Goal: Task Accomplishment & Management: Use online tool/utility

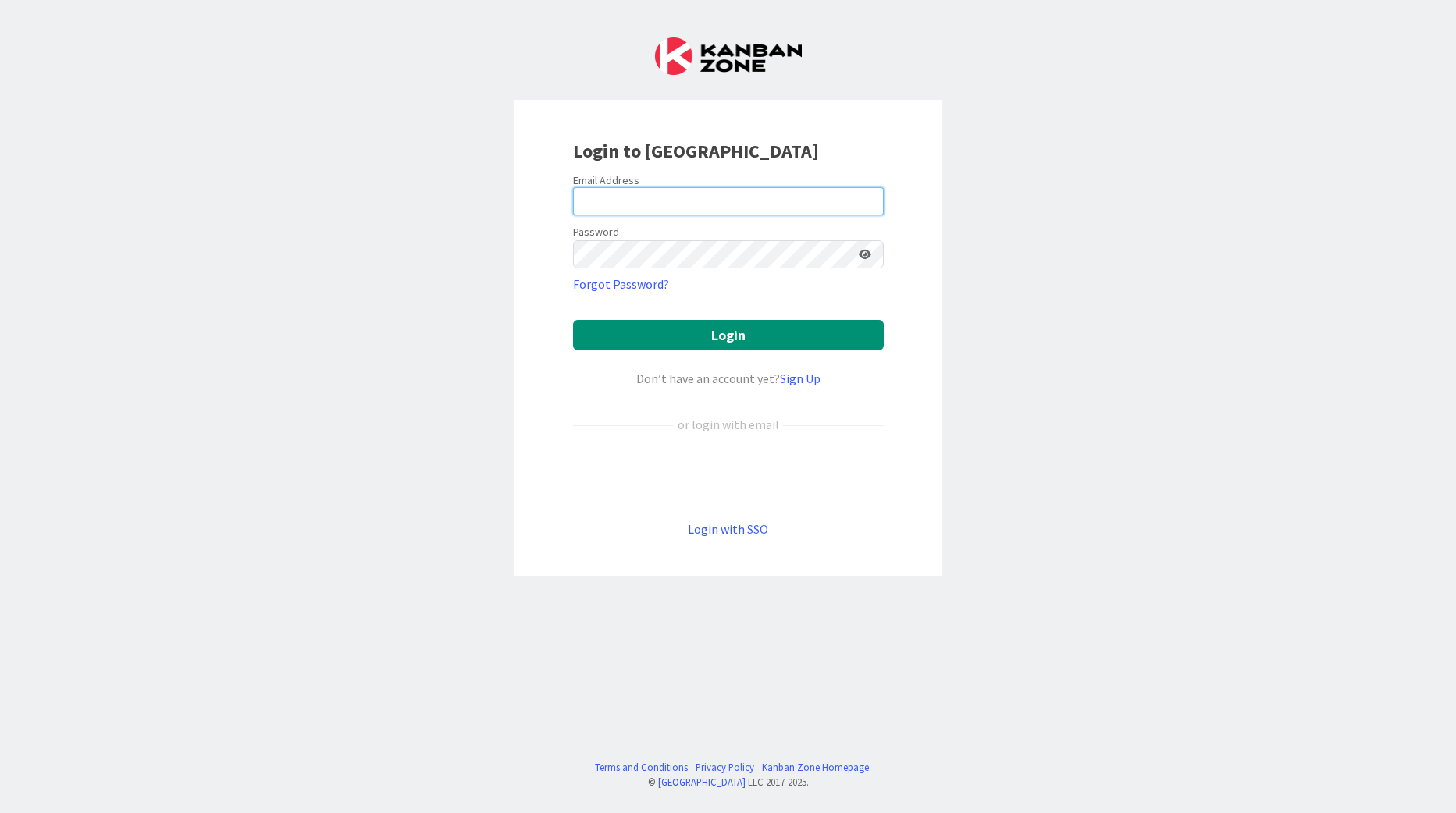
click at [606, 199] on input "email" at bounding box center [728, 201] width 311 height 28
click at [619, 202] on input "email" at bounding box center [728, 201] width 311 height 28
type input "[EMAIL_ADDRESS][PERSON_NAME][DOMAIN_NAME]"
click at [714, 530] on link "Login with SSO" at bounding box center [728, 529] width 80 height 15
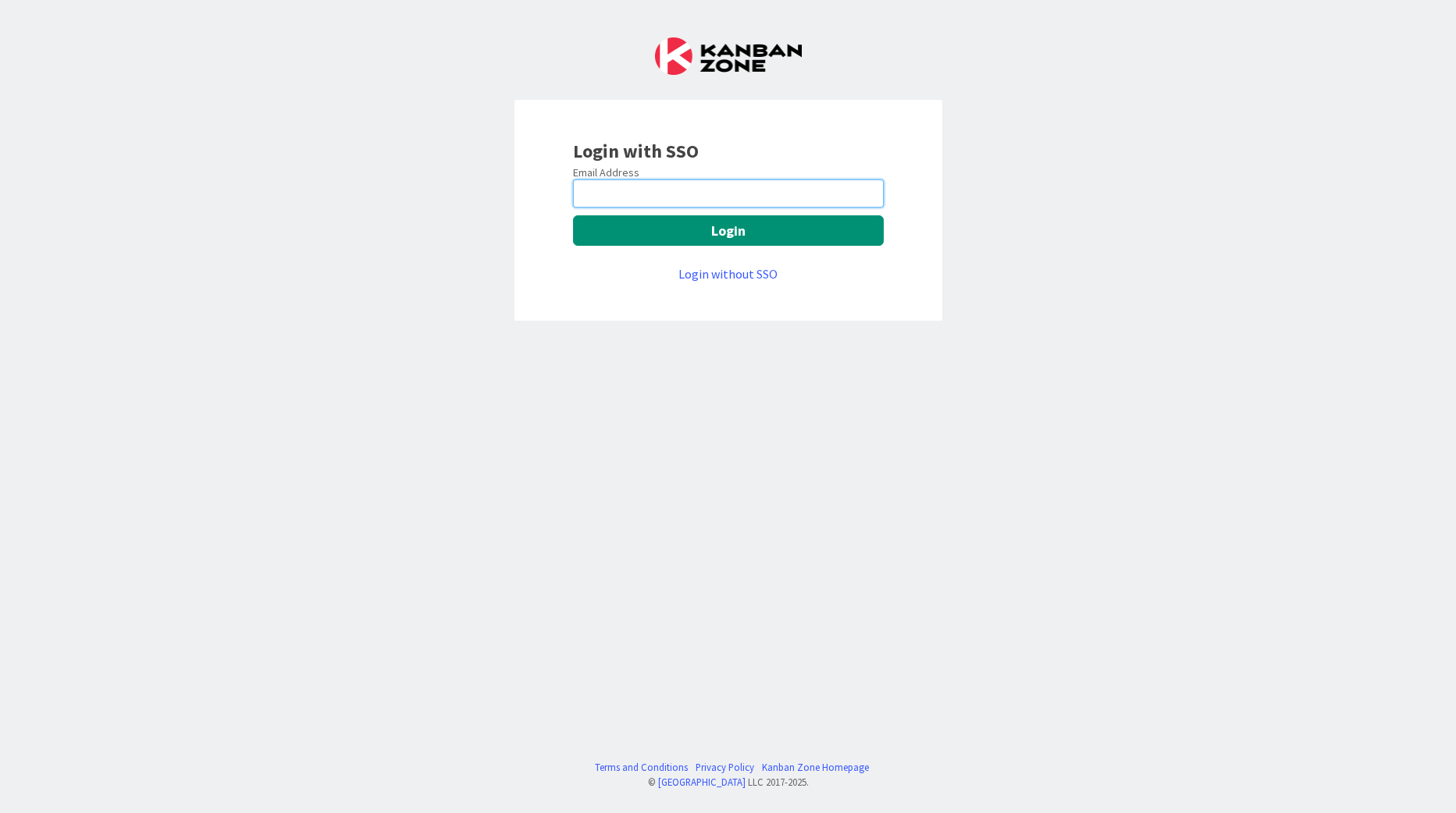
click at [657, 192] on input "email" at bounding box center [728, 193] width 311 height 28
type input "[EMAIL_ADDRESS][PERSON_NAME][DOMAIN_NAME]"
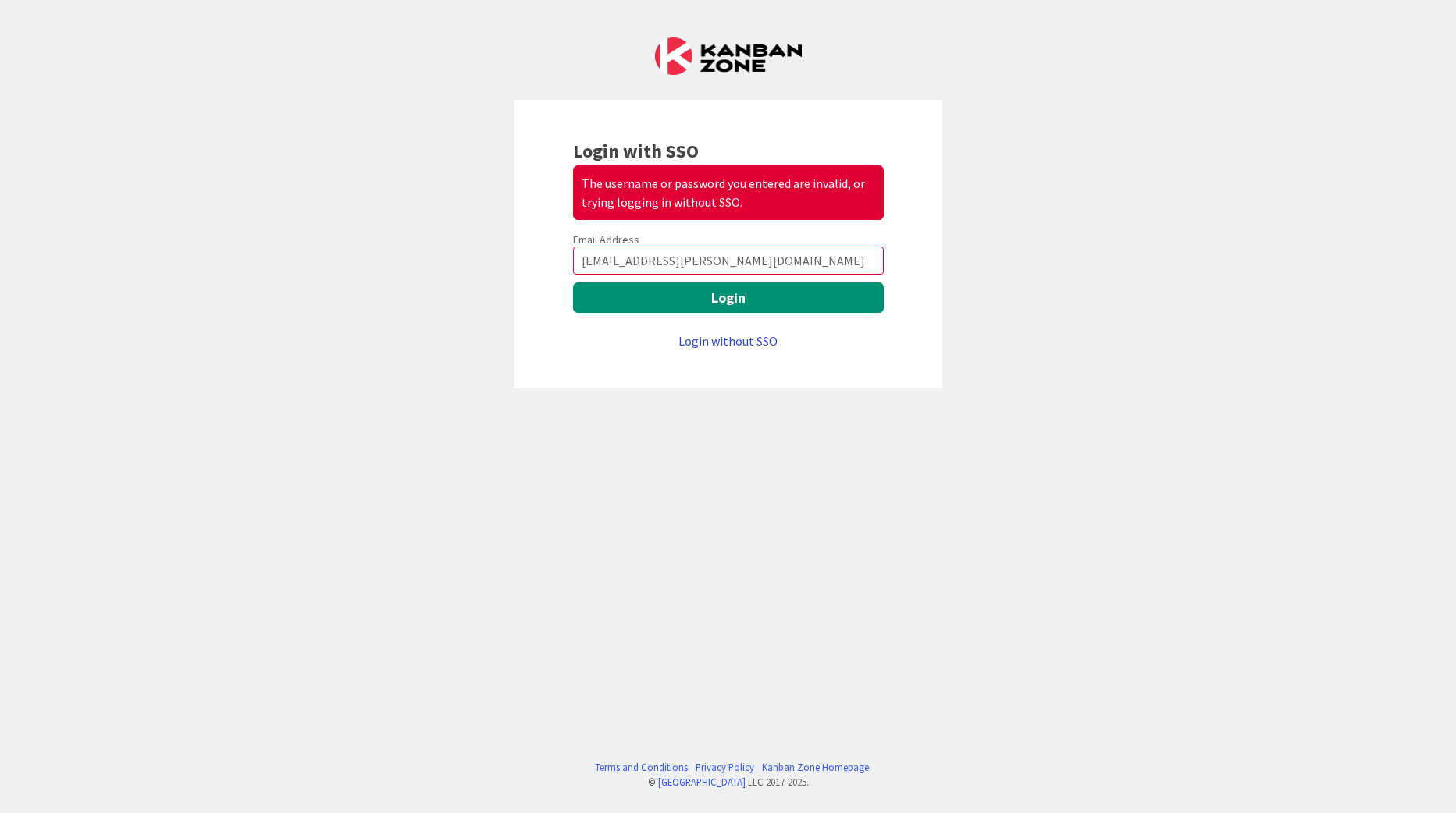
click at [706, 334] on link "Login without SSO" at bounding box center [728, 340] width 99 height 15
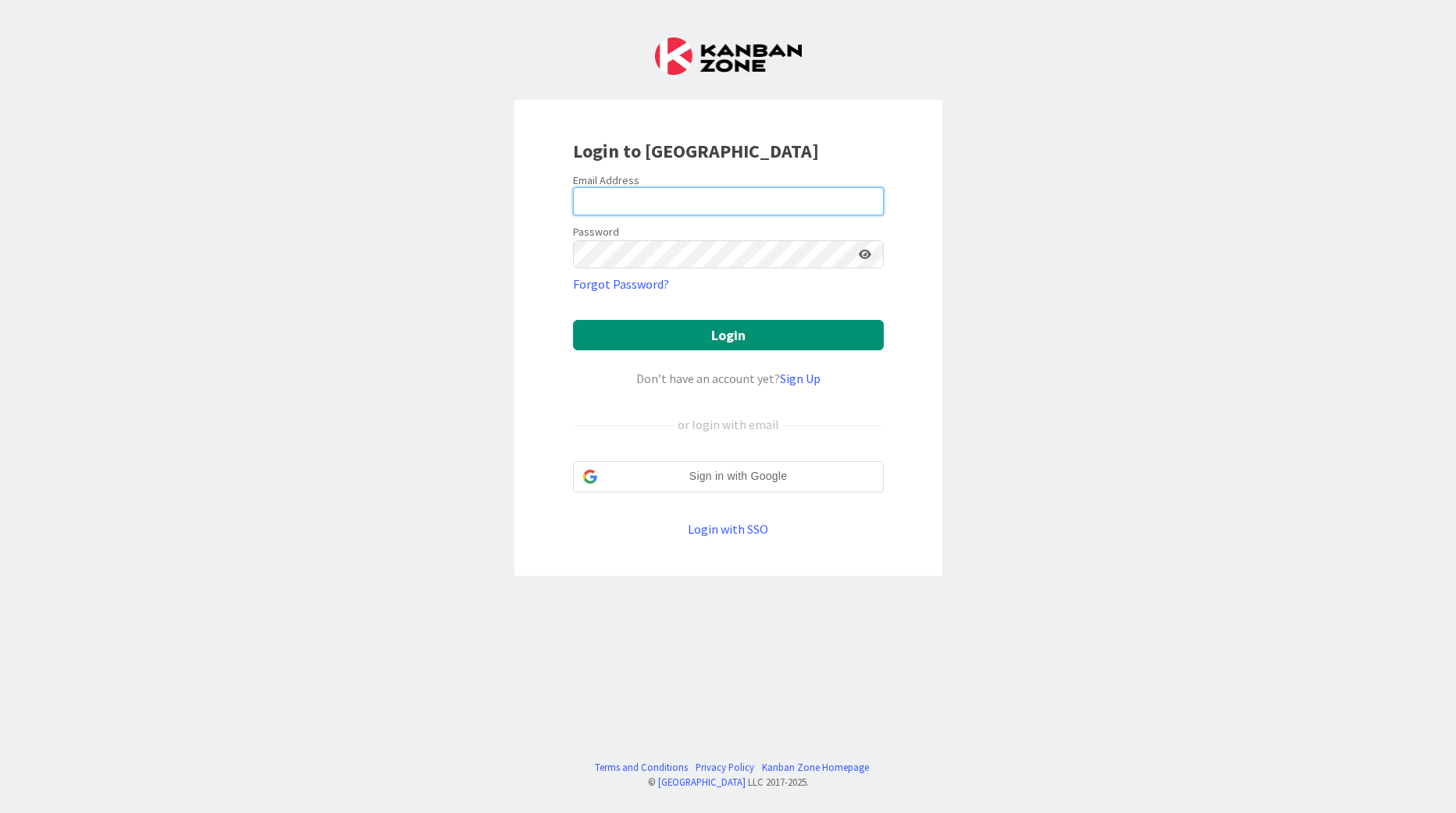
click at [813, 202] on input "email" at bounding box center [728, 201] width 311 height 28
type input "kberk@huisman-nl.com"
click at [635, 289] on link "Forgot Password?" at bounding box center [621, 284] width 96 height 18
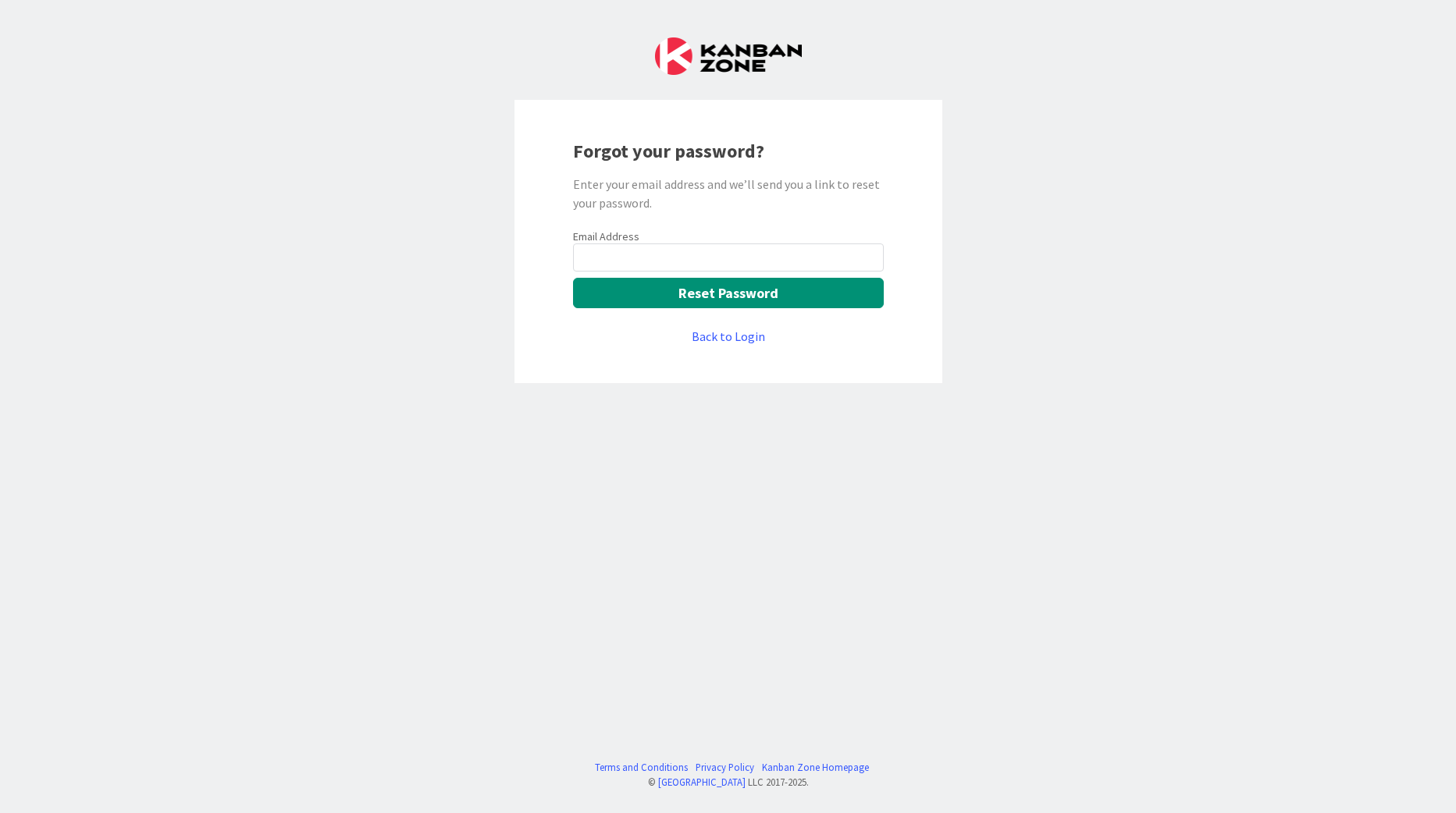
click at [694, 257] on input "email" at bounding box center [728, 257] width 311 height 28
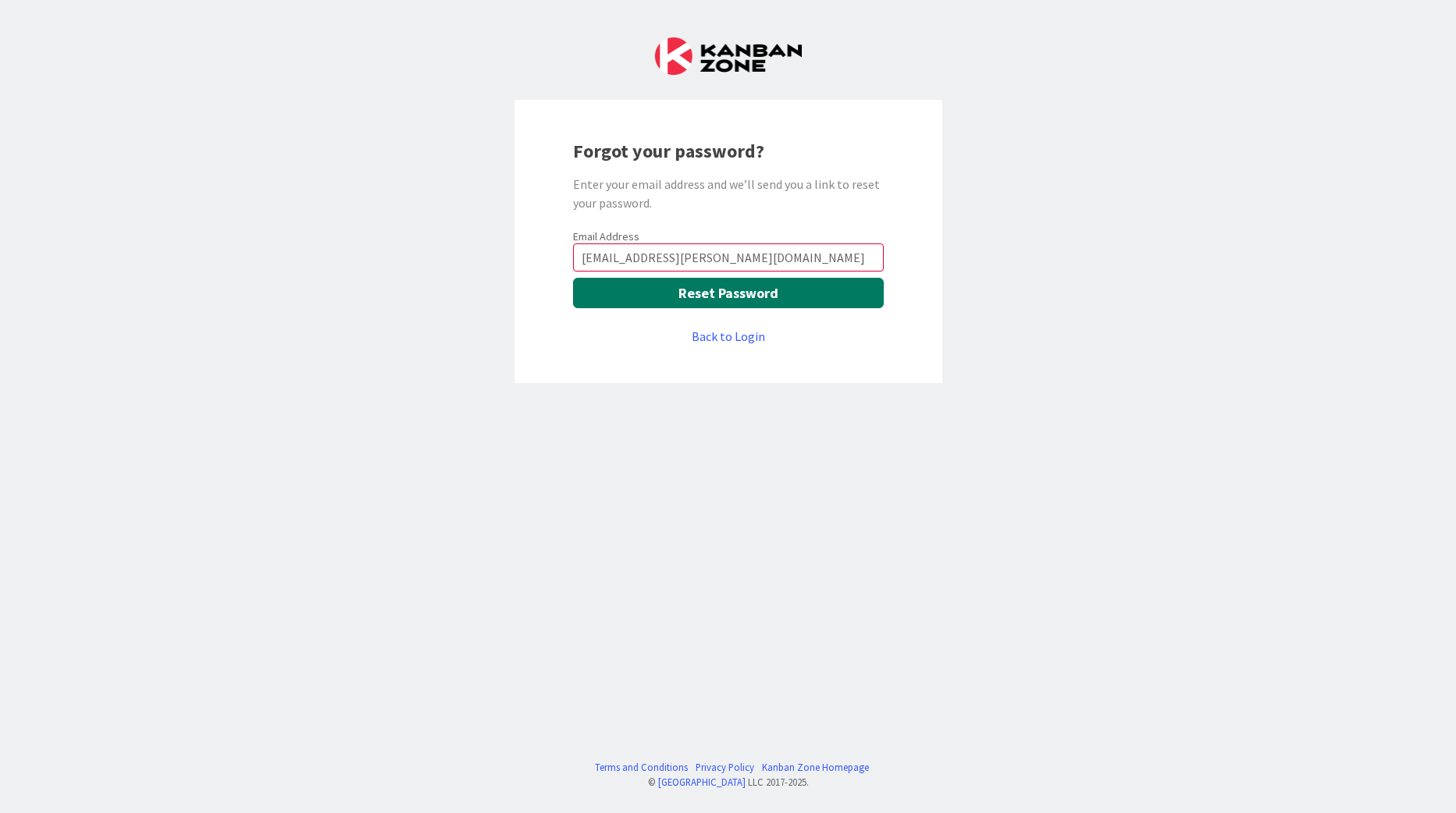
type input "kberk@huisman-nl.com"
click at [652, 296] on button "Reset Password" at bounding box center [728, 293] width 311 height 30
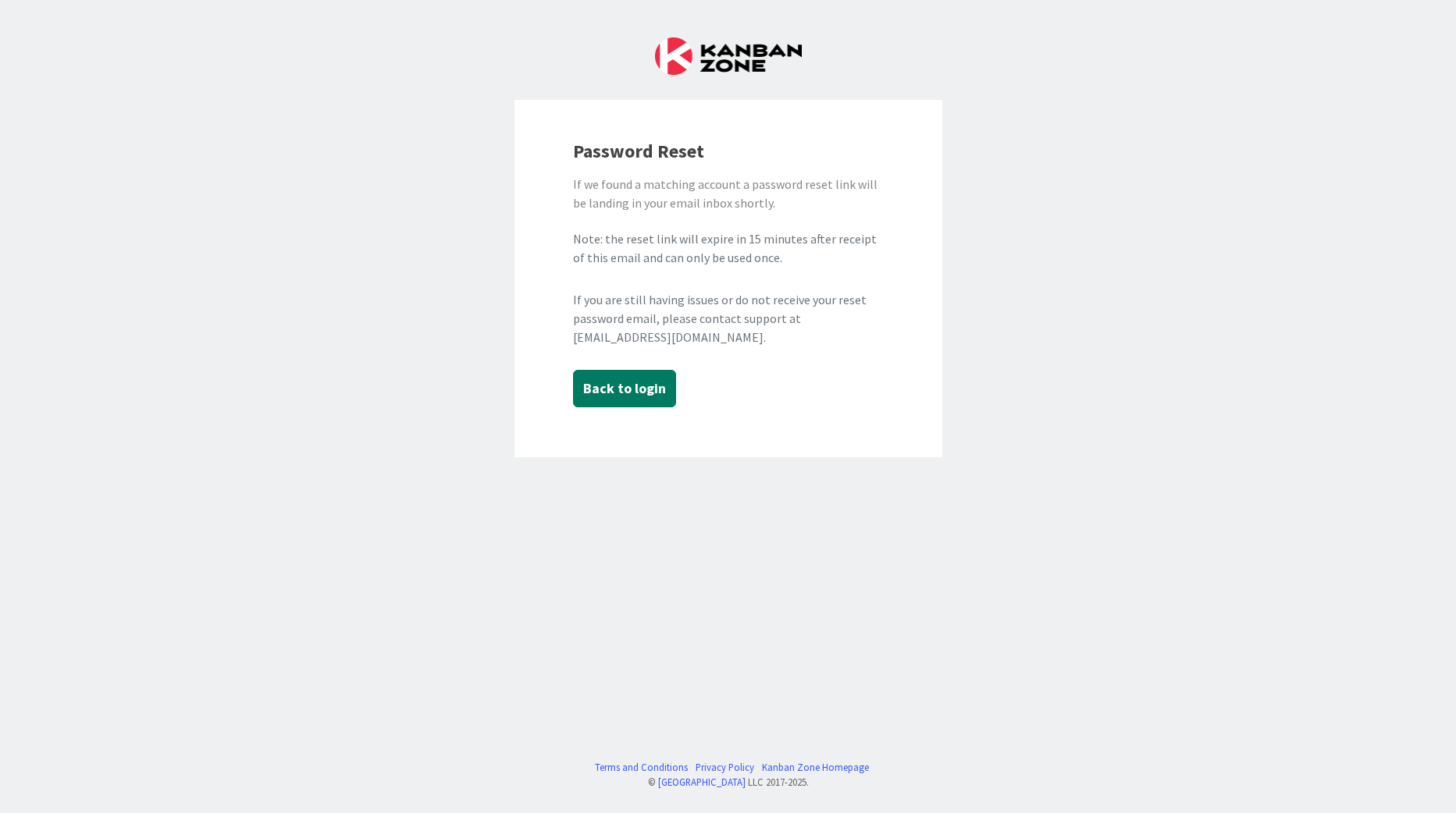
click at [631, 387] on button "Back to login" at bounding box center [624, 388] width 103 height 38
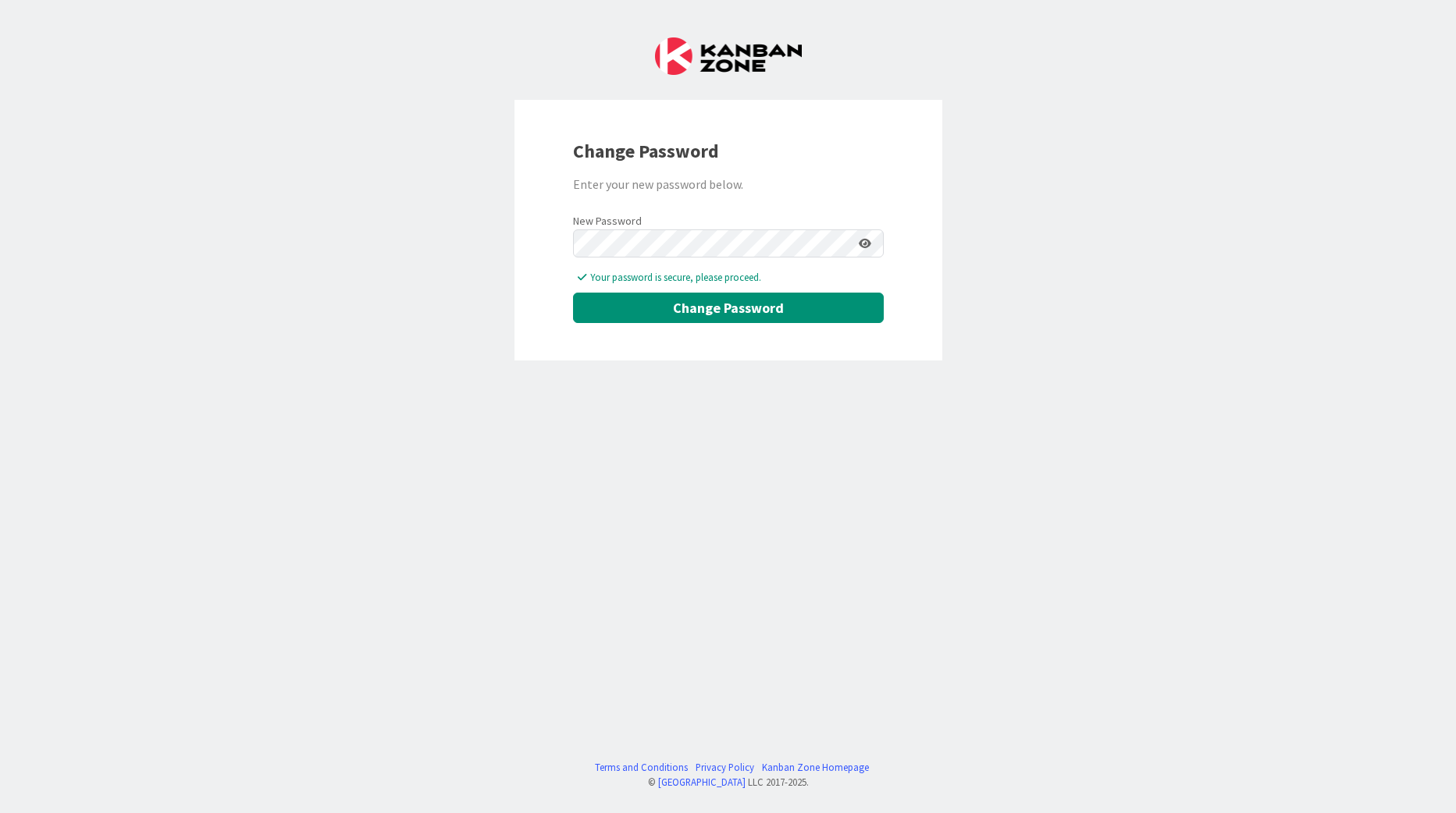
click at [865, 239] on icon at bounding box center [865, 243] width 13 height 11
click at [650, 280] on span "Your password is secure, please proceed." at bounding box center [731, 277] width 306 height 15
click at [771, 302] on button "Change Password" at bounding box center [728, 308] width 311 height 30
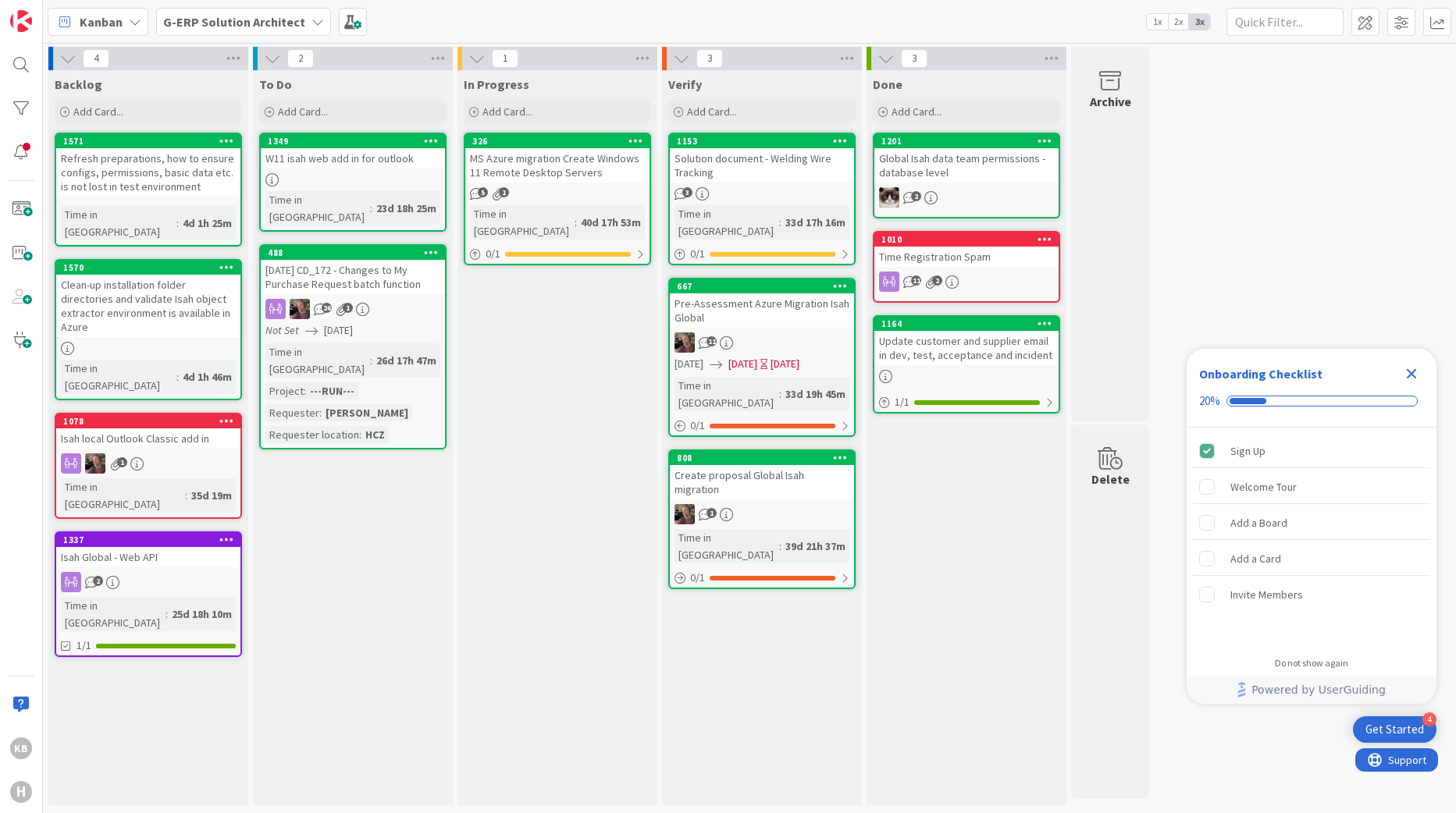
click at [226, 19] on b "G-ERP Solution Architect" at bounding box center [234, 22] width 142 height 15
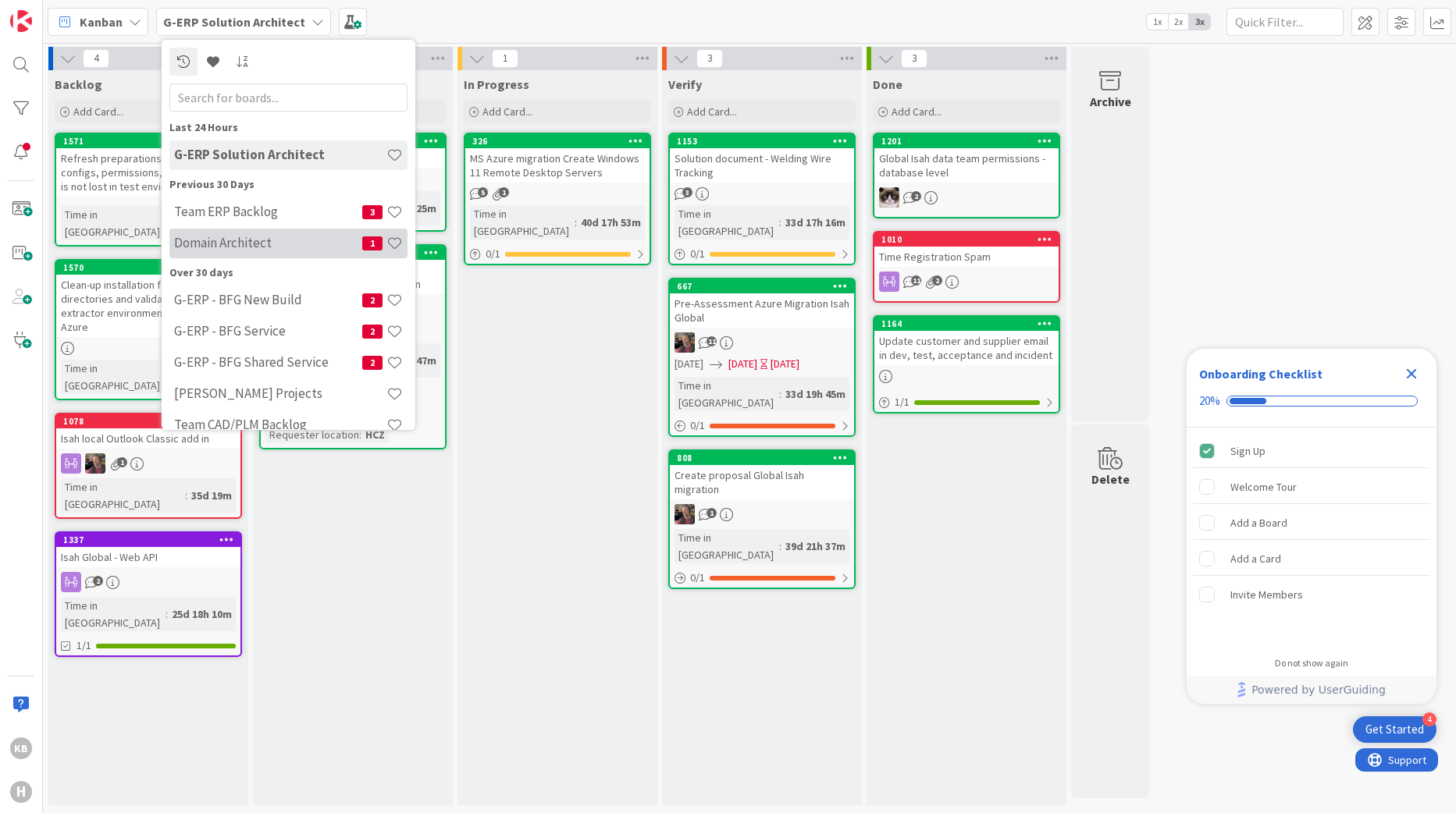
click at [227, 247] on h4 "Domain Architect" at bounding box center [268, 242] width 188 height 15
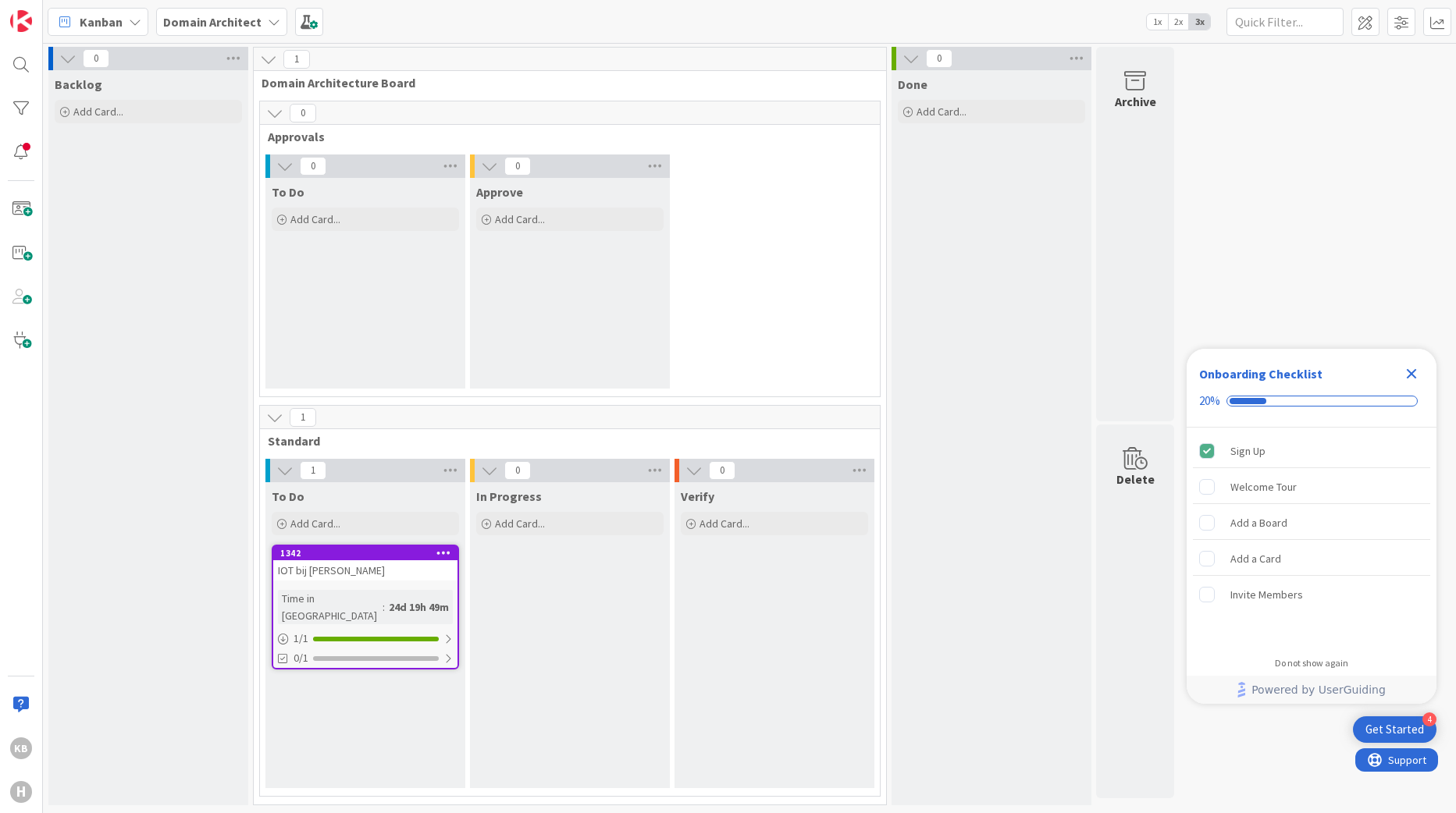
click at [111, 15] on span "Kanban" at bounding box center [101, 22] width 43 height 18
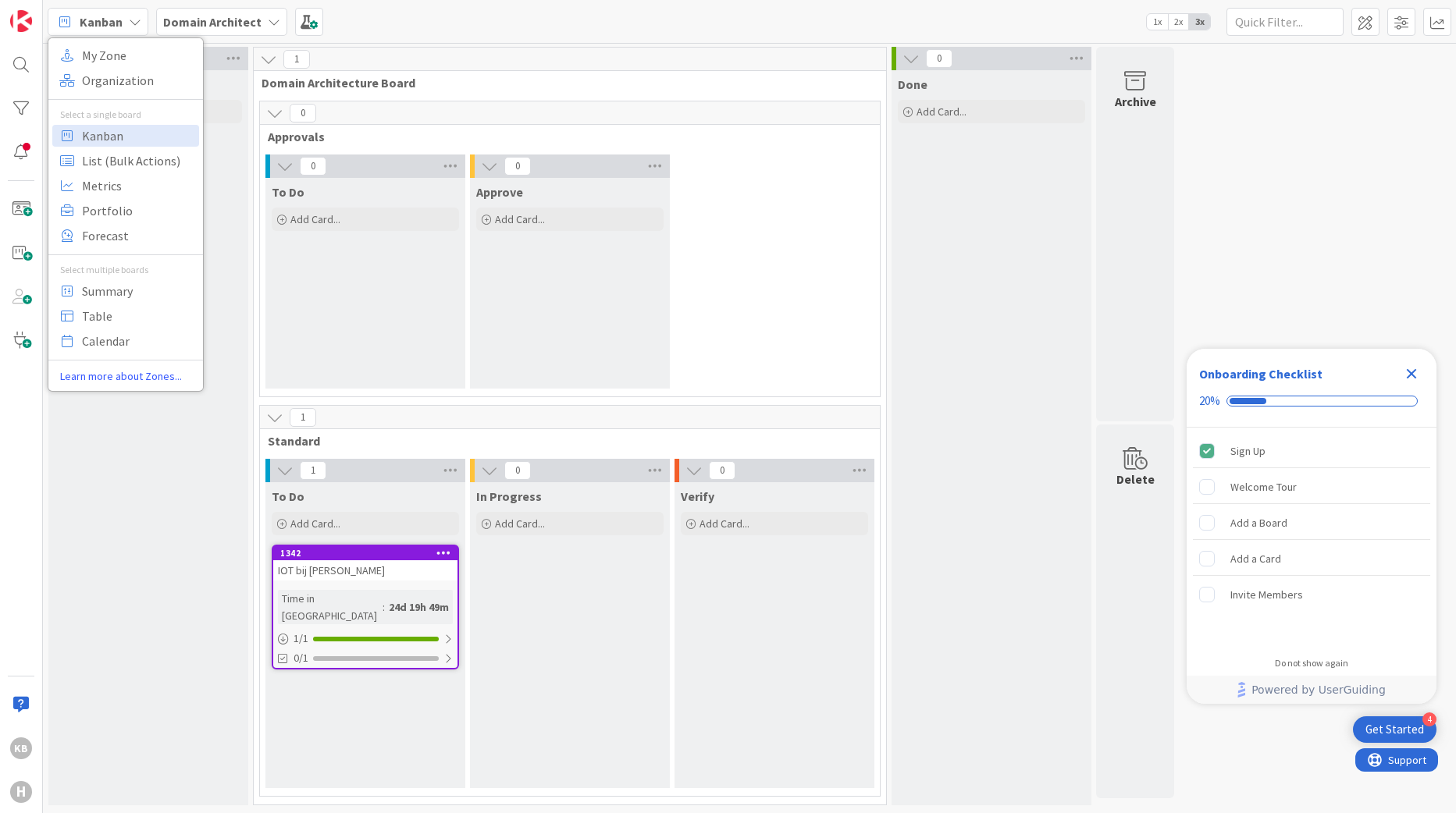
click at [296, 44] on div "0 Backlog Add Card... 1 Domain Architecture Board 0 Approvals 0 To Do Add Card.…" at bounding box center [750, 429] width 1414 height 770
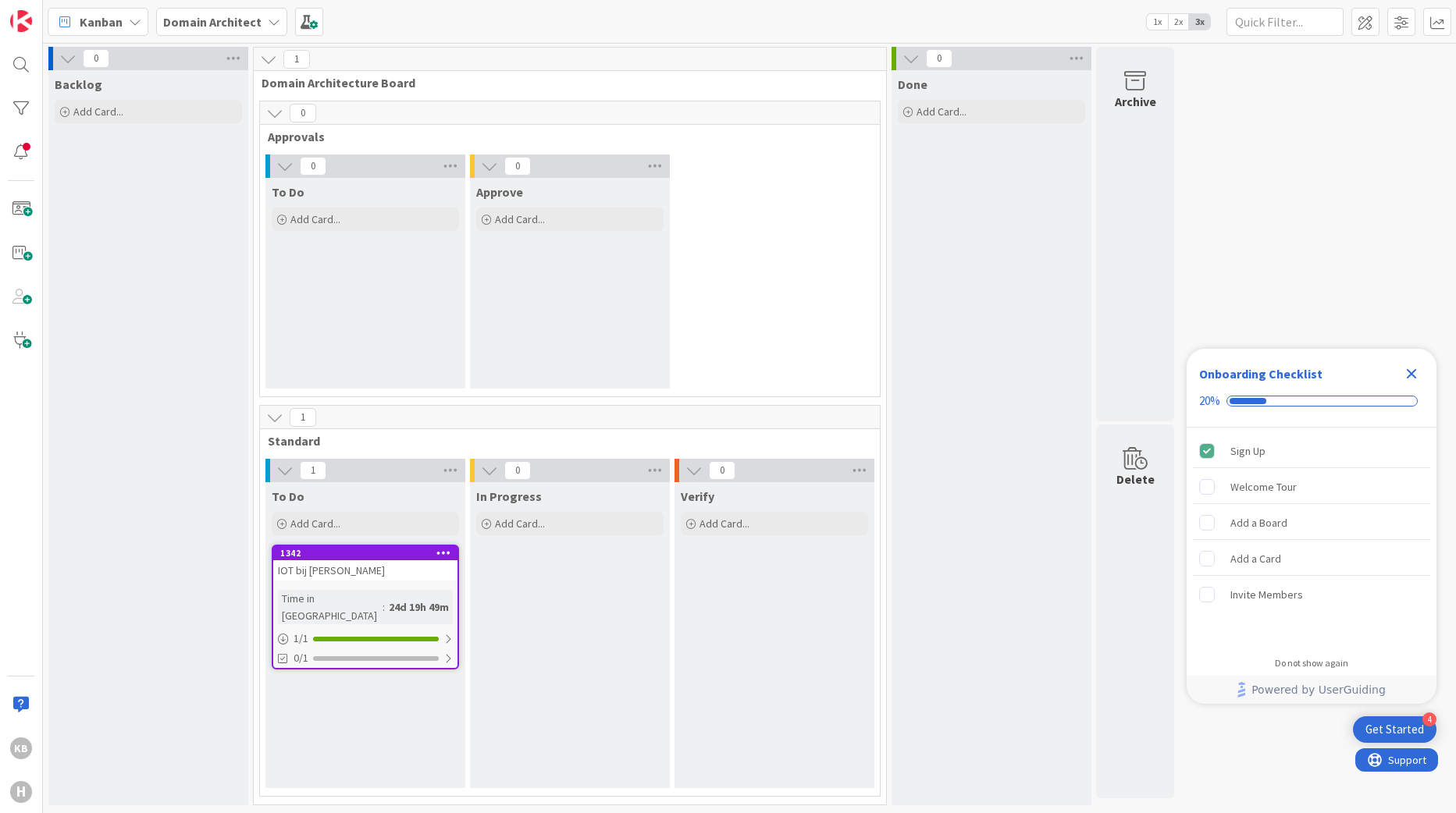
click at [239, 17] on b "Domain Architect" at bounding box center [212, 22] width 99 height 15
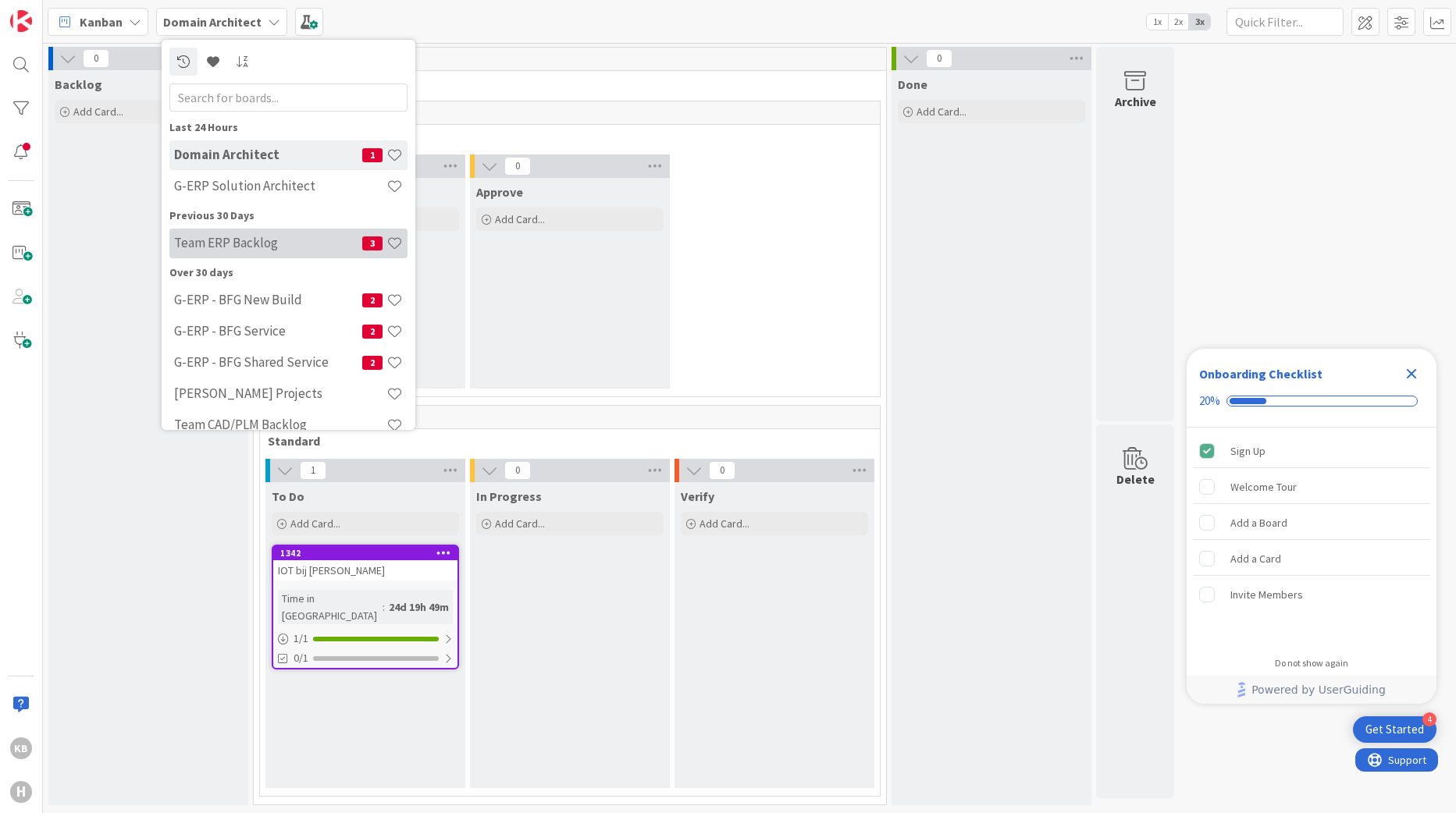
click at [210, 247] on h4 "Team ERP Backlog" at bounding box center [268, 242] width 188 height 15
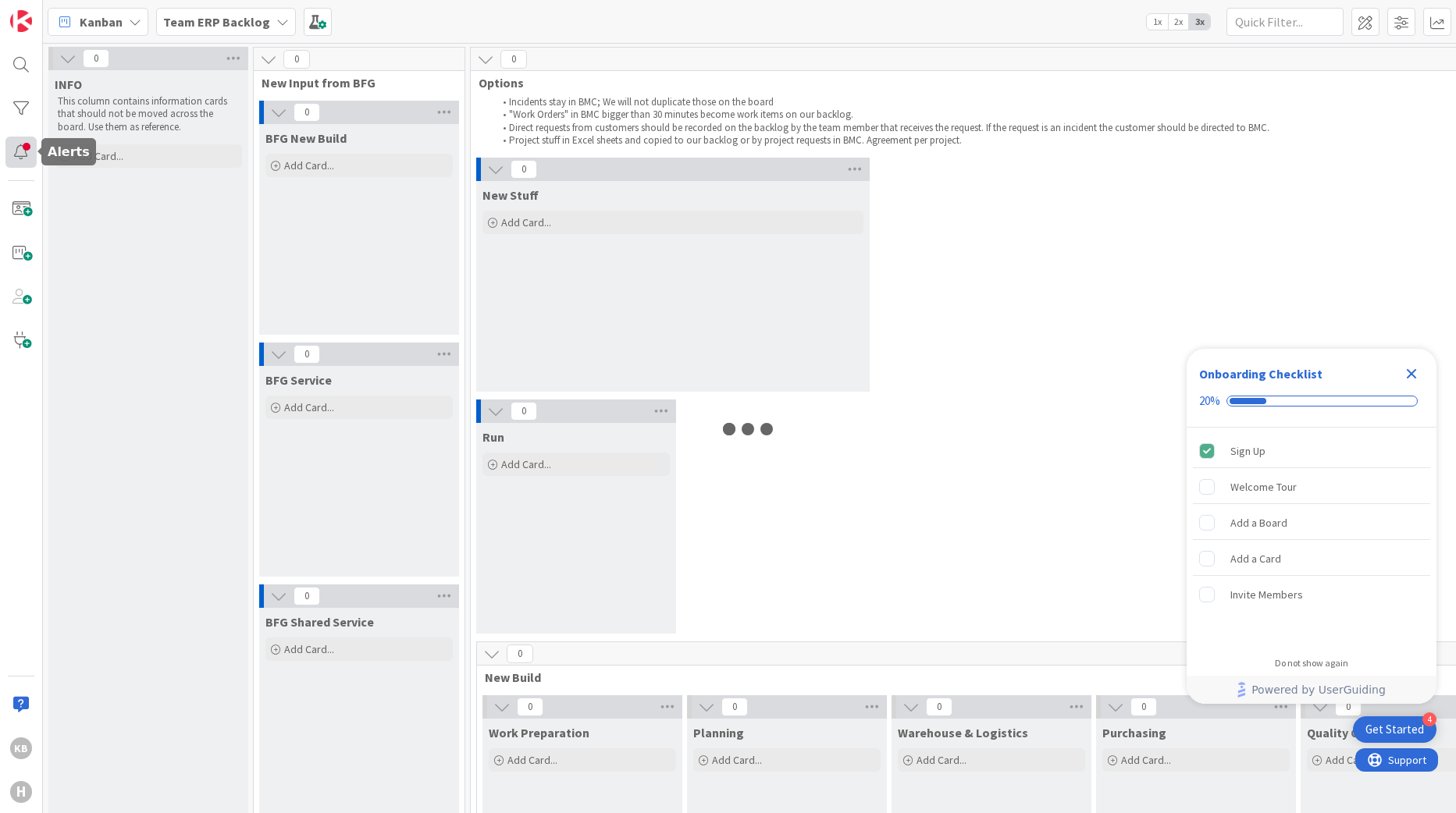
click at [25, 147] on div at bounding box center [21, 152] width 31 height 31
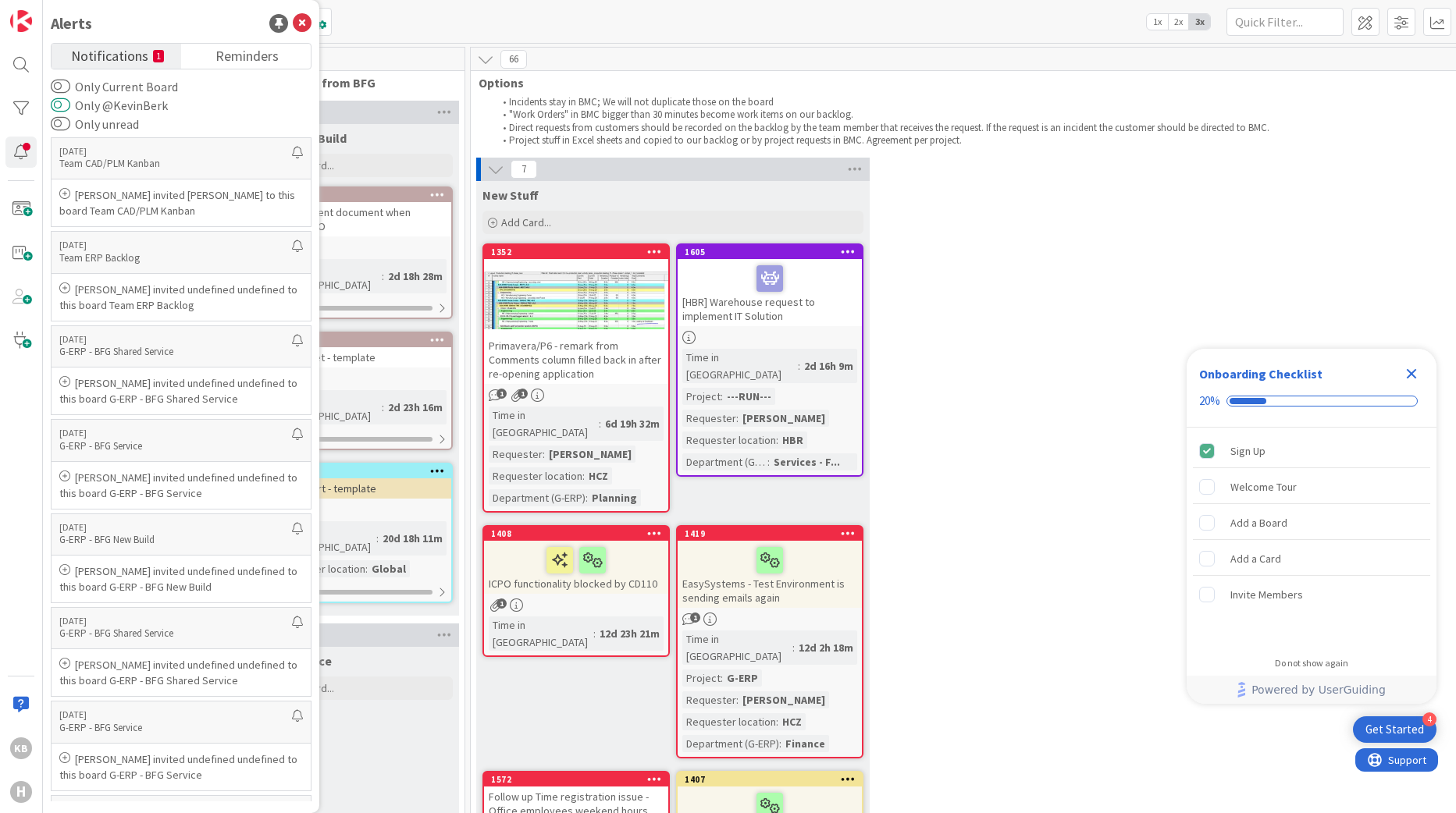
click at [64, 107] on button "Only @KevinBerk" at bounding box center [60, 105] width 19 height 15
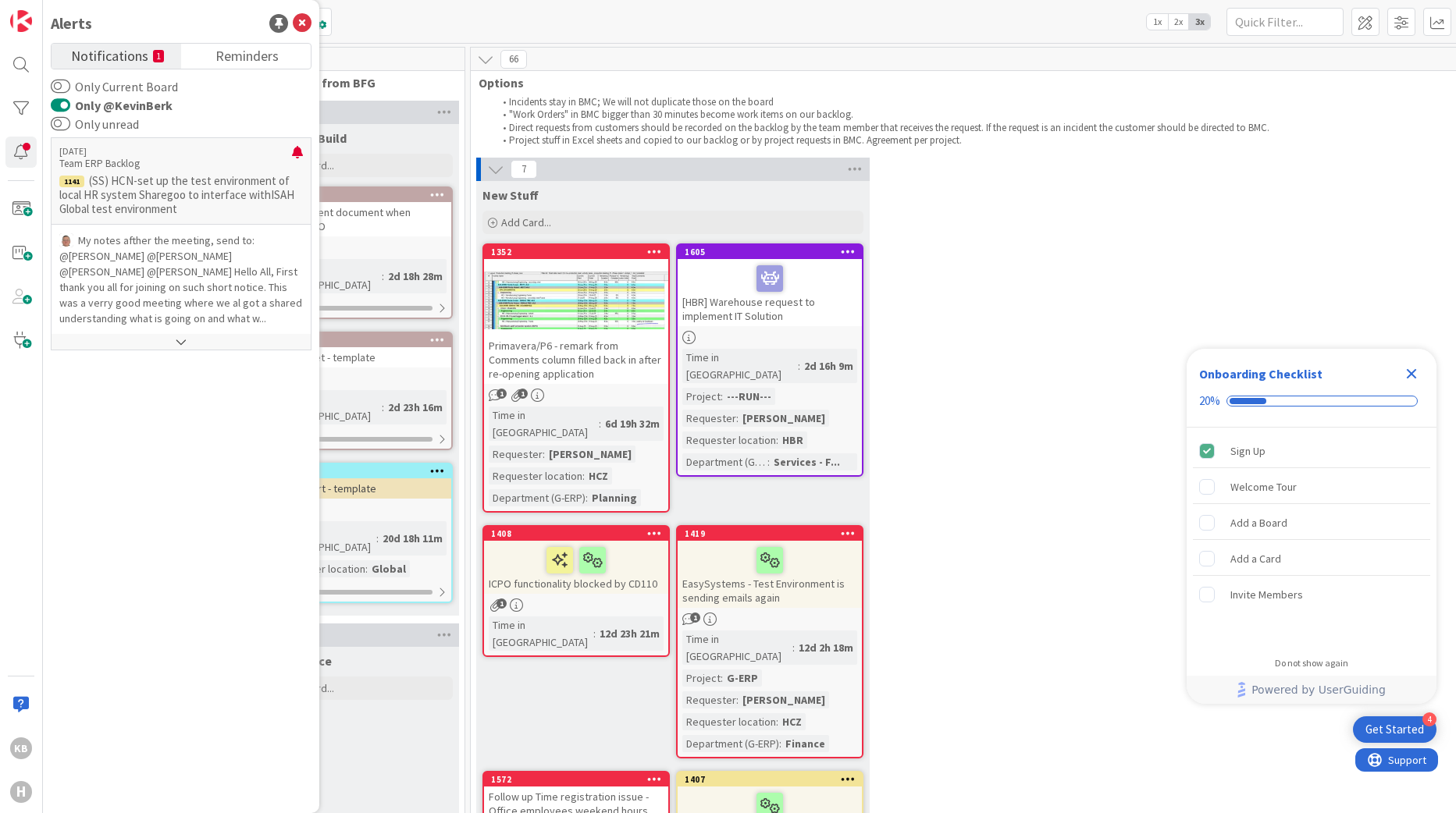
click at [62, 107] on button "Only @KevinBerk" at bounding box center [60, 105] width 19 height 15
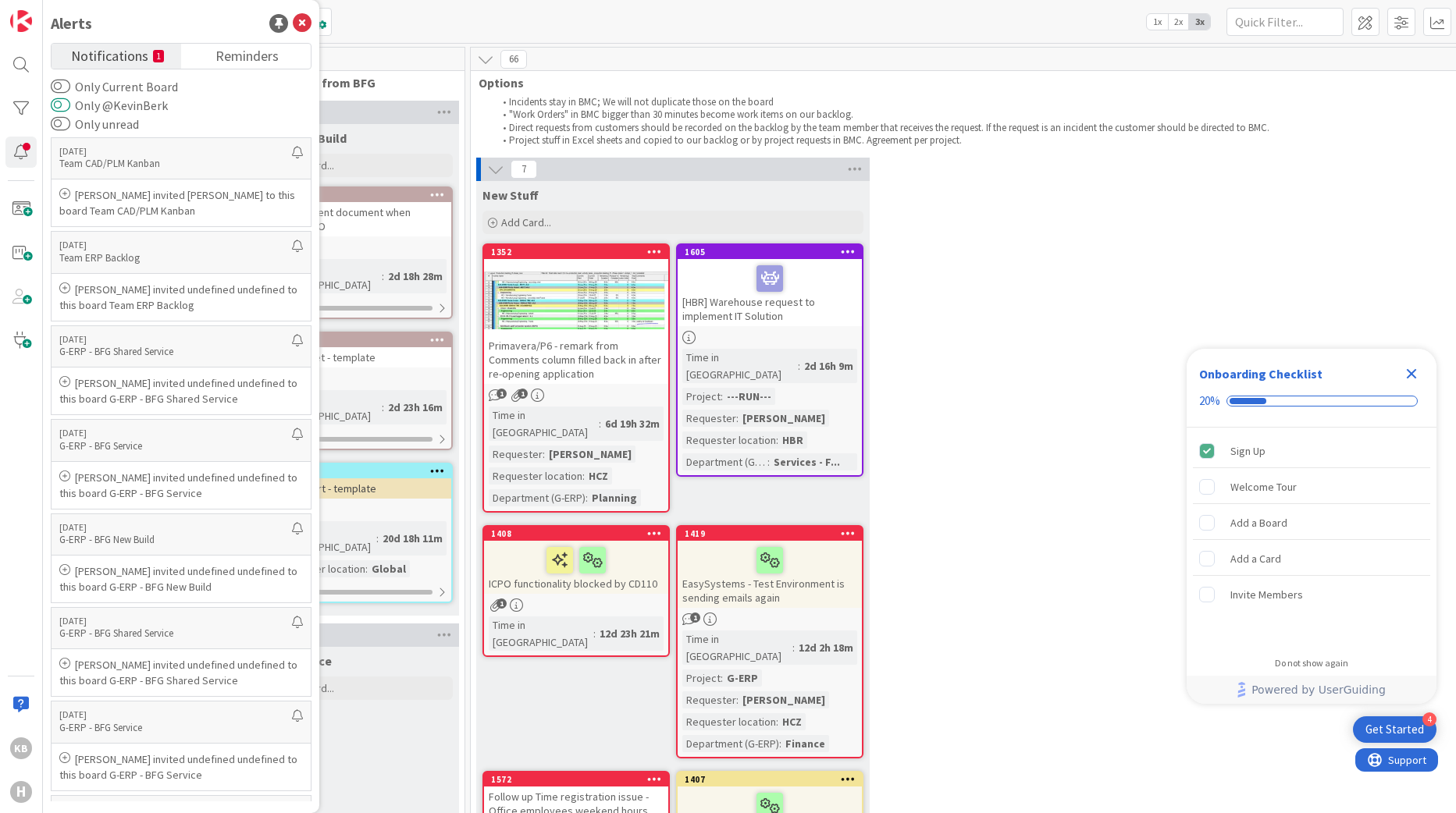
click at [60, 106] on button "Only @KevinBerk" at bounding box center [60, 105] width 19 height 15
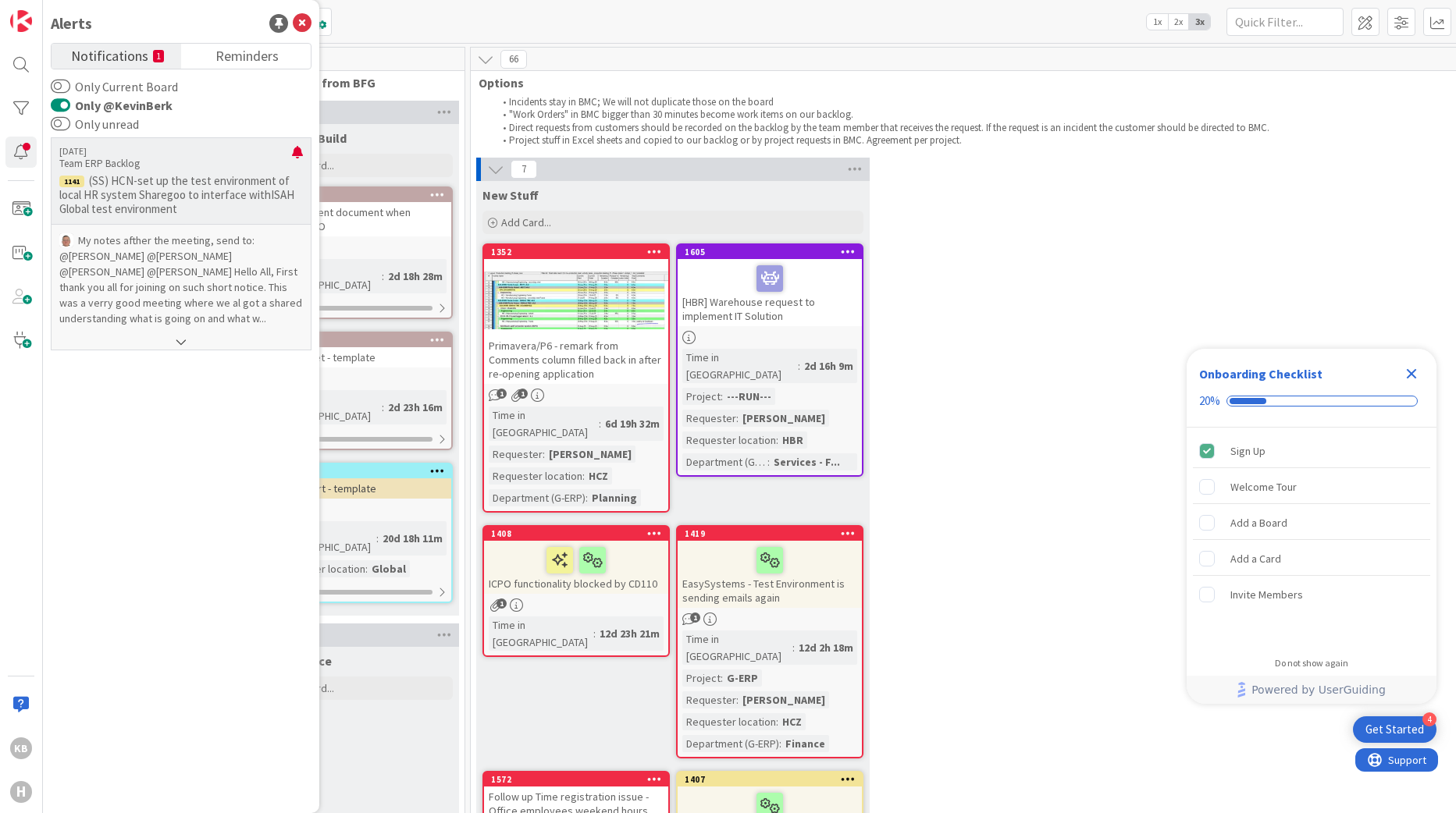
click at [184, 206] on p "(SS) HCN-set up the test environment of local HR system Sharegoo to interface w…" at bounding box center [181, 195] width 244 height 42
click at [184, 275] on p "My notes afther the meeting, send to: ﻿@[PERSON_NAME]﻿ ﻿@[PERSON_NAME]﻿ ﻿@[PERS…" at bounding box center [181, 279] width 244 height 94
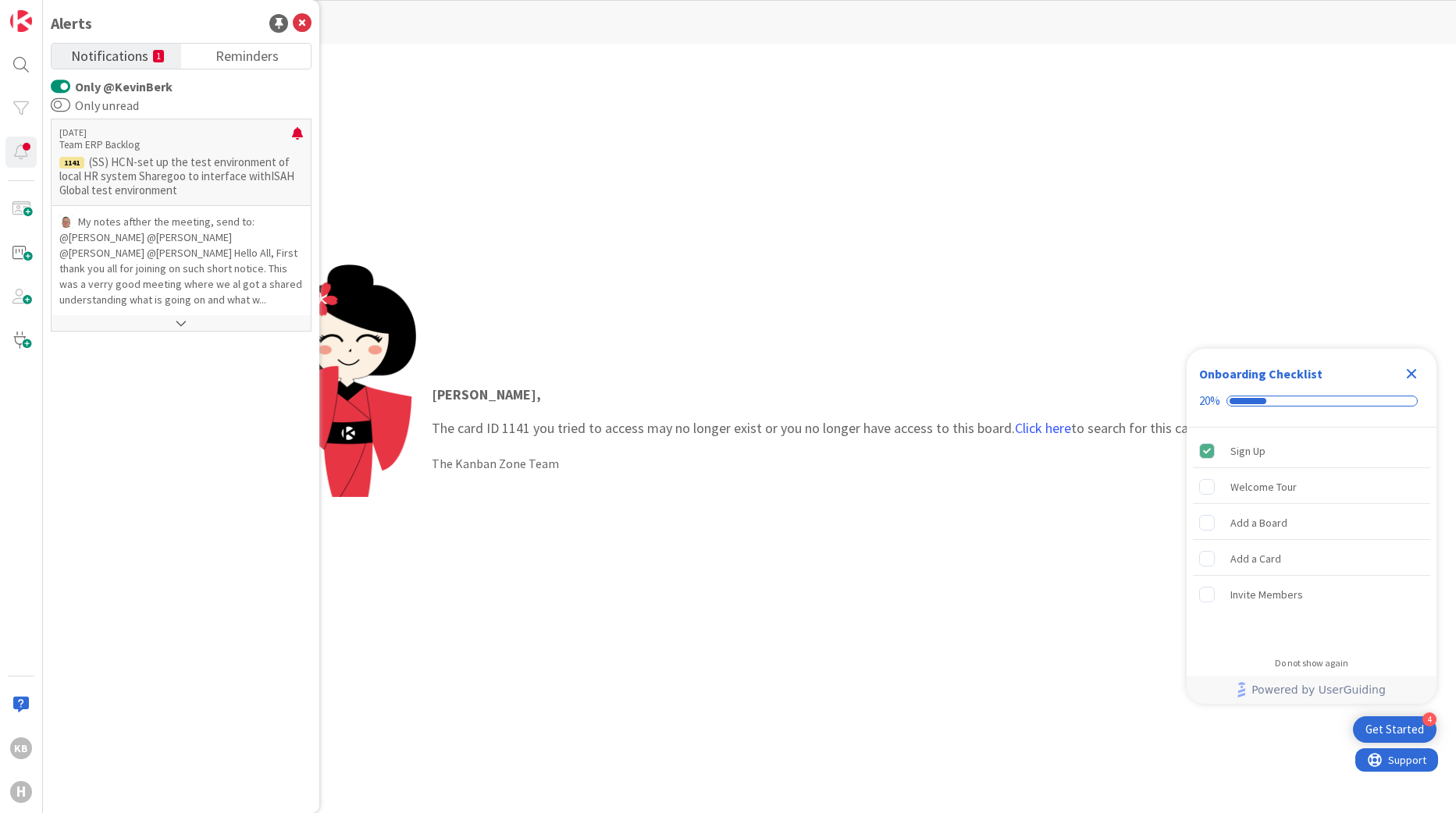
click at [63, 85] on button "Only @KevinBerk" at bounding box center [60, 86] width 19 height 15
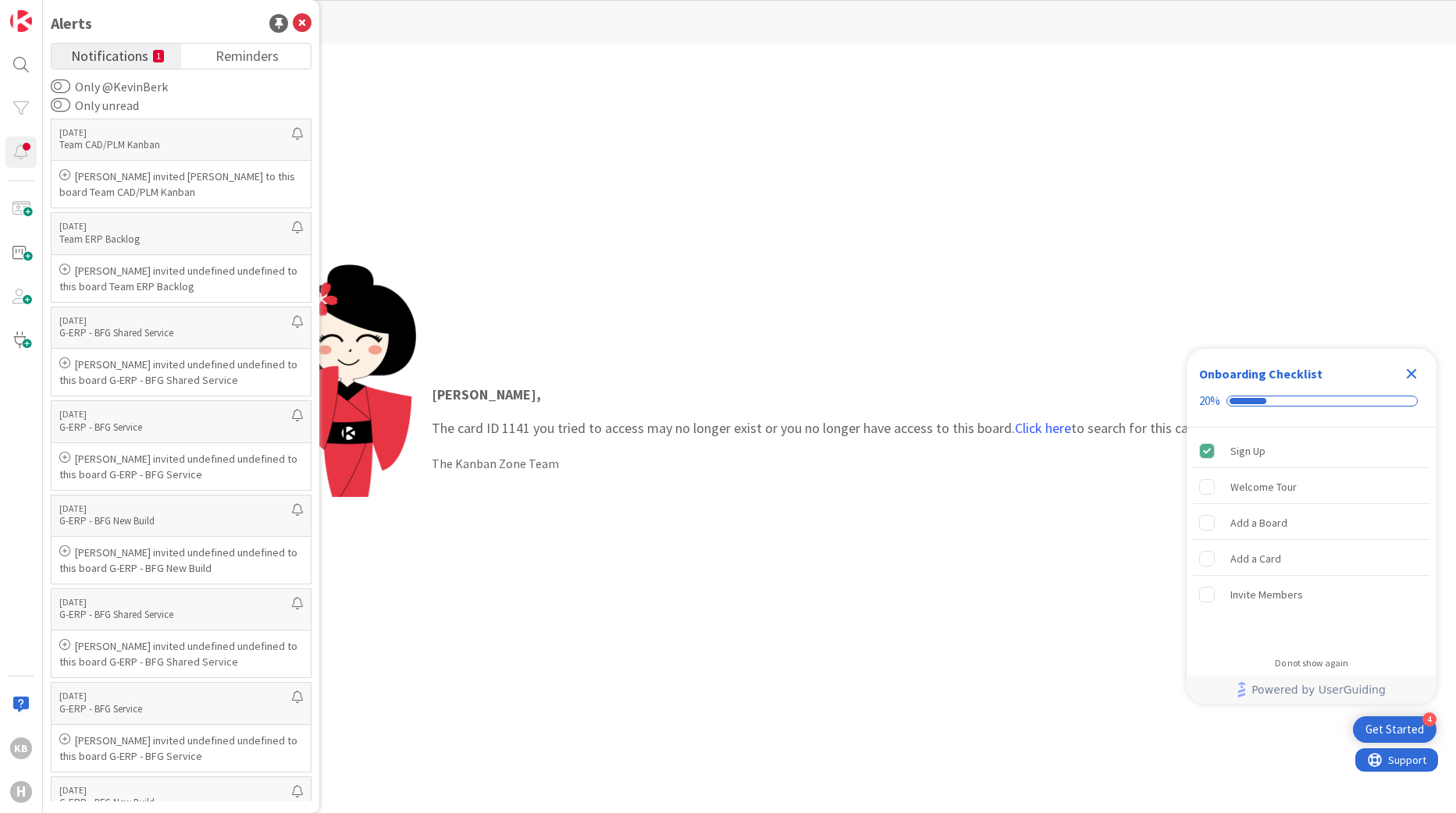
click at [640, 380] on div "[PERSON_NAME] , The card ID 1141 you tried to access may no longer exist or you…" at bounding box center [816, 429] width 801 height 120
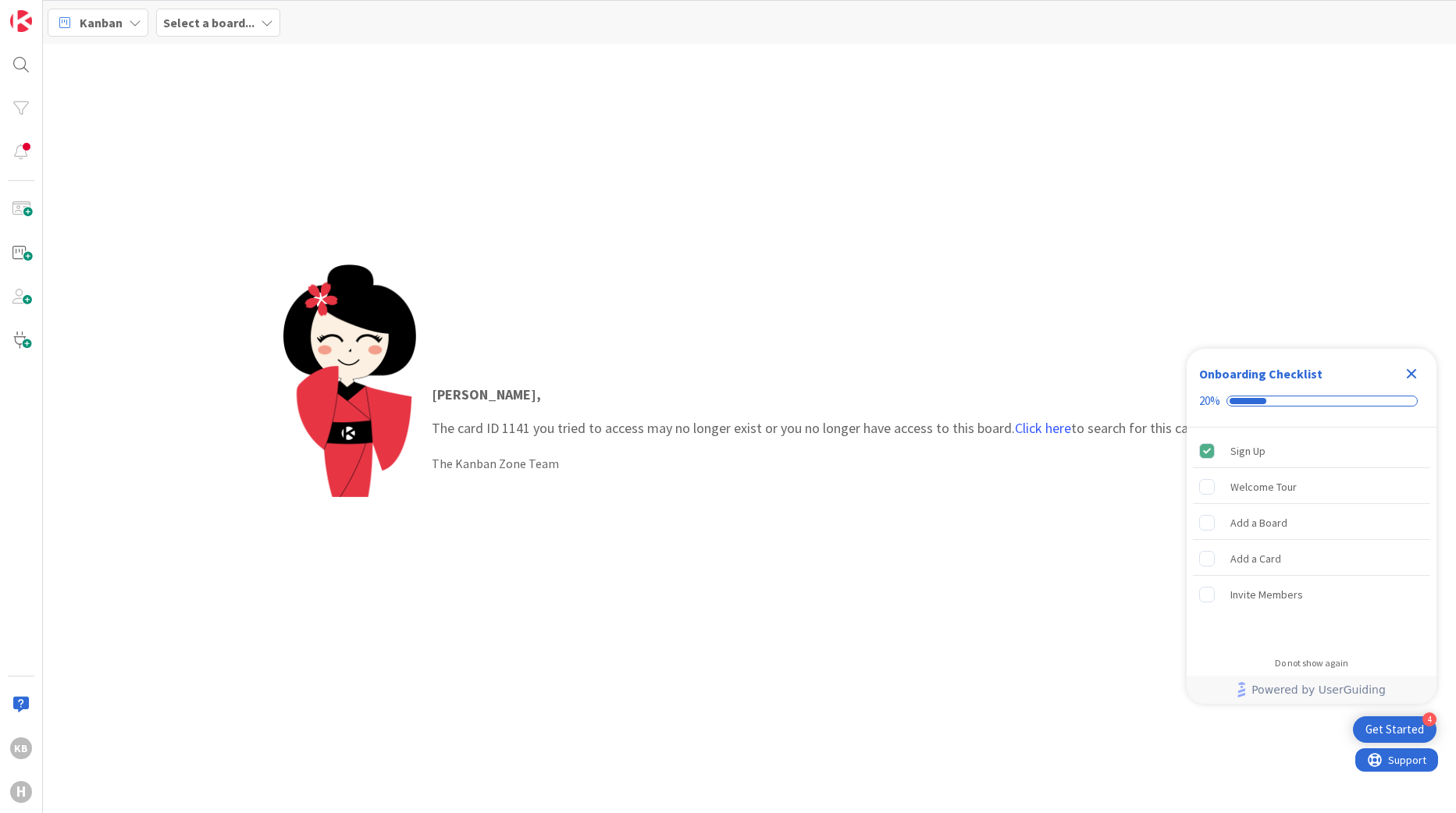
click at [1424, 376] on div "Onboarding Checklist 20%" at bounding box center [1312, 388] width 250 height 78
click at [1407, 369] on icon "Close Checklist" at bounding box center [1412, 374] width 10 height 10
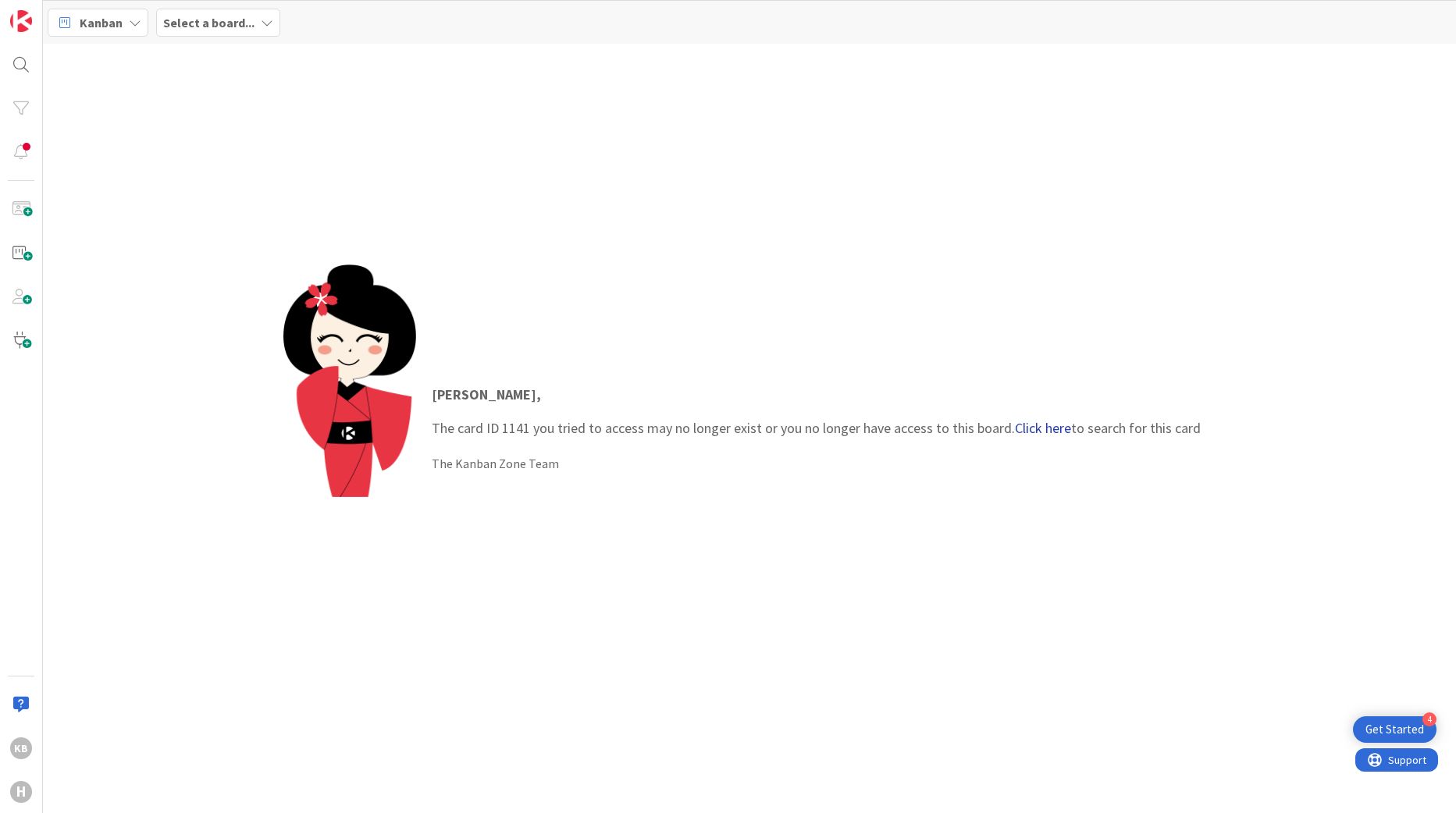
click at [1051, 429] on link "Click here" at bounding box center [1043, 428] width 56 height 18
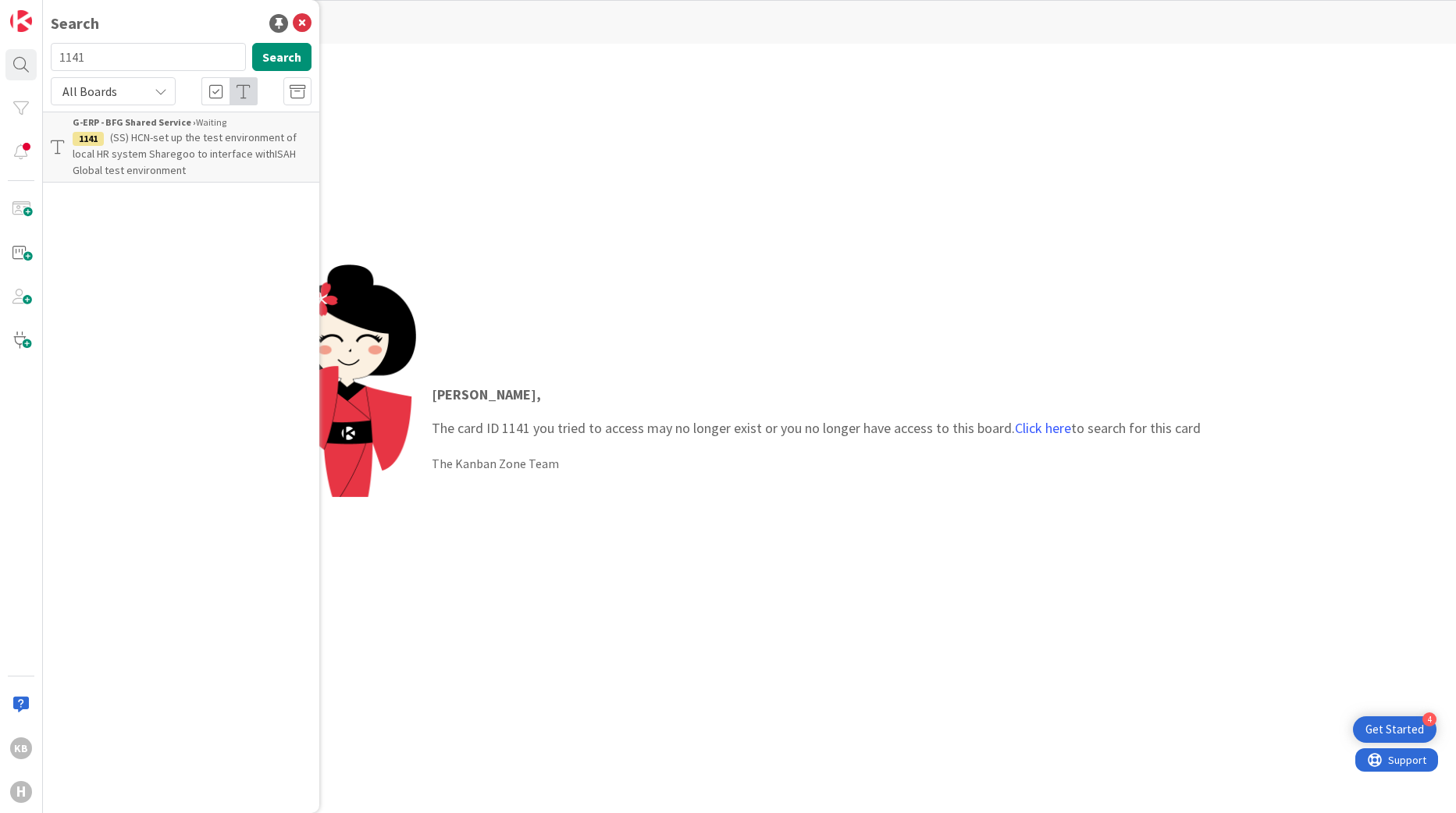
click at [116, 138] on span "(SS) HCN-set up the test environment of local HR system Sharegoo to interface w…" at bounding box center [185, 154] width 224 height 46
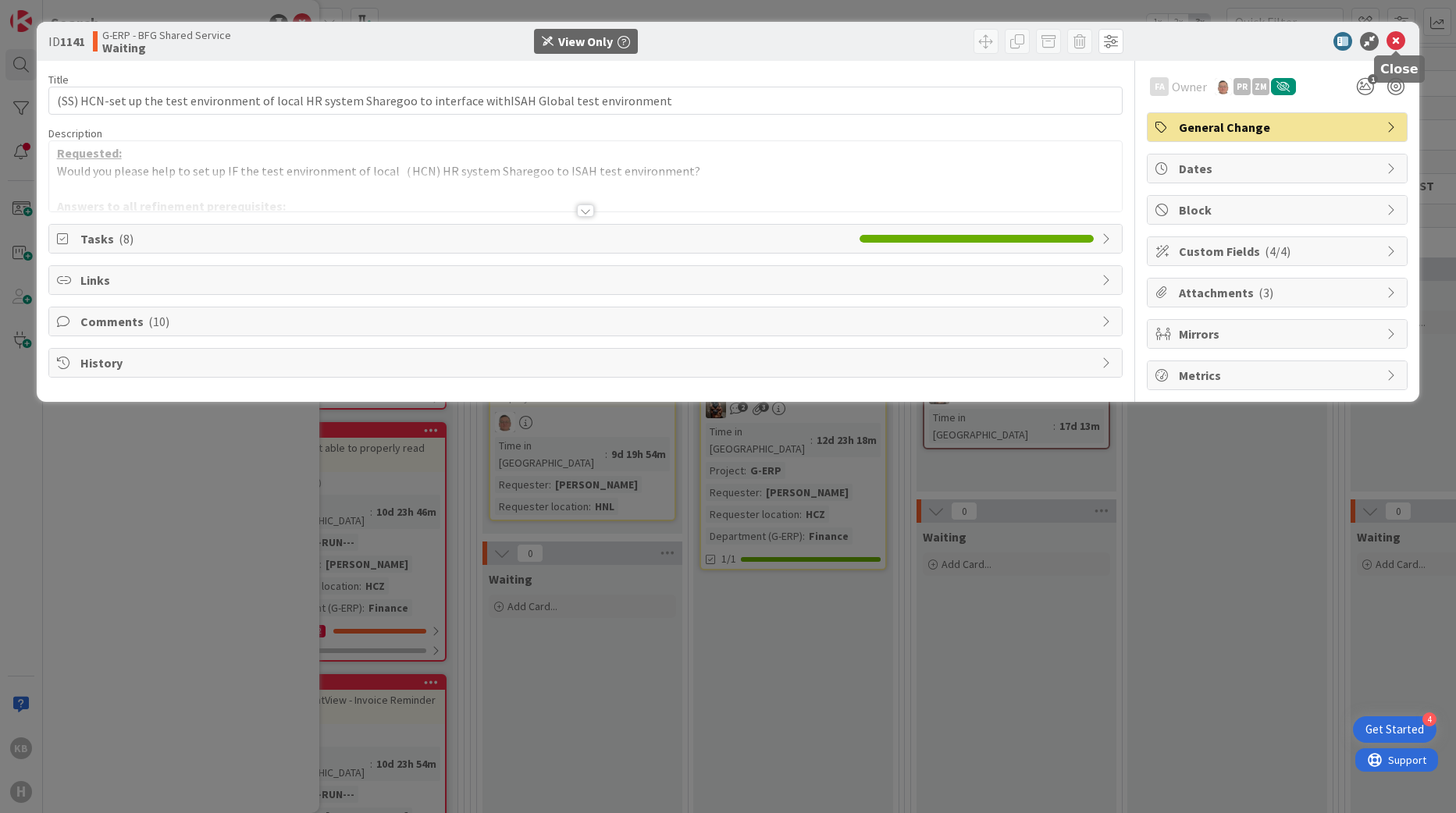
click at [1401, 40] on icon at bounding box center [1396, 41] width 18 height 18
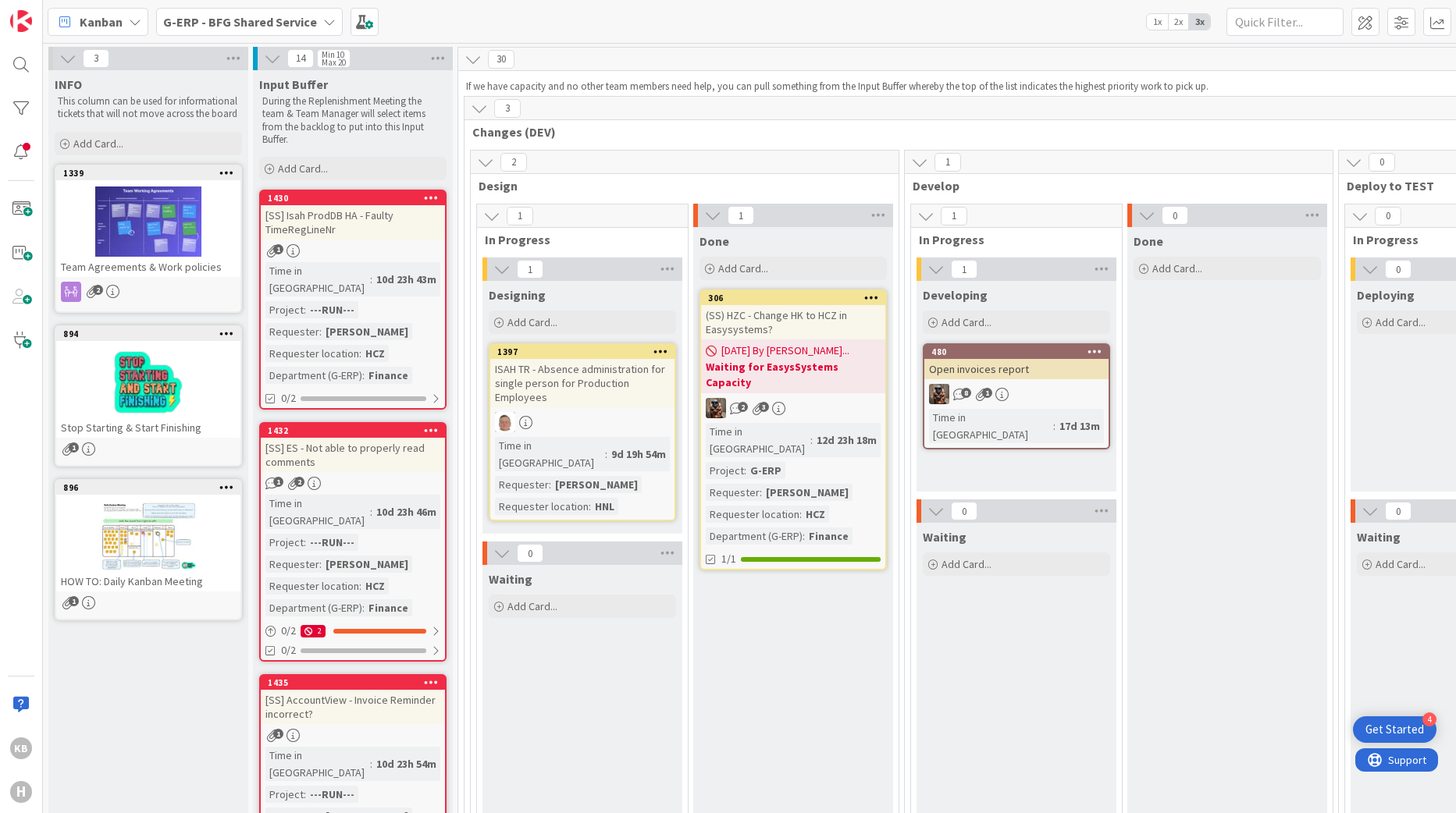
click at [228, 27] on b "G-ERP - BFG Shared Service" at bounding box center [240, 22] width 154 height 15
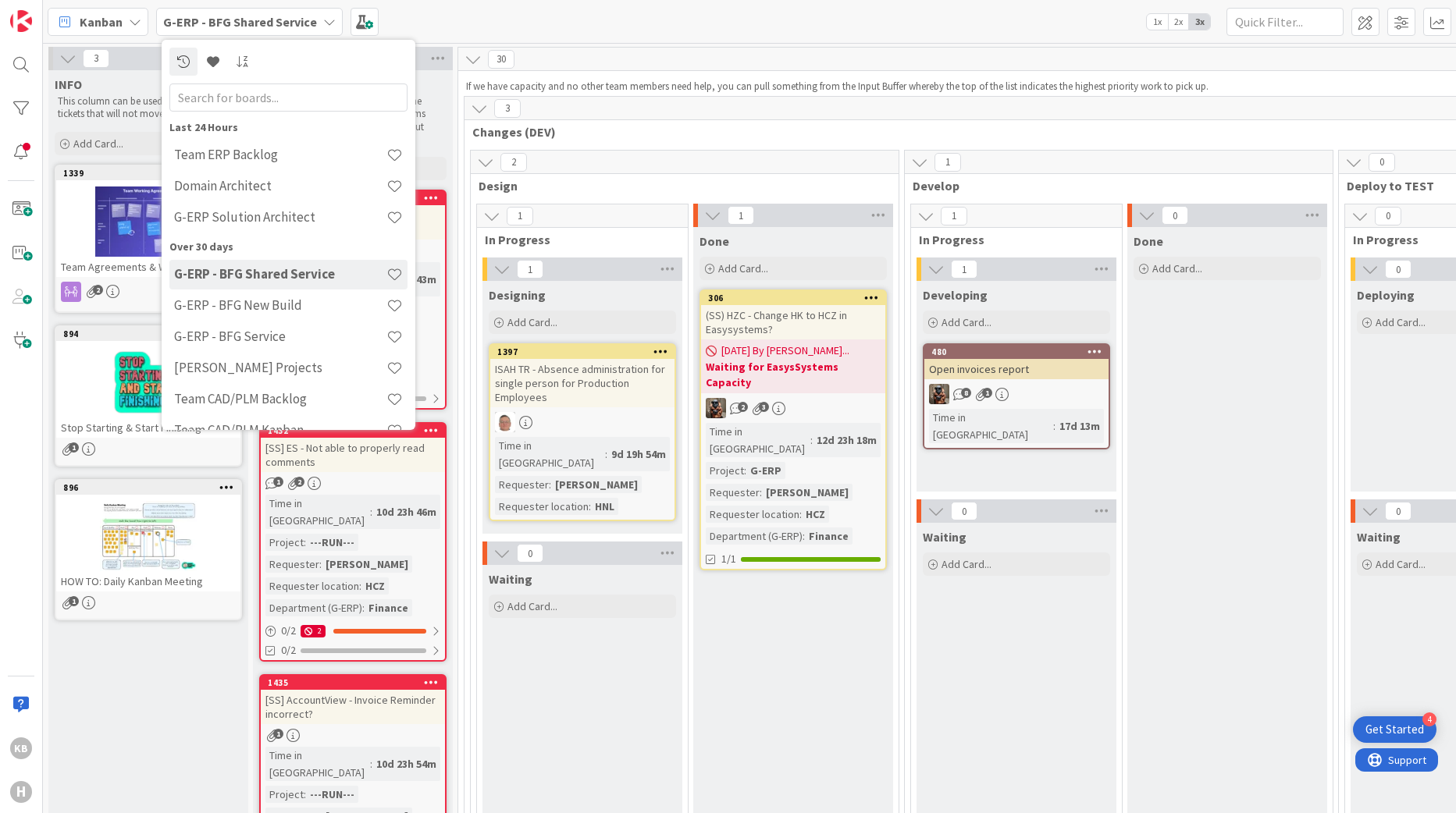
click at [179, 9] on div "G-ERP - BFG Shared Service" at bounding box center [249, 22] width 187 height 28
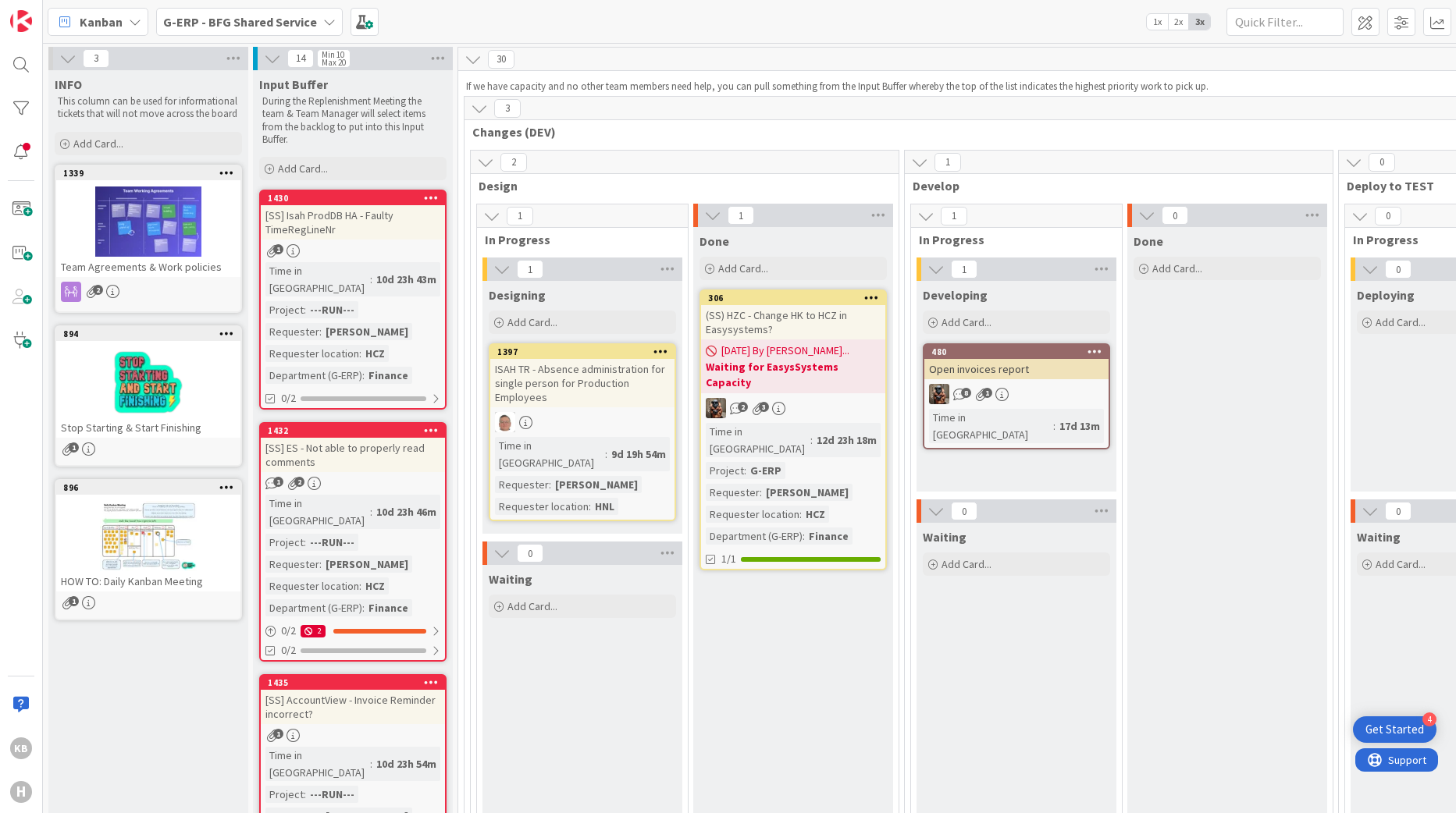
click at [181, 18] on b "G-ERP - BFG Shared Service" at bounding box center [240, 22] width 154 height 15
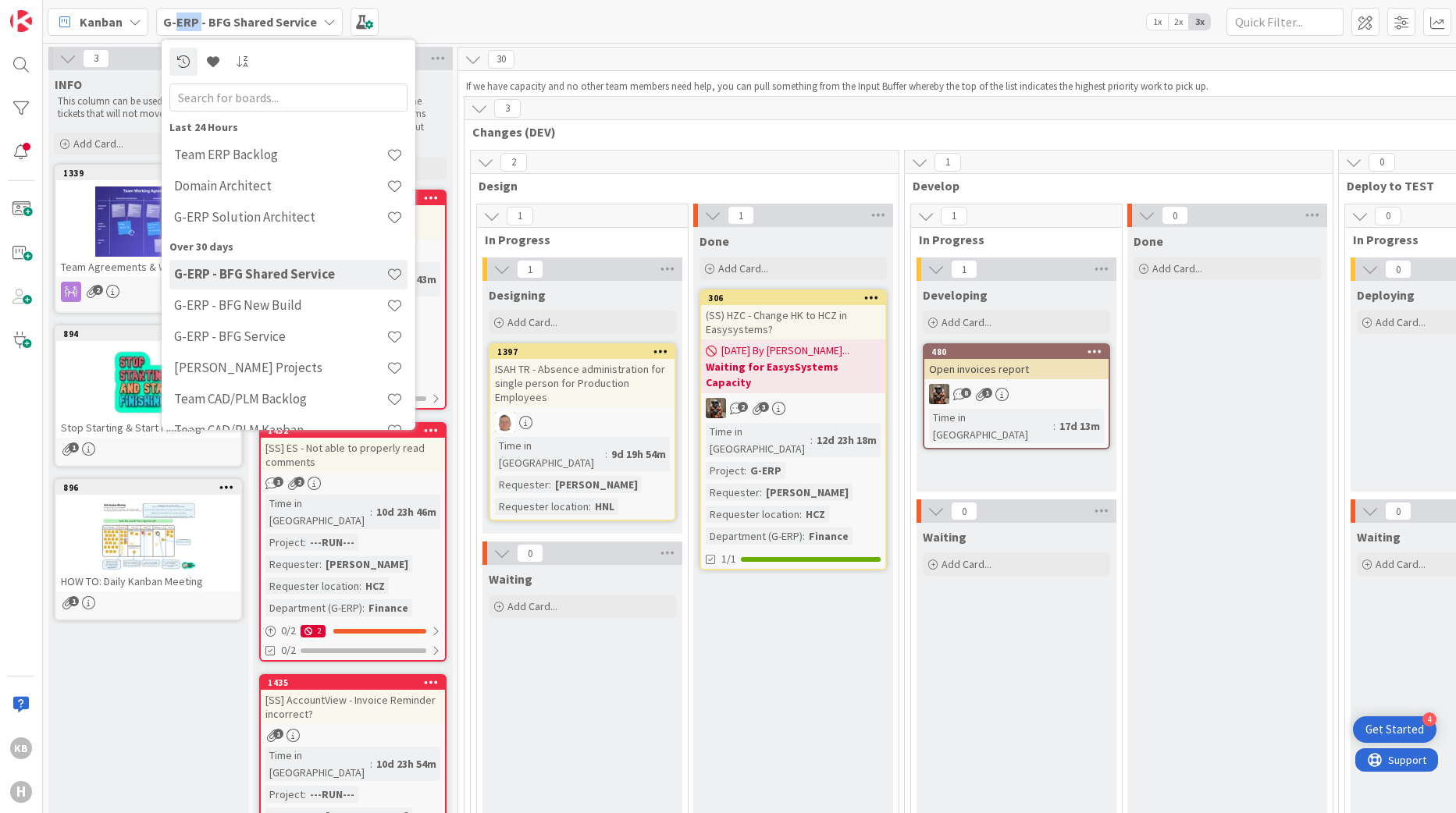
click at [181, 18] on b "G-ERP - BFG Shared Service" at bounding box center [240, 22] width 154 height 15
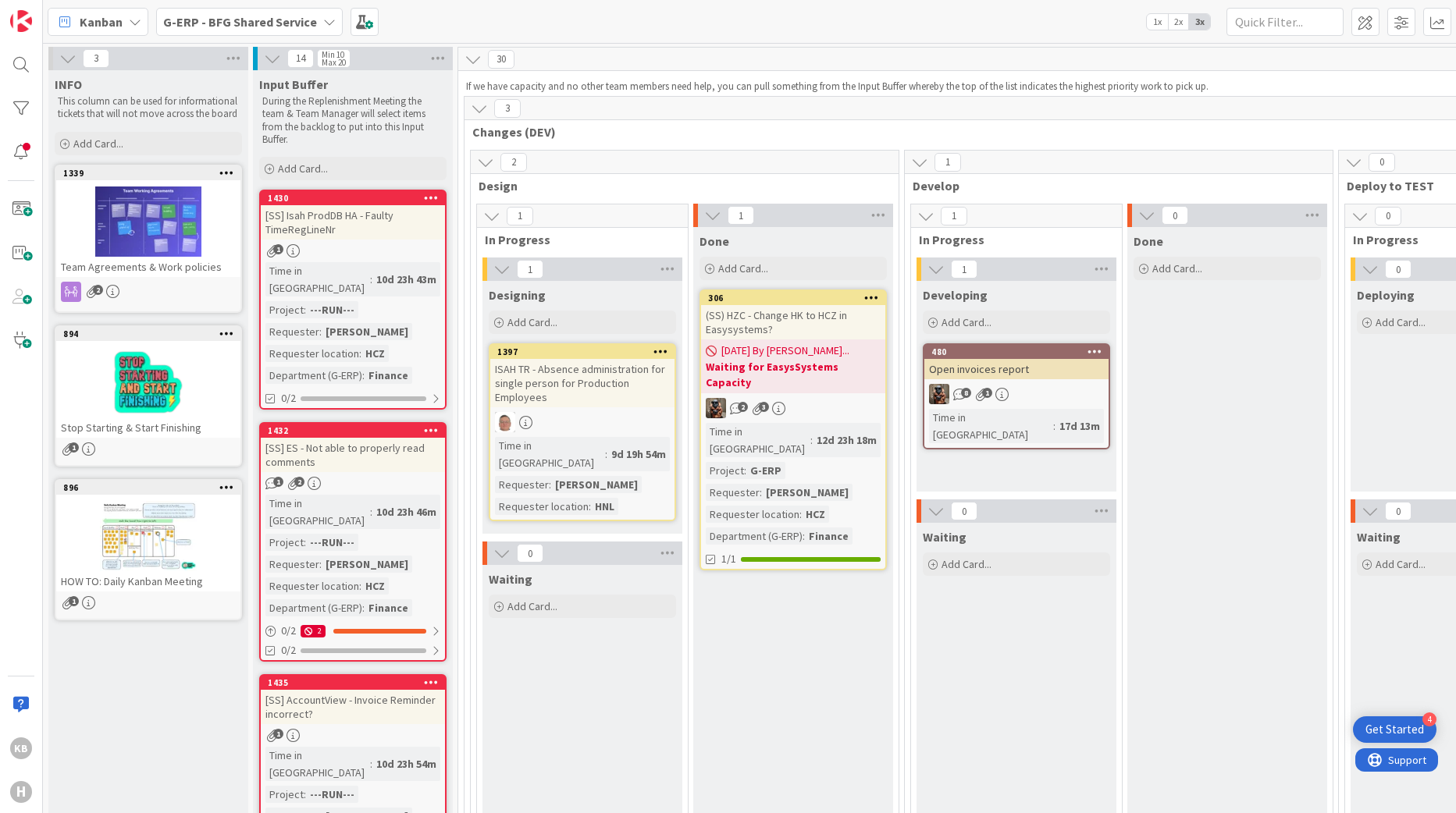
drag, startPoint x: 181, startPoint y: 18, endPoint x: 124, endPoint y: 21, distance: 57.1
click at [124, 21] on div "Kanban" at bounding box center [98, 22] width 101 height 28
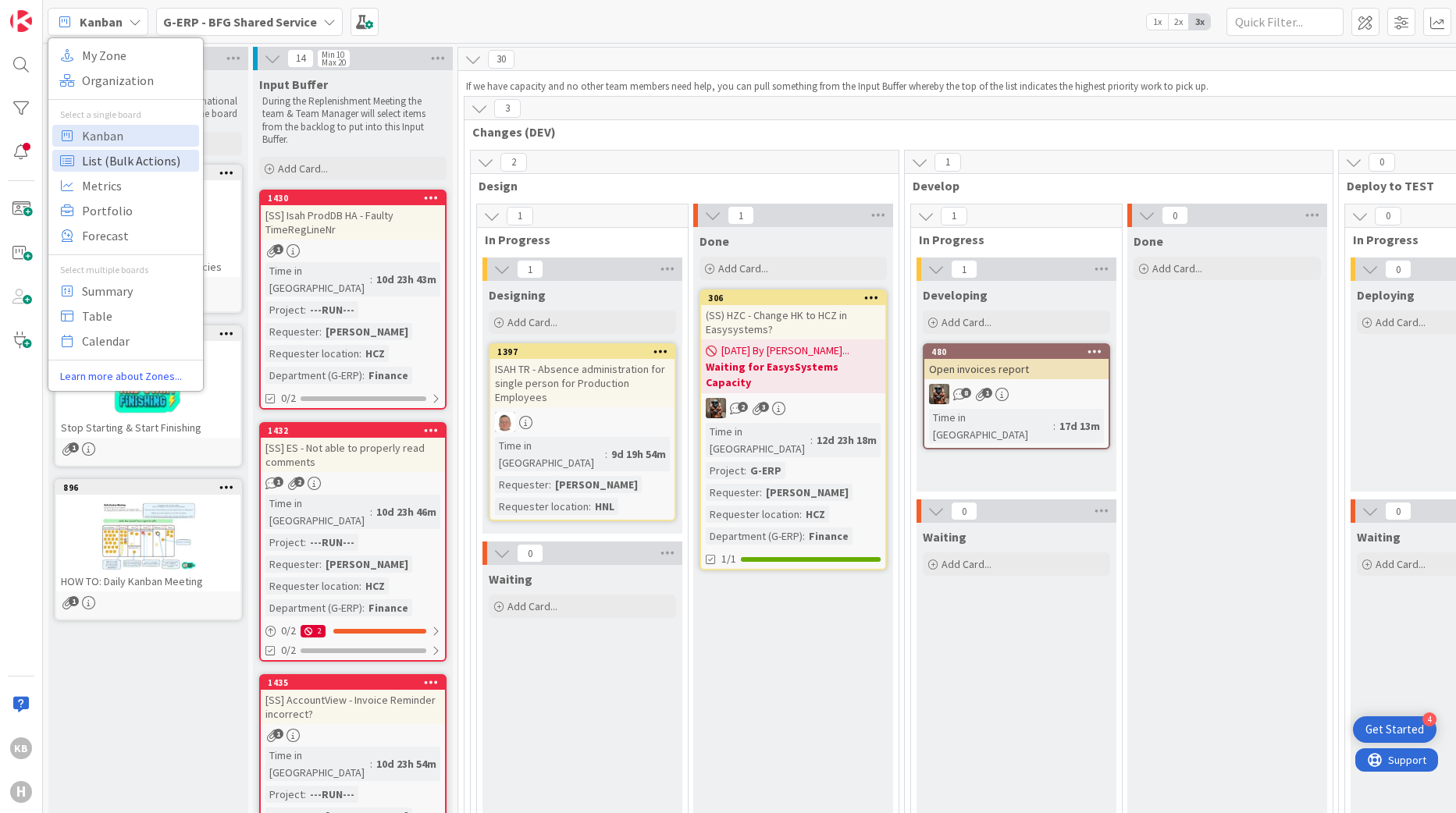
click at [107, 164] on span "List (Bulk Actions)" at bounding box center [138, 160] width 112 height 23
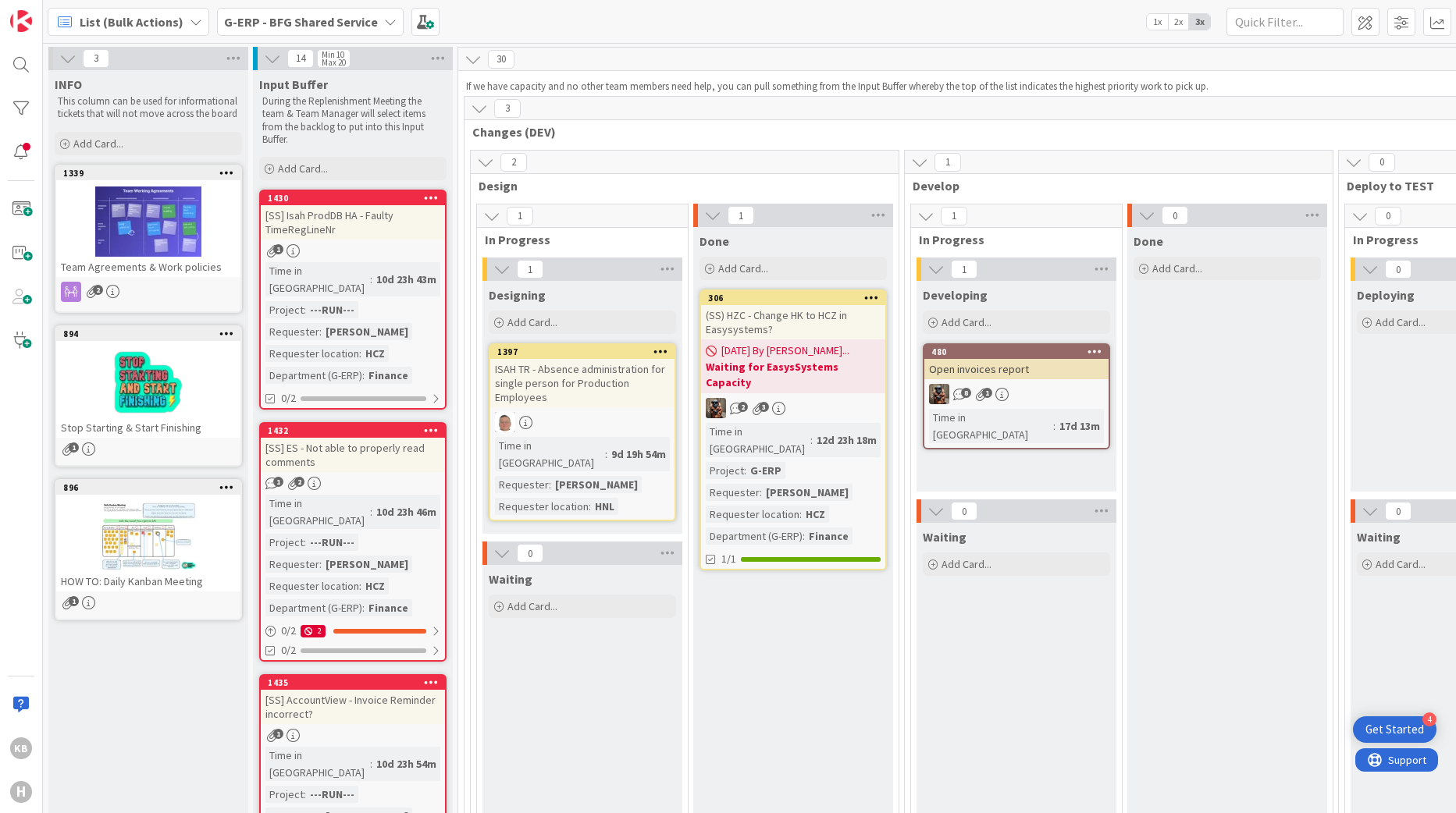
click at [142, 18] on span "List (Bulk Actions)" at bounding box center [131, 22] width 104 height 18
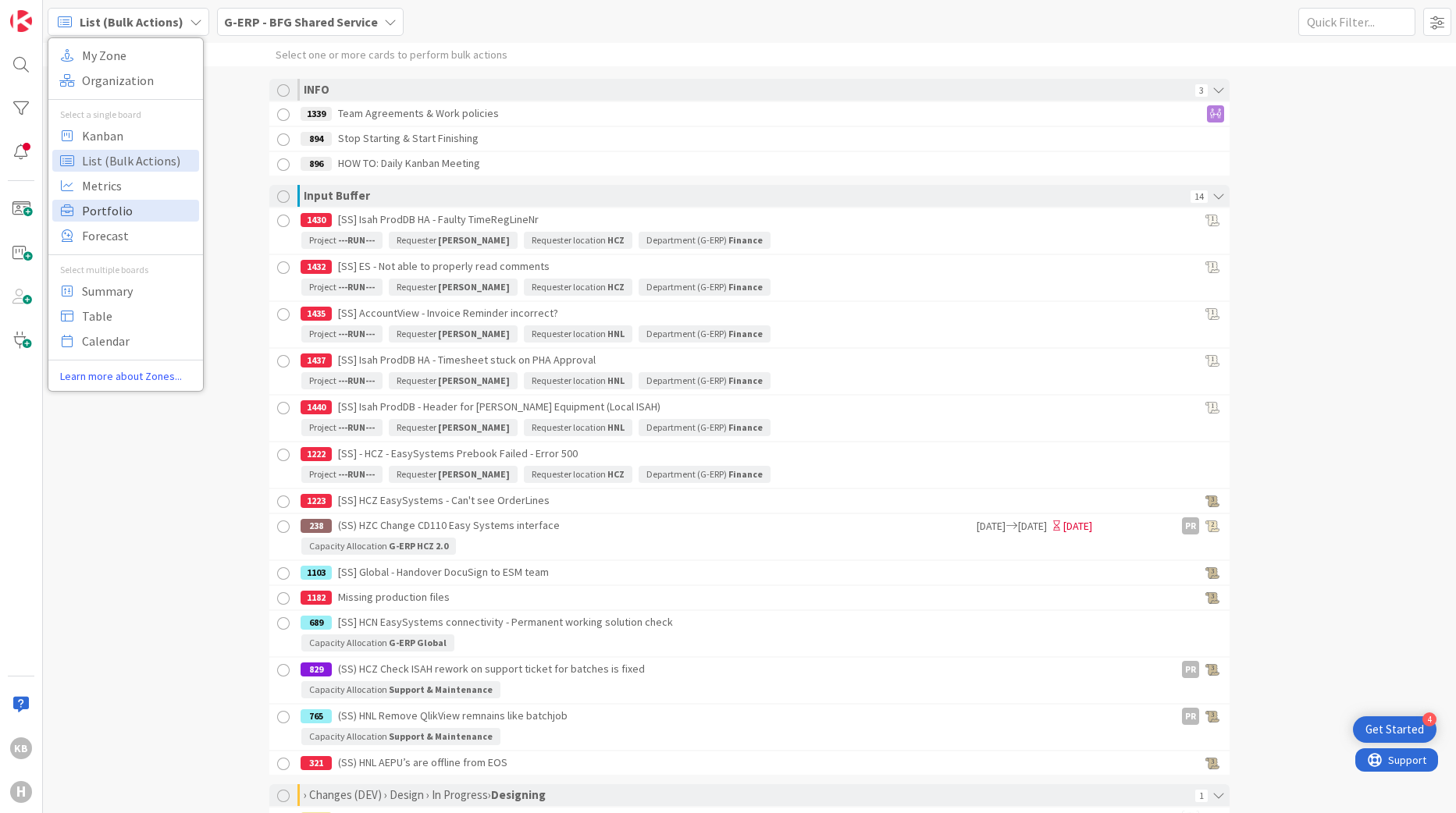
click at [93, 212] on span "Portfolio" at bounding box center [138, 210] width 112 height 23
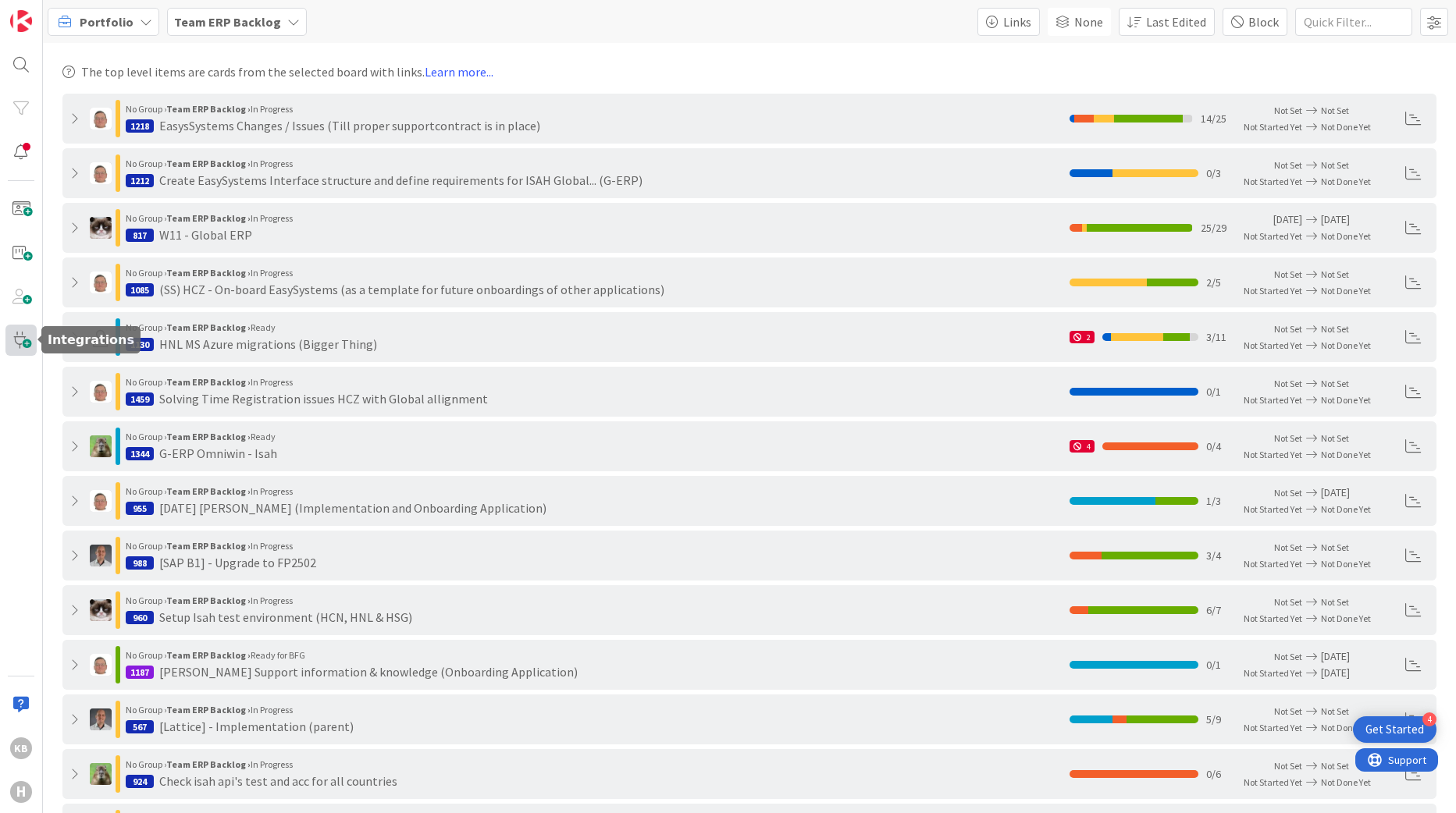
click at [14, 346] on span at bounding box center [21, 340] width 31 height 31
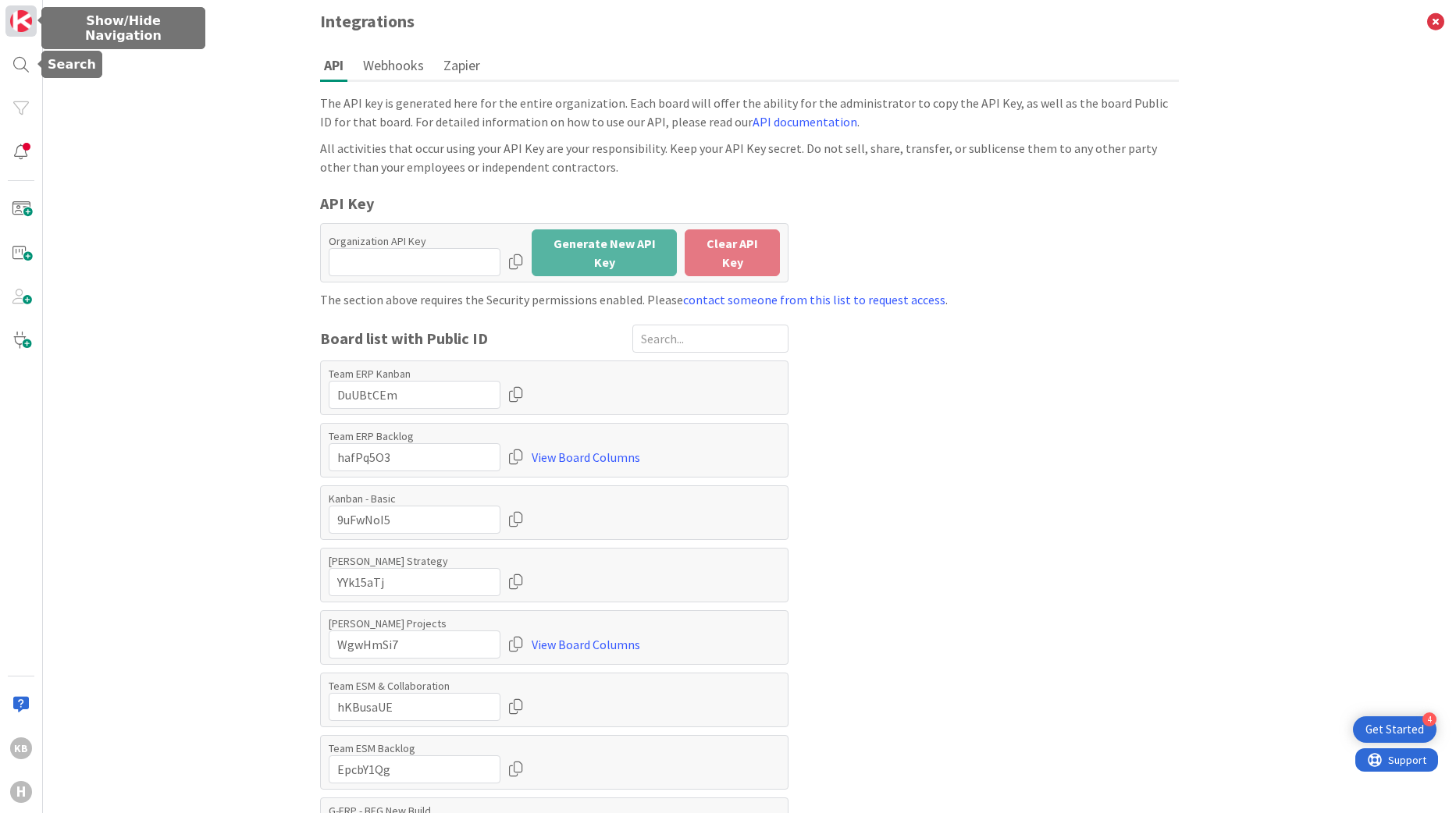
click at [17, 31] on img at bounding box center [21, 21] width 22 height 22
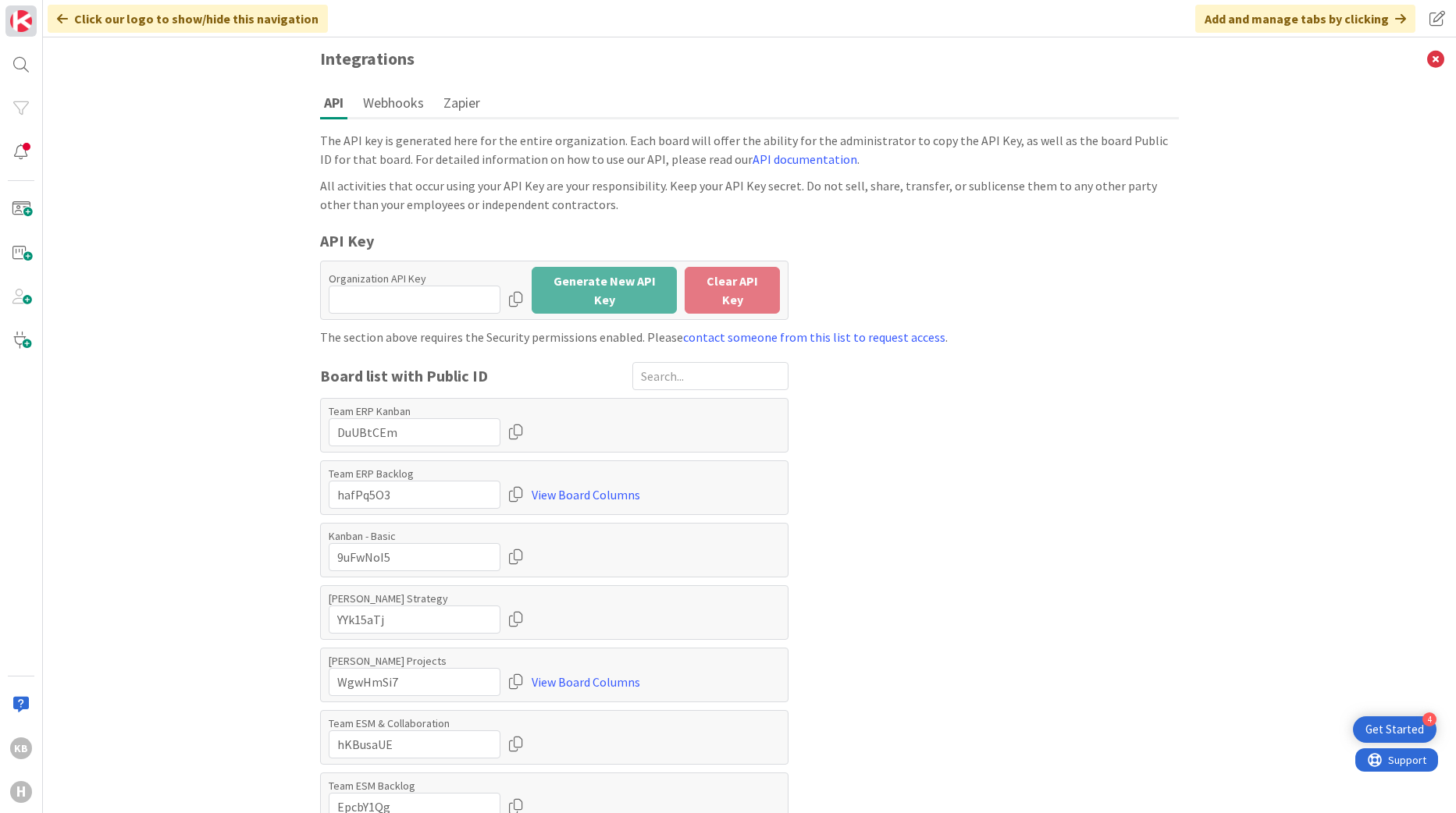
click at [23, 30] on img at bounding box center [21, 21] width 22 height 22
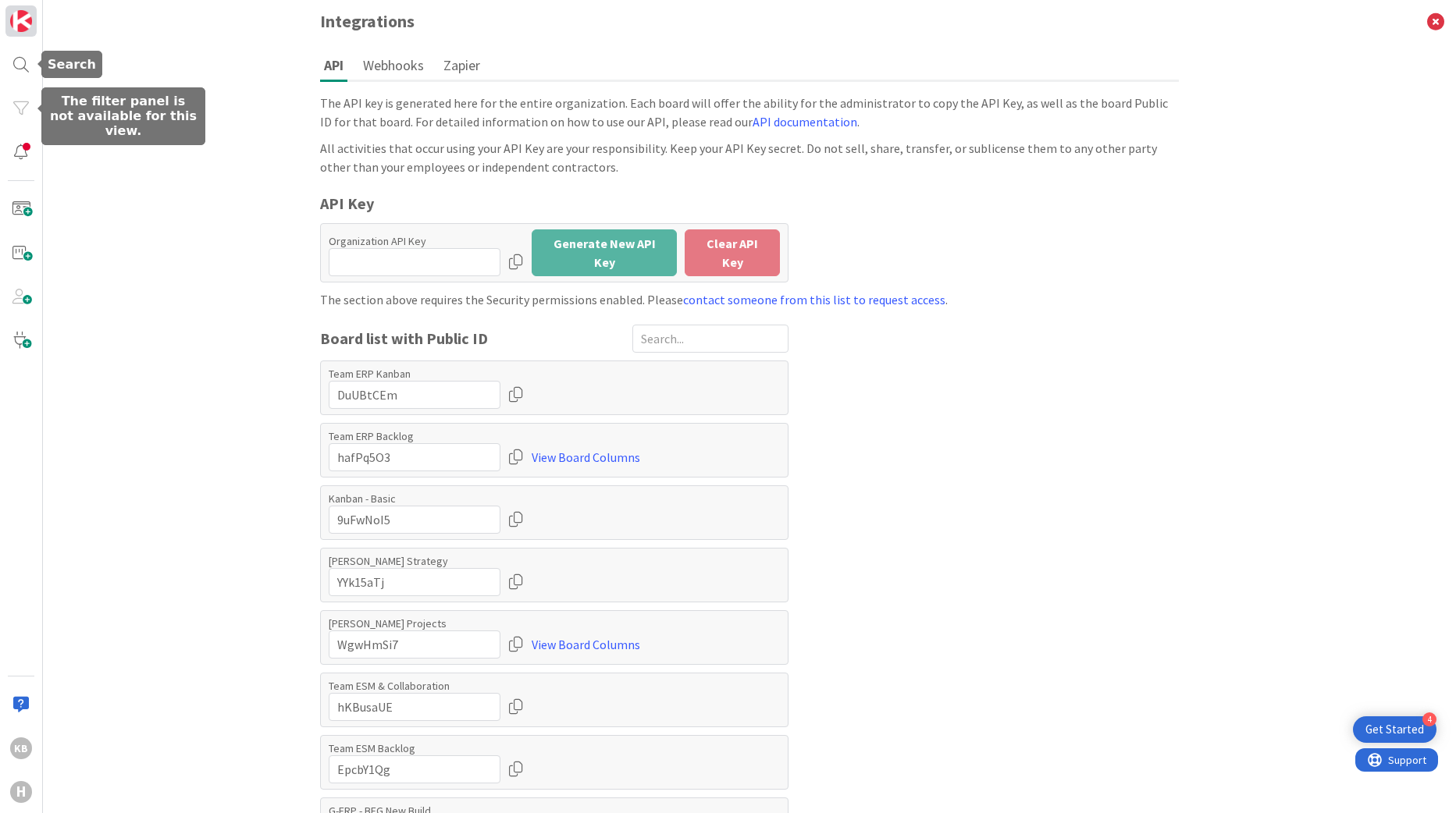
click at [31, 23] on img at bounding box center [21, 21] width 22 height 22
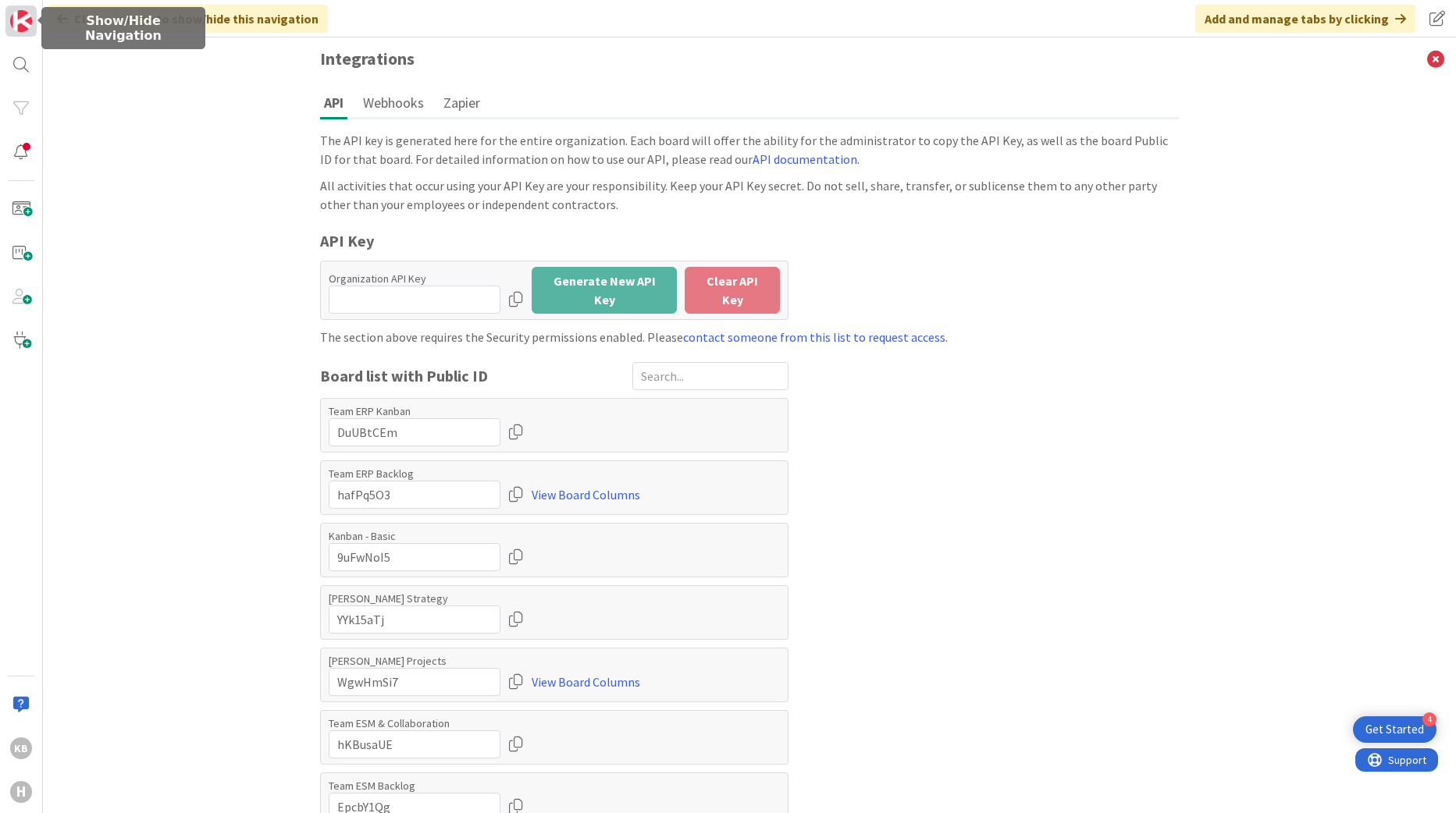
click at [31, 23] on img at bounding box center [21, 21] width 22 height 22
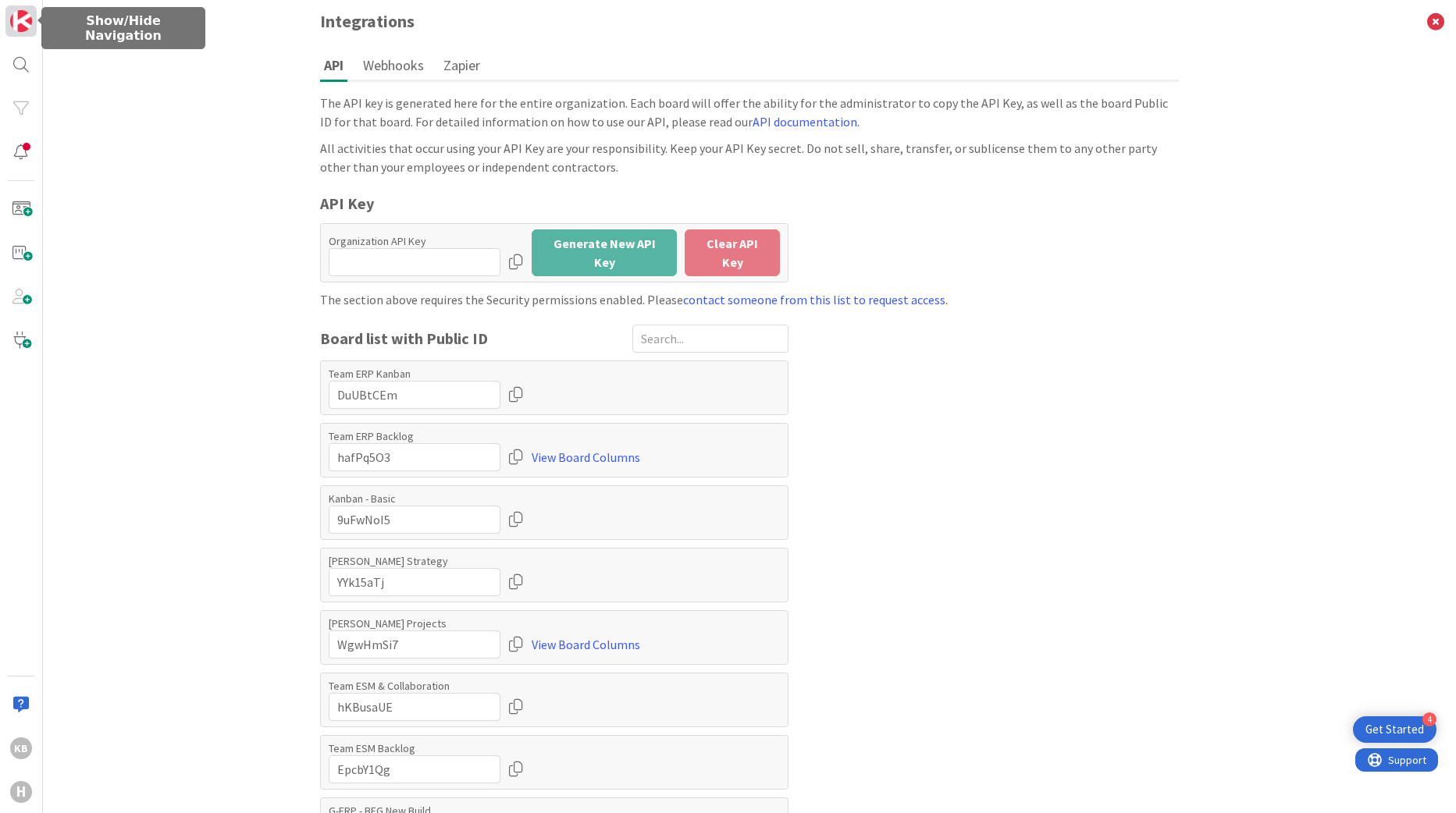
click at [31, 23] on img at bounding box center [21, 21] width 22 height 22
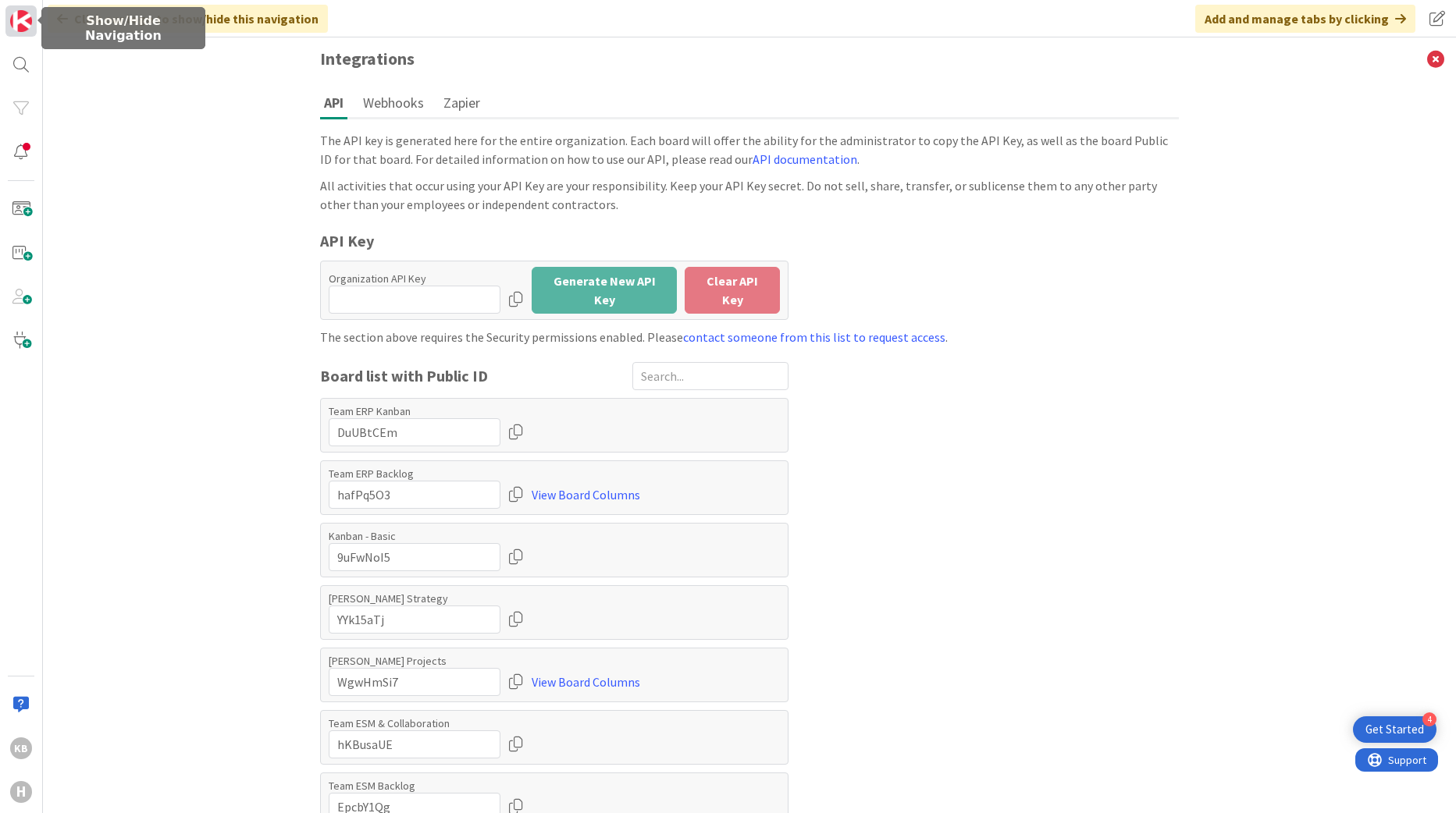
click at [31, 23] on img at bounding box center [21, 21] width 22 height 22
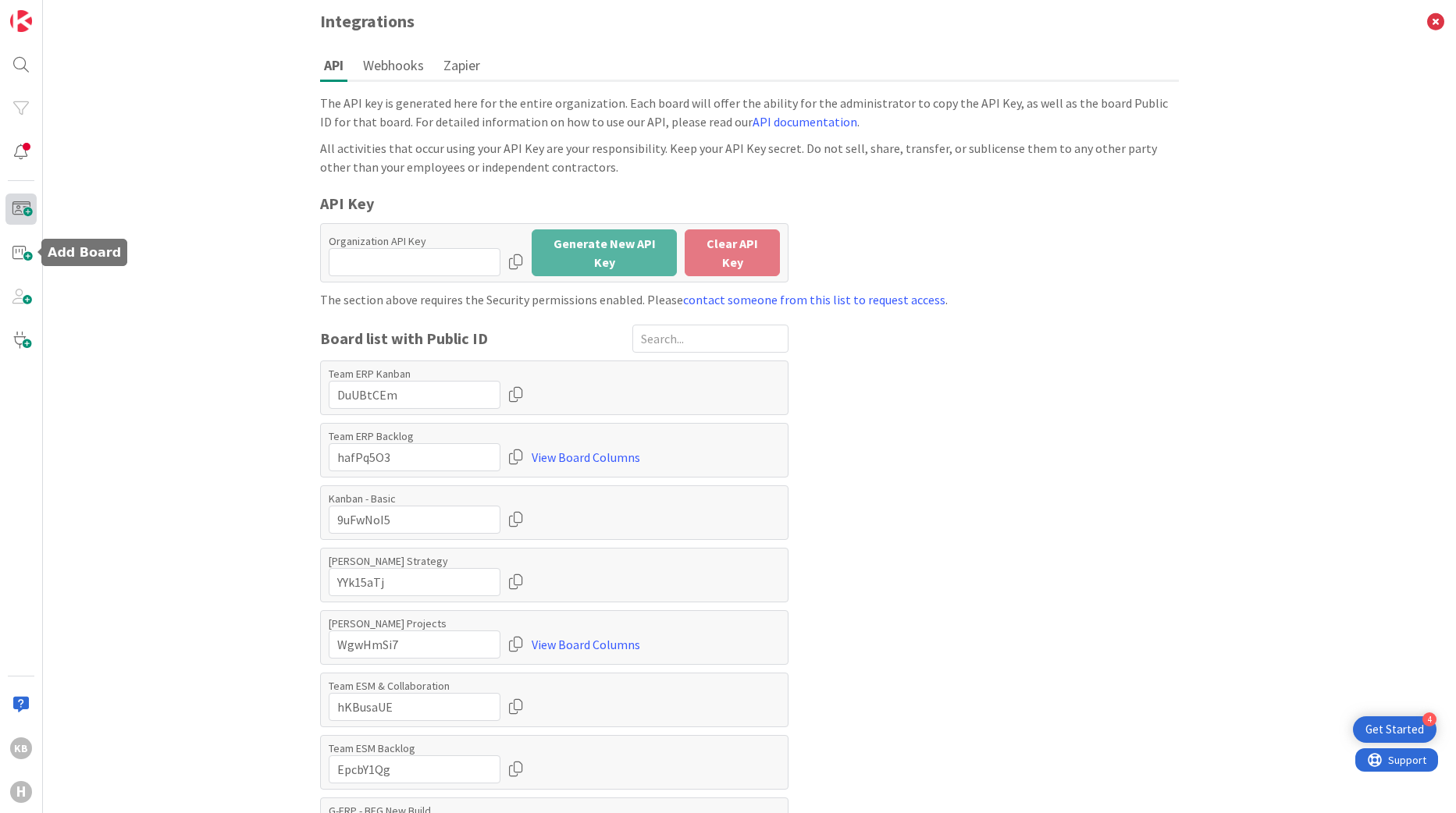
click at [15, 208] on span at bounding box center [21, 209] width 31 height 31
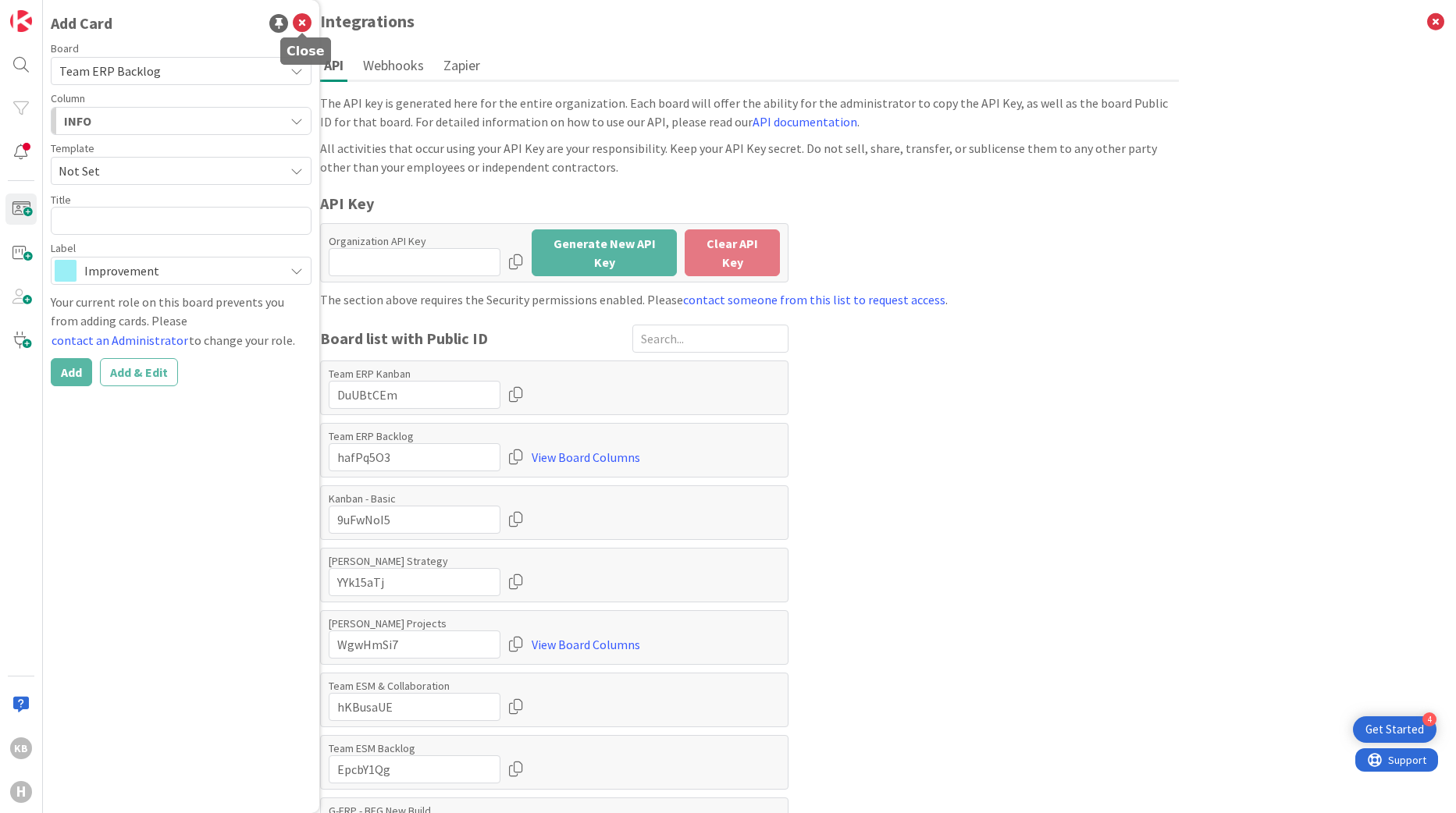
click at [302, 22] on icon at bounding box center [301, 23] width 18 height 18
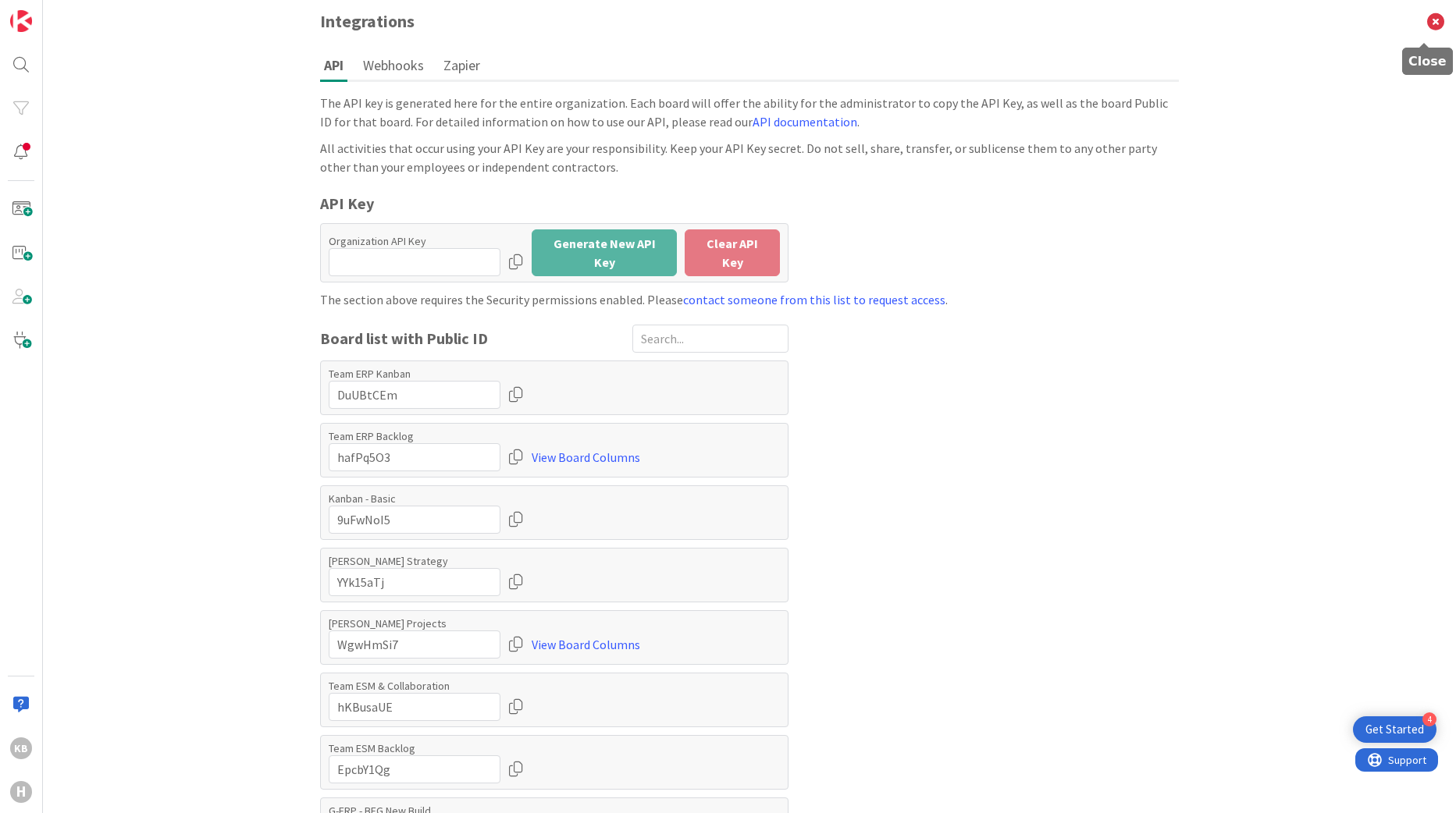
click at [1422, 13] on icon at bounding box center [1436, 22] width 41 height 43
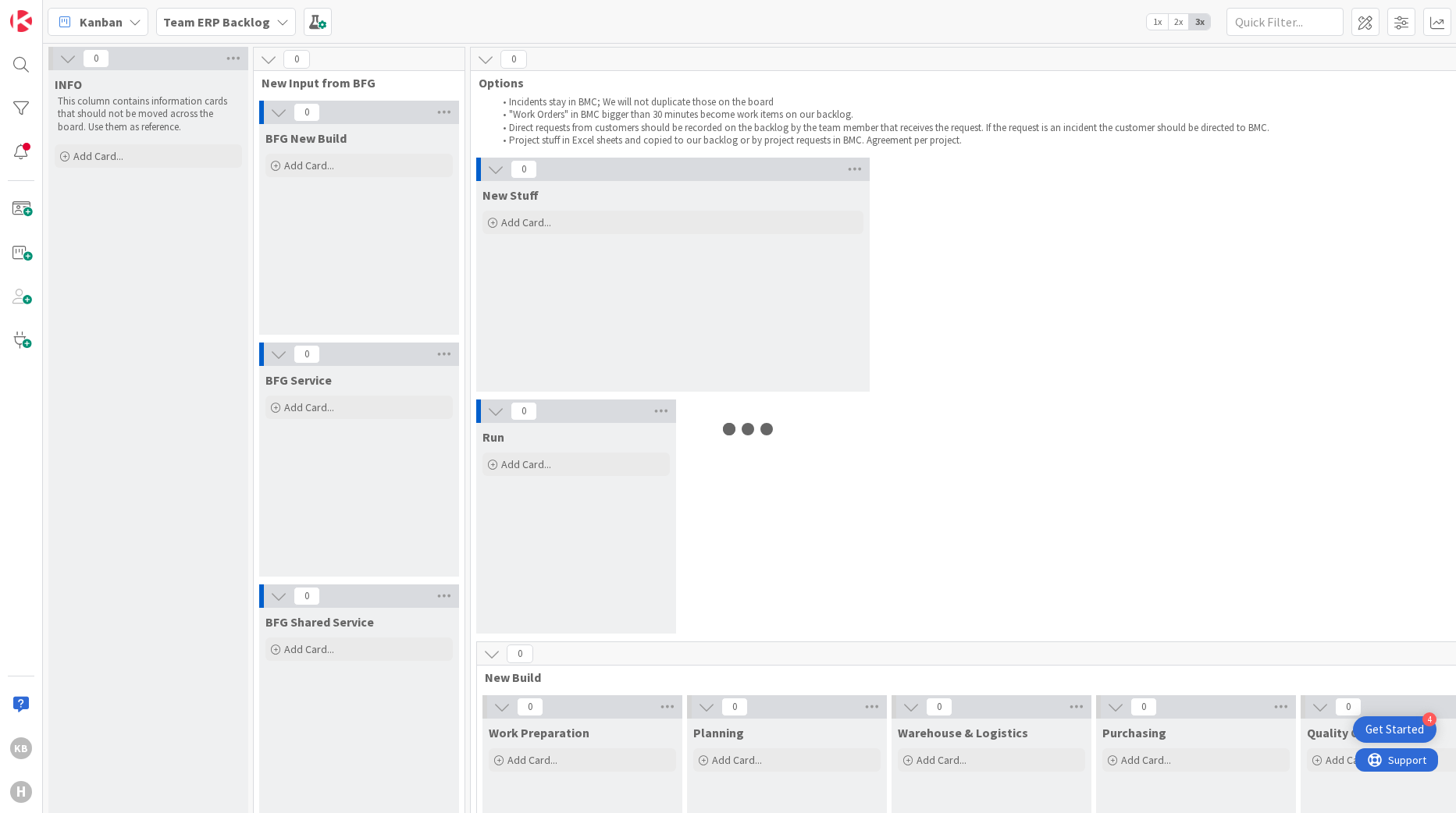
click at [199, 13] on span "Team ERP Backlog" at bounding box center [217, 22] width 107 height 18
click at [232, 23] on b "Team ERP Backlog" at bounding box center [217, 22] width 107 height 15
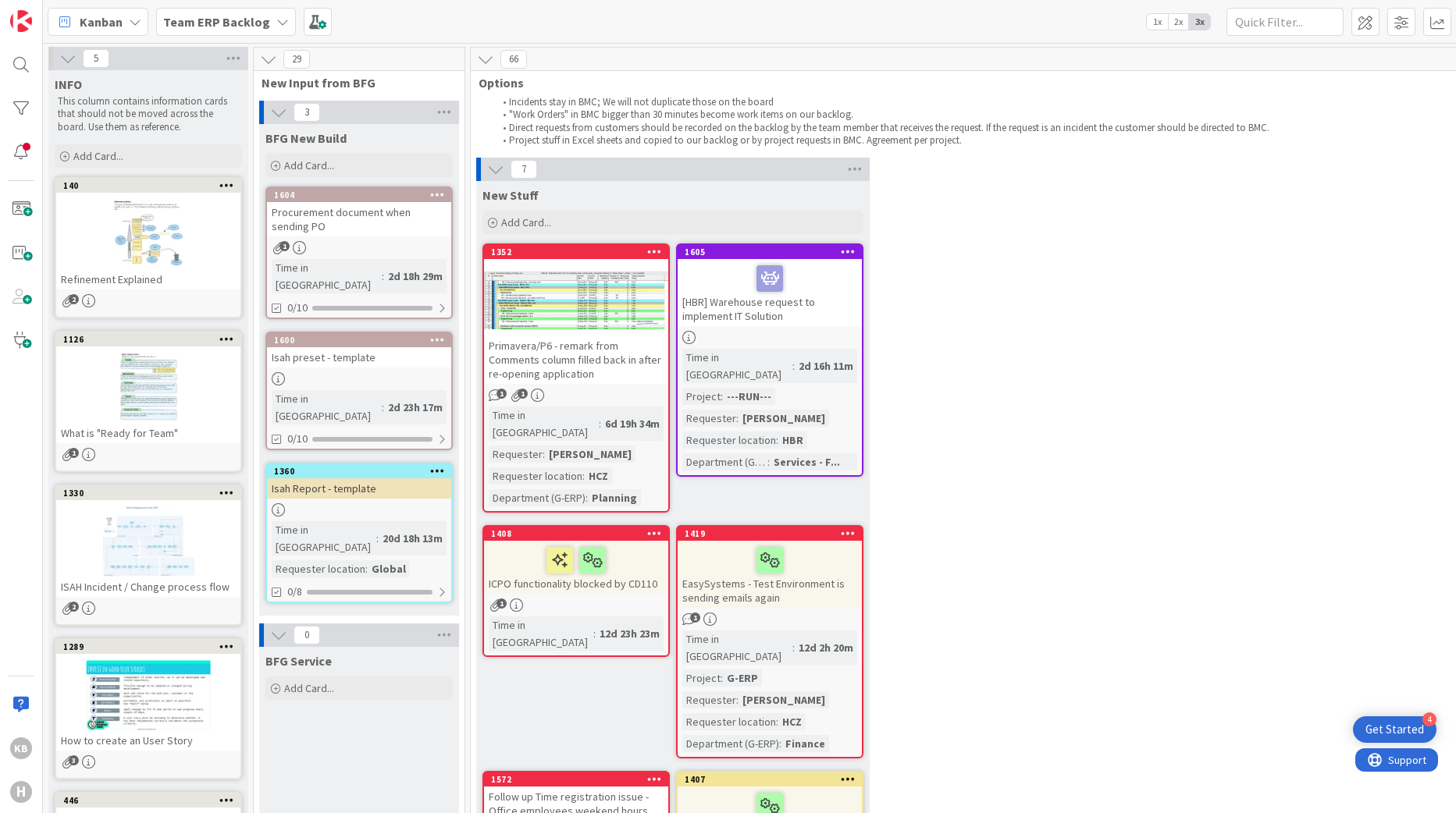
click at [276, 18] on icon at bounding box center [283, 22] width 13 height 13
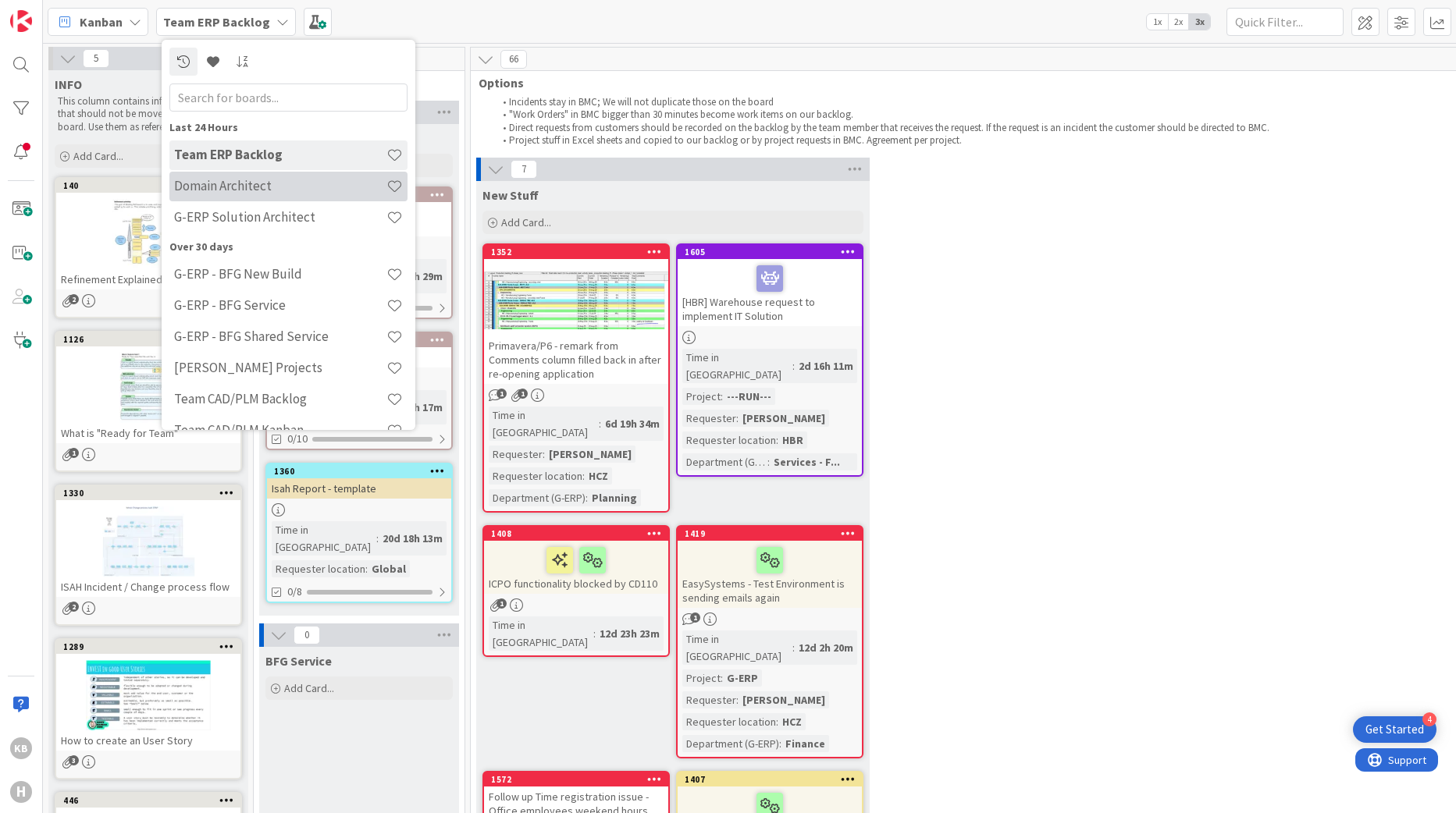
click at [208, 193] on h4 "Domain Architect" at bounding box center [280, 185] width 212 height 15
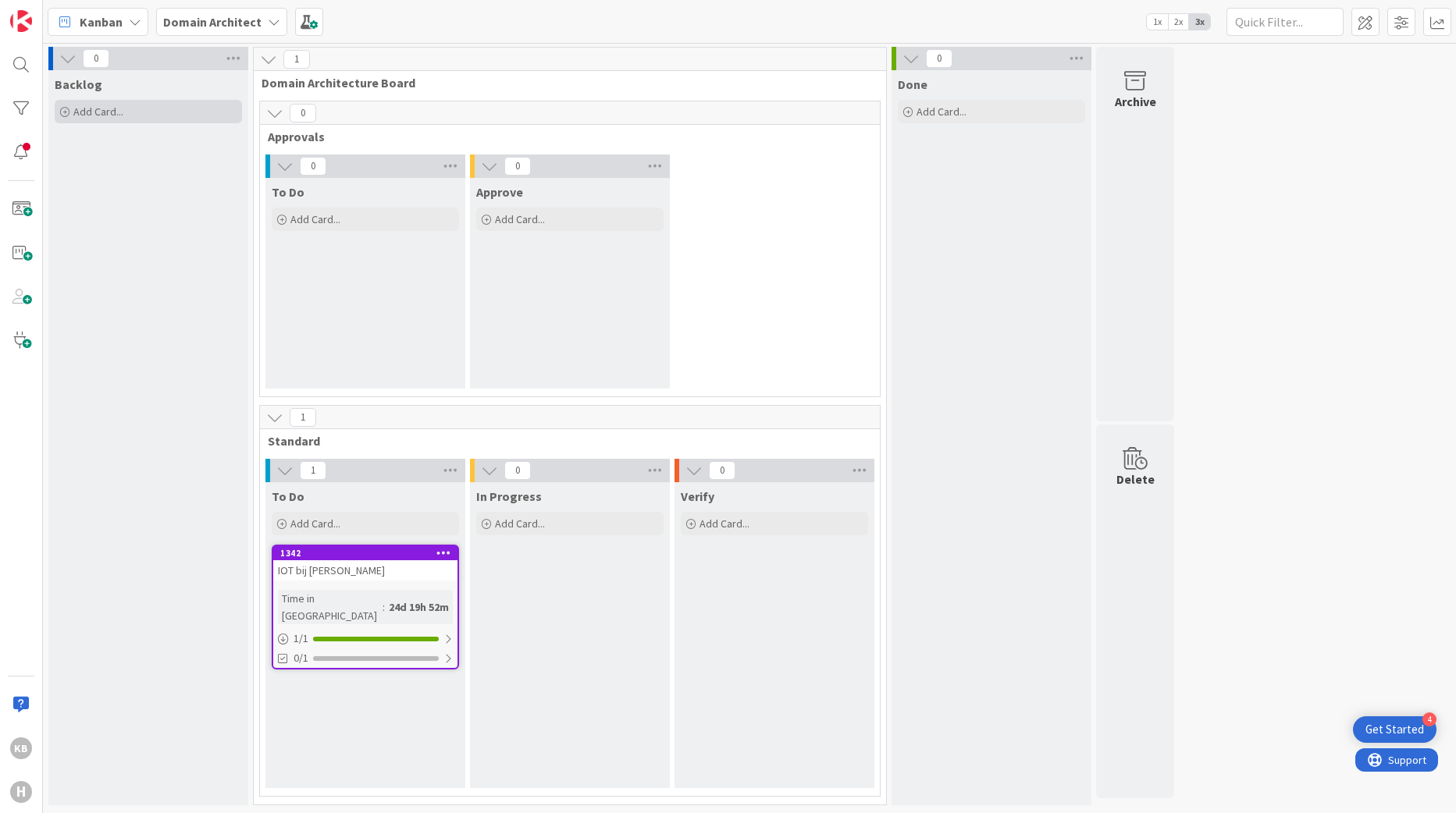
click at [115, 115] on span "Add Card..." at bounding box center [99, 112] width 50 height 14
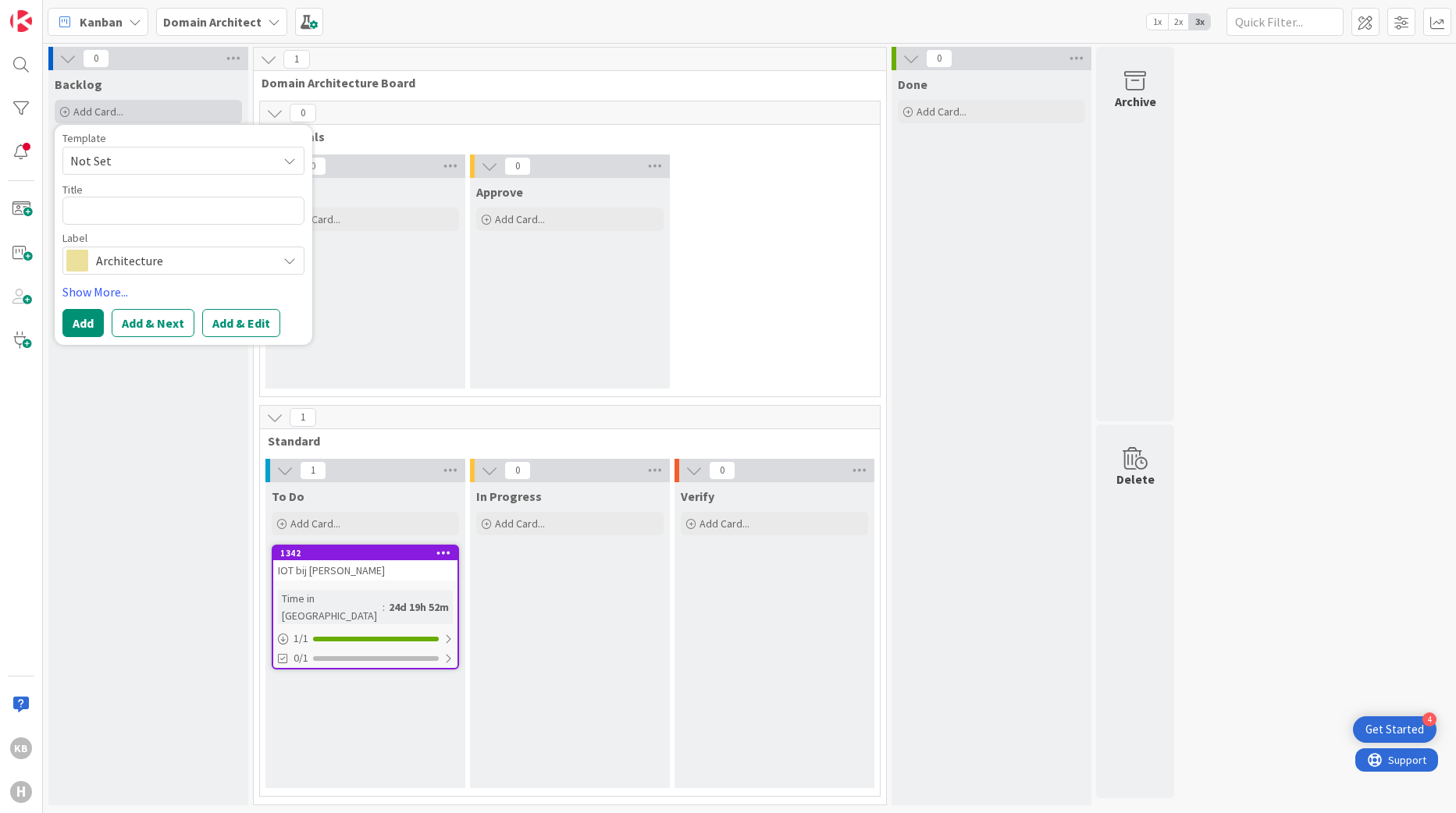
type textarea "x"
type textarea "I"
type textarea "x"
type textarea "Im"
type textarea "x"
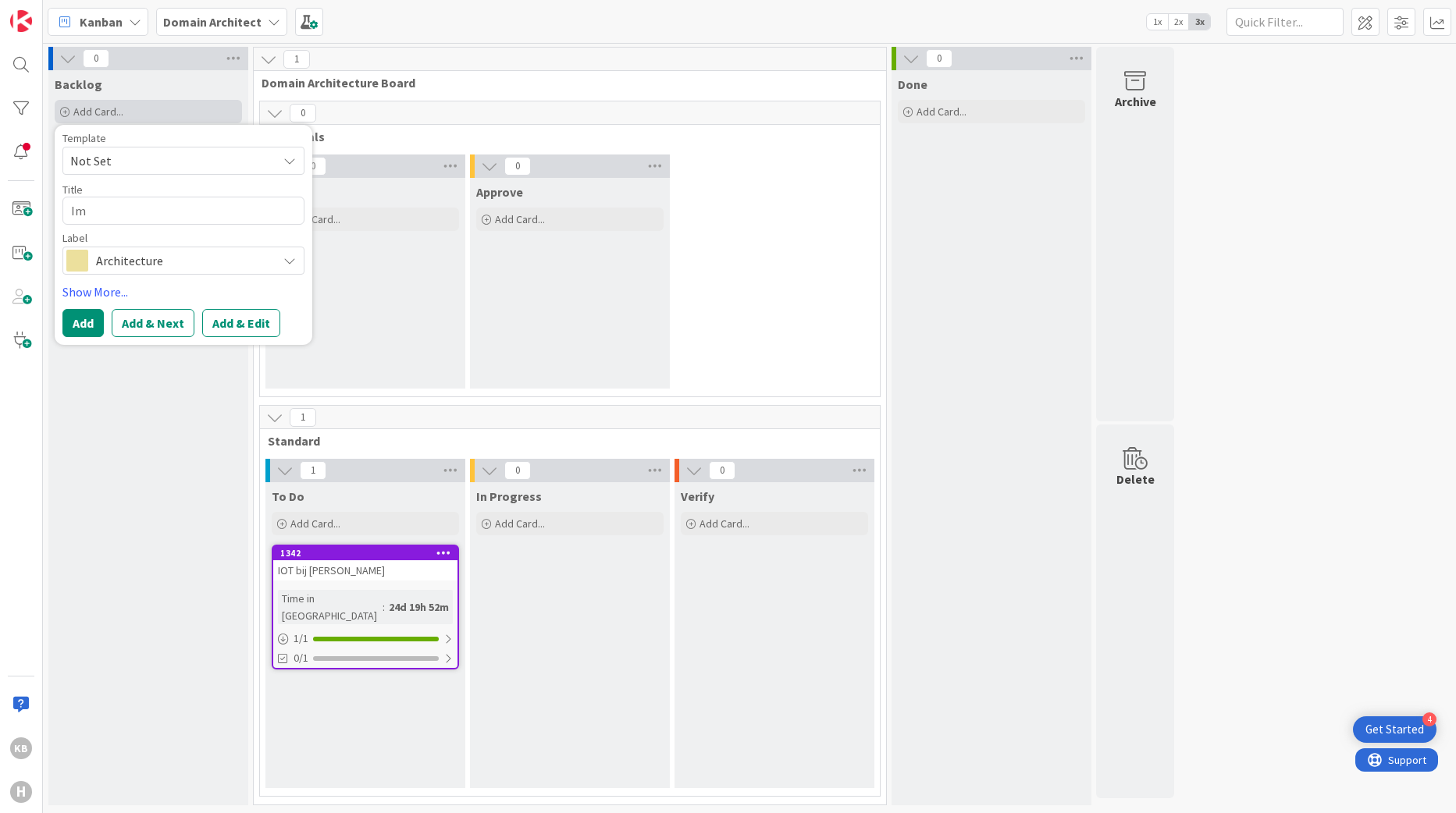
type textarea "Imp"
type textarea "x"
type textarea "Imple"
type textarea "x"
type textarea "Implem"
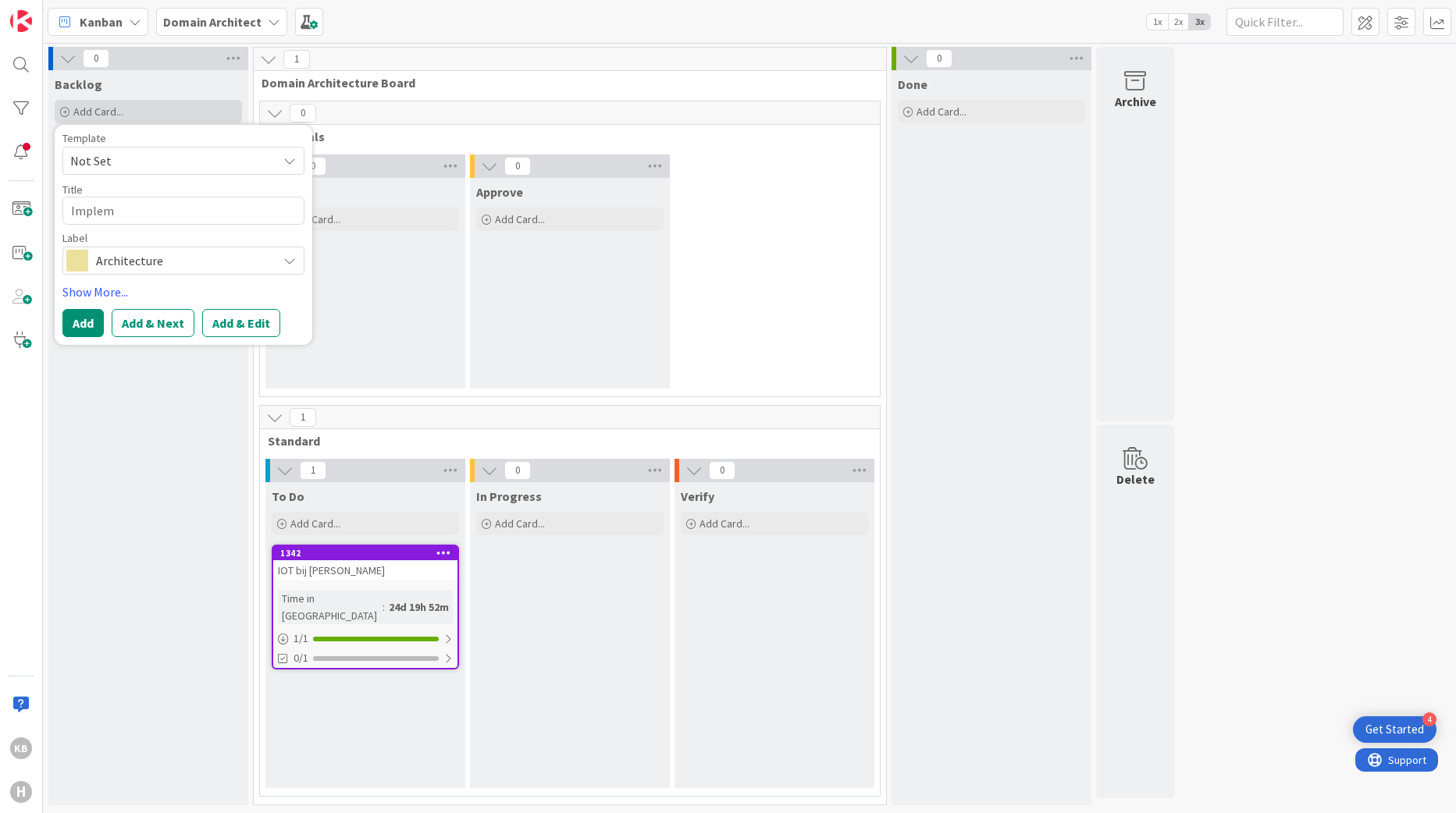
type textarea "x"
type textarea "Impleme"
type textarea "x"
type textarea "Implemen"
type textarea "x"
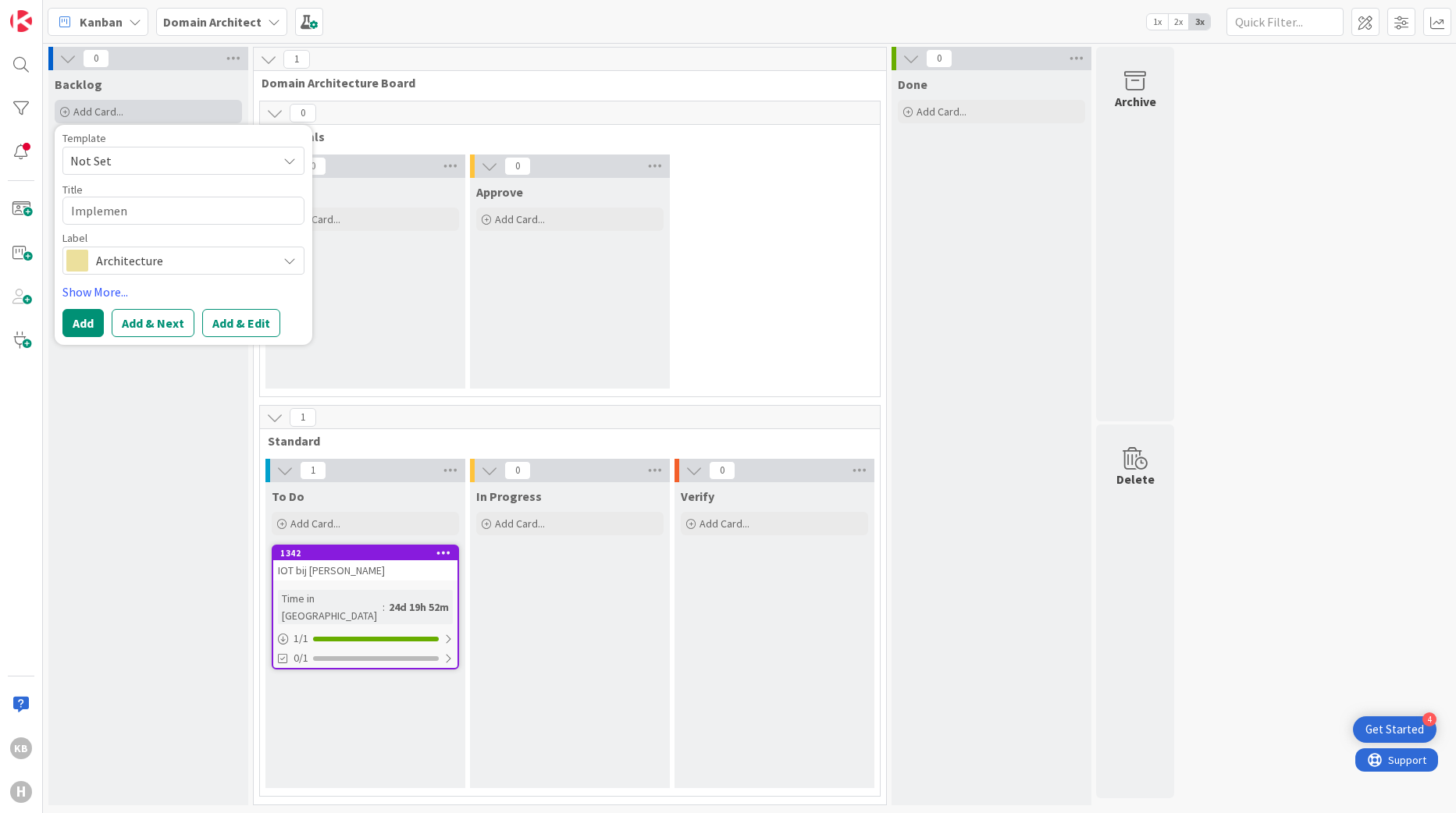
type textarea "Implement"
type textarea "x"
type textarea "Implement"
type textarea "x"
type textarea "Implement A"
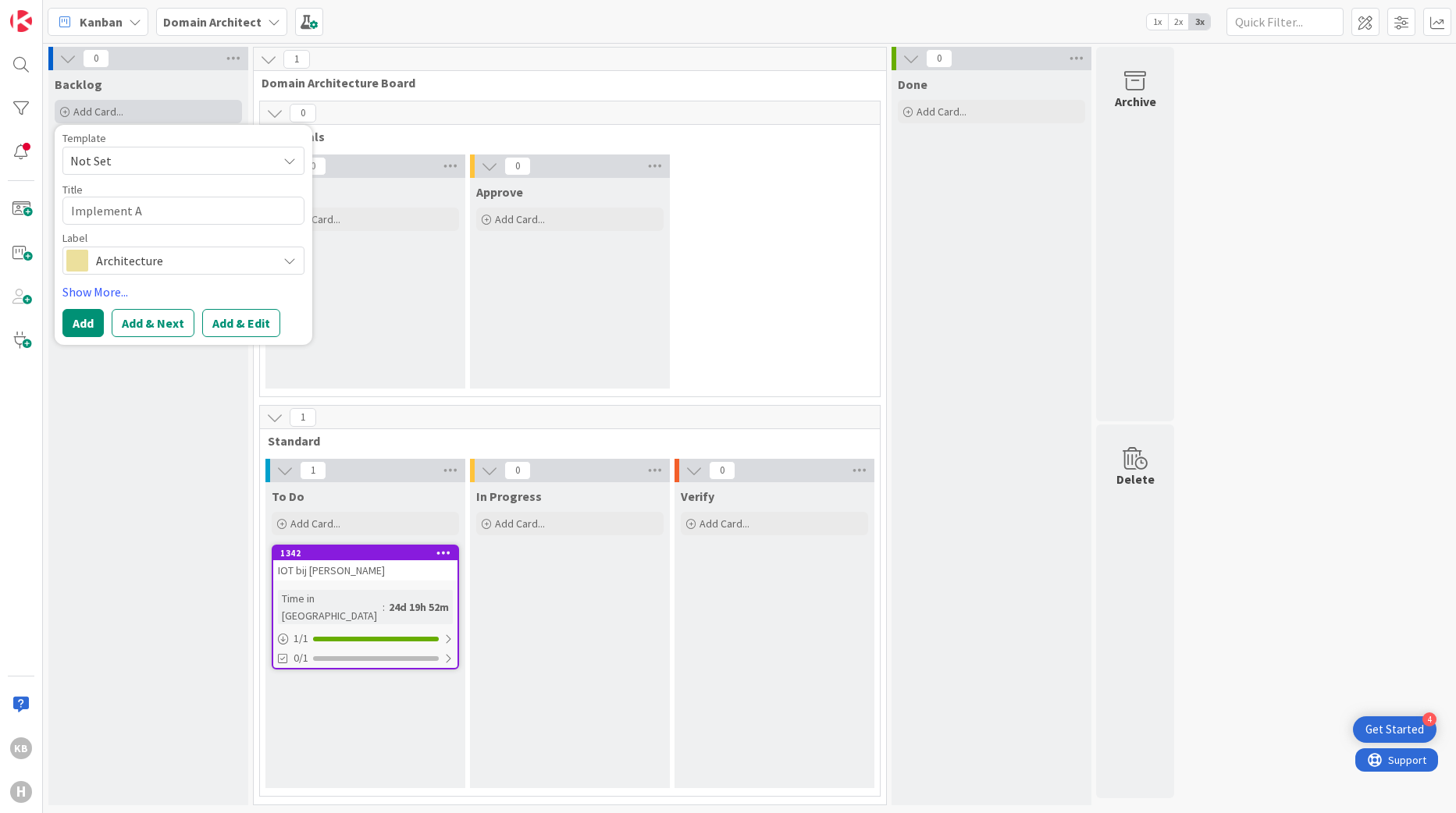
type textarea "x"
type textarea "Implement Ar"
type textarea "x"
type textarea "Implement Ard"
type textarea "x"
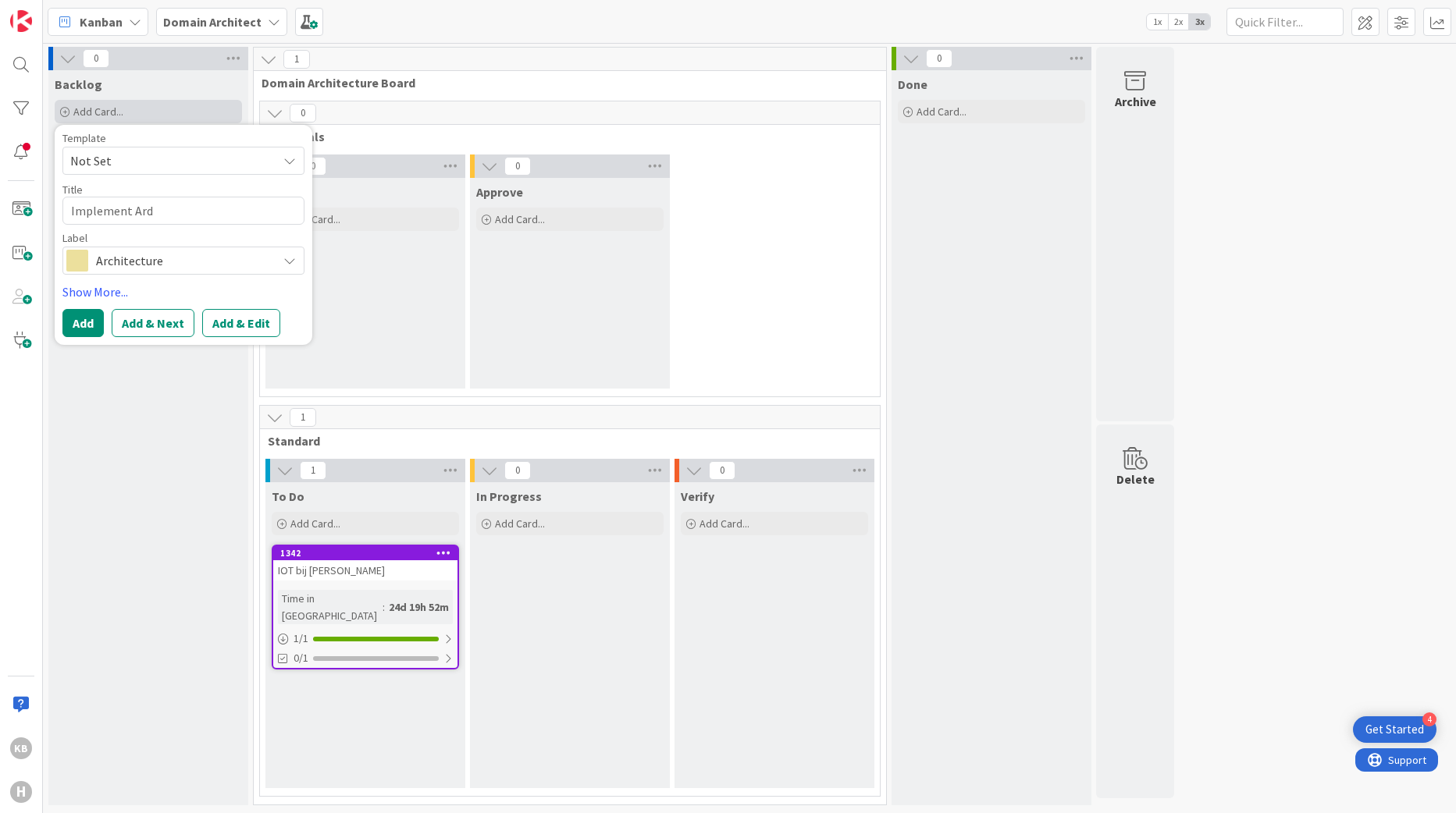
type textarea "Implement Ardo"
type textarea "x"
type textarea "Implement Ardoq"
type textarea "x"
type textarea "Implement Ardo"
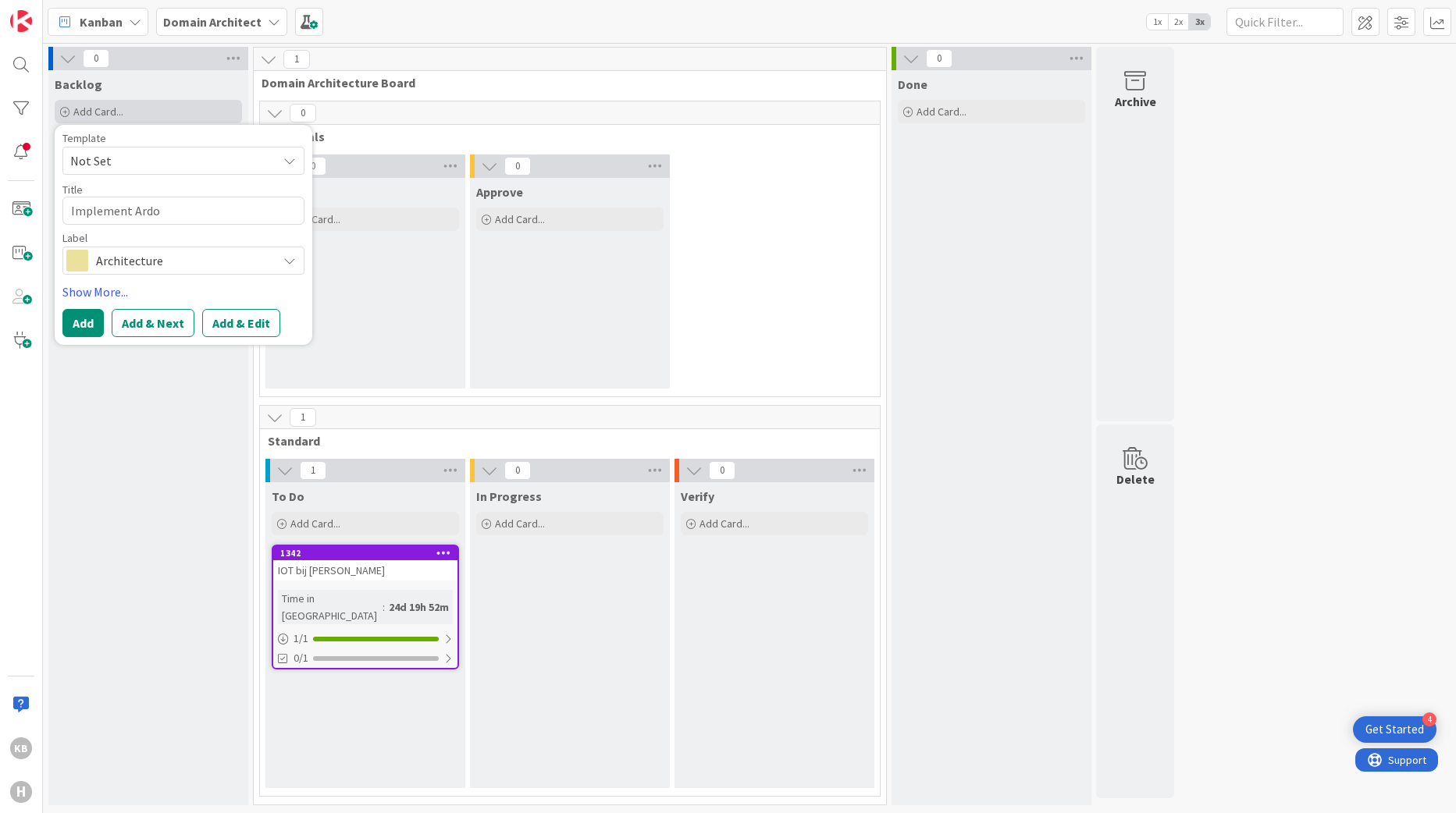
type textarea "x"
type textarea "Implement Ard"
type textarea "x"
type textarea "Implement Ar"
type textarea "x"
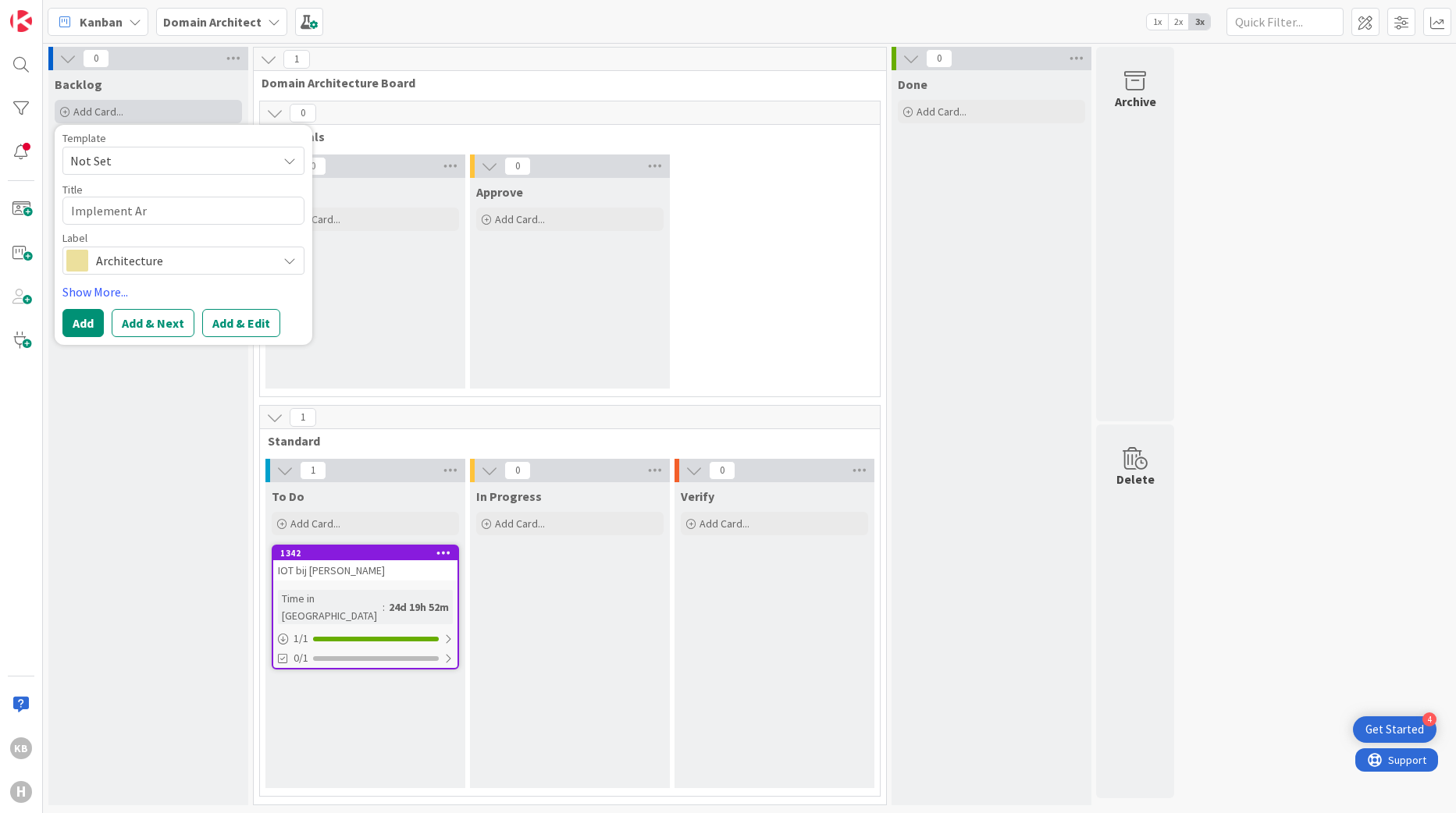
type textarea "Implement Ard"
type textarea "x"
type textarea "Implement Ardo"
type textarea "x"
type textarea "Implement Ardoq"
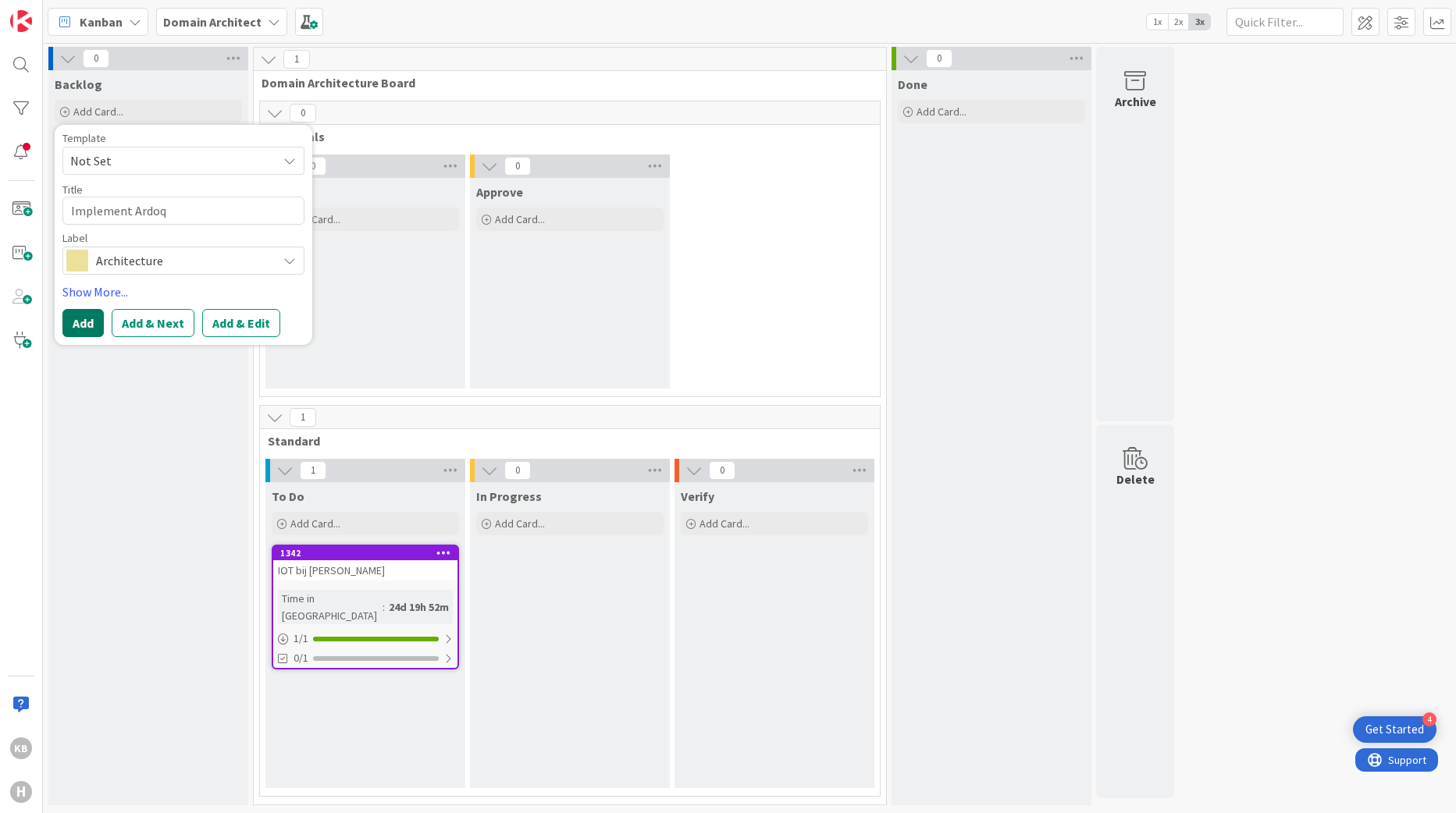
click at [79, 325] on button "Add" at bounding box center [83, 323] width 42 height 28
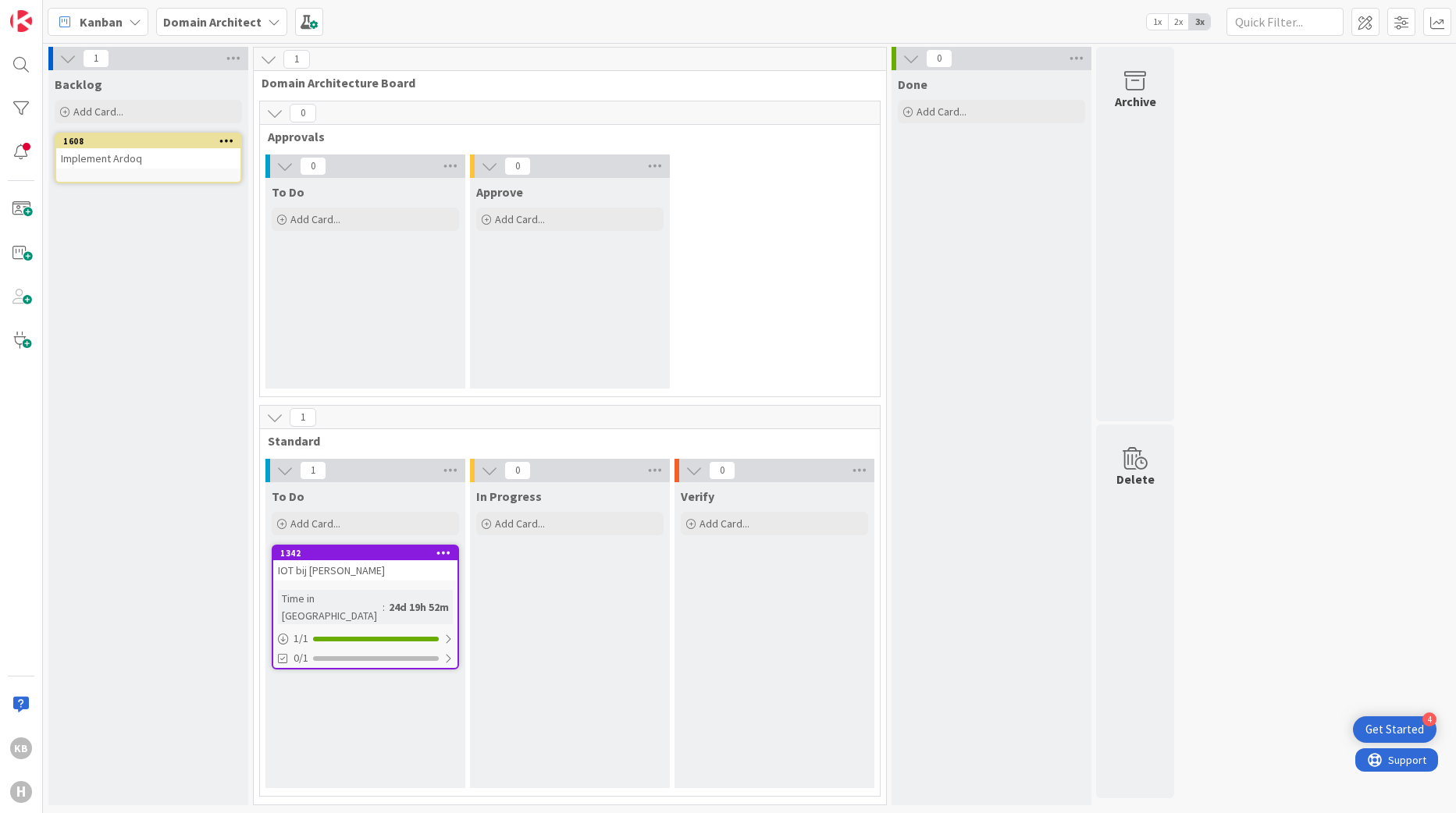
click at [100, 159] on div "Implement Ardoq" at bounding box center [148, 158] width 184 height 20
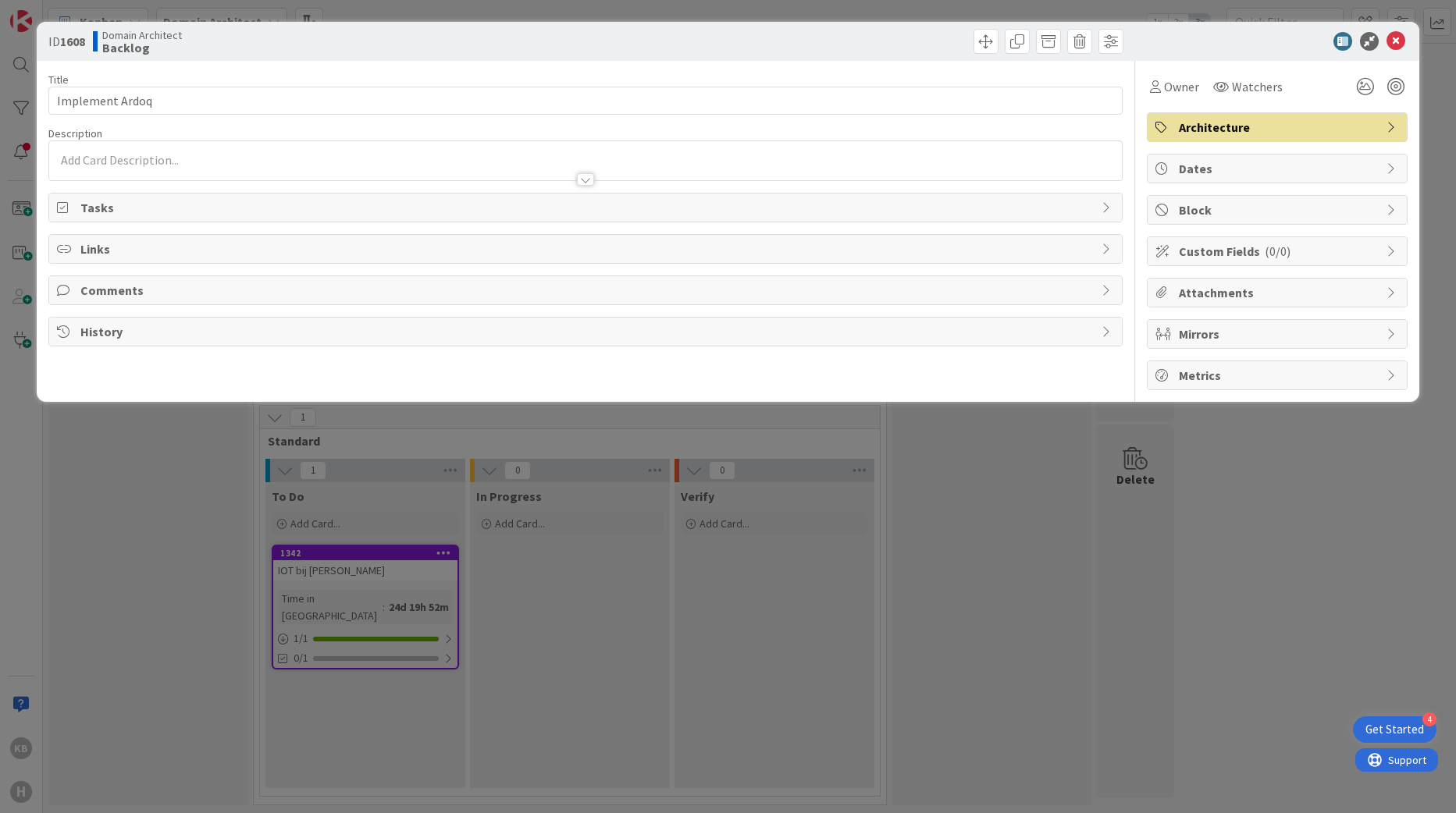
click at [135, 199] on span "Tasks" at bounding box center [587, 207] width 1014 height 18
click at [130, 248] on button "Add Checklist" at bounding box center [111, 243] width 109 height 28
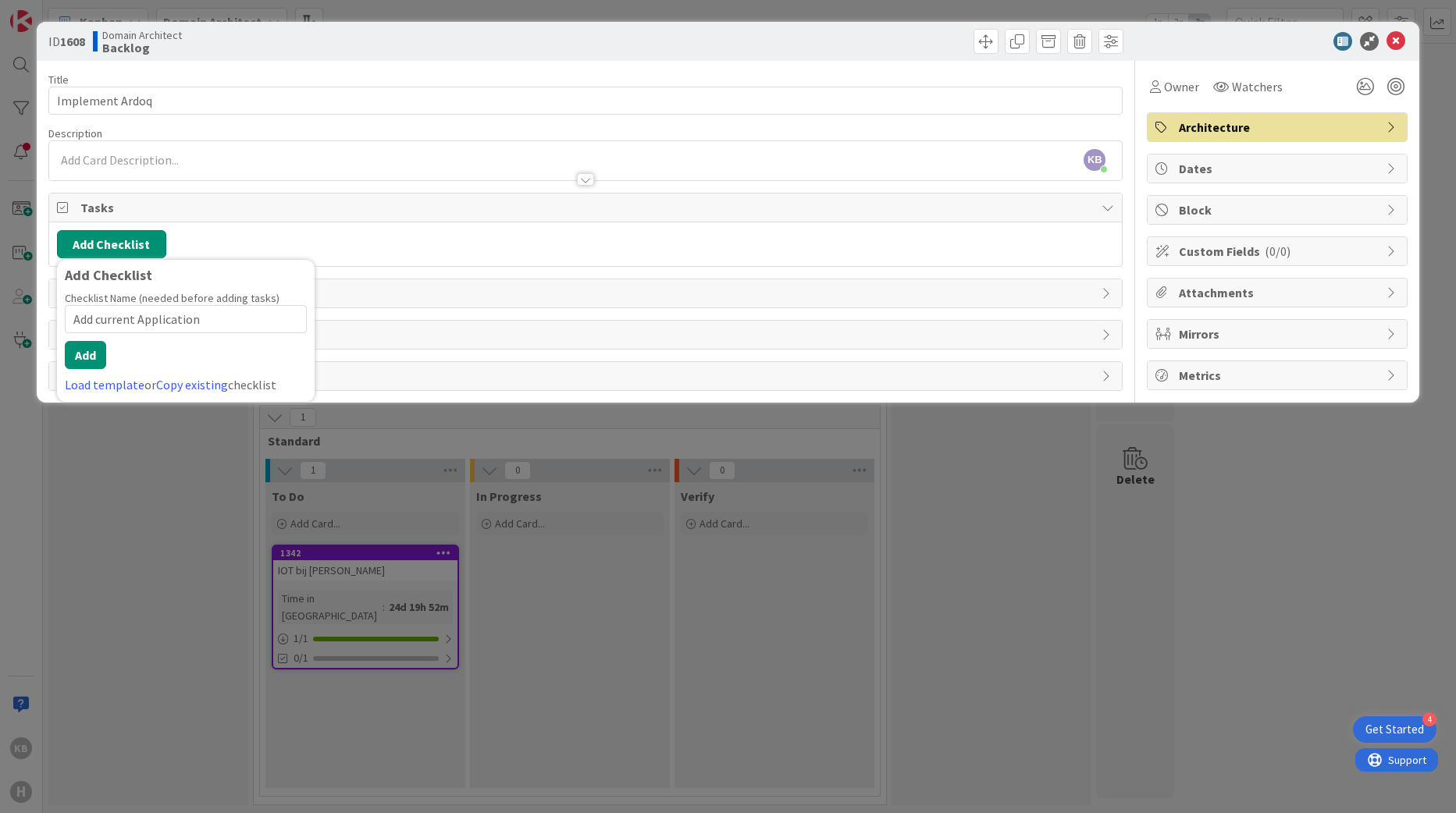
type input "Add current Applications"
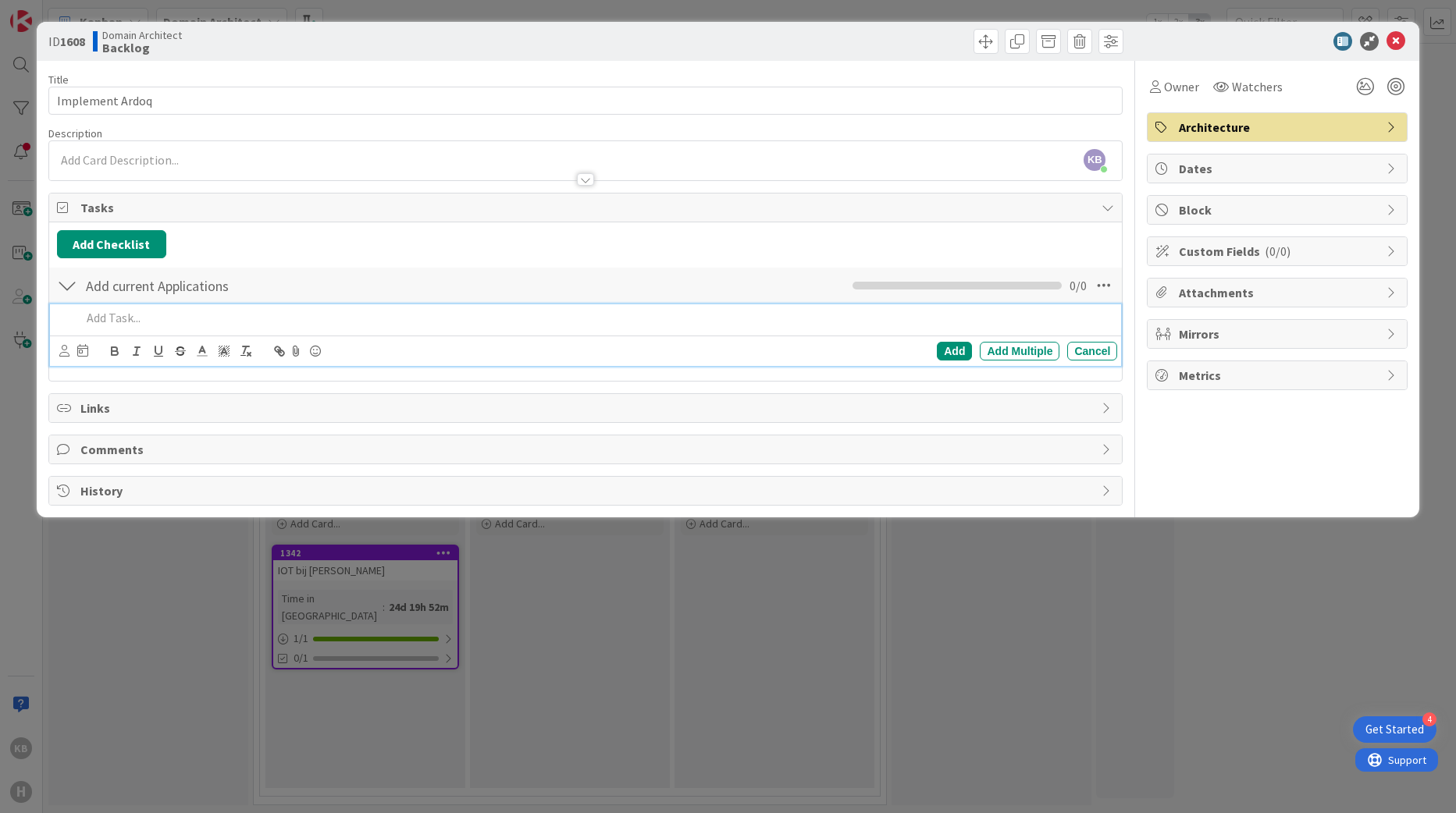
click at [126, 565] on div "ID 1608 Domain Architect Backlog Title 15 / 128 Implement Ardoq Description KB …" at bounding box center [728, 406] width 1456 height 813
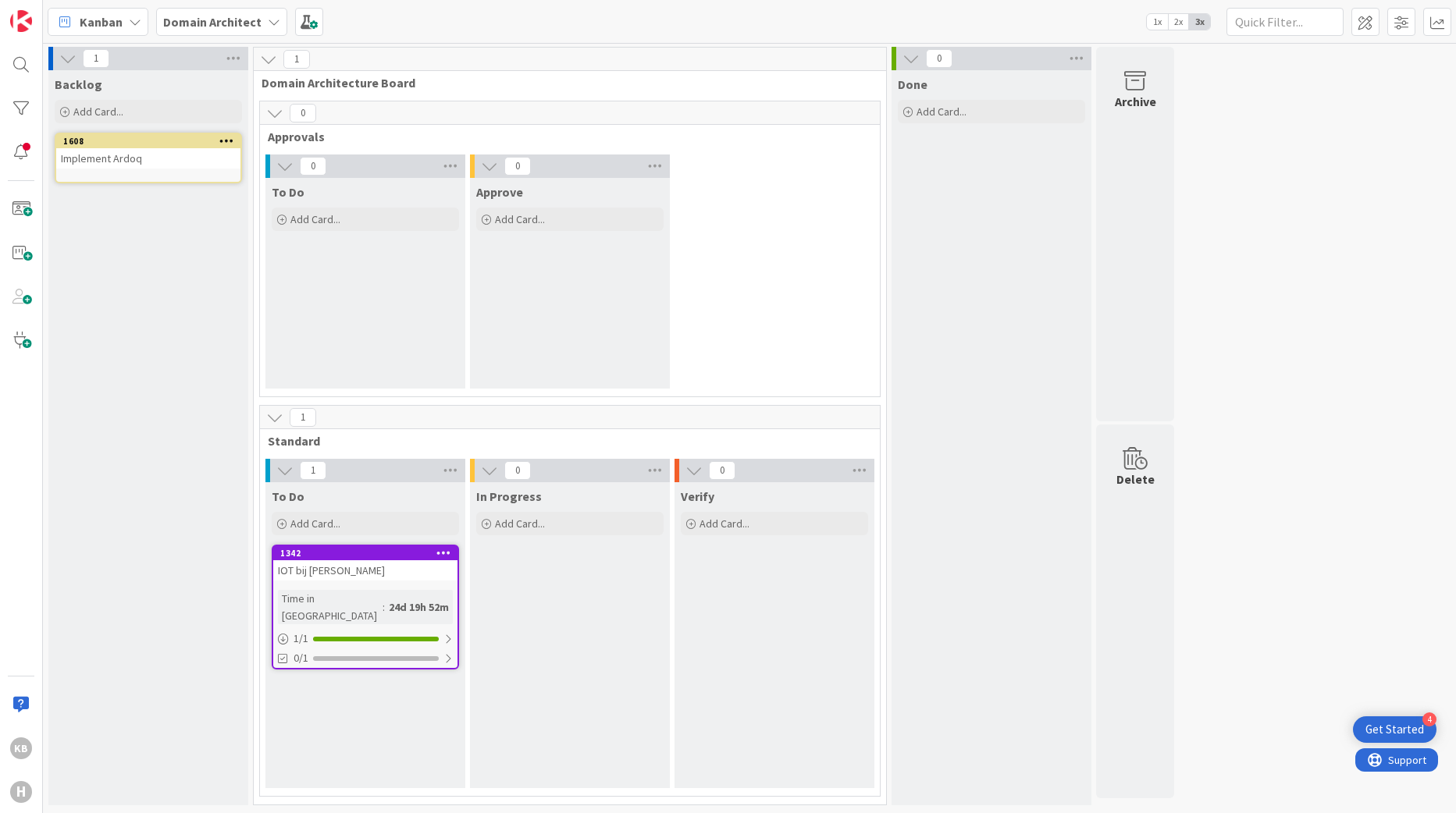
click at [123, 146] on div "1608" at bounding box center [148, 142] width 184 height 14
click at [206, 144] on div "1608" at bounding box center [151, 142] width 177 height 11
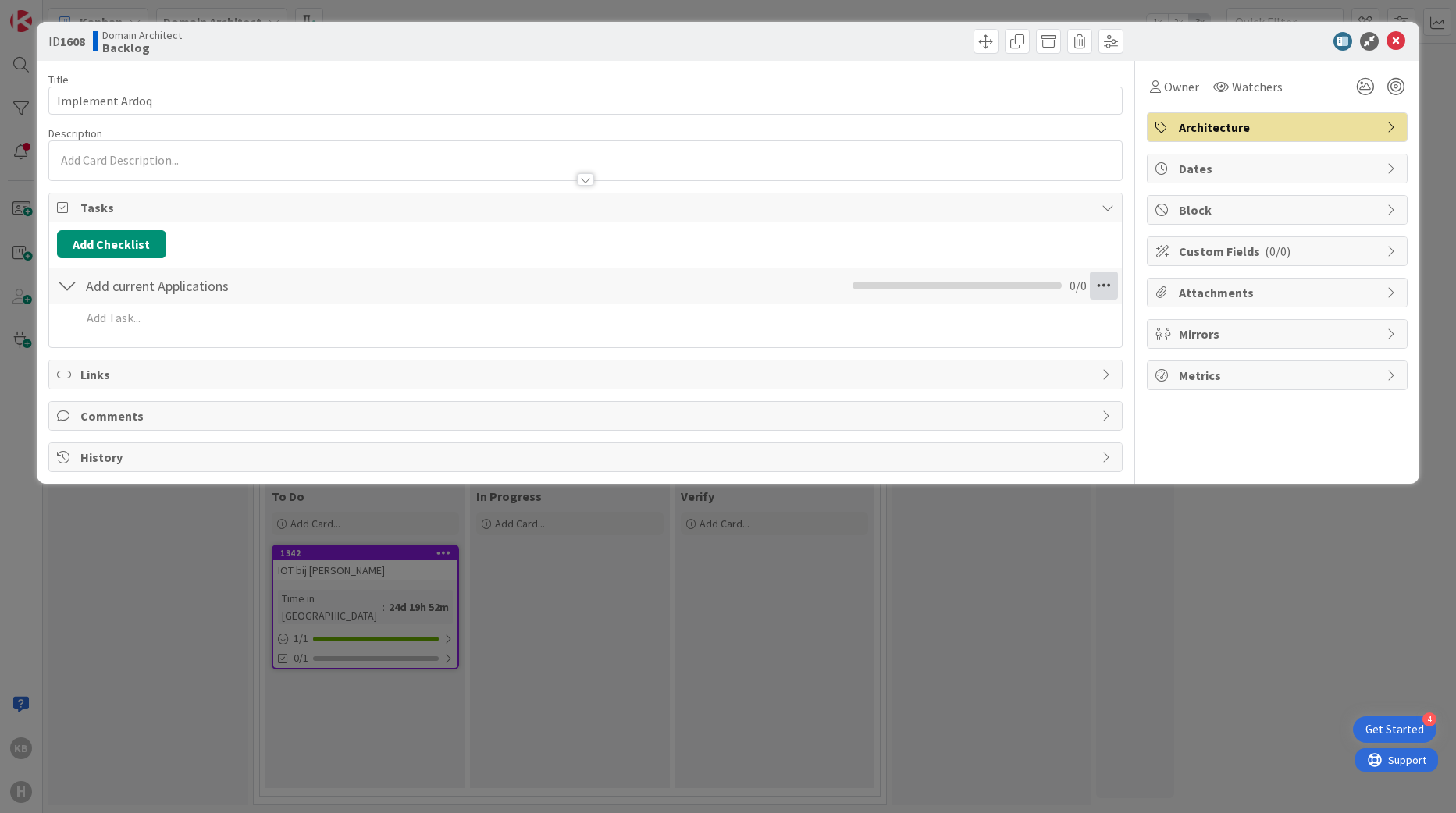
click at [1109, 284] on icon at bounding box center [1103, 285] width 28 height 28
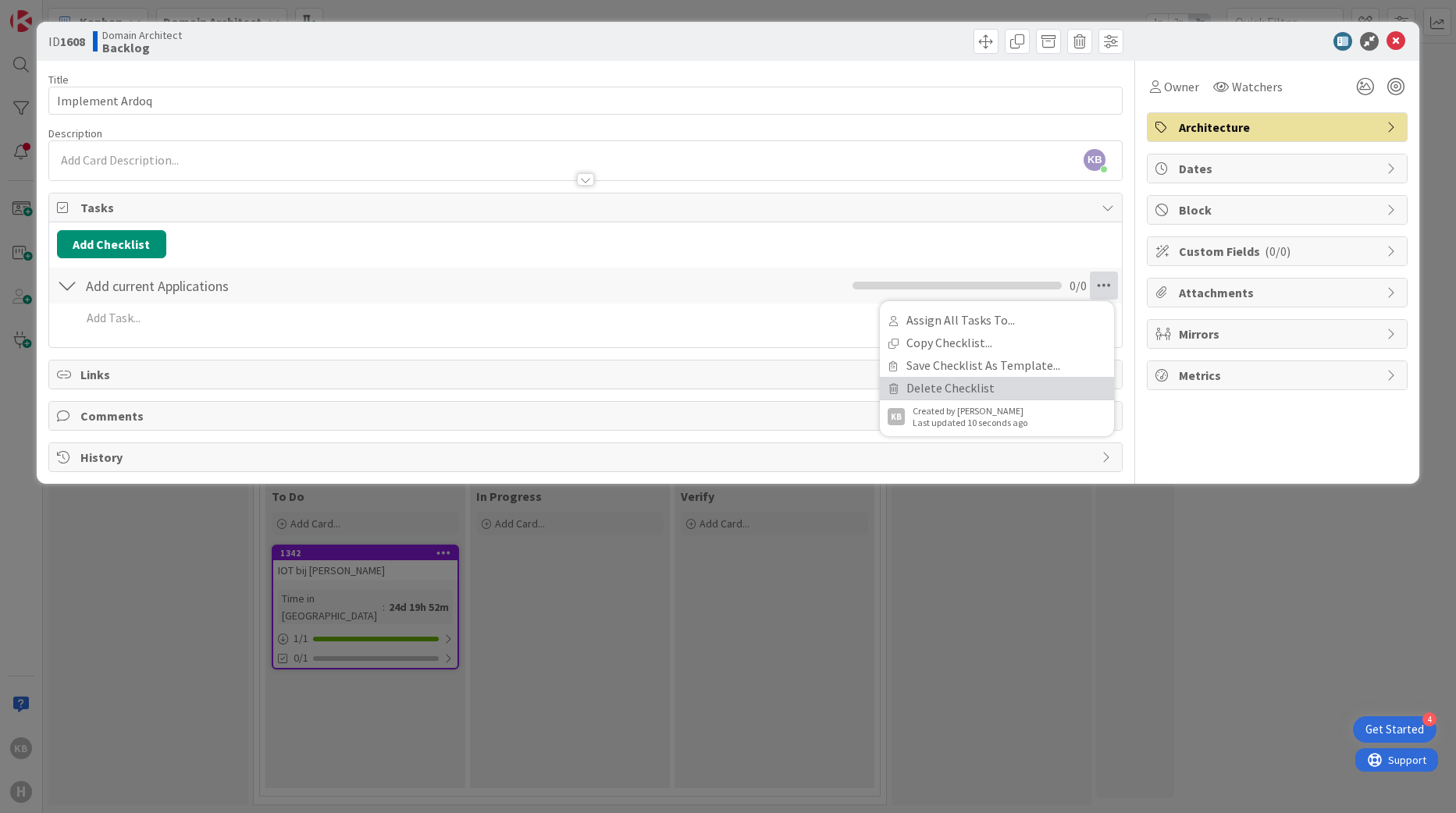
click at [971, 387] on link "Delete Checklist" at bounding box center [997, 388] width 234 height 22
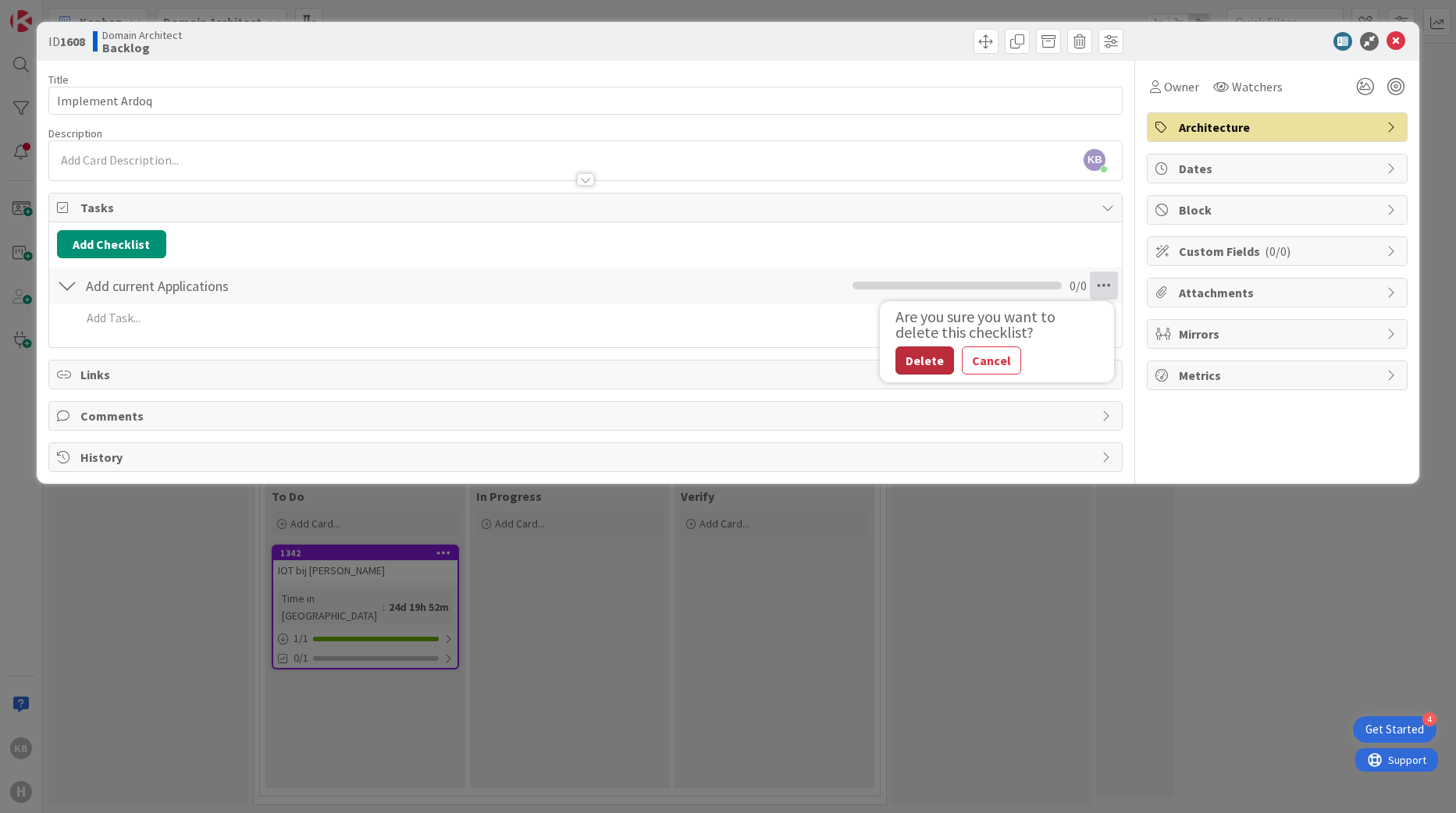
click at [896, 349] on div "Are you sure you want to delete this checklist? Delete Cancel" at bounding box center [986, 342] width 196 height 66
click at [912, 352] on button "Delete" at bounding box center [925, 360] width 58 height 28
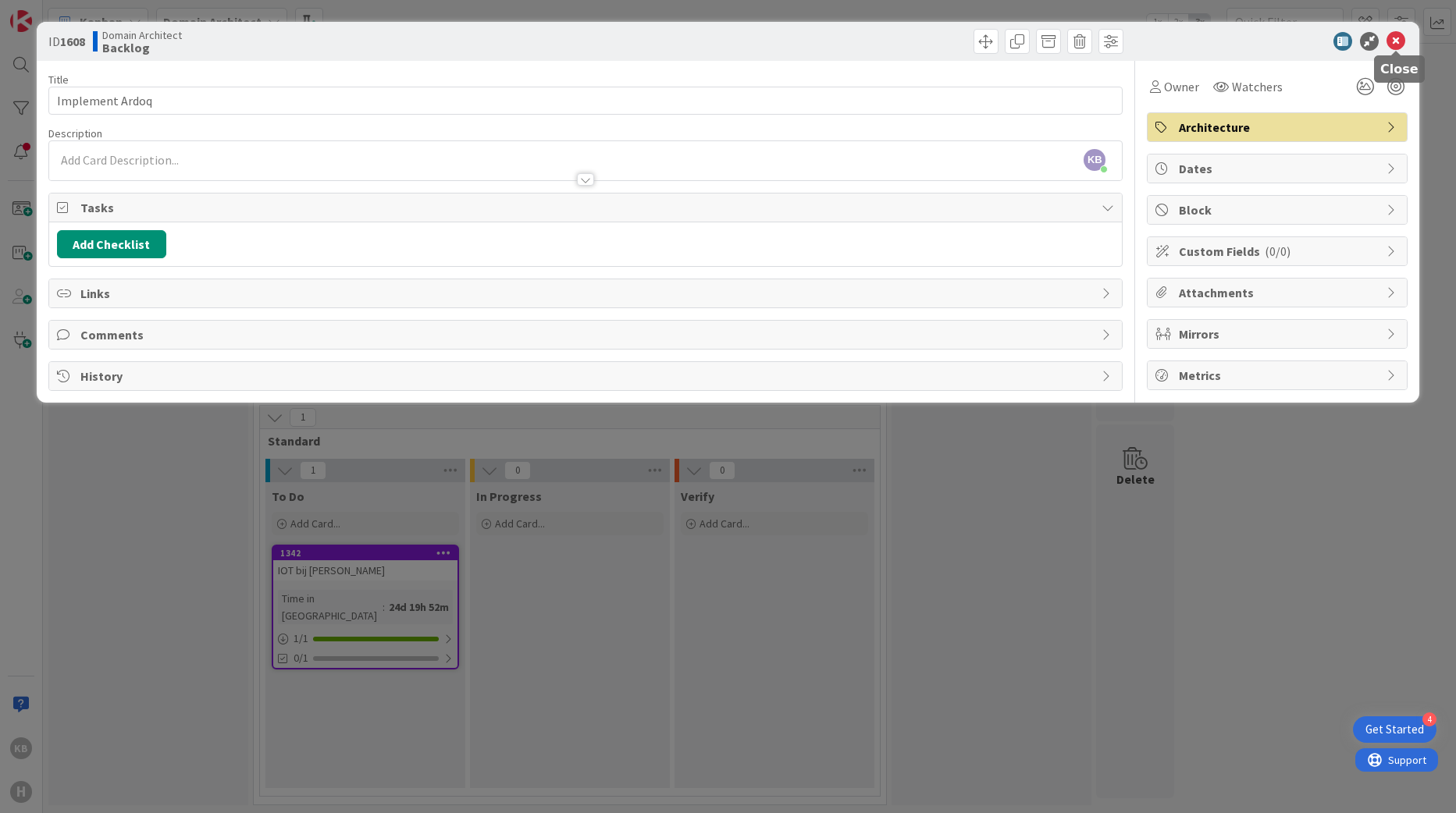
click at [1406, 30] on div "ID 1608 Domain Architect Backlog" at bounding box center [728, 41] width 1384 height 39
click at [1401, 39] on icon at bounding box center [1396, 41] width 18 height 18
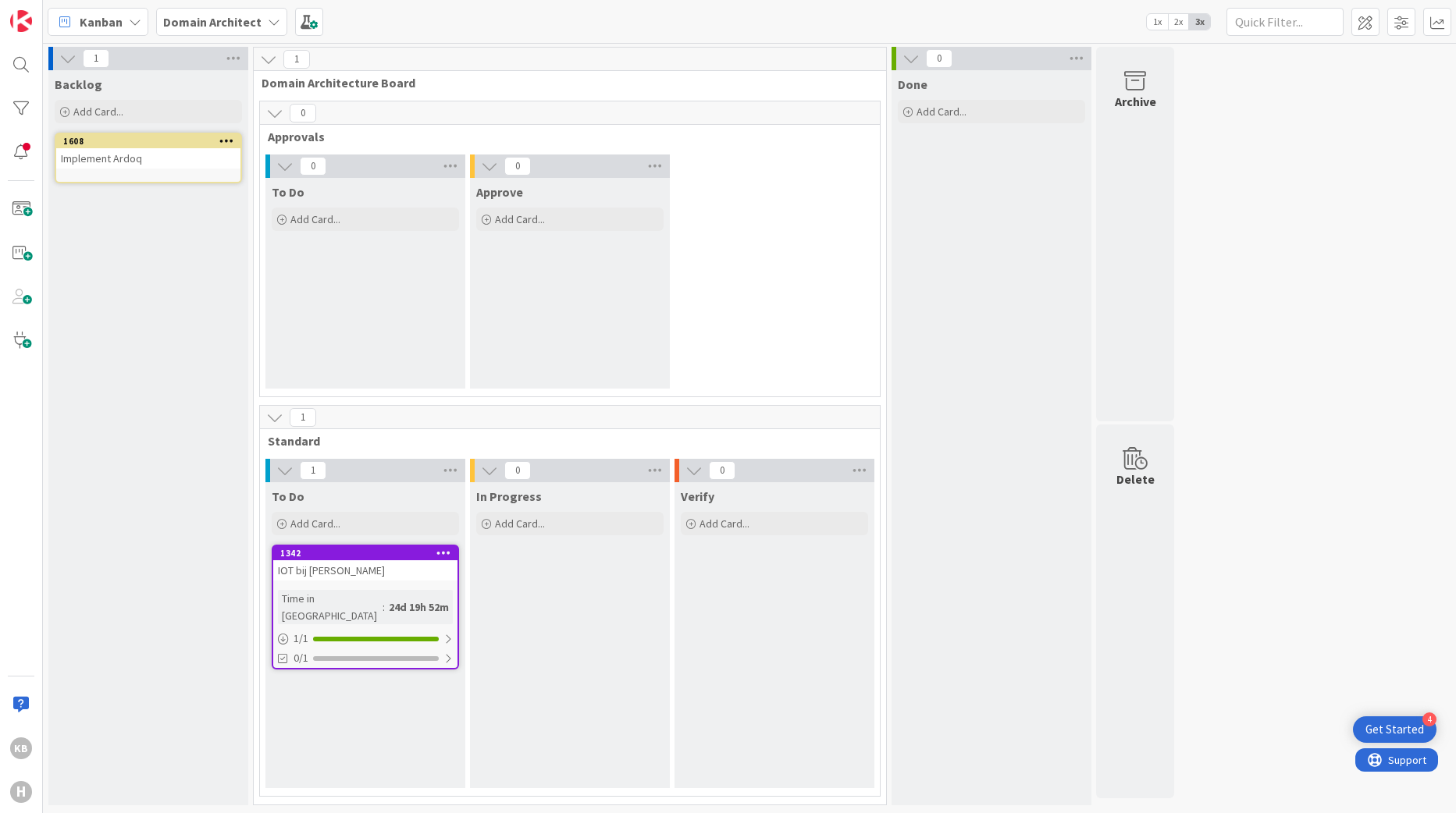
click at [735, 198] on div "0 To Do Add Card... 0 Approve Add Card..." at bounding box center [570, 276] width 614 height 242
drag, startPoint x: 135, startPoint y: 164, endPoint x: 143, endPoint y: 161, distance: 8.5
click at [135, 164] on div "Implement Ardoq" at bounding box center [148, 158] width 184 height 20
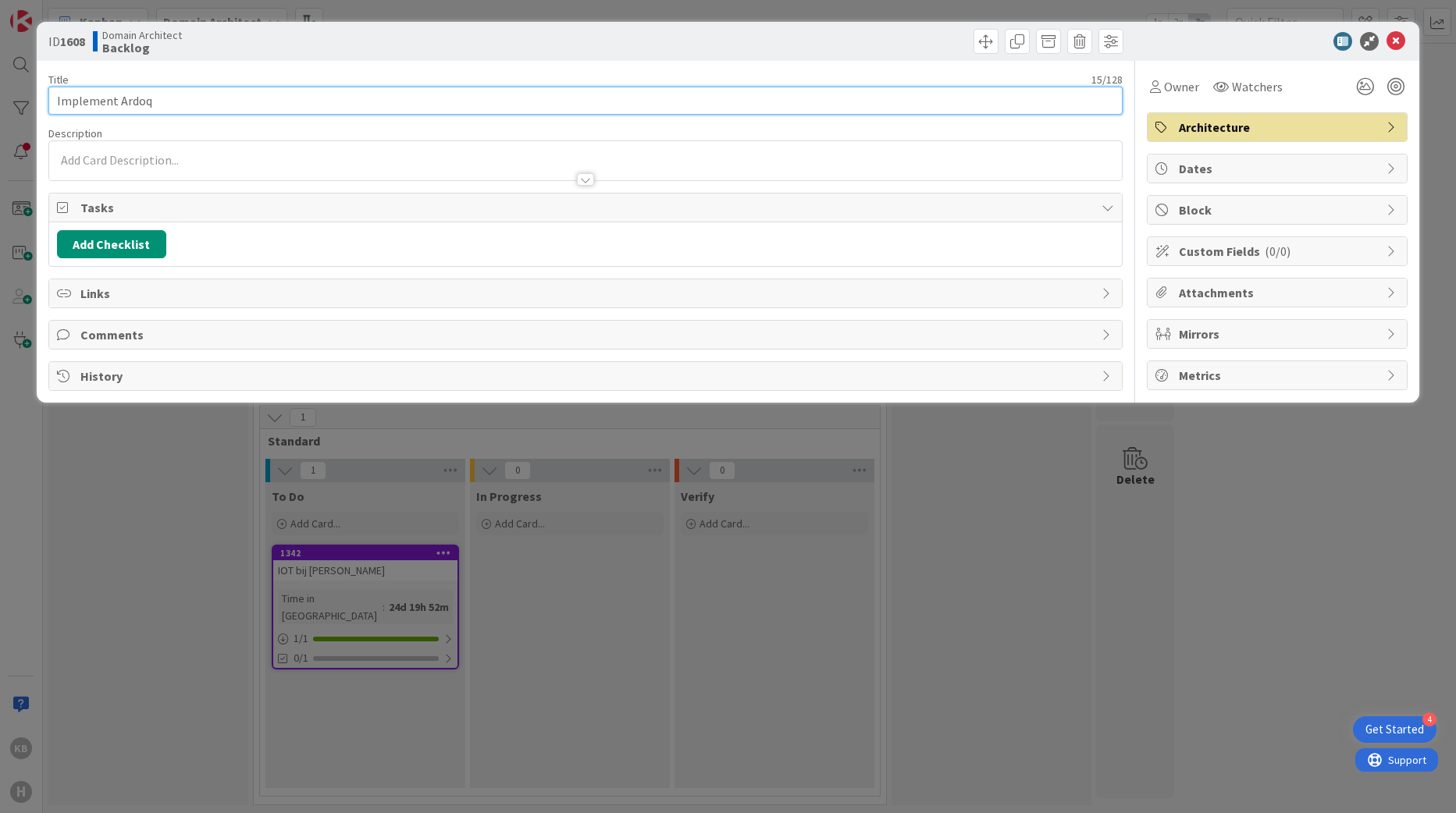
drag, startPoint x: 161, startPoint y: 107, endPoint x: 26, endPoint y: 130, distance: 136.9
click at [26, 130] on div "ID 1608 Domain Architect Backlog Title 15 / 128 Implement Ardoq Description Own…" at bounding box center [728, 406] width 1456 height 813
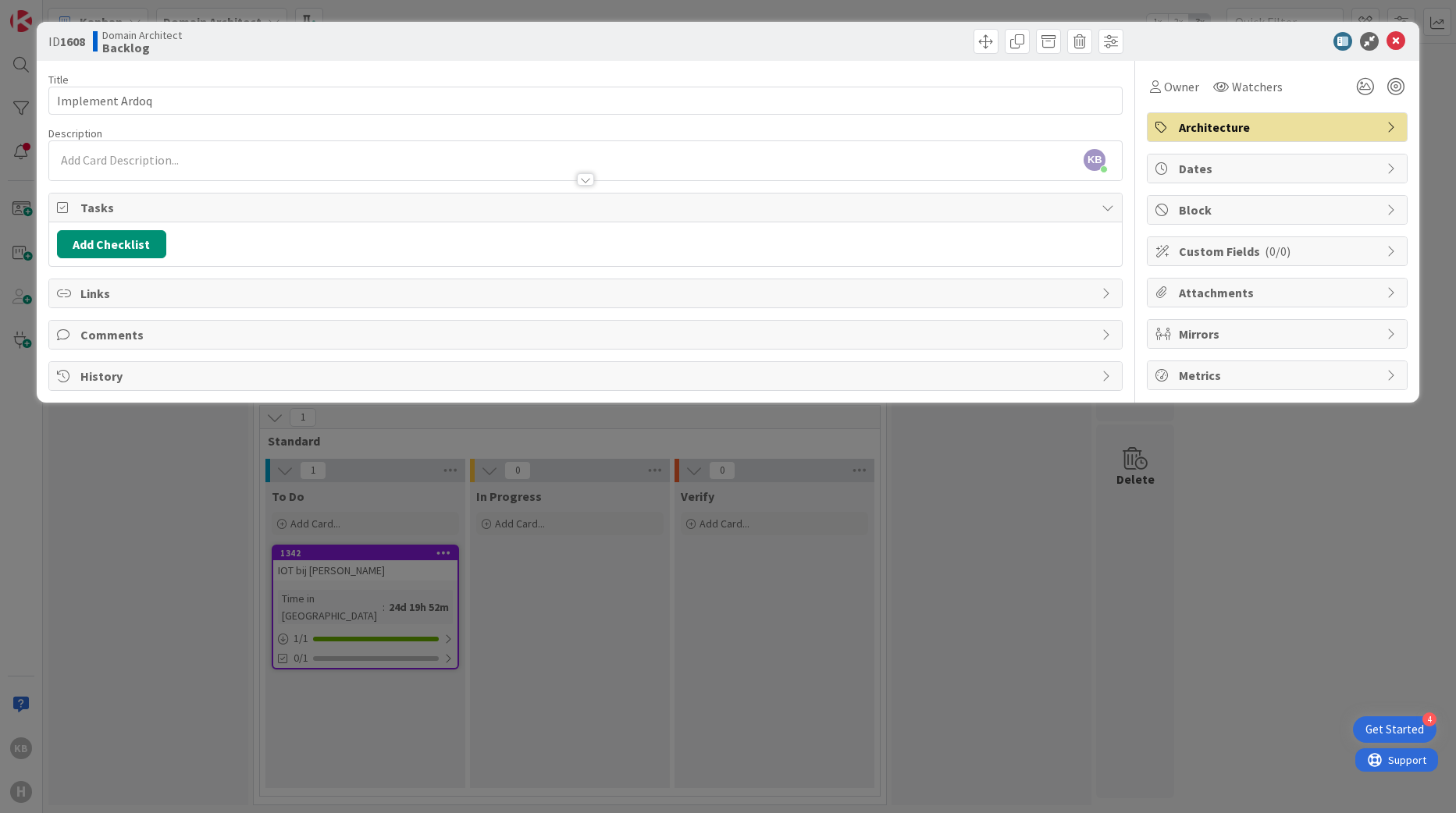
click at [1220, 248] on span "Custom Fields ( 0/0 )" at bounding box center [1278, 251] width 200 height 18
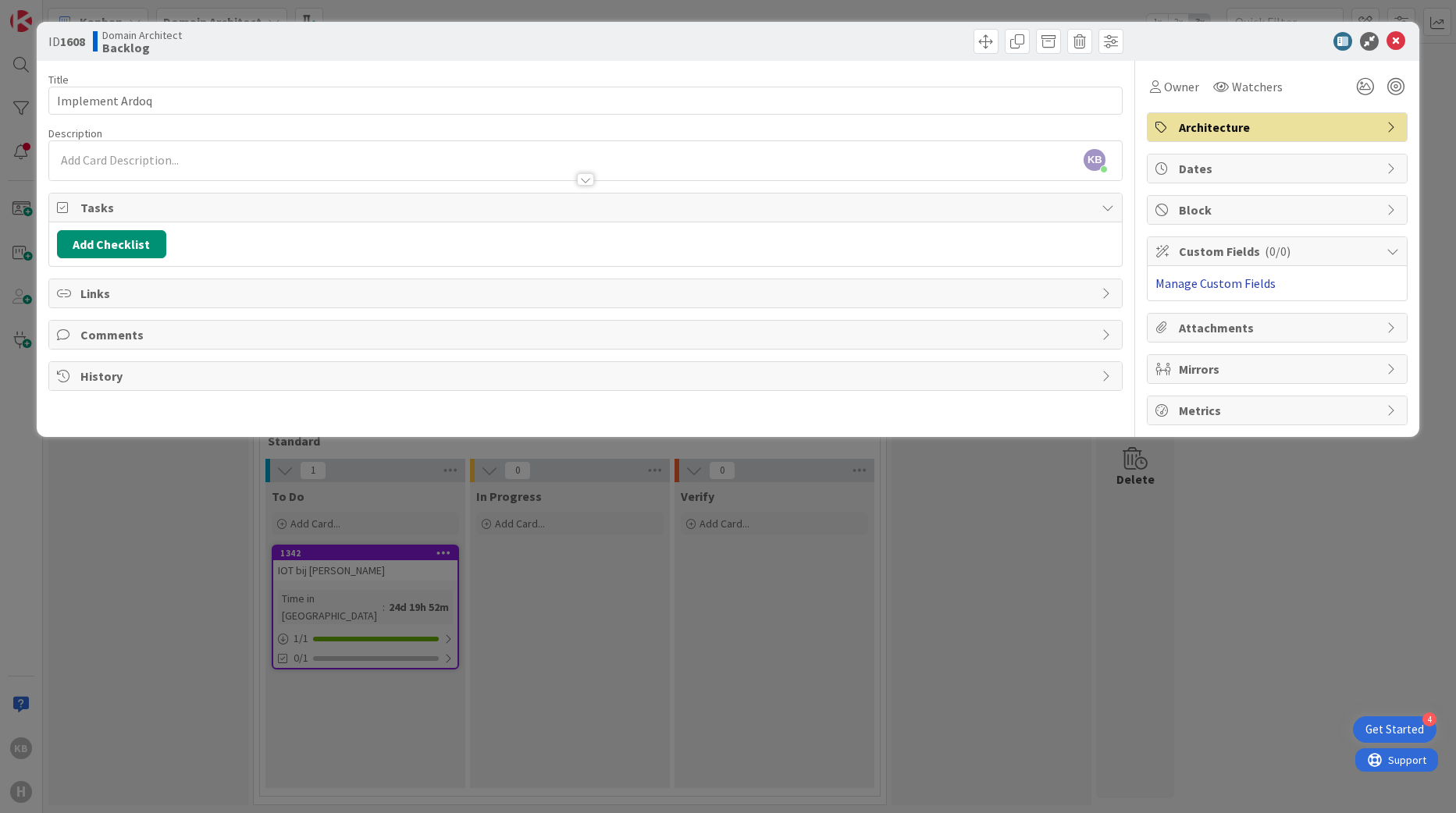
click at [1224, 287] on link "Manage Custom Fields" at bounding box center [1216, 283] width 120 height 15
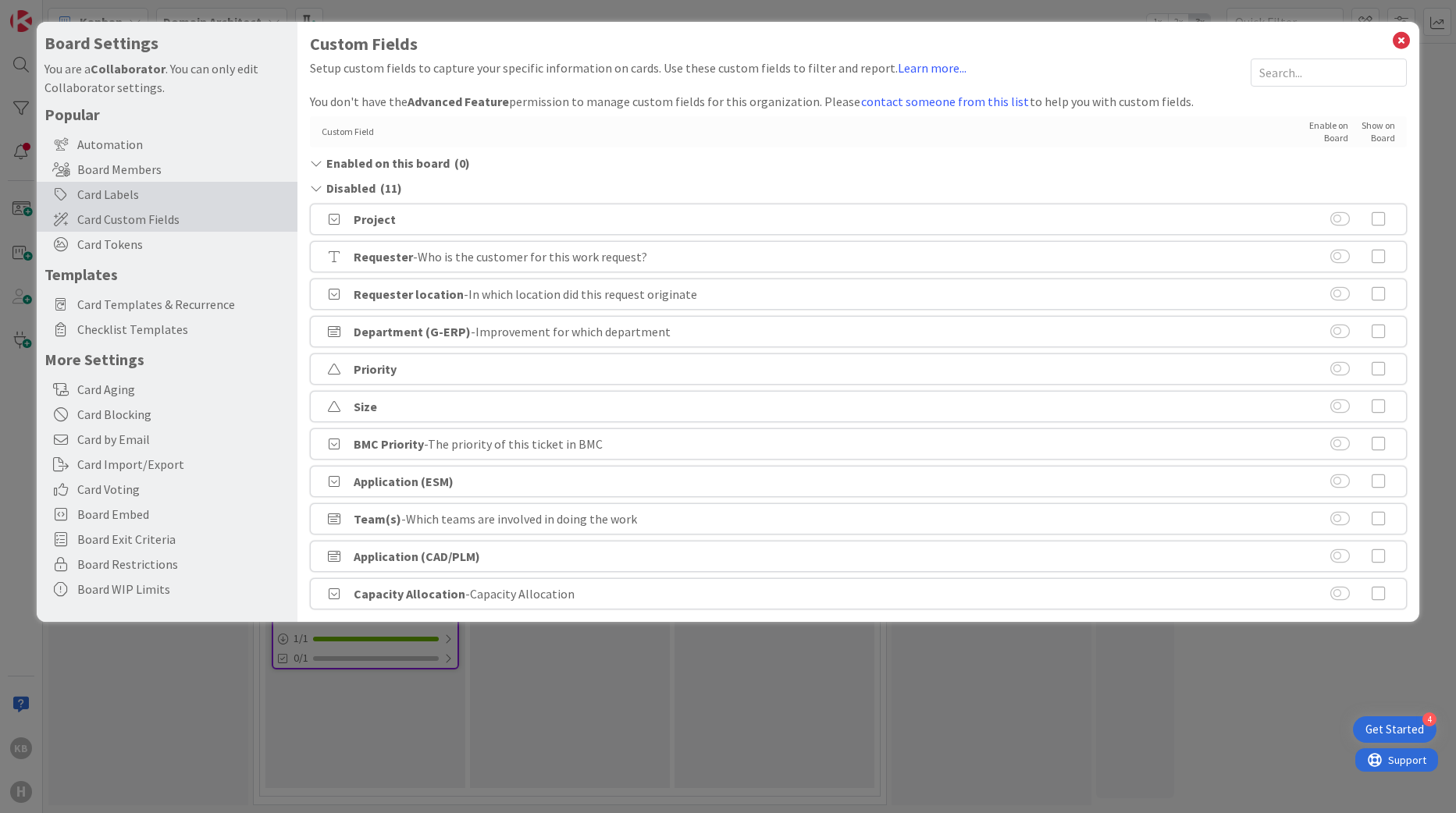
click at [133, 201] on div "Card Labels" at bounding box center [167, 194] width 260 height 25
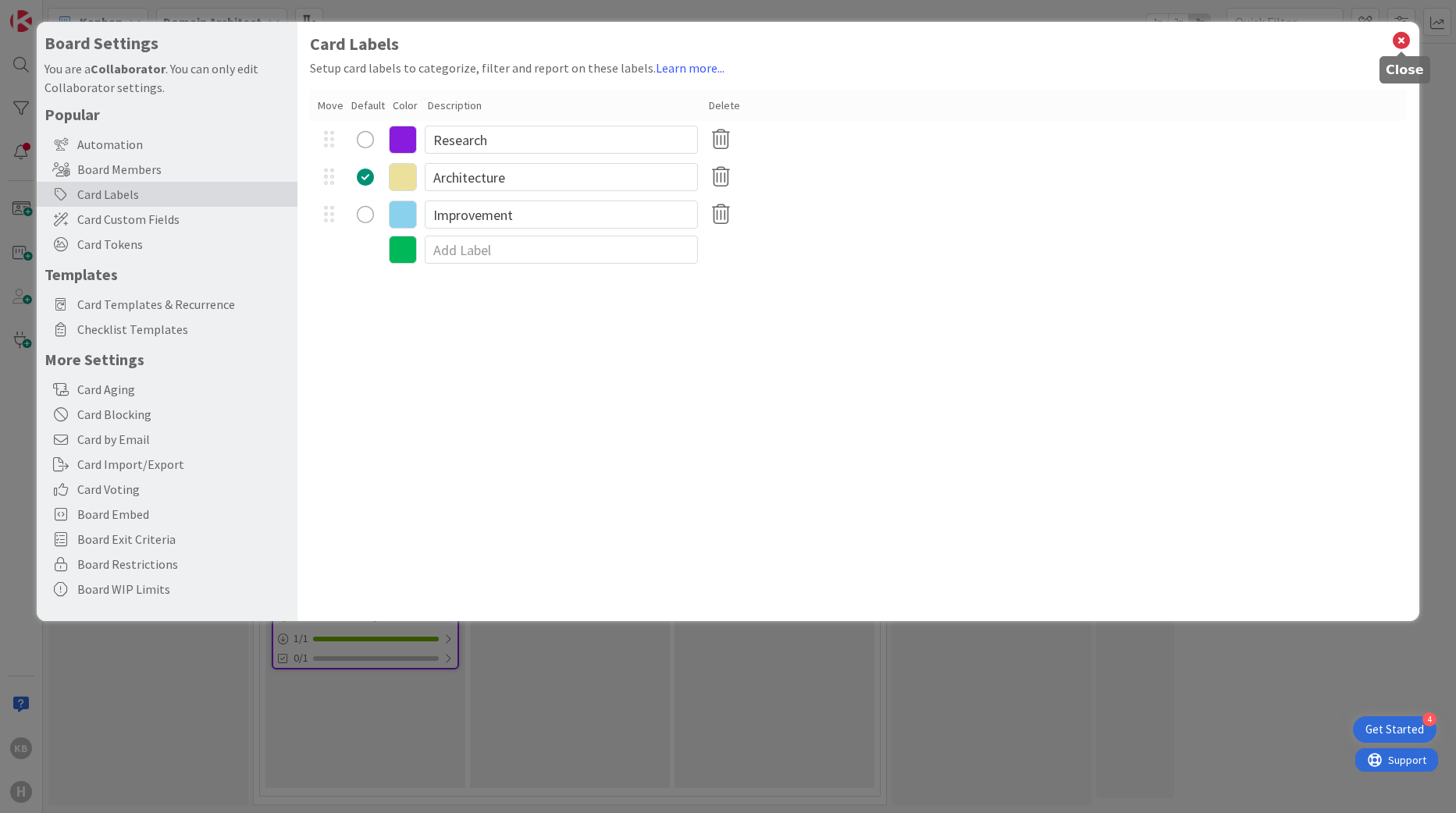
click at [1401, 37] on icon at bounding box center [1401, 40] width 20 height 22
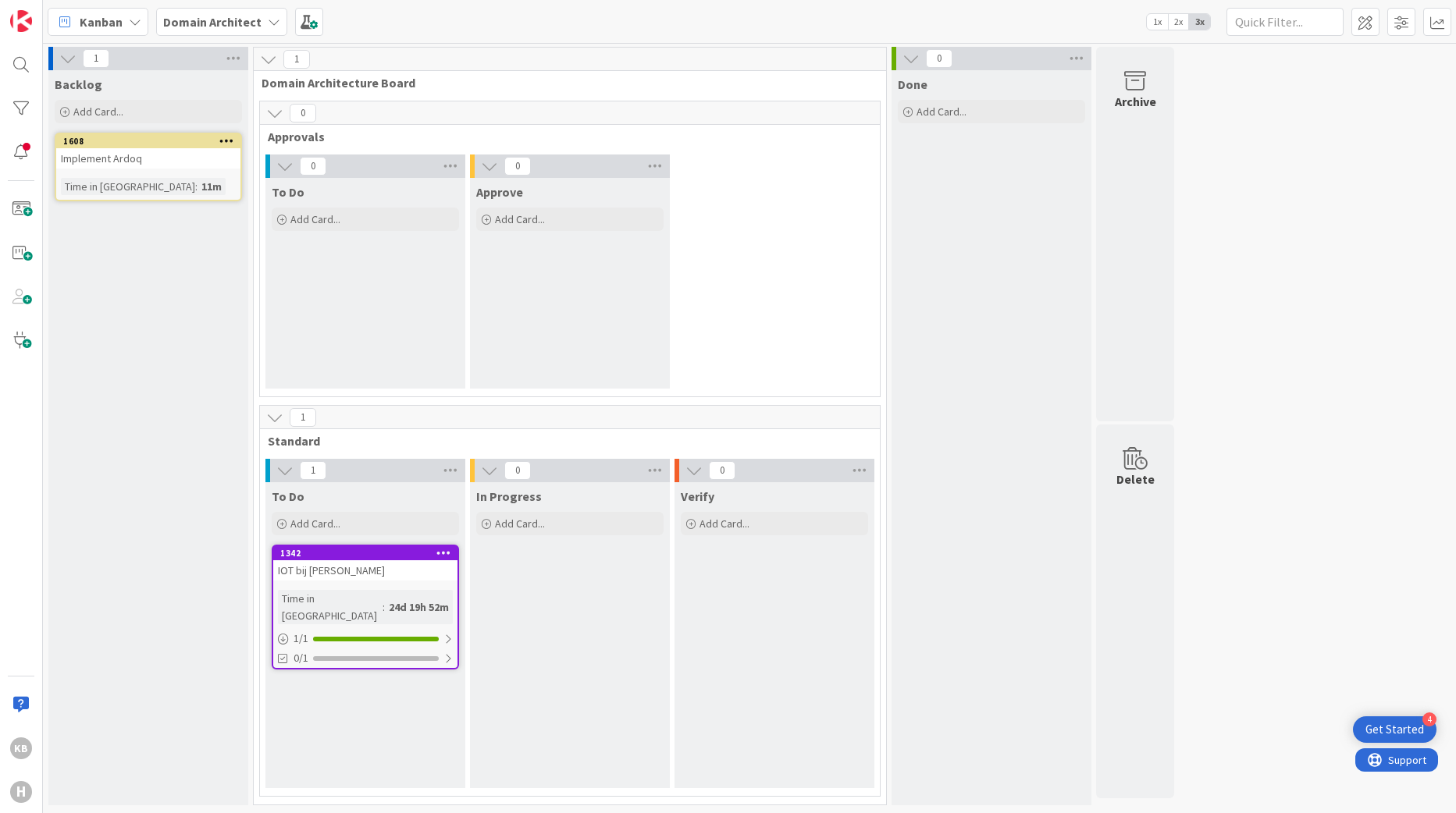
click at [171, 158] on div "Implement Ardoq" at bounding box center [148, 158] width 184 height 20
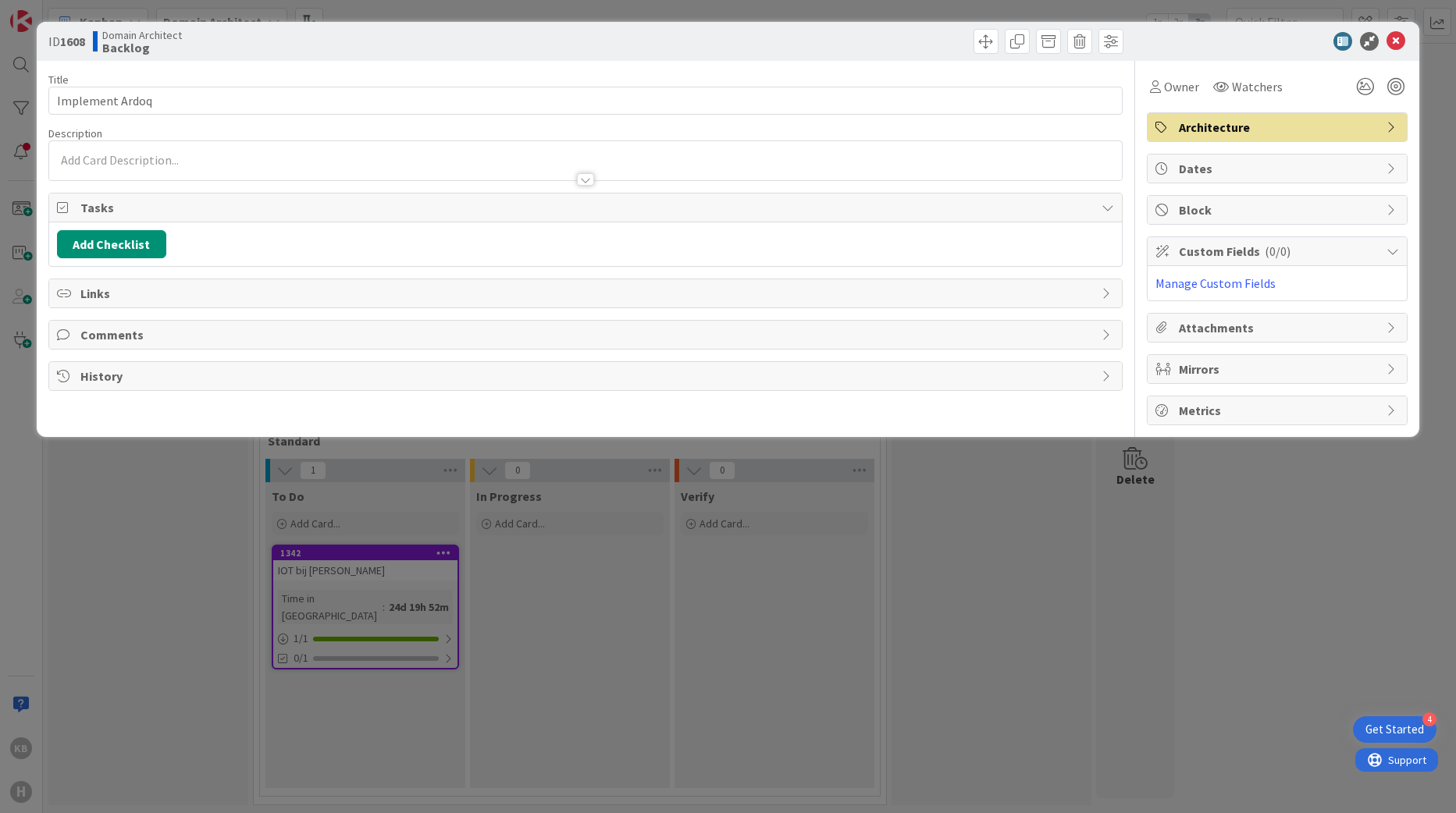
click at [1248, 129] on span "Architecture" at bounding box center [1278, 127] width 200 height 18
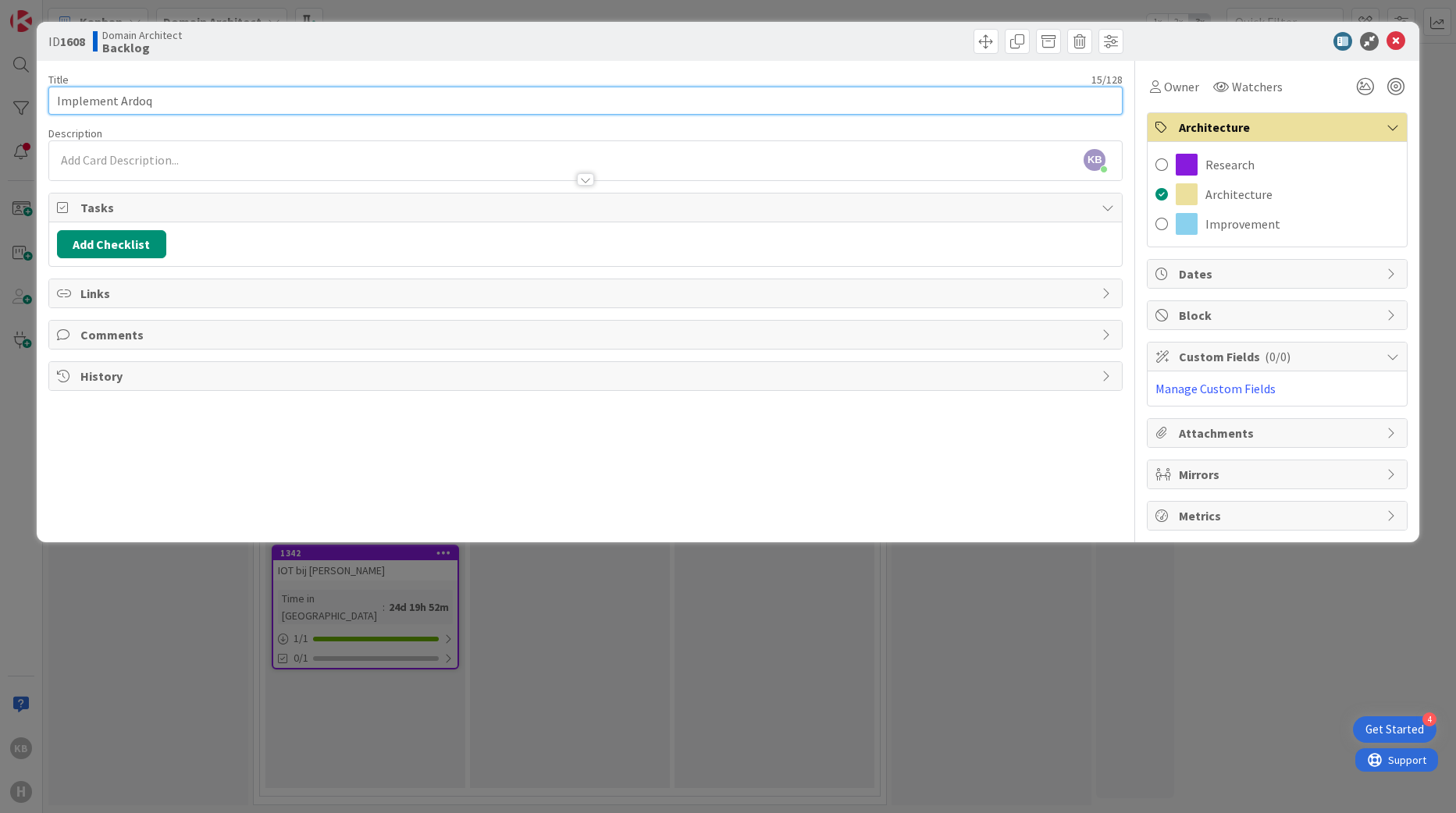
click at [189, 105] on input "Implement Ardoq" at bounding box center [586, 100] width 1075 height 28
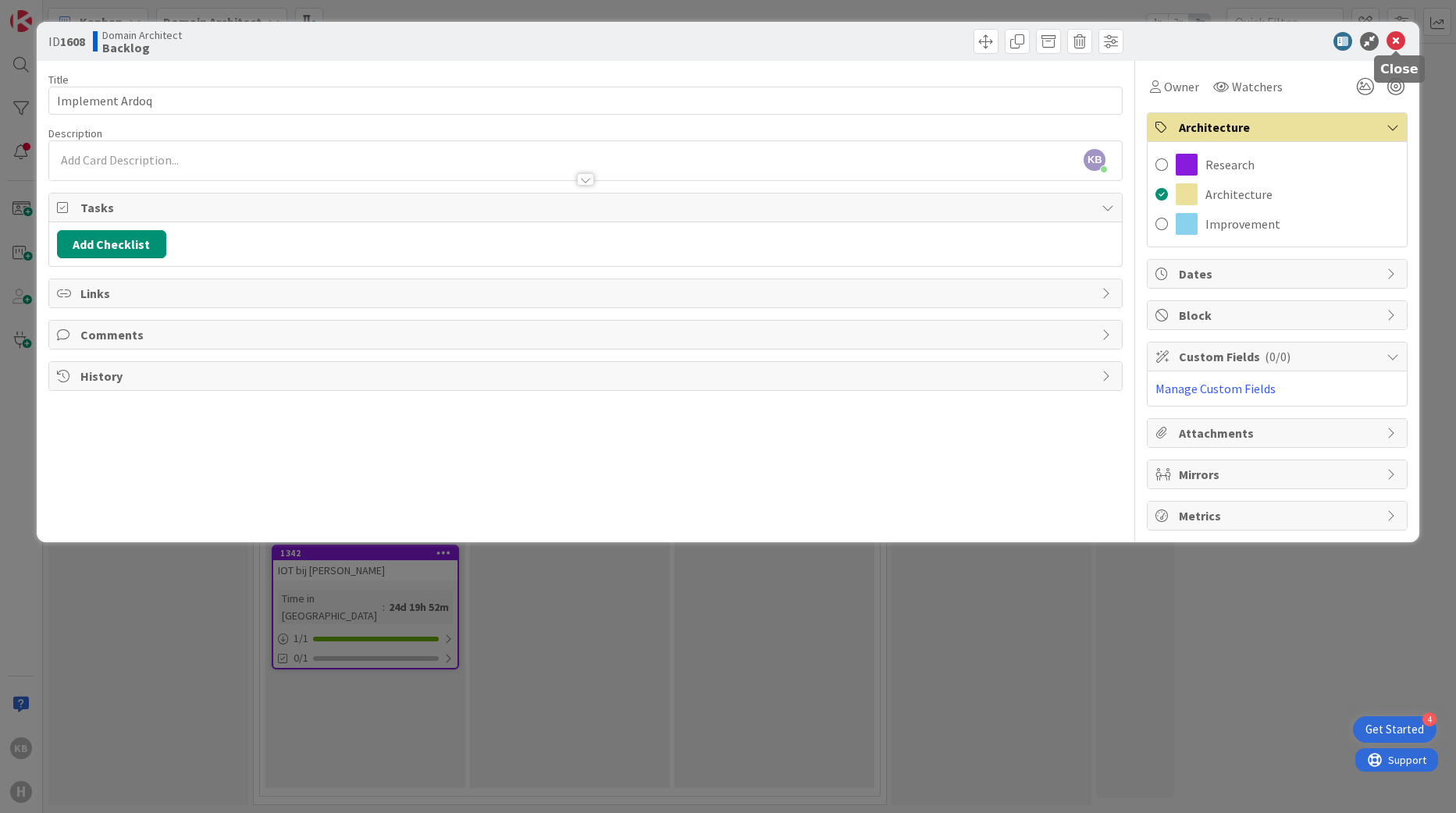
click at [1398, 44] on icon at bounding box center [1396, 41] width 18 height 18
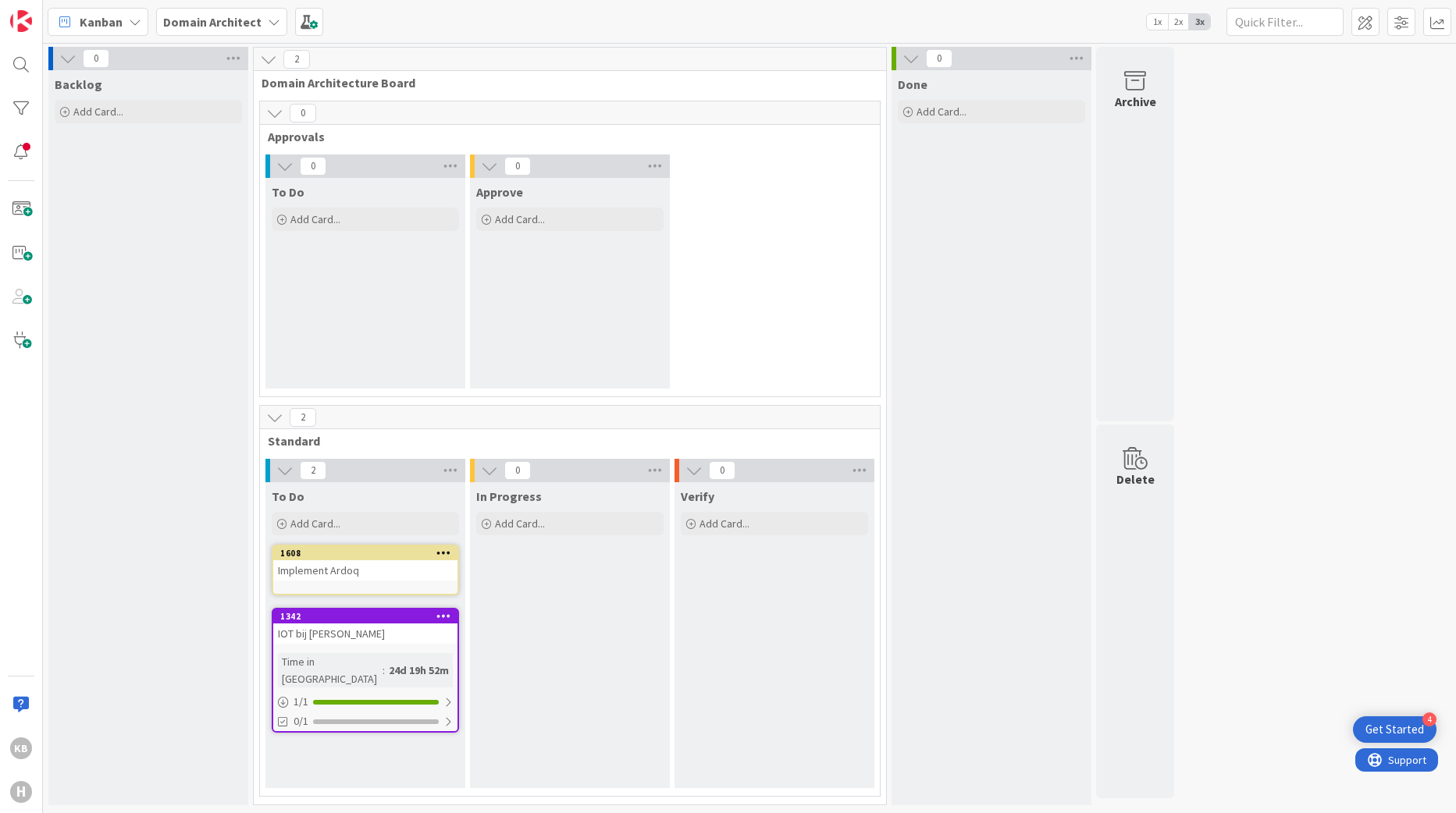
click at [377, 632] on div "IOT bij [PERSON_NAME]" at bounding box center [365, 634] width 184 height 20
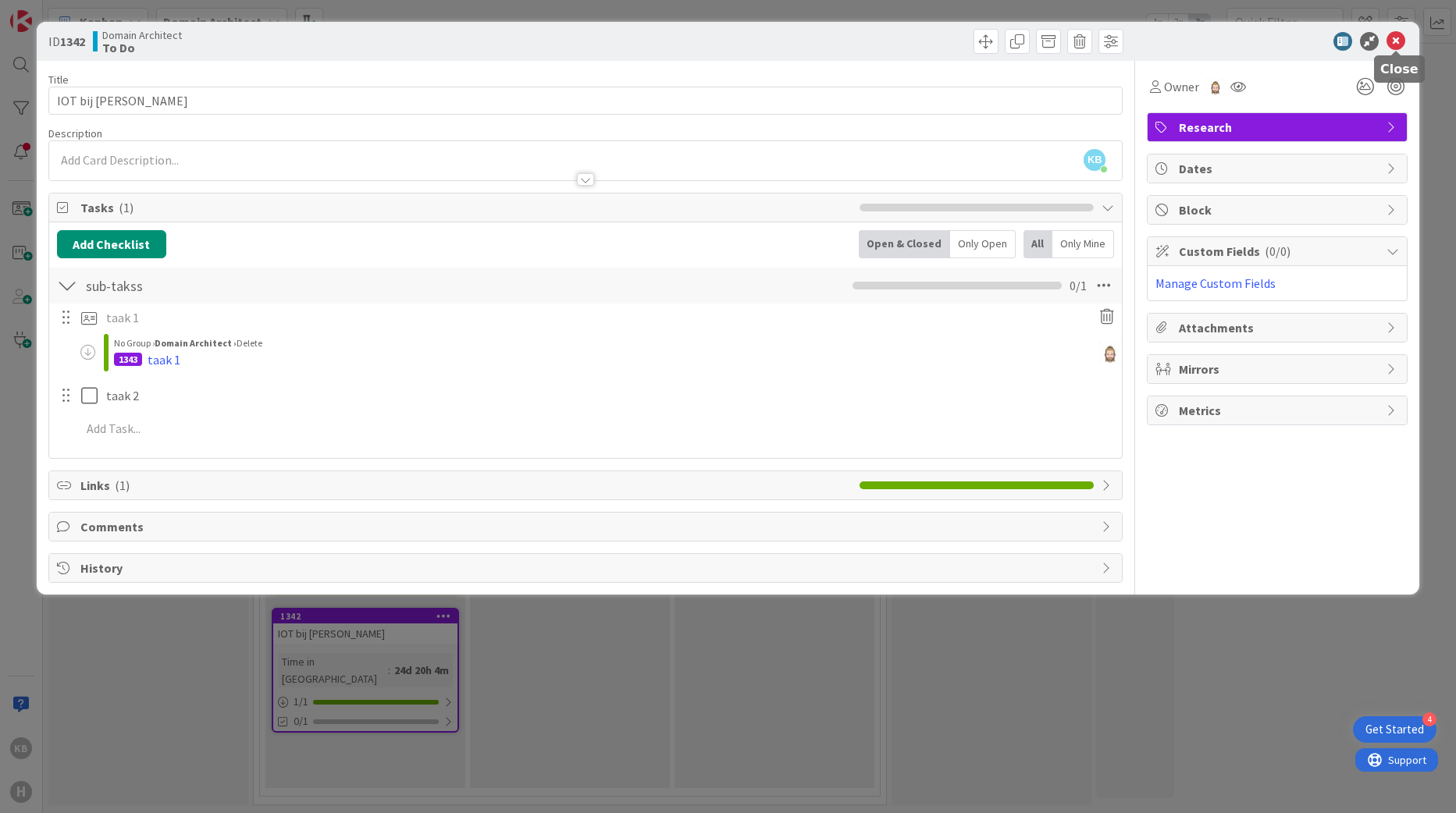
click at [1396, 34] on icon at bounding box center [1396, 41] width 18 height 18
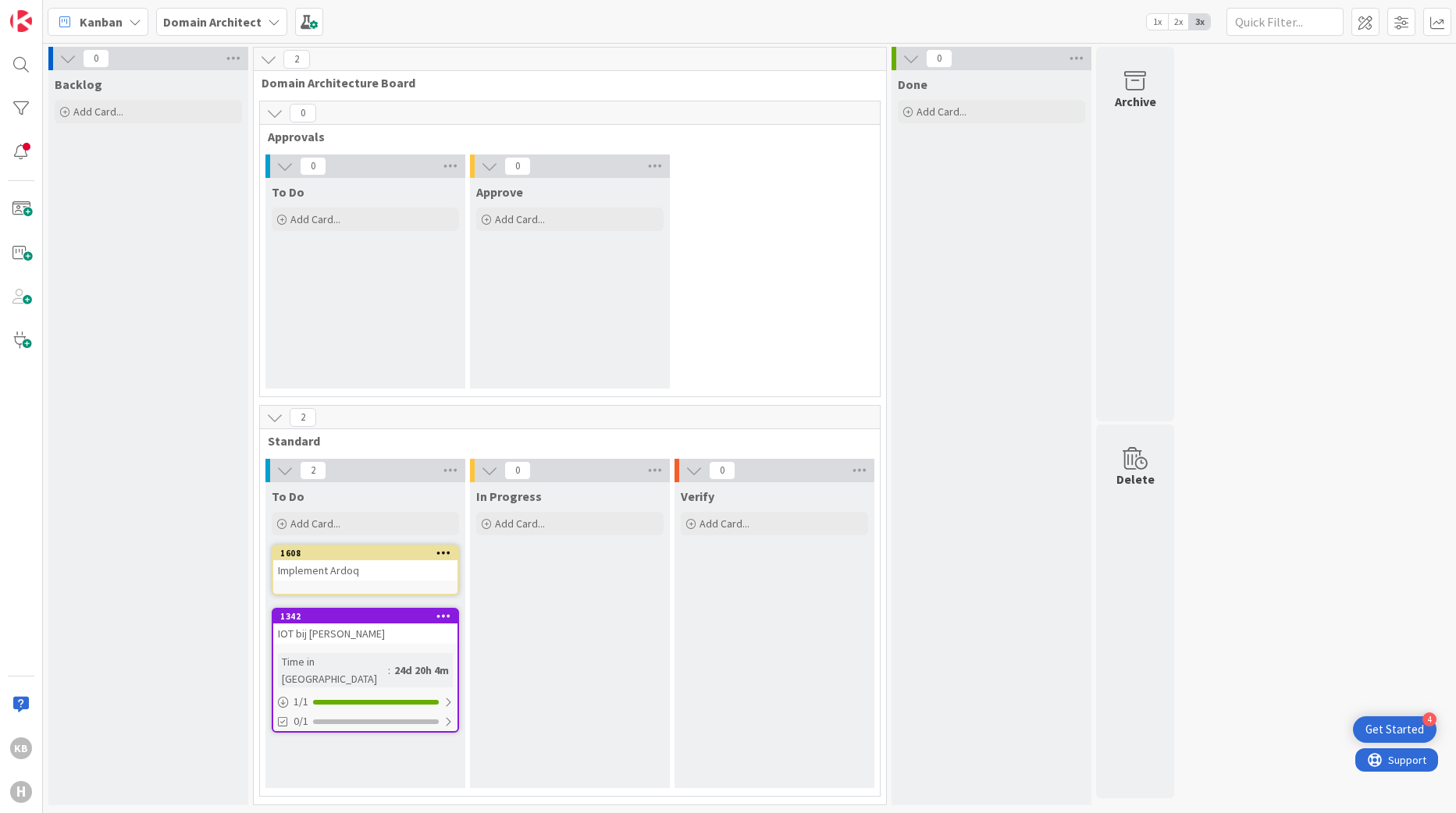
click at [442, 615] on icon at bounding box center [444, 616] width 15 height 11
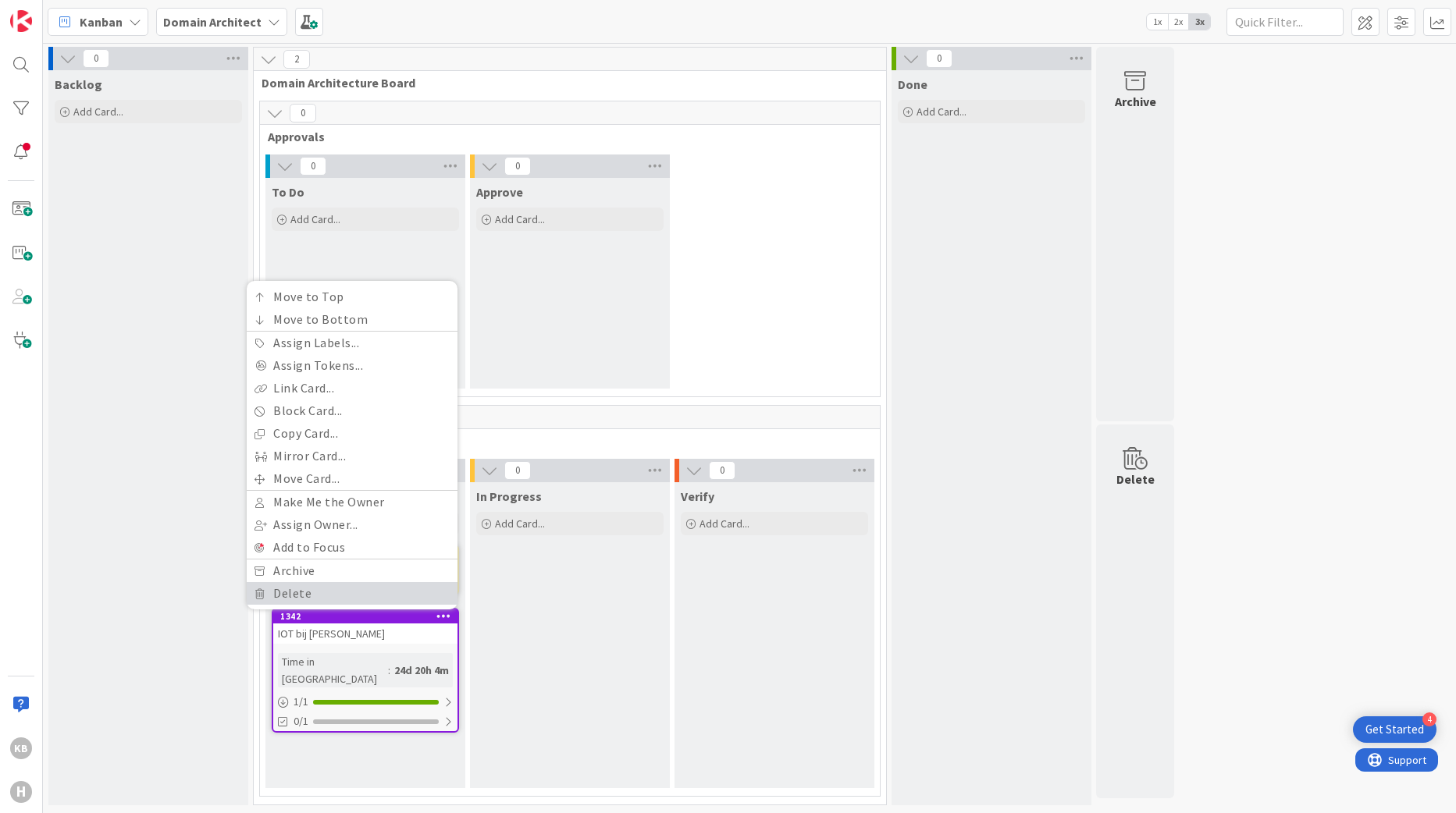
click at [316, 589] on link "Delete" at bounding box center [352, 594] width 211 height 22
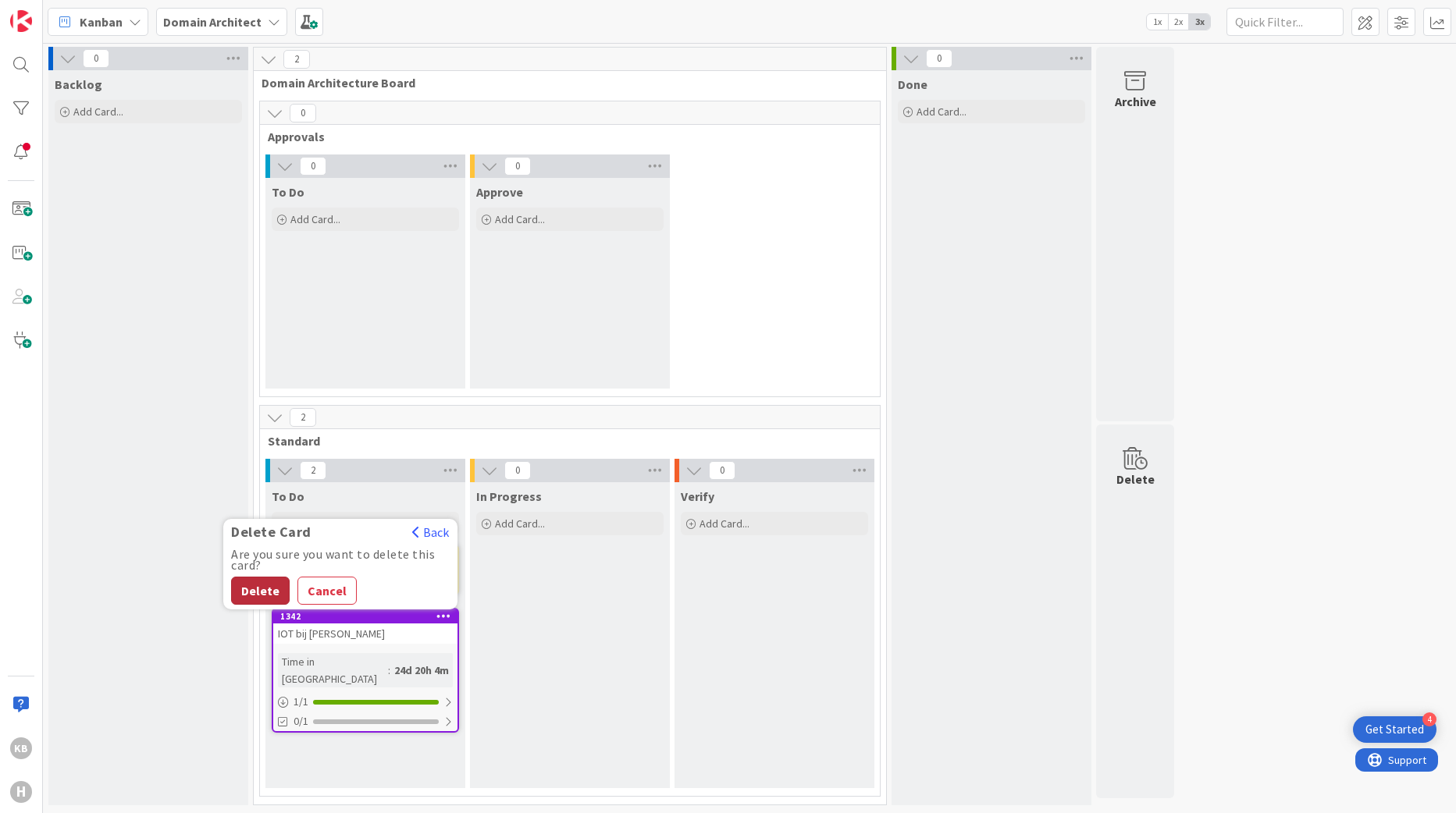
click at [264, 596] on button "Delete" at bounding box center [260, 590] width 58 height 28
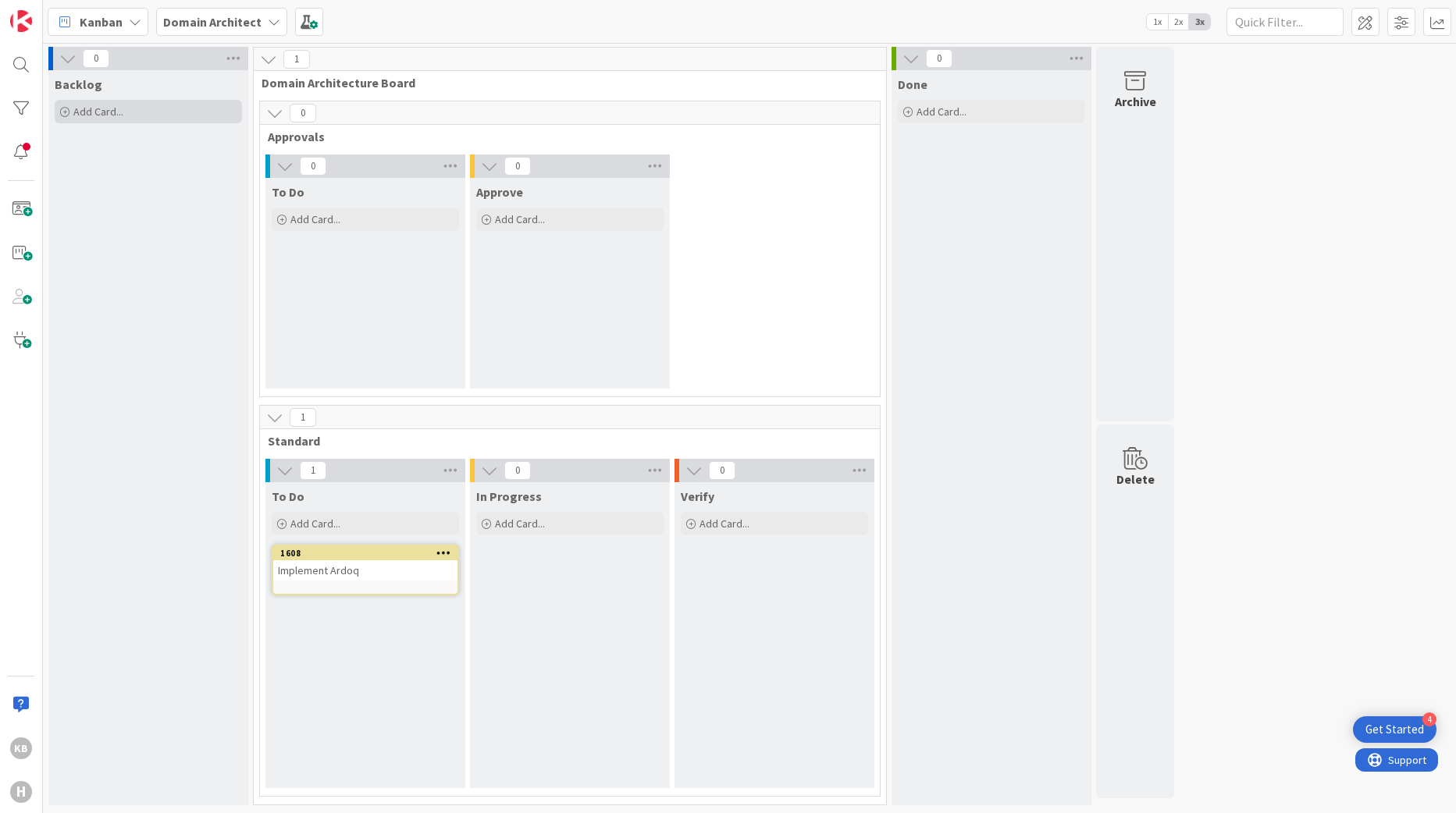
click at [67, 109] on icon at bounding box center [65, 112] width 10 height 10
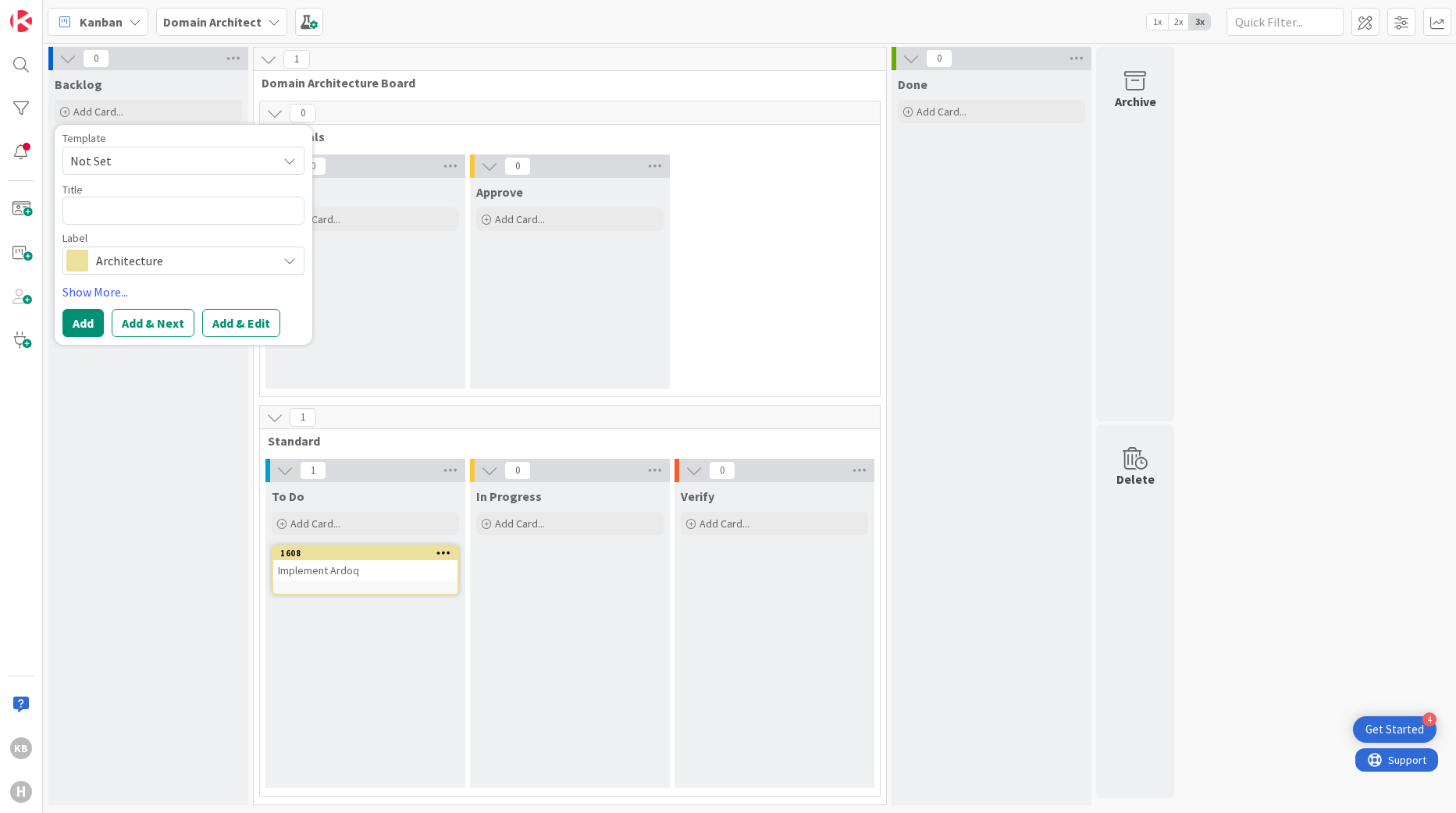
click at [159, 493] on div "Backlog Add Card... Template Not Set Title 0 / 128 Label Architecture Show More…" at bounding box center [147, 438] width 200 height 735
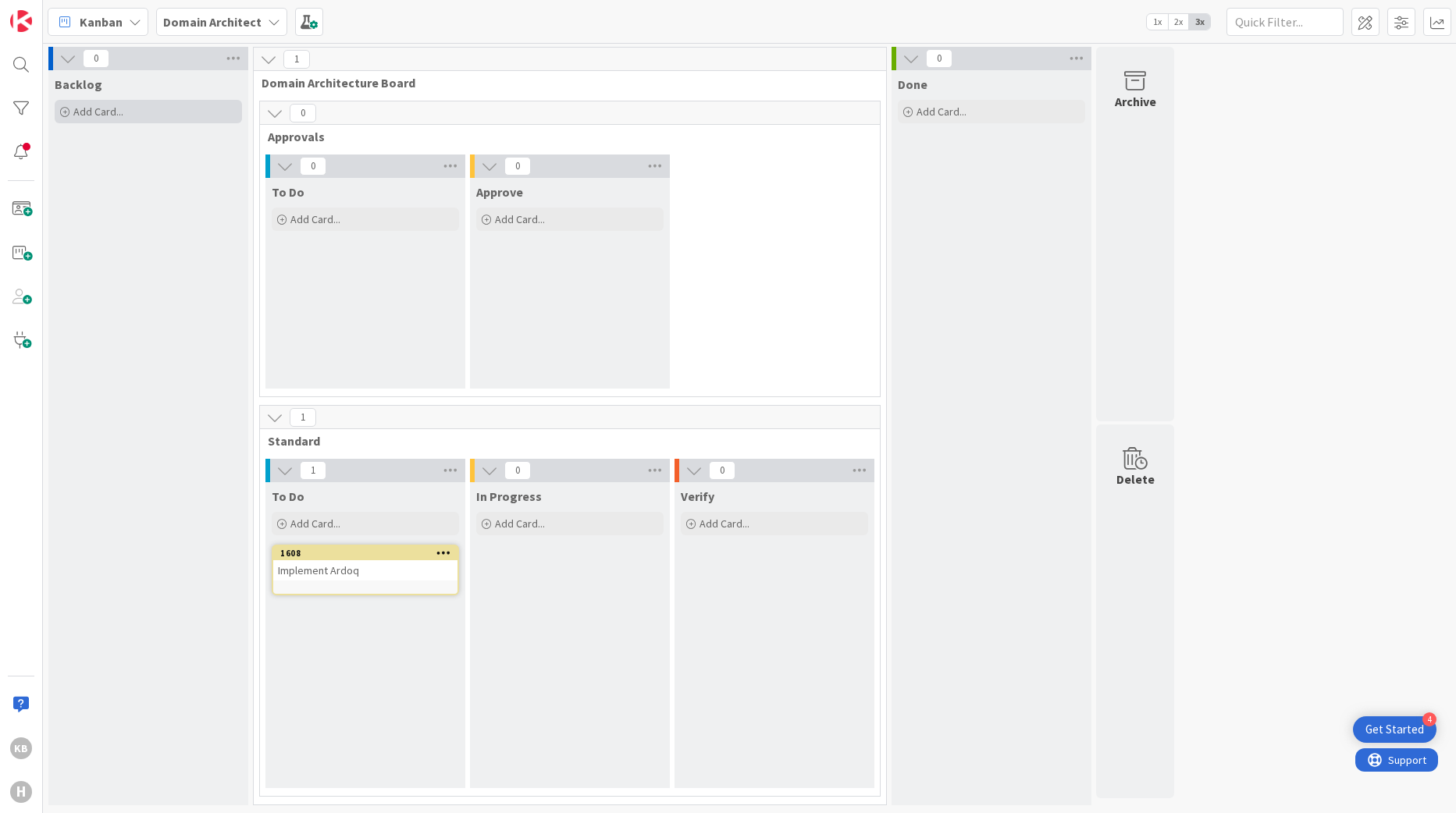
click at [112, 107] on span "Add Card..." at bounding box center [99, 112] width 50 height 14
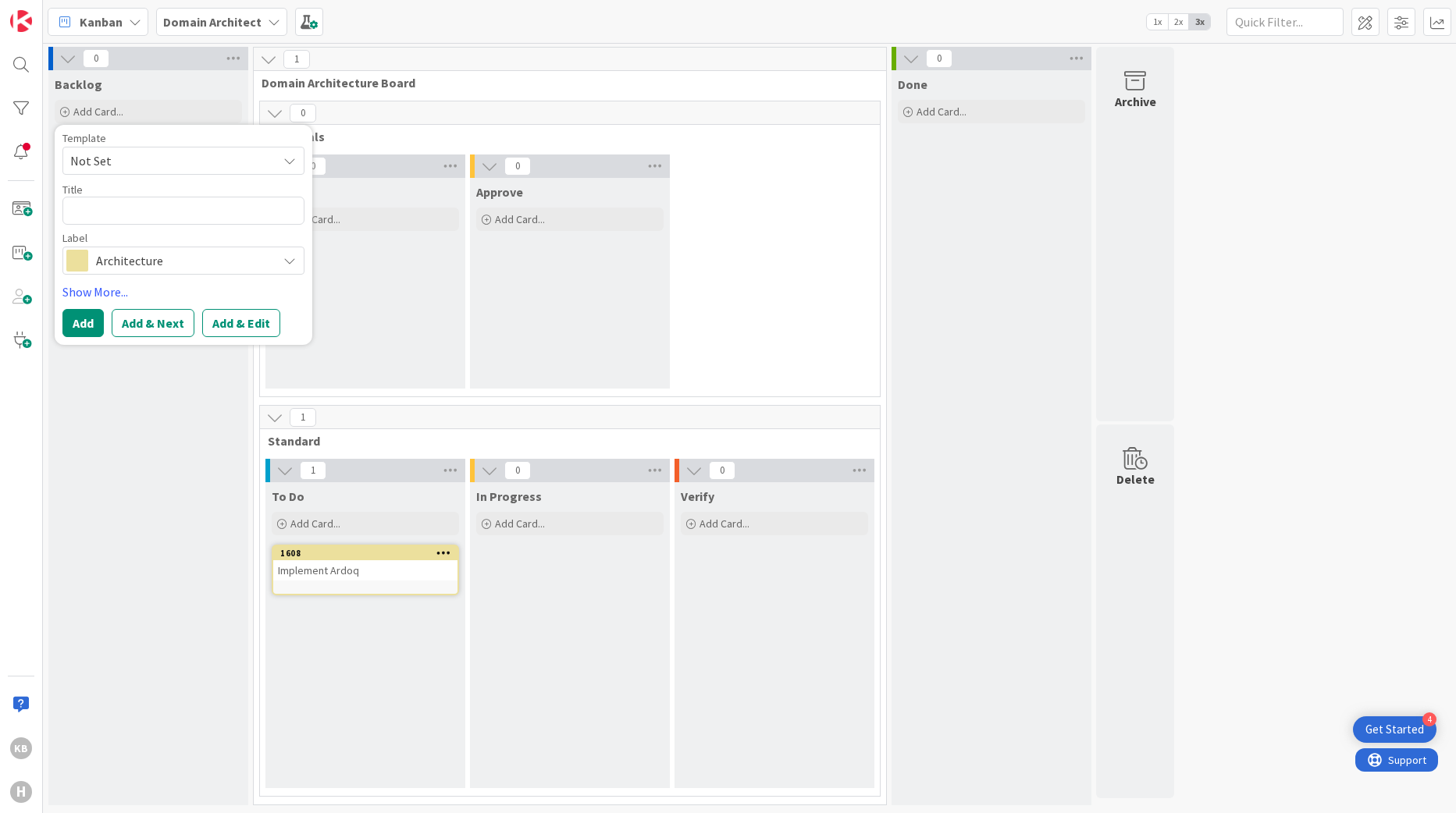
click at [99, 258] on span "Architecture" at bounding box center [183, 260] width 173 height 22
click at [113, 200] on textarea at bounding box center [184, 211] width 242 height 28
click at [123, 160] on span "Not Set" at bounding box center [168, 160] width 196 height 20
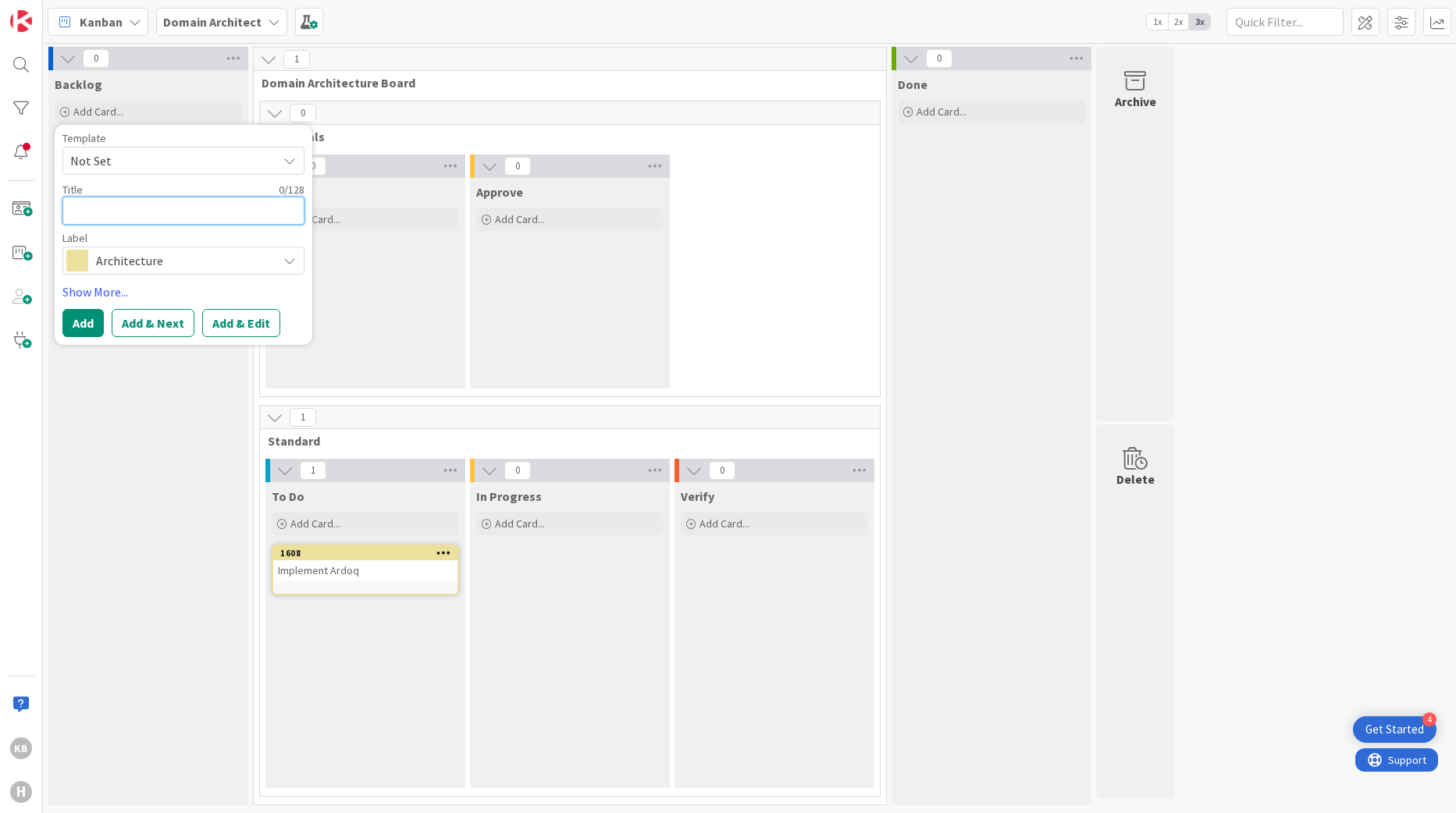
click at [121, 211] on textarea at bounding box center [184, 211] width 242 height 28
click at [147, 419] on div "Backlog Add Card... Template Not Set Not Set To request changes to this board, …" at bounding box center [147, 438] width 200 height 735
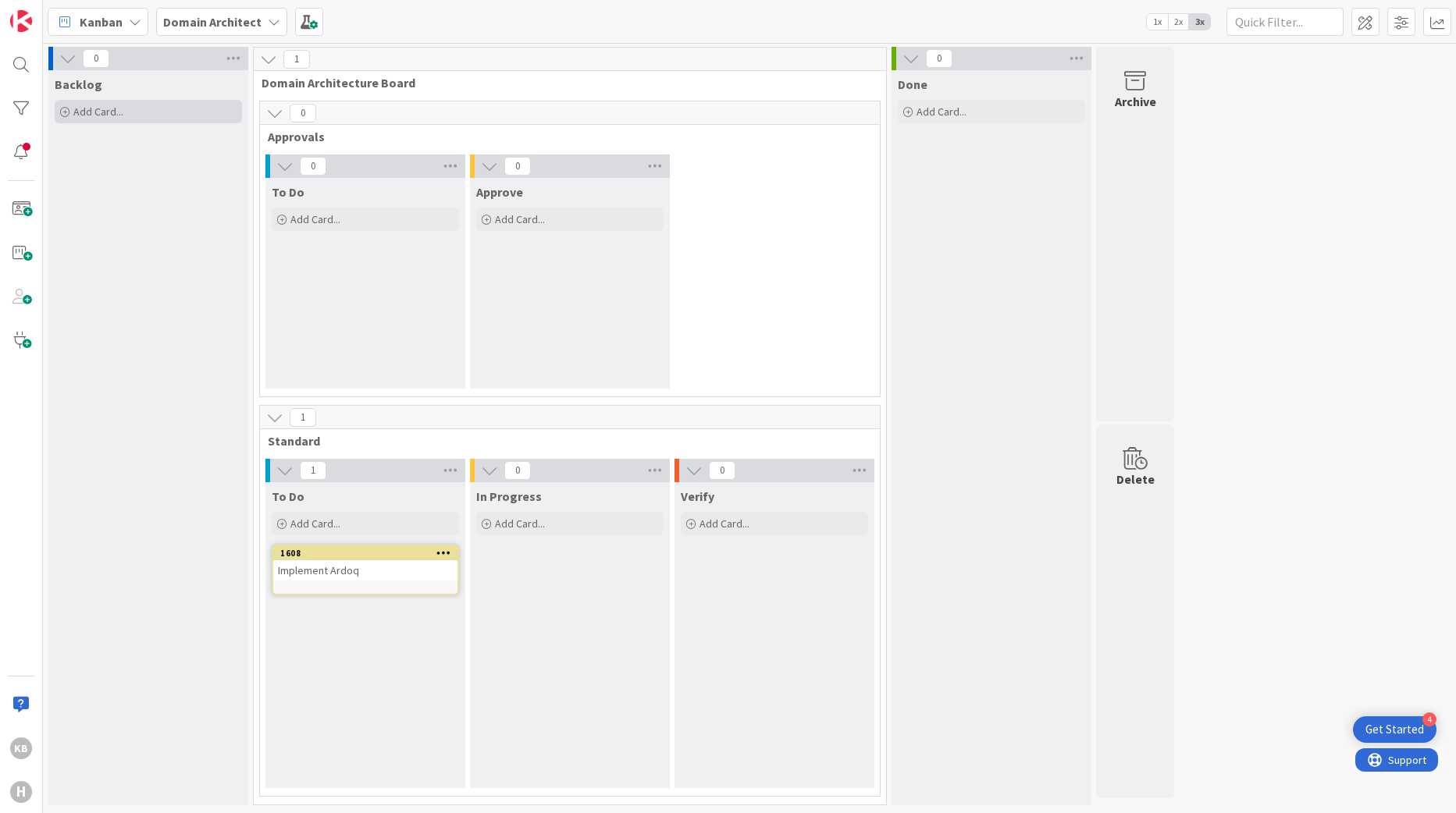
click at [107, 107] on span "Add Card..." at bounding box center [99, 112] width 50 height 14
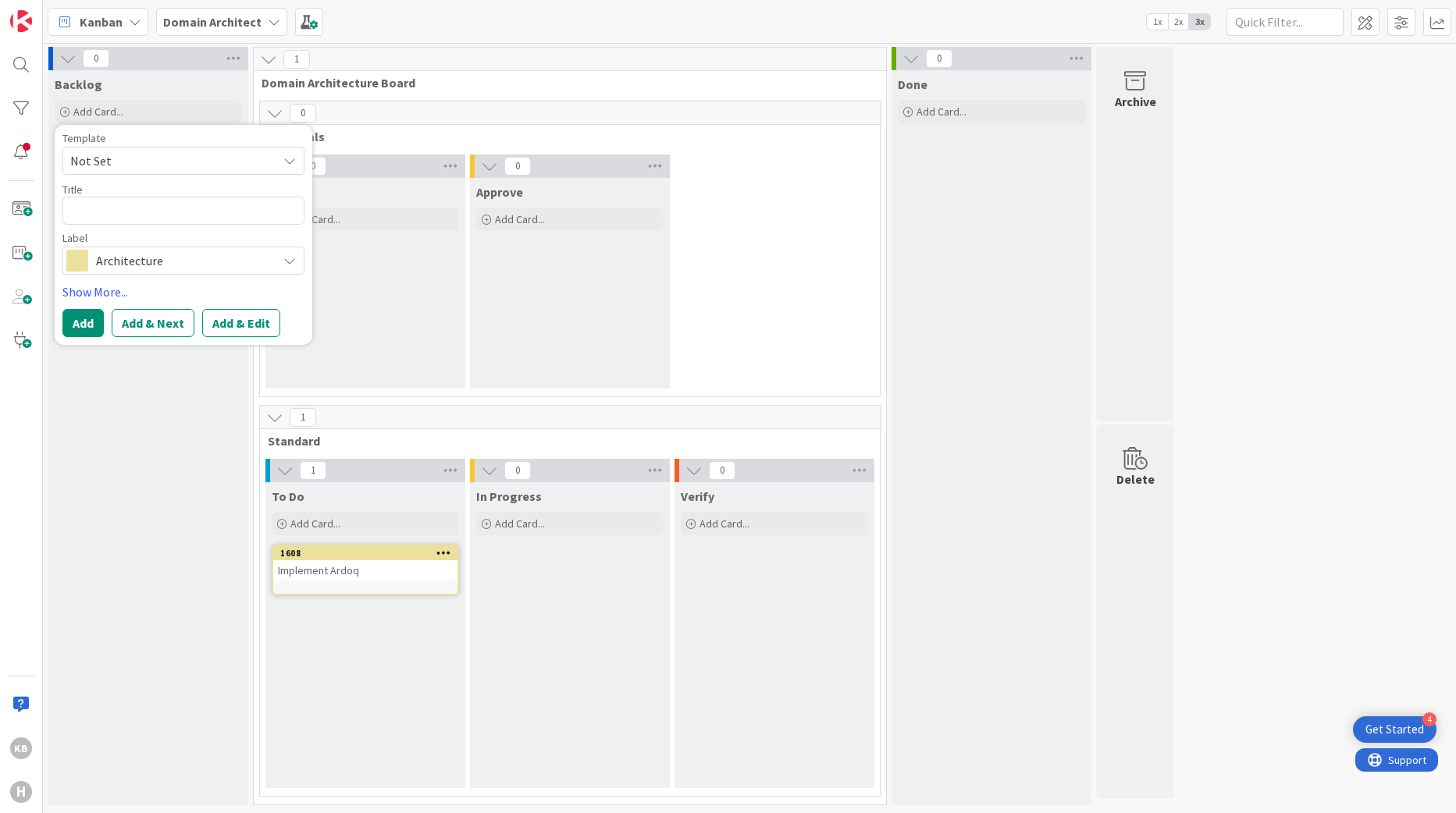
click at [344, 578] on div "Implement Ardoq" at bounding box center [365, 570] width 184 height 20
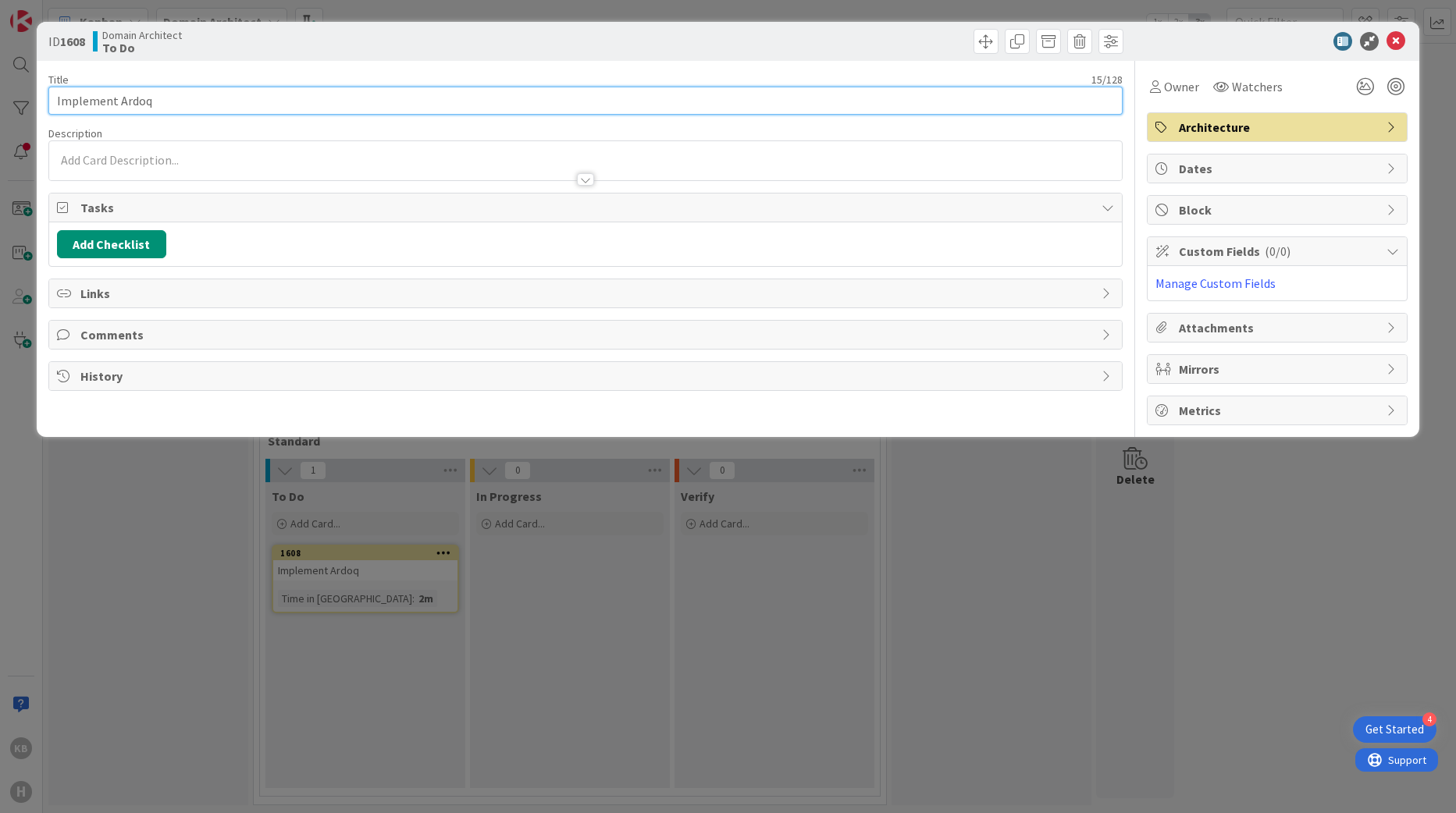
click at [232, 96] on input "Implement Ardoq" at bounding box center [586, 100] width 1075 height 28
type input "Implement Ardoq ALM"
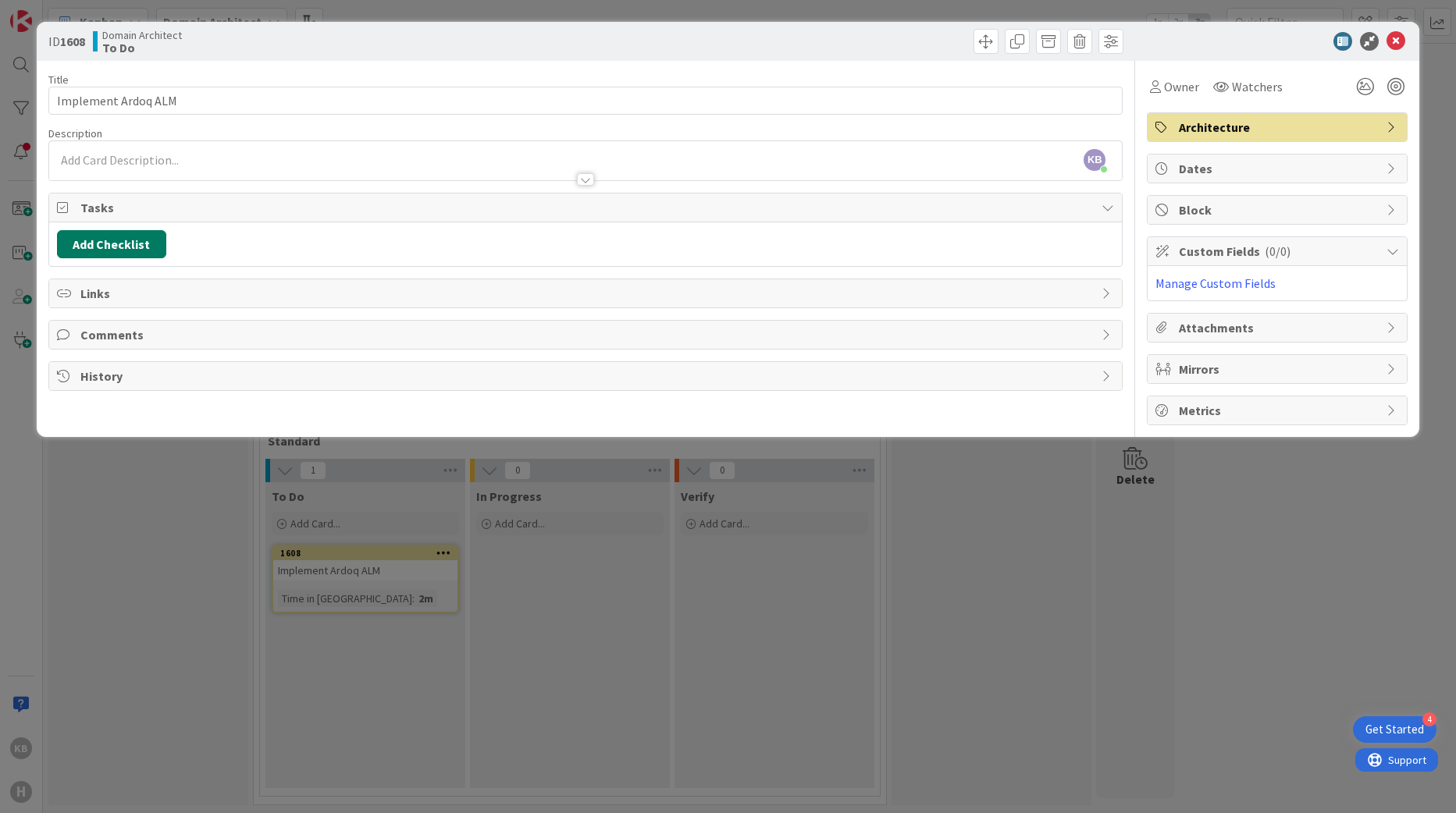
click at [158, 246] on button "Add Checklist" at bounding box center [111, 243] width 109 height 28
click at [83, 360] on button "Add" at bounding box center [86, 355] width 42 height 28
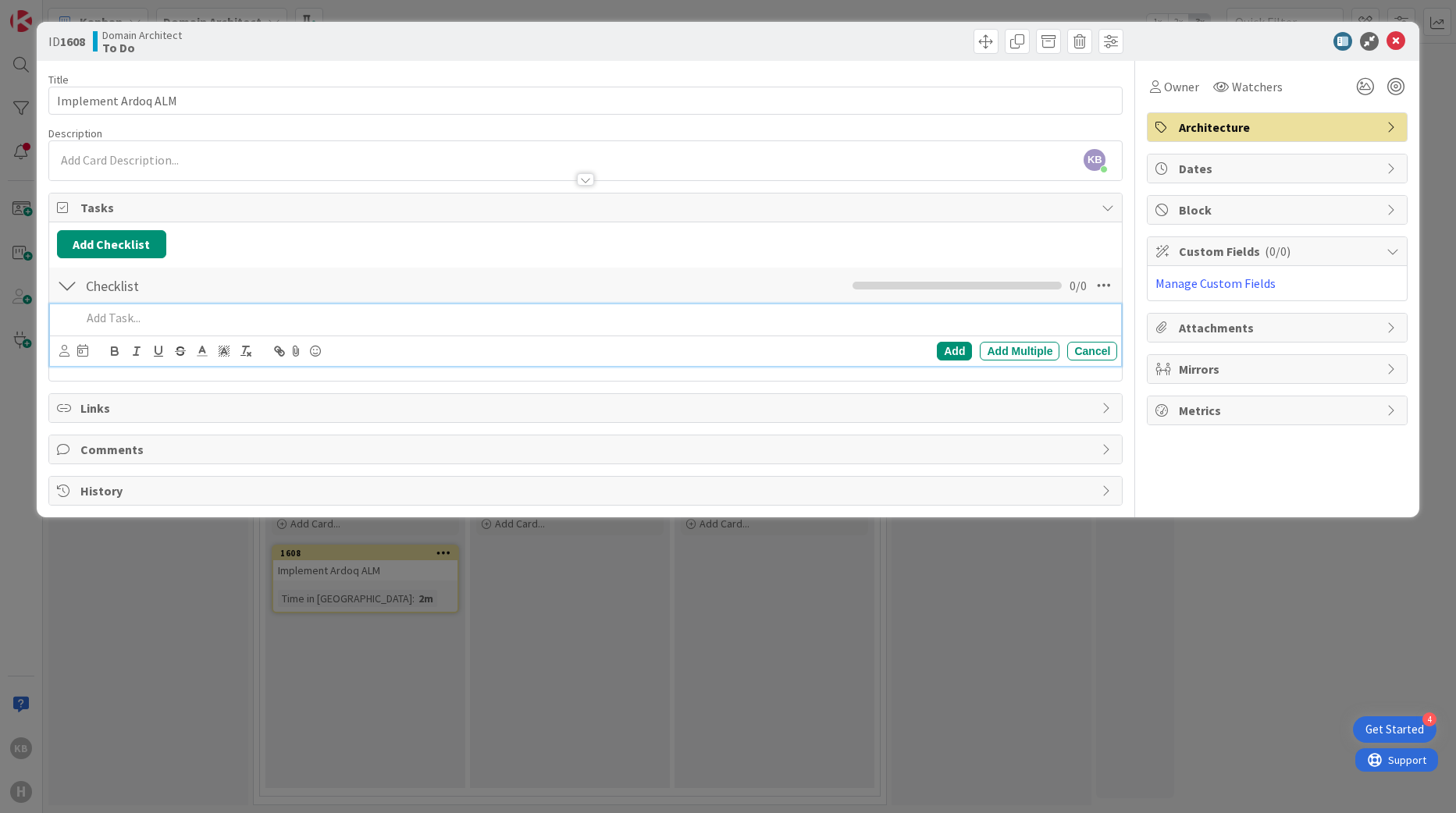
click at [136, 328] on div at bounding box center [597, 318] width 1043 height 27
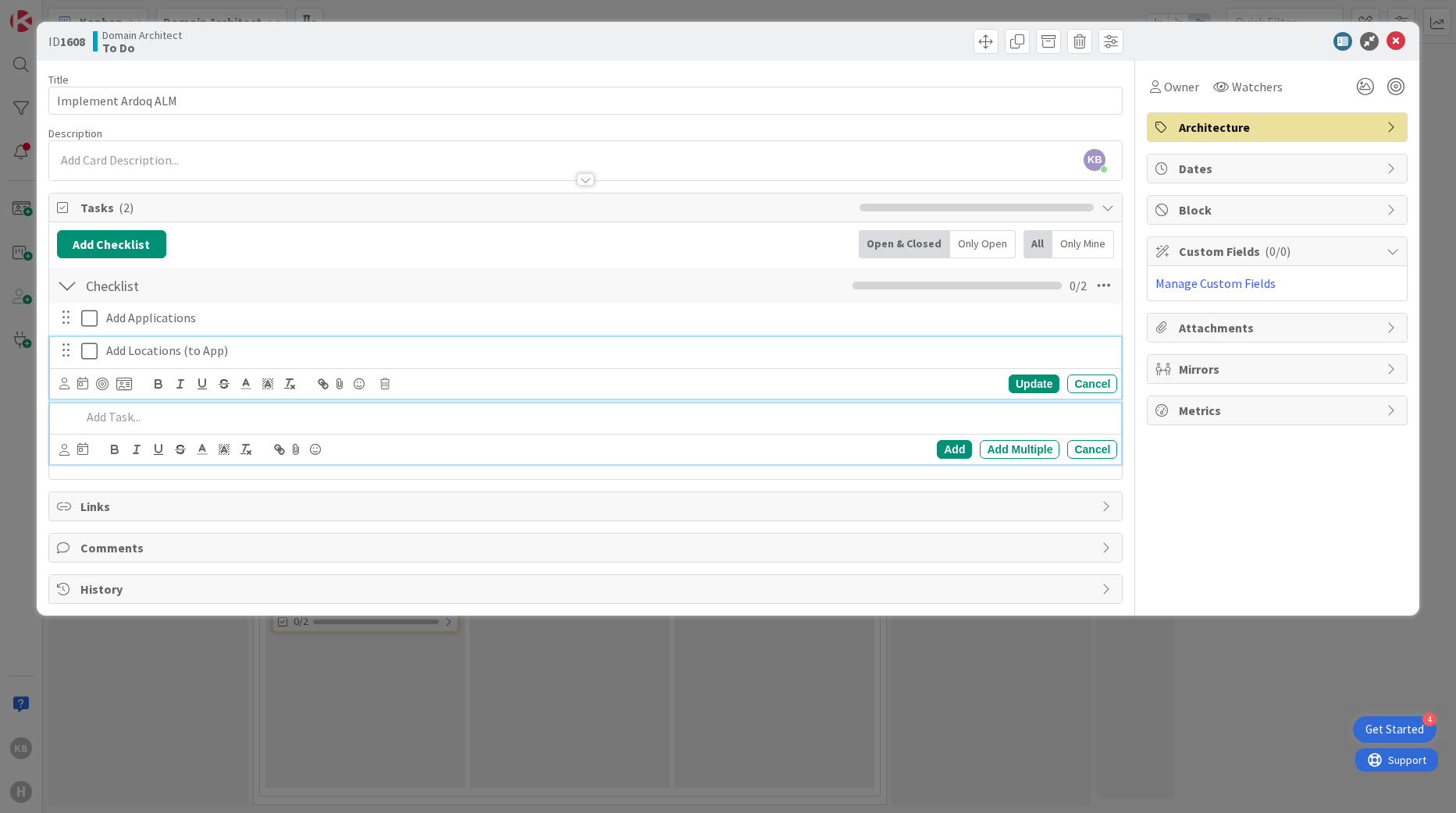
click at [131, 351] on p "Add Locations (to App)" at bounding box center [609, 351] width 1005 height 18
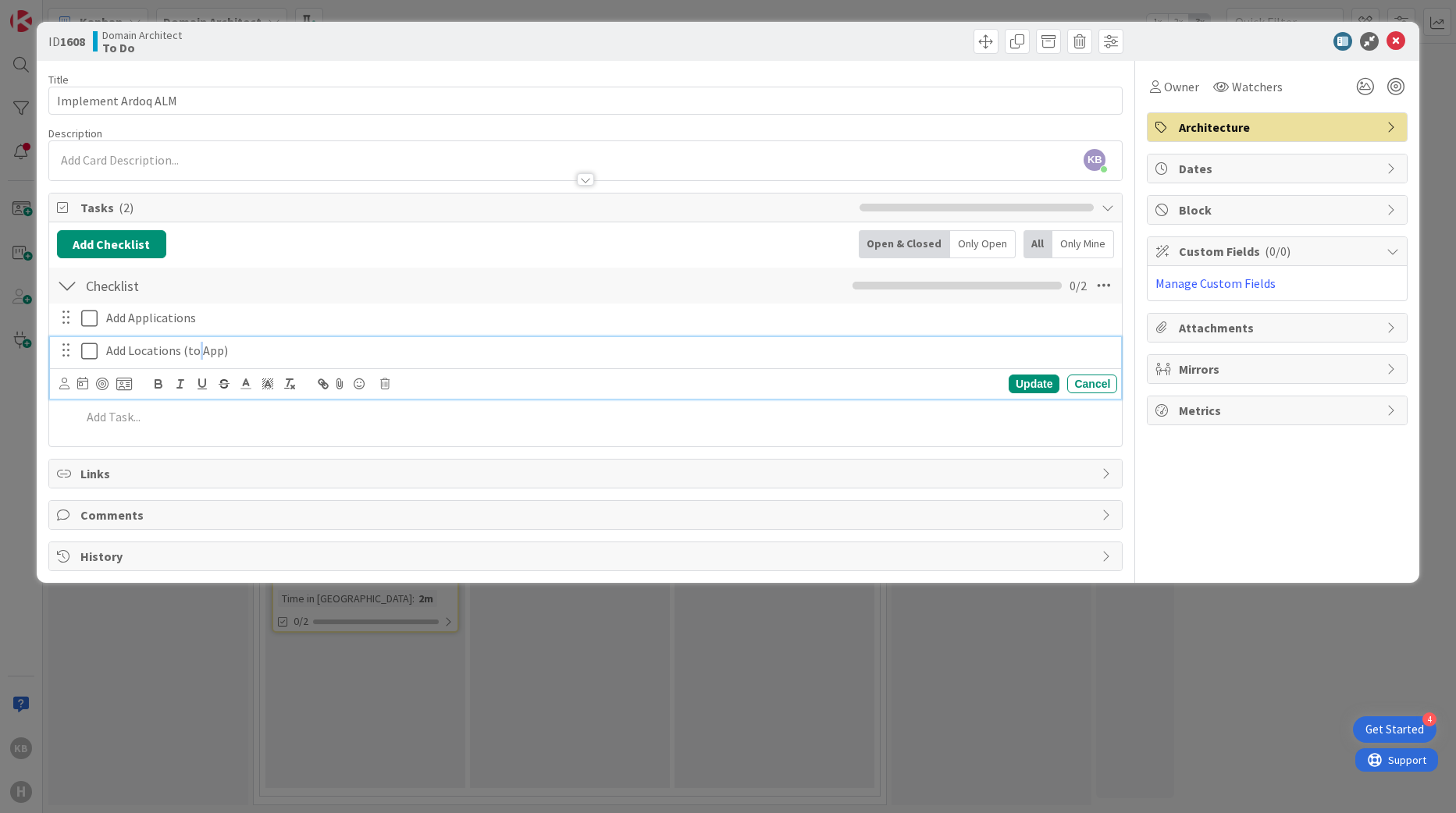
click at [201, 350] on p "Add Locations (to App)" at bounding box center [609, 351] width 1005 height 18
drag, startPoint x: 188, startPoint y: 352, endPoint x: 219, endPoint y: 352, distance: 31.0
click at [219, 352] on p "Add Locations (to App)" at bounding box center [609, 351] width 1005 height 18
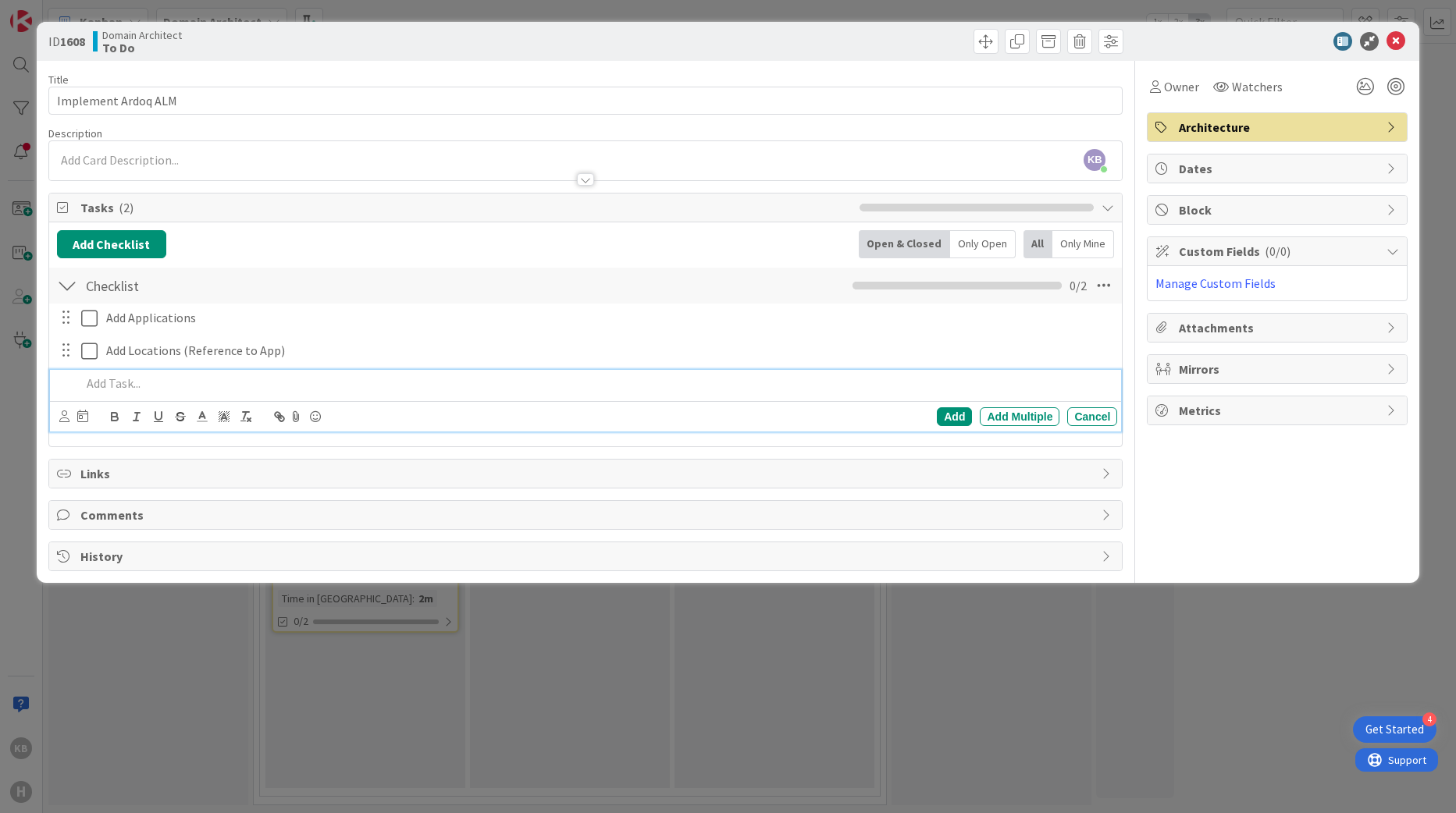
click at [131, 389] on p at bounding box center [596, 384] width 1030 height 18
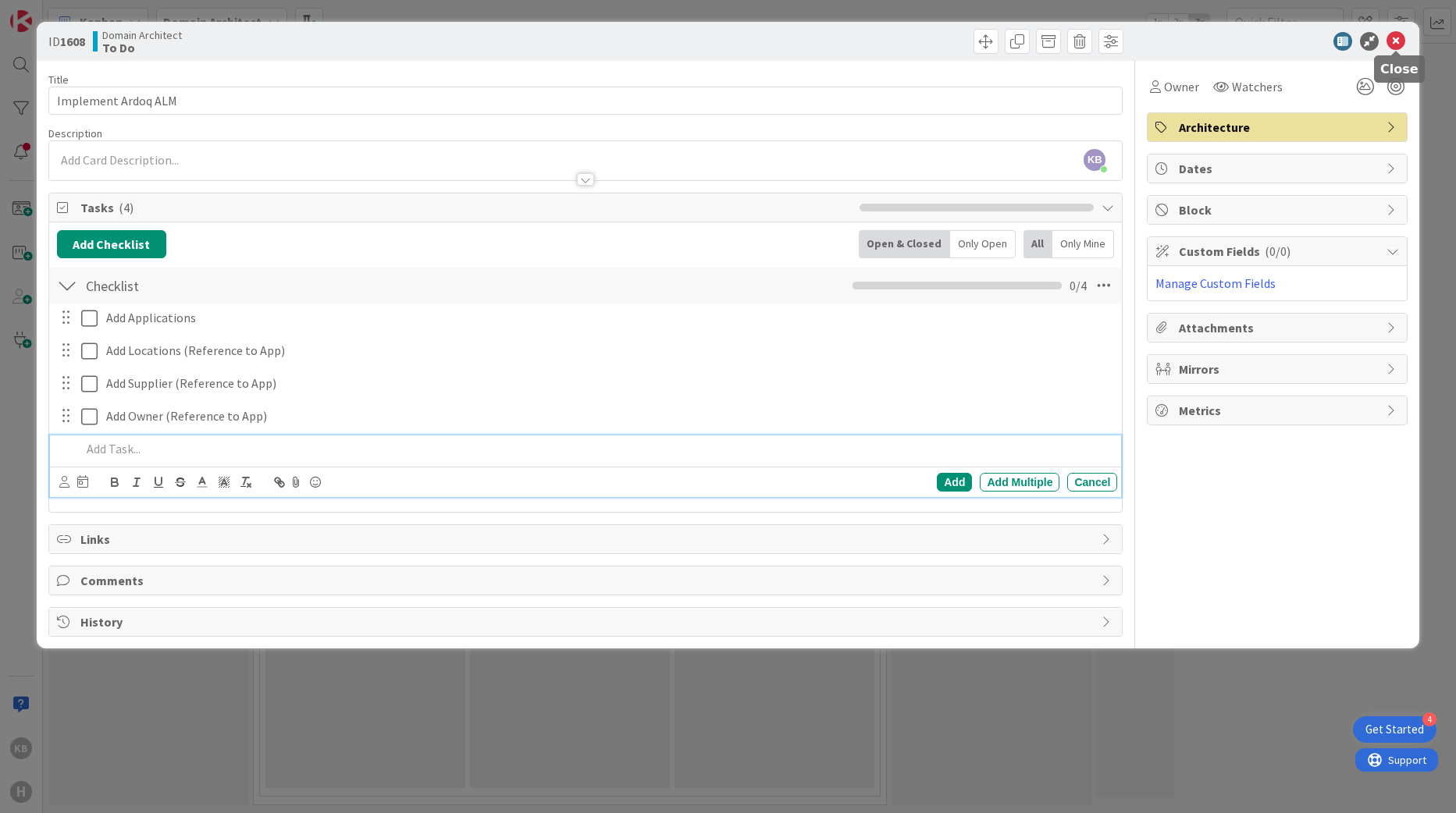
click at [1397, 40] on icon at bounding box center [1396, 41] width 18 height 18
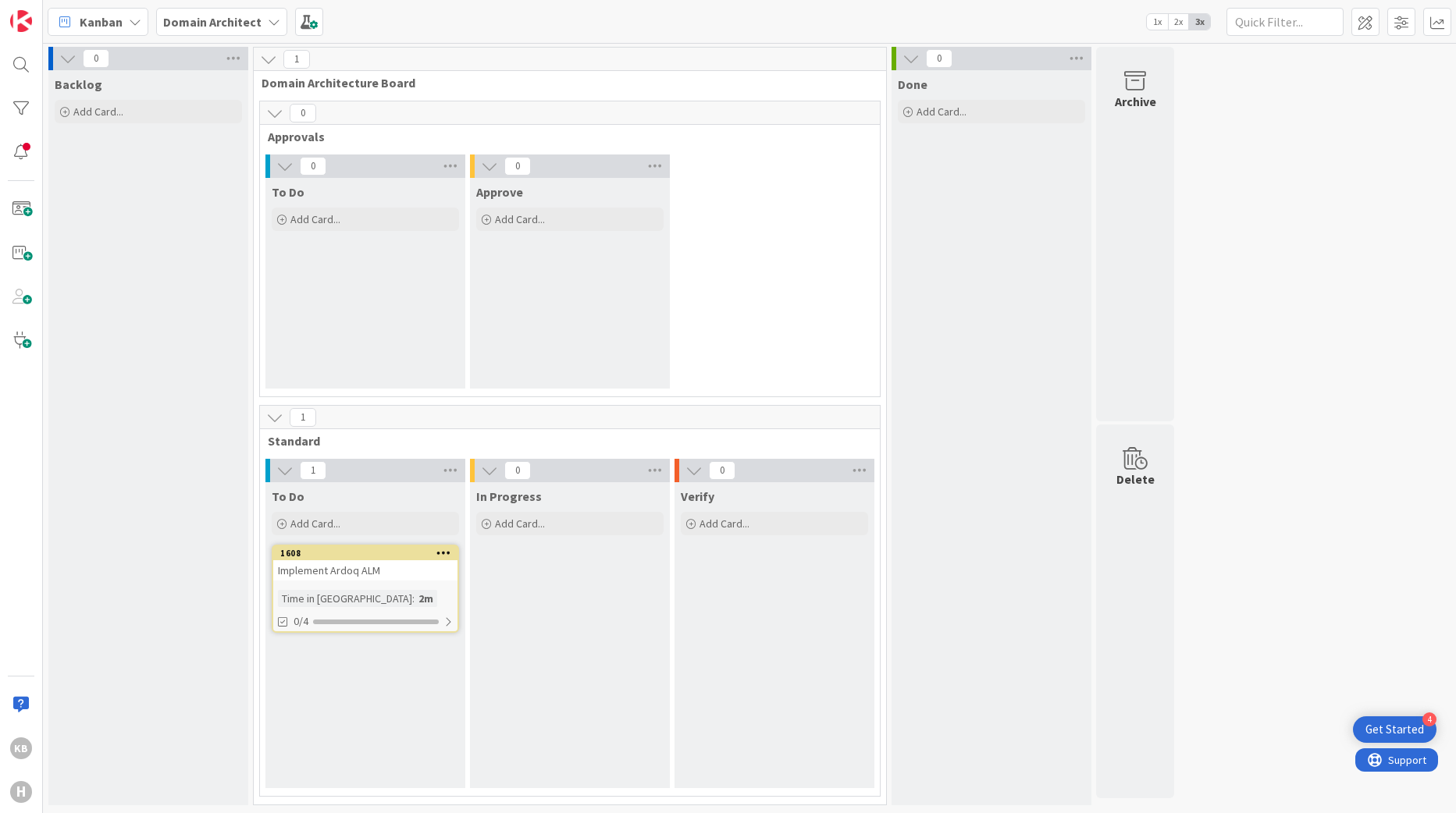
click at [119, 16] on span "Kanban" at bounding box center [101, 22] width 43 height 18
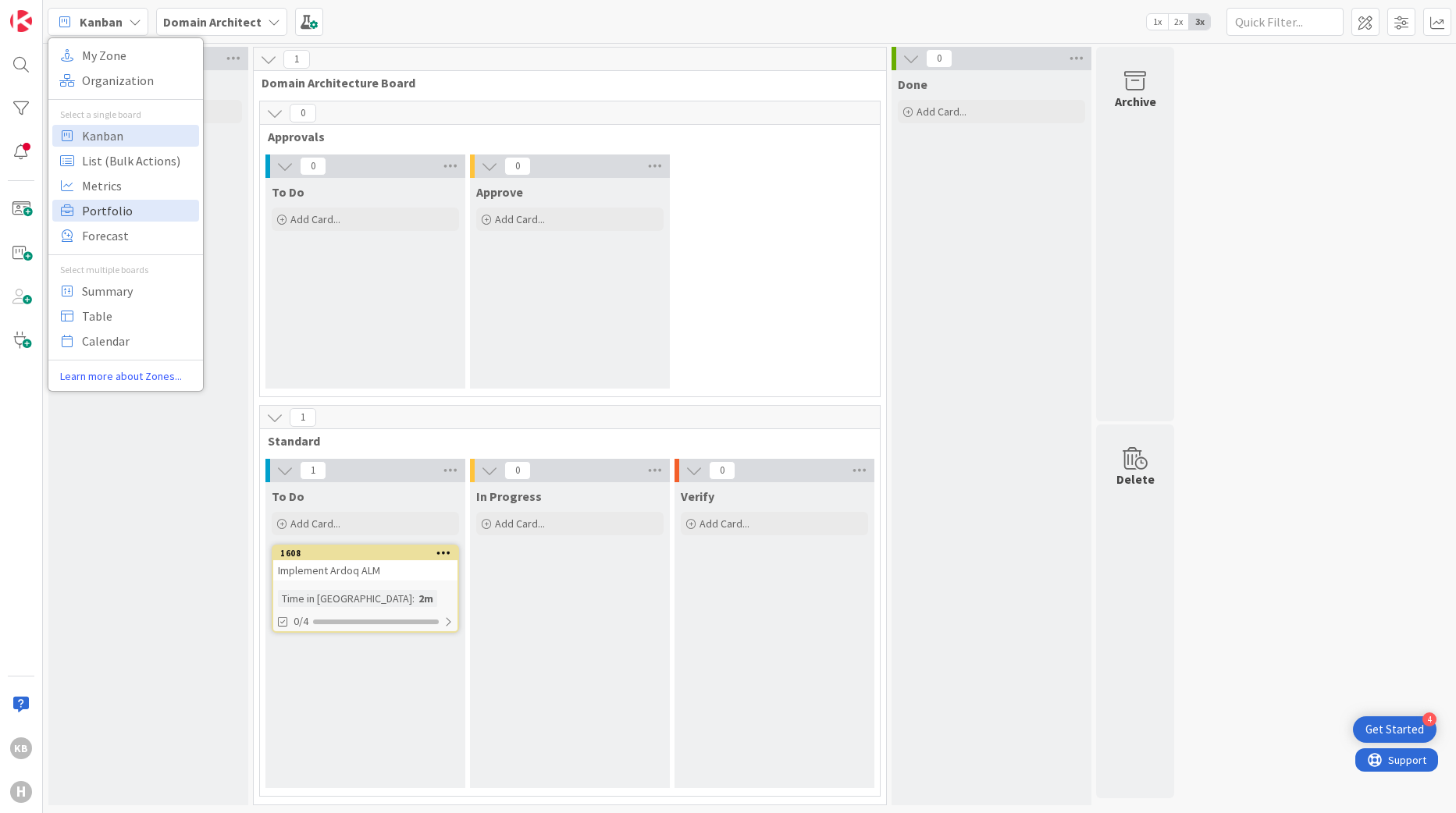
click at [125, 206] on span "Portfolio" at bounding box center [138, 210] width 112 height 23
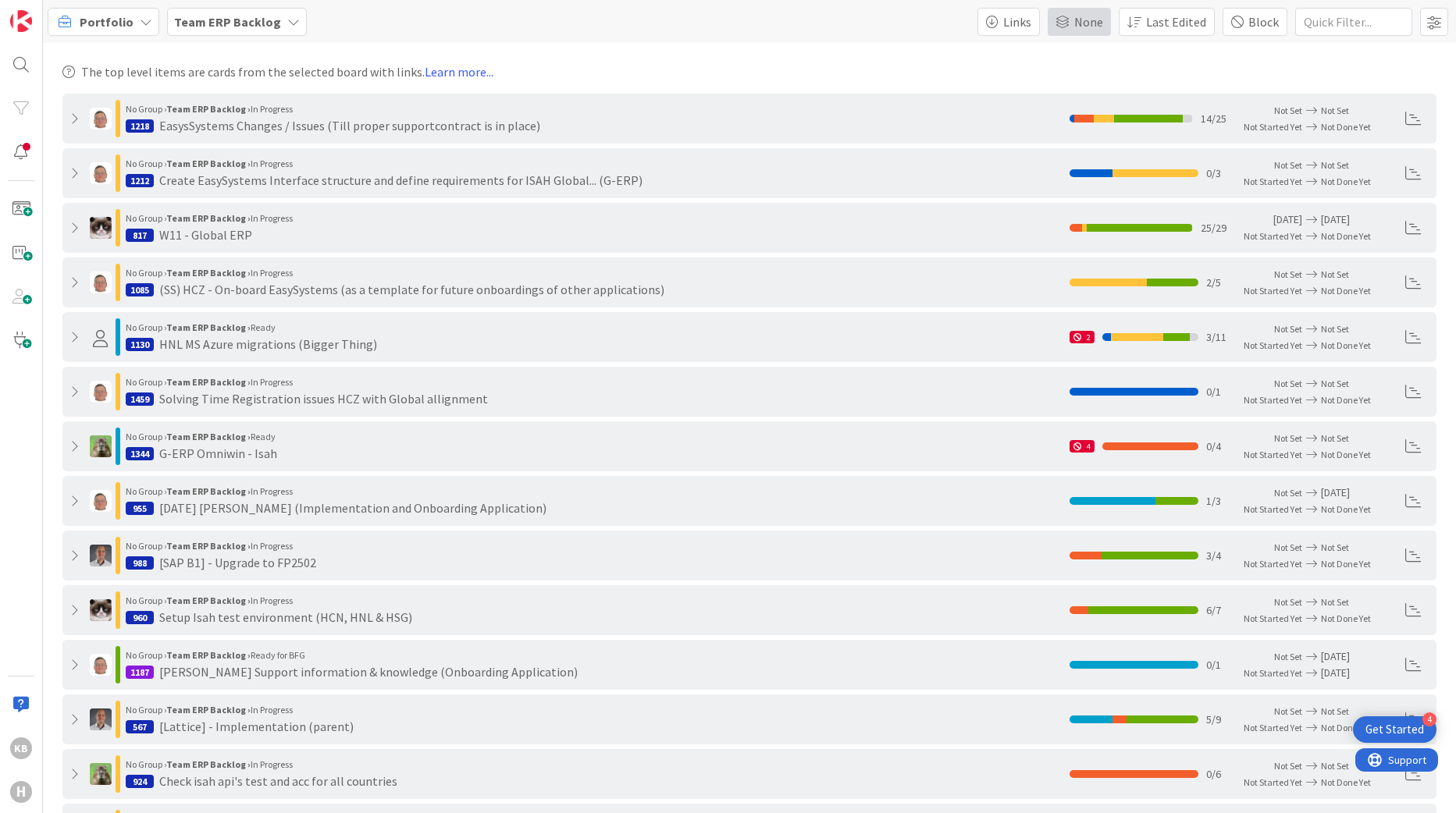
click at [1061, 29] on div "None" at bounding box center [1079, 22] width 63 height 28
click at [1068, 25] on span at bounding box center [1062, 22] width 14 height 13
click at [213, 17] on b "Team ERP Backlog" at bounding box center [228, 22] width 107 height 15
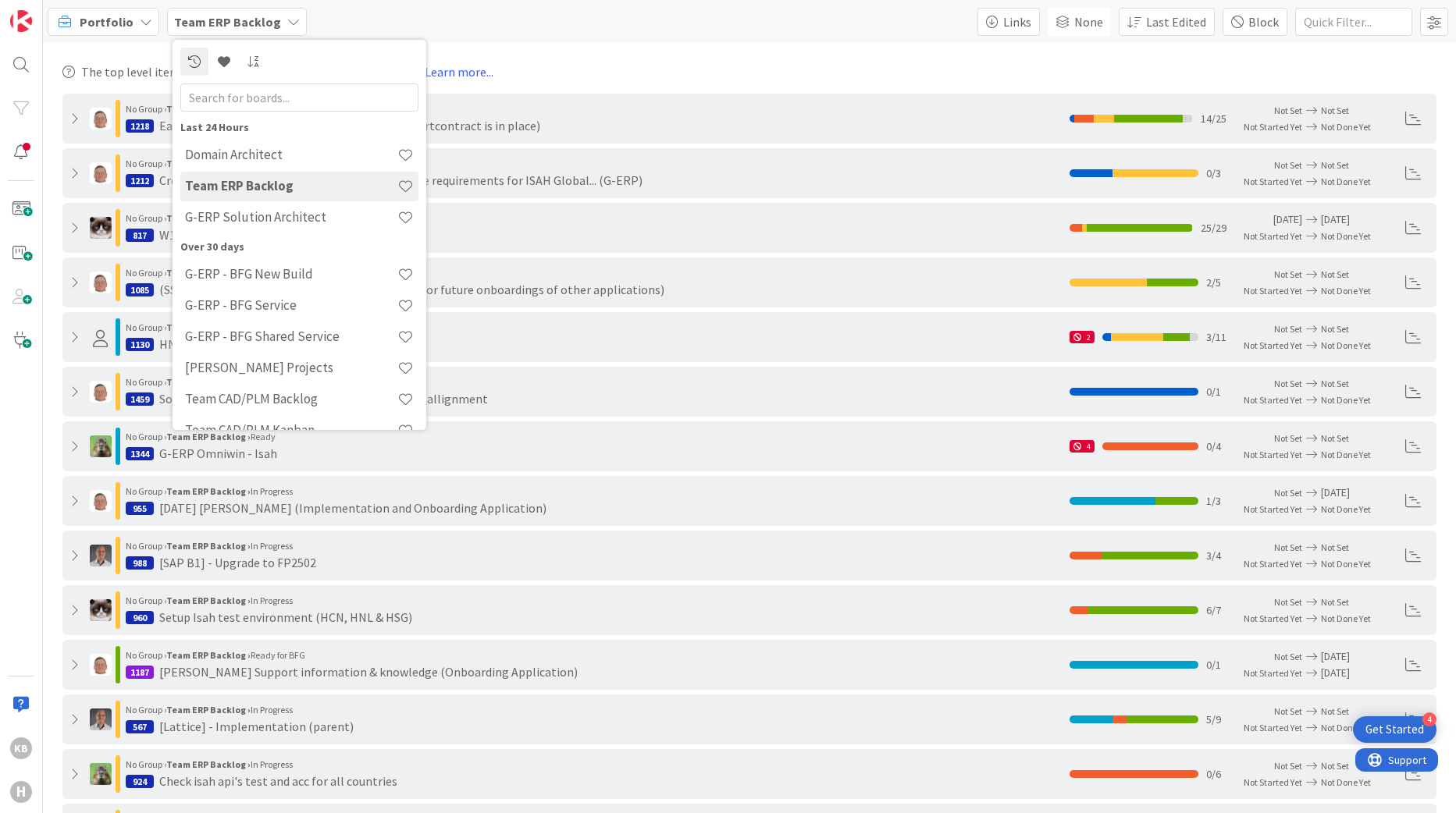
click at [213, 17] on b "Team ERP Backlog" at bounding box center [228, 22] width 107 height 15
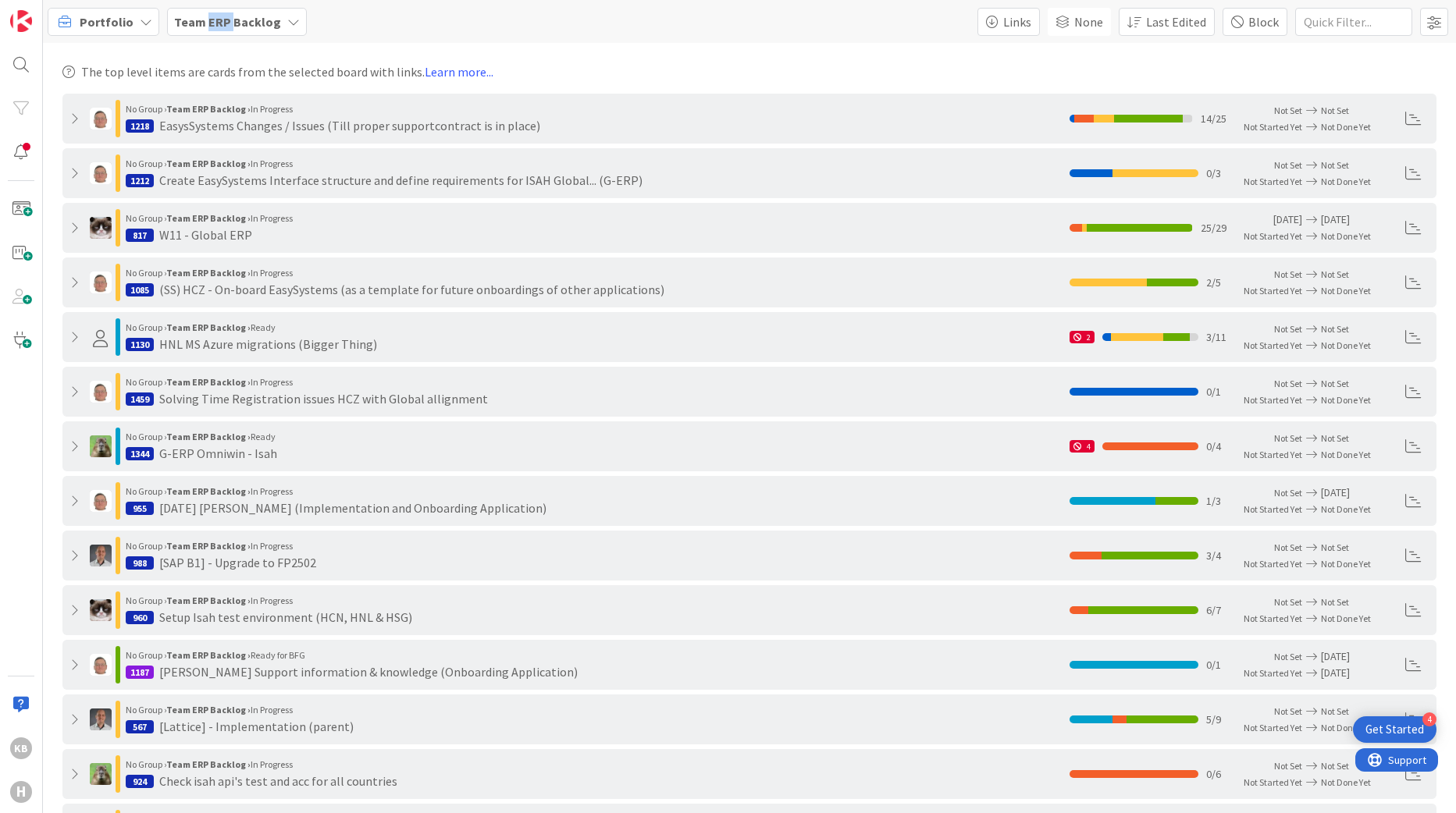
click at [213, 17] on b "Team ERP Backlog" at bounding box center [228, 22] width 107 height 15
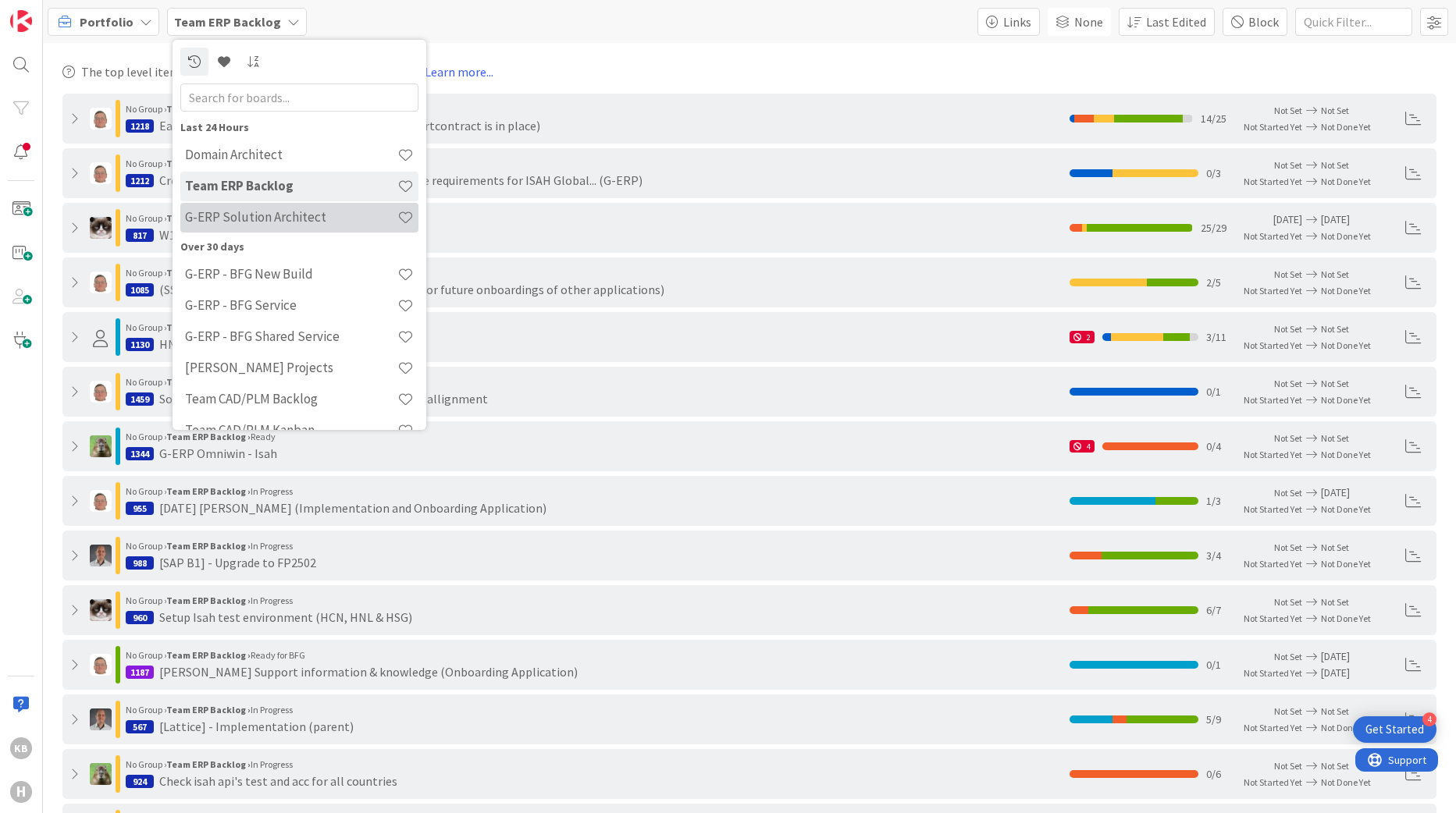
click at [259, 219] on h4 "G-ERP Solution Architect" at bounding box center [291, 216] width 212 height 15
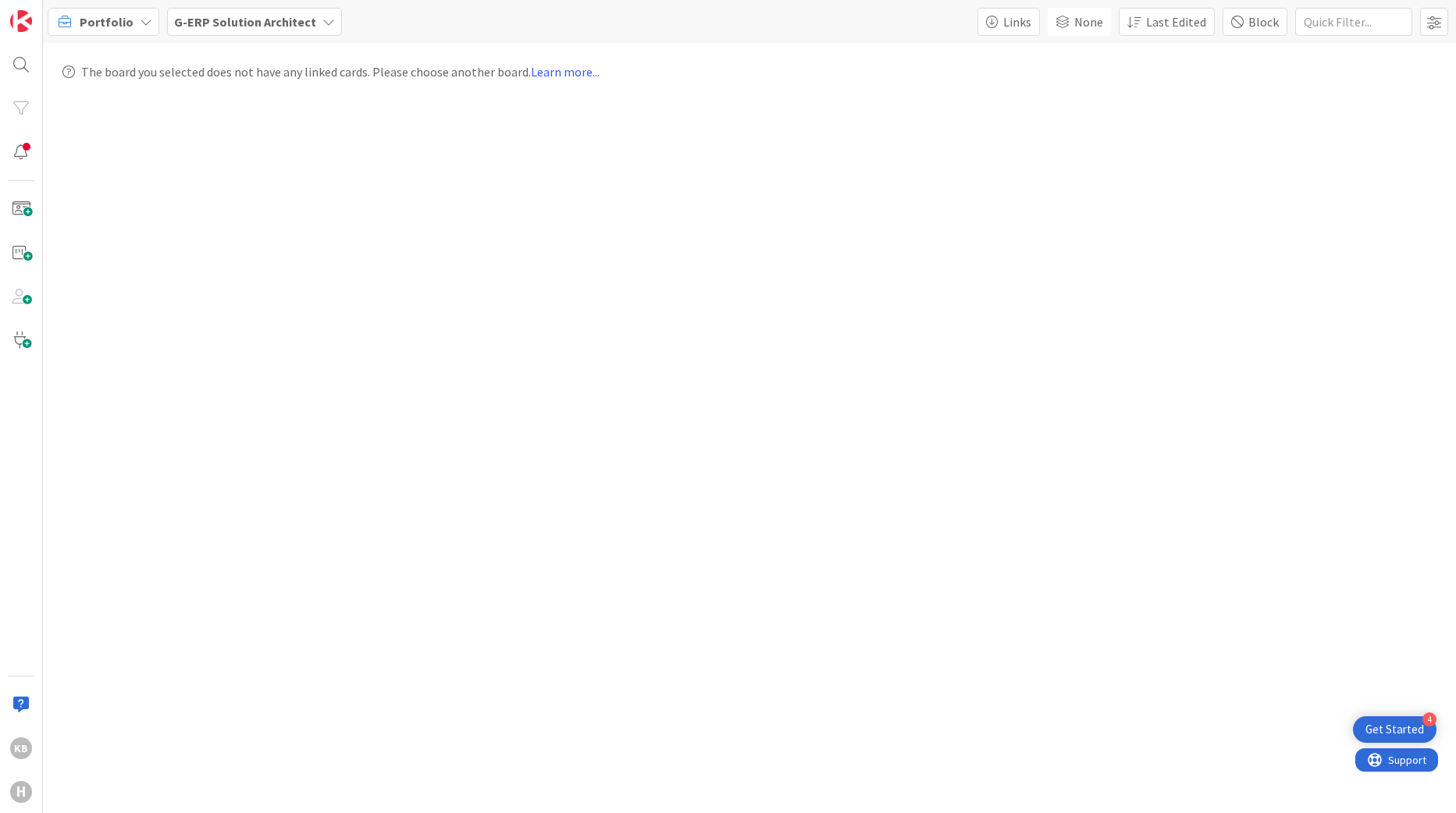
click at [83, 24] on span "Portfolio" at bounding box center [106, 22] width 54 height 18
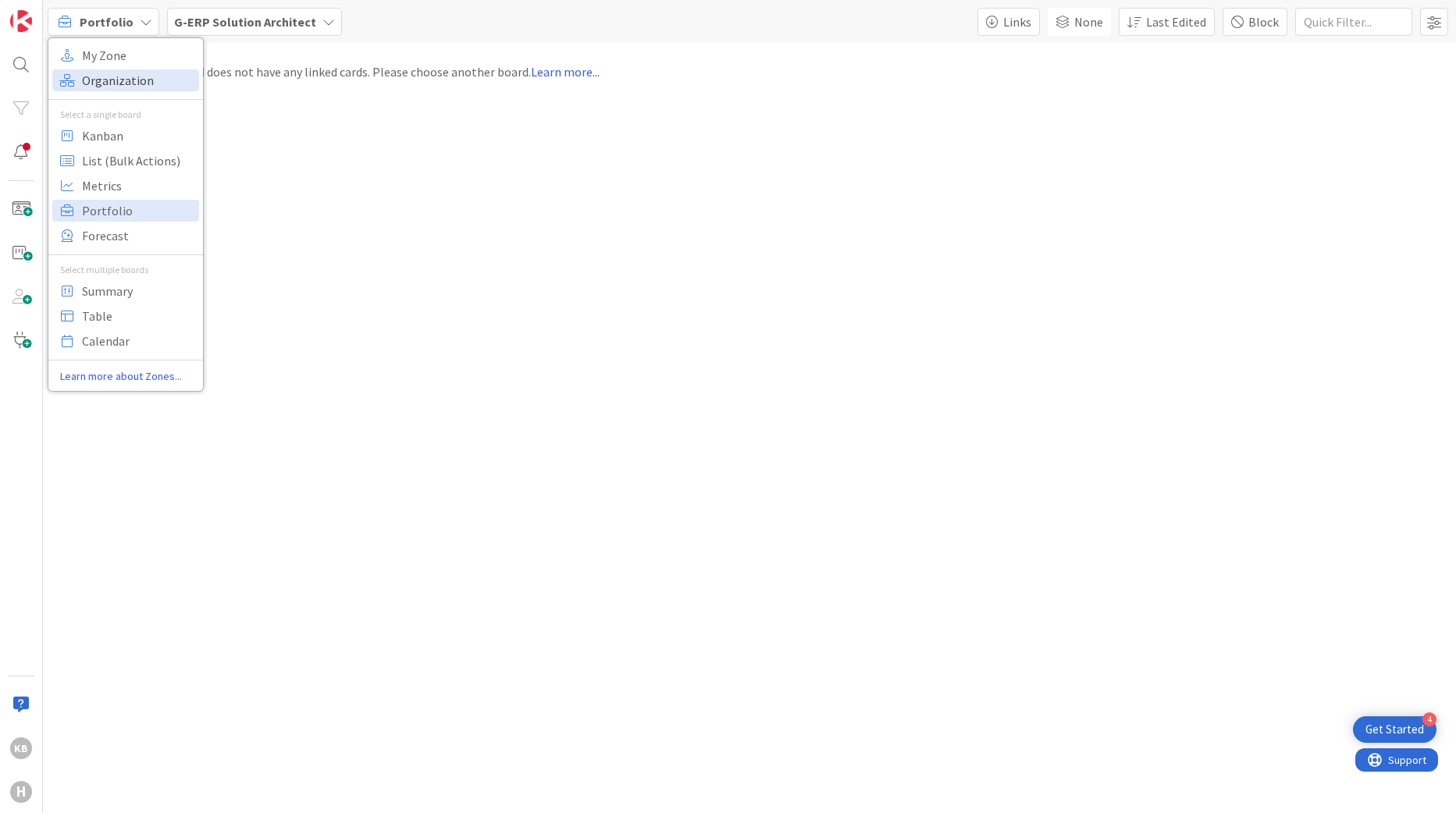
click at [83, 79] on span "Organization" at bounding box center [138, 80] width 112 height 23
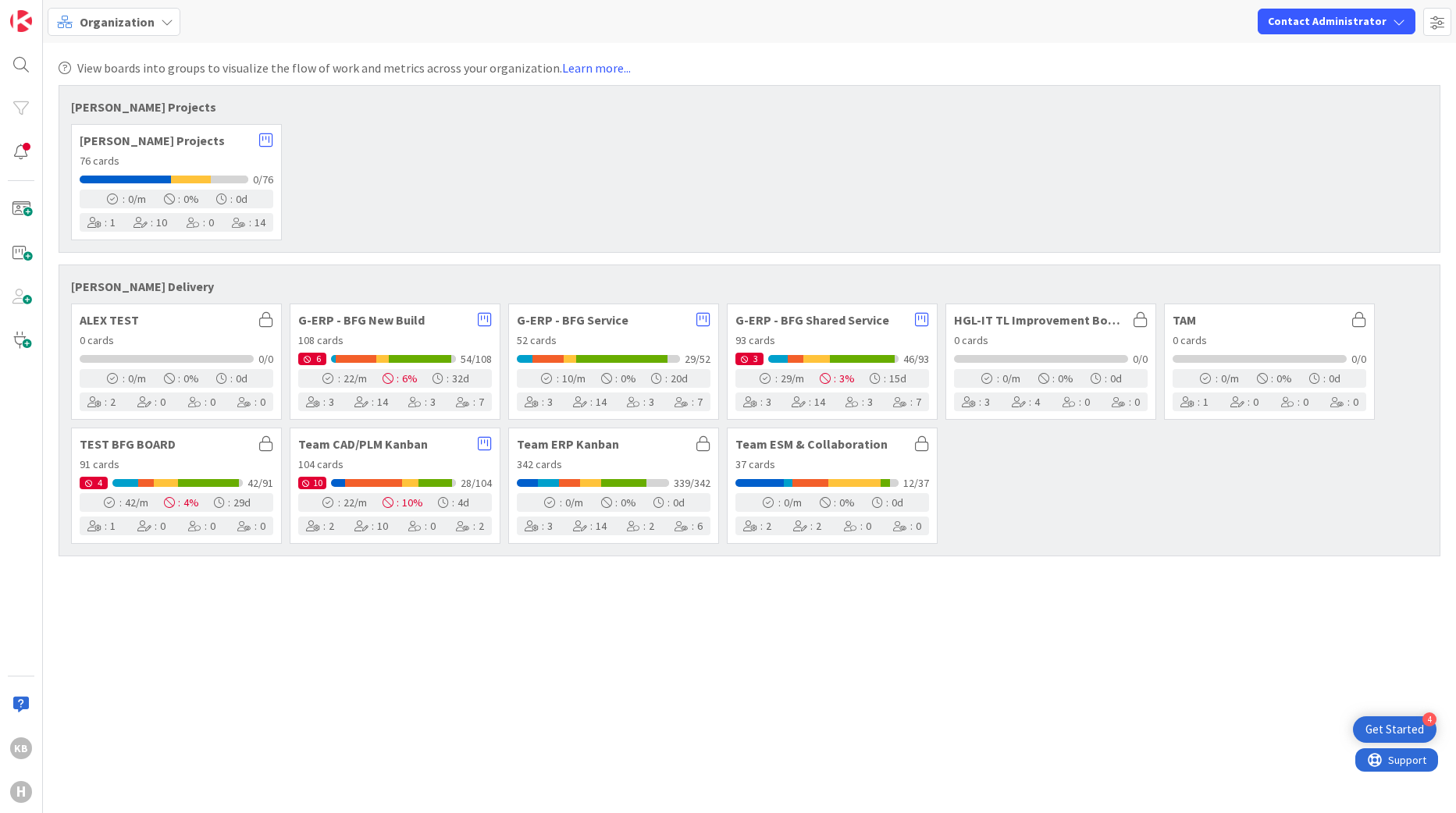
click at [172, 137] on span "[PERSON_NAME] Projects" at bounding box center [165, 141] width 171 height 13
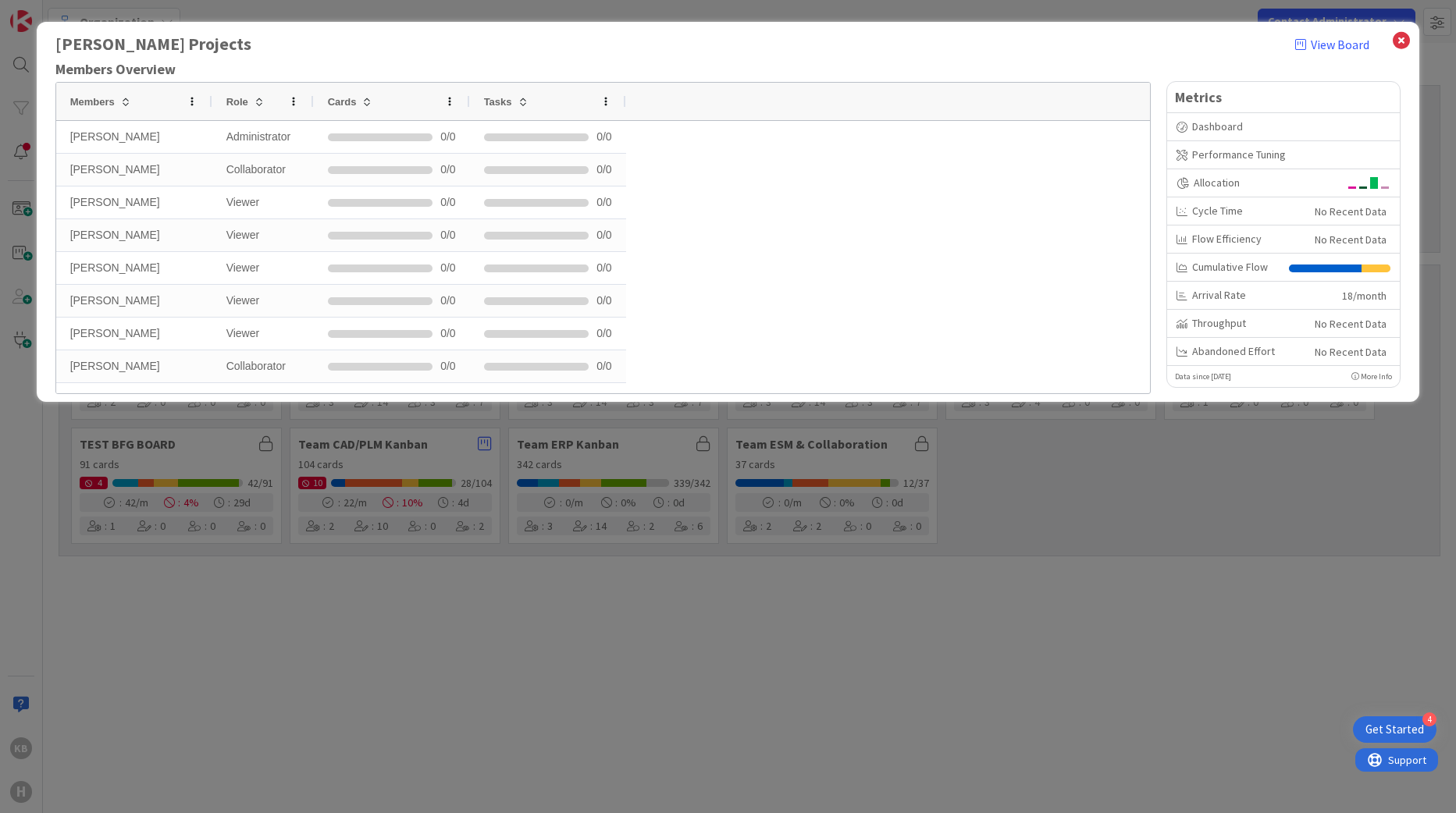
click at [312, 740] on div "[PERSON_NAME] Projects View Board Members Overview Drag here to set row groups …" at bounding box center [728, 406] width 1456 height 813
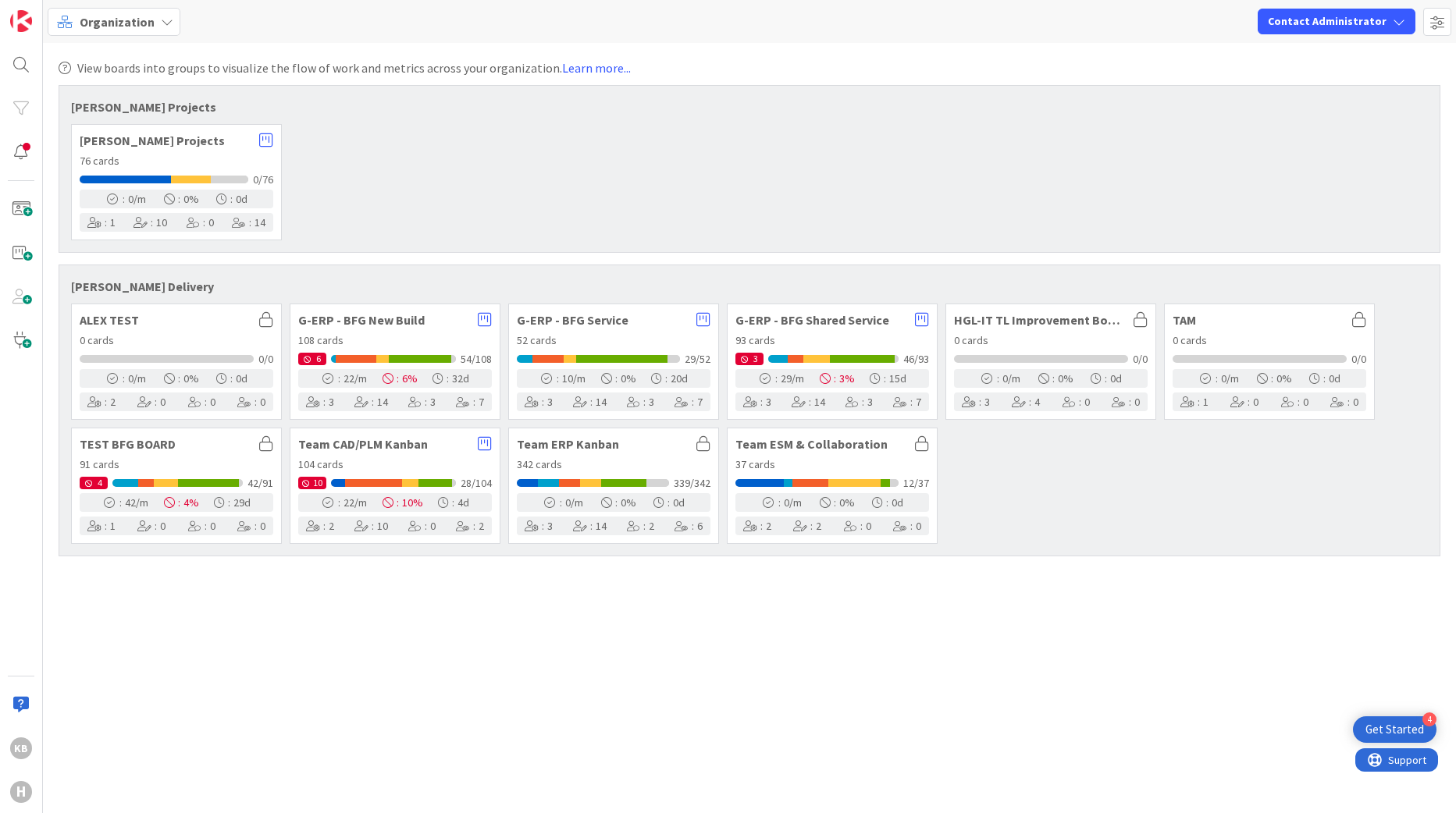
click at [161, 29] on div "Organization" at bounding box center [114, 22] width 133 height 28
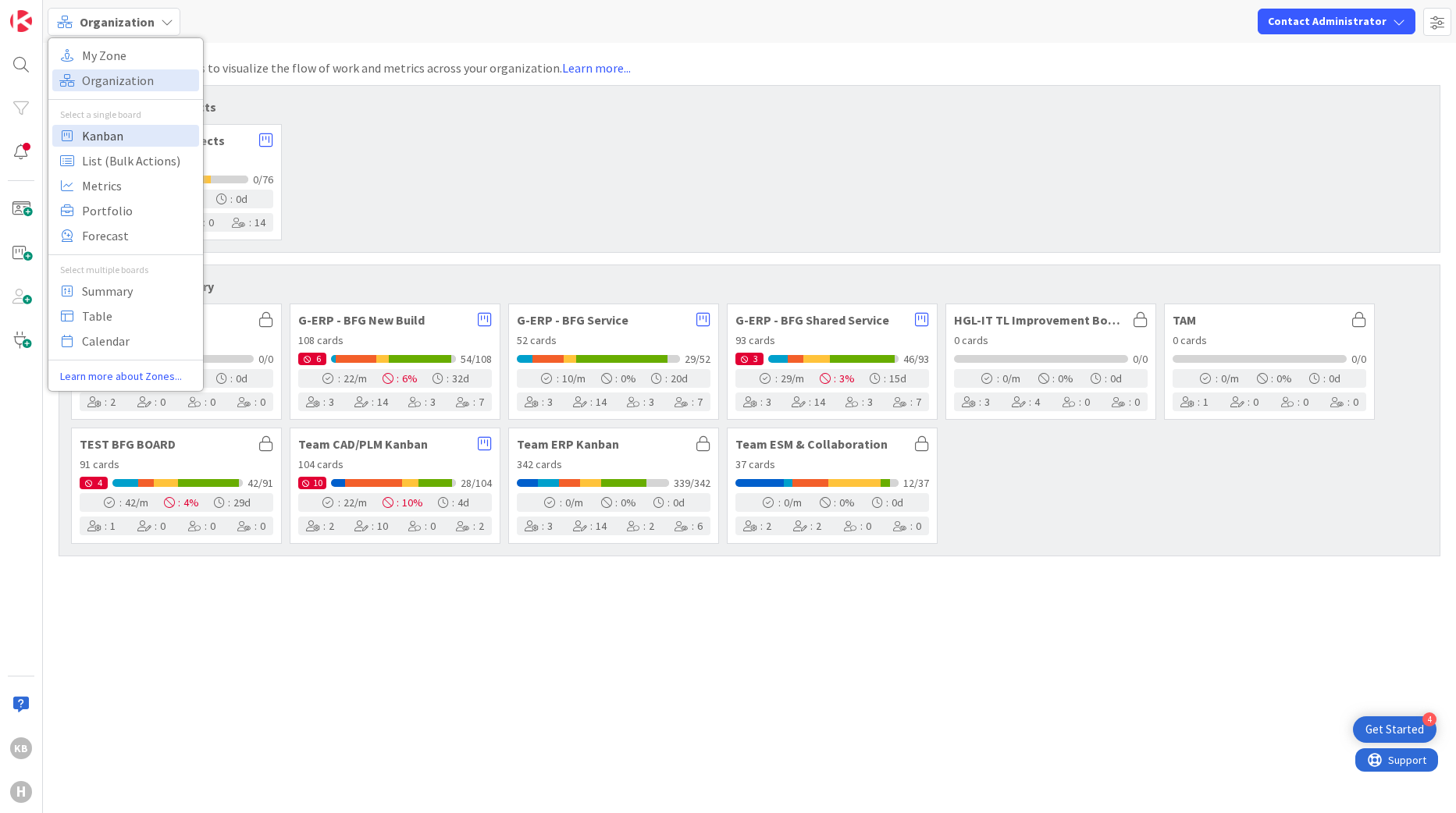
click at [106, 145] on span "Kanban" at bounding box center [138, 135] width 112 height 23
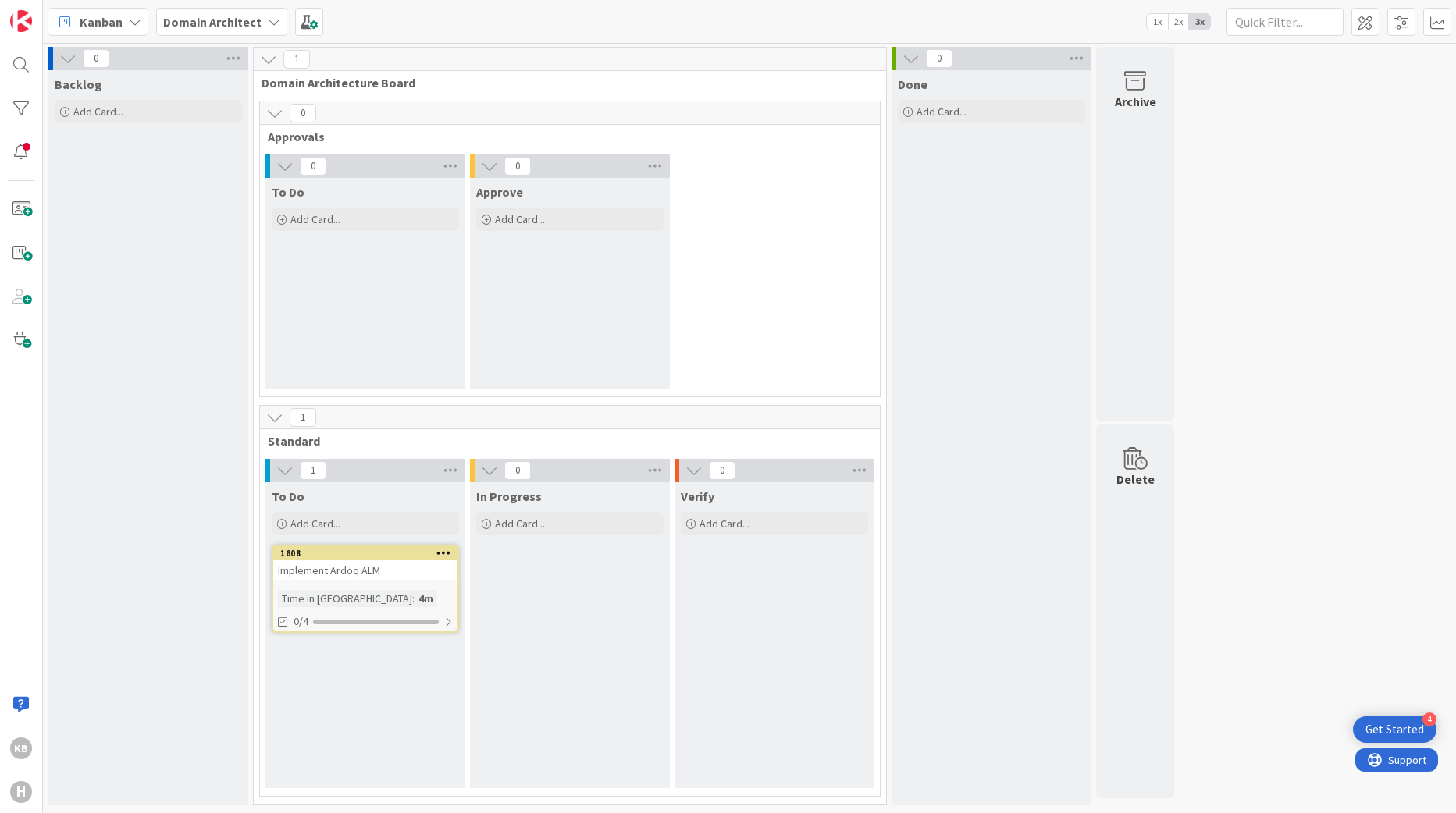
click at [268, 22] on icon at bounding box center [274, 22] width 13 height 13
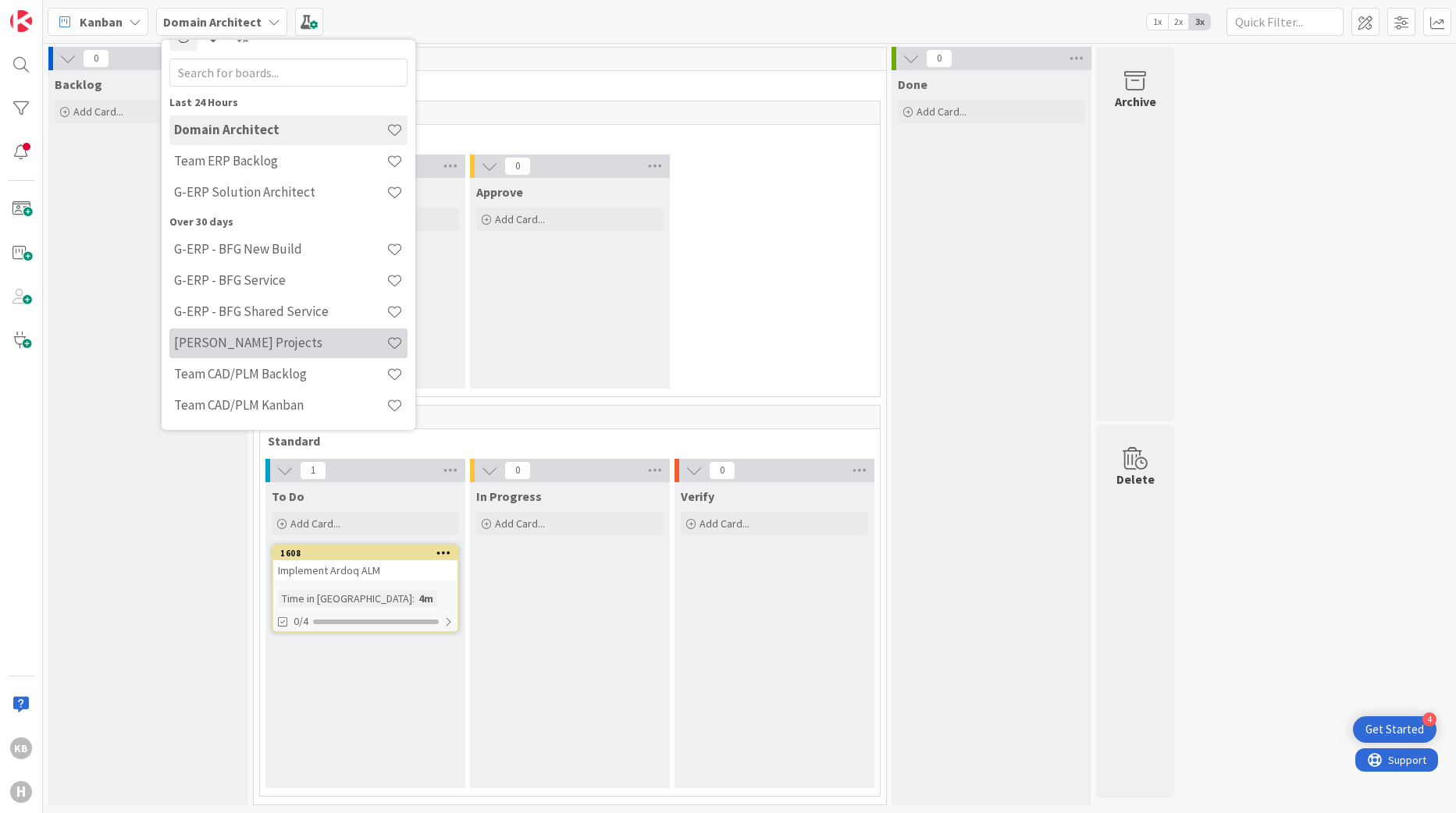
click at [240, 344] on h4 "[PERSON_NAME] Projects" at bounding box center [280, 342] width 212 height 15
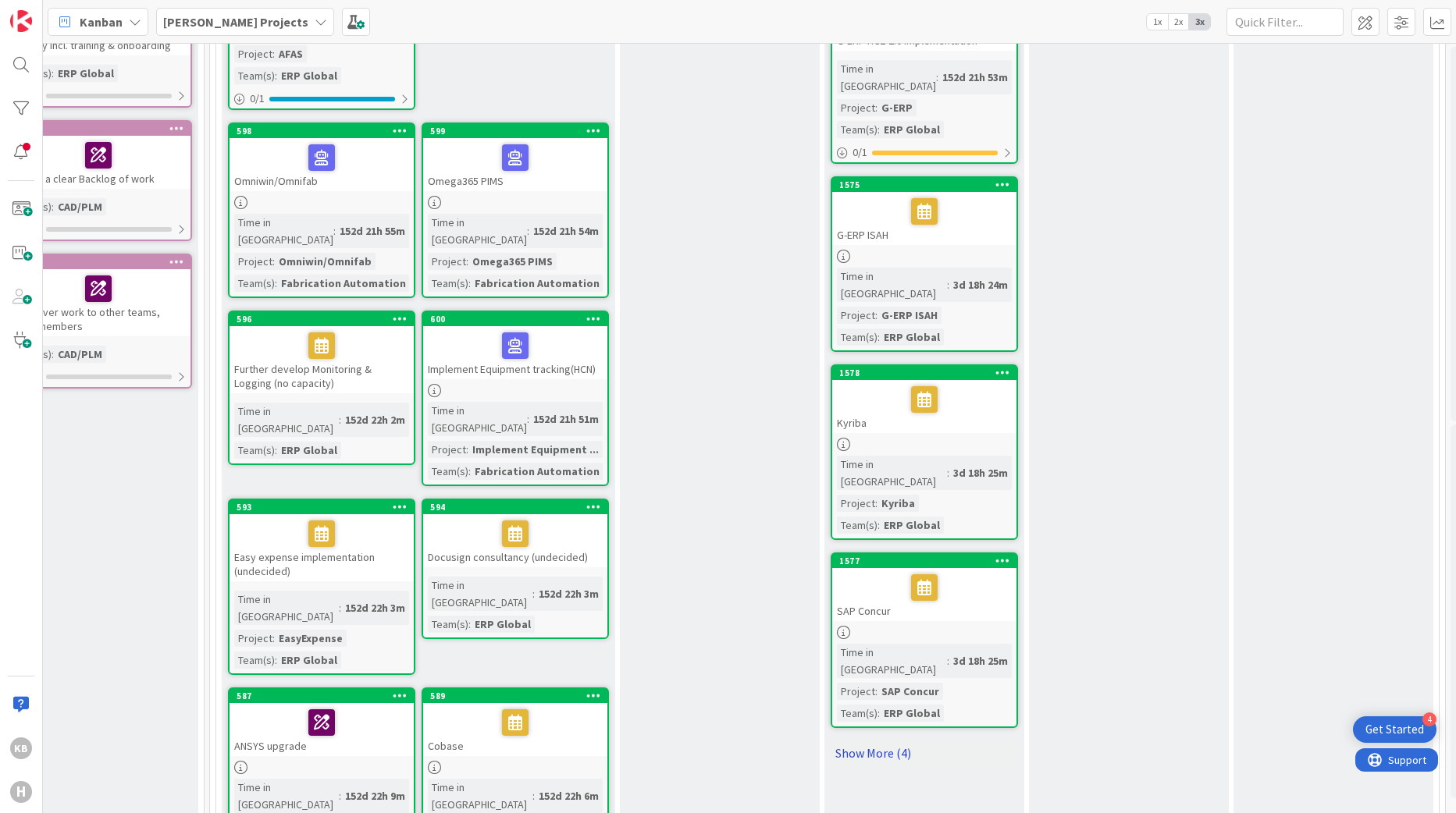
click at [896, 741] on link "Show More (4)" at bounding box center [925, 753] width 188 height 25
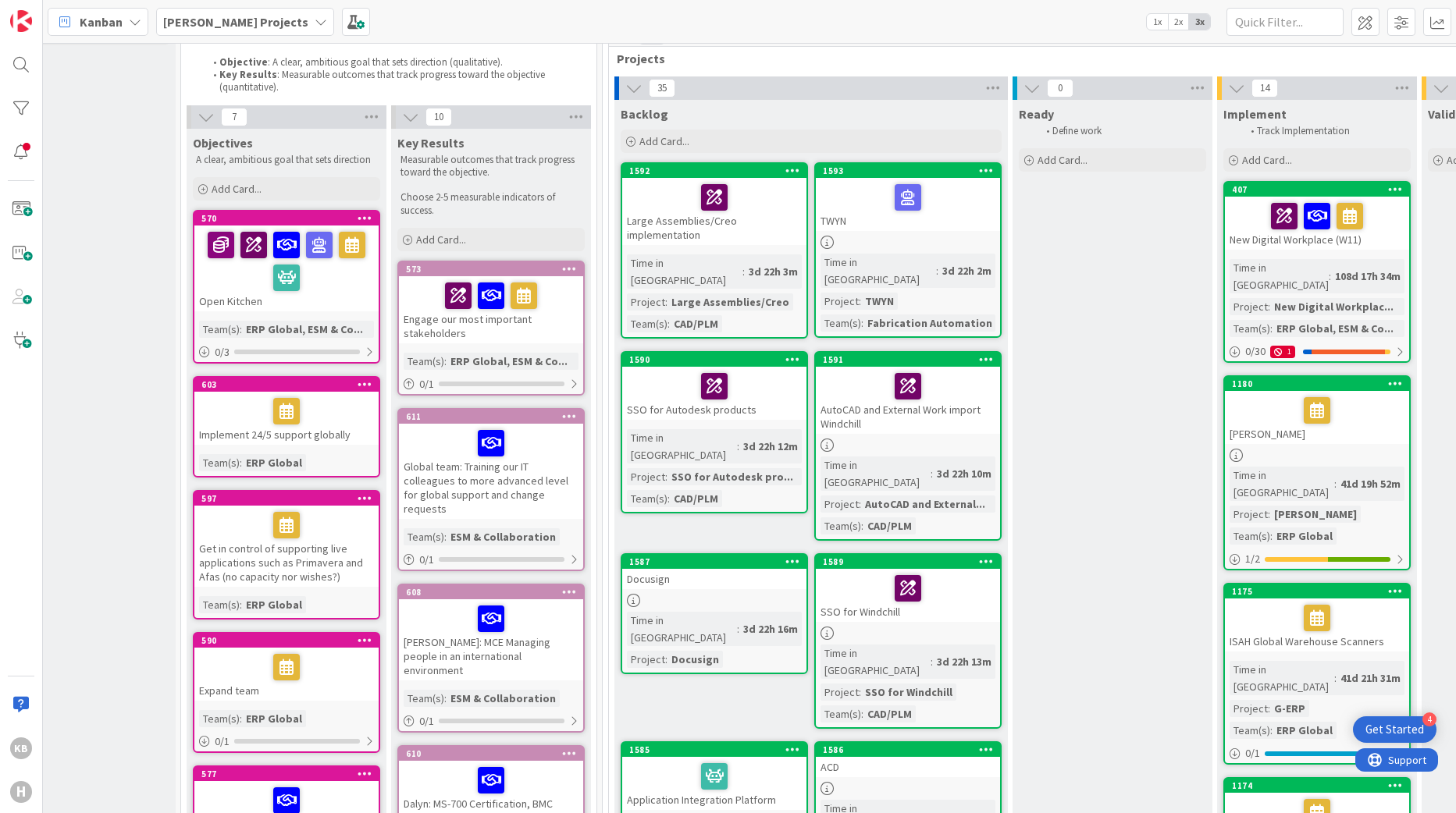
scroll to position [0, 73]
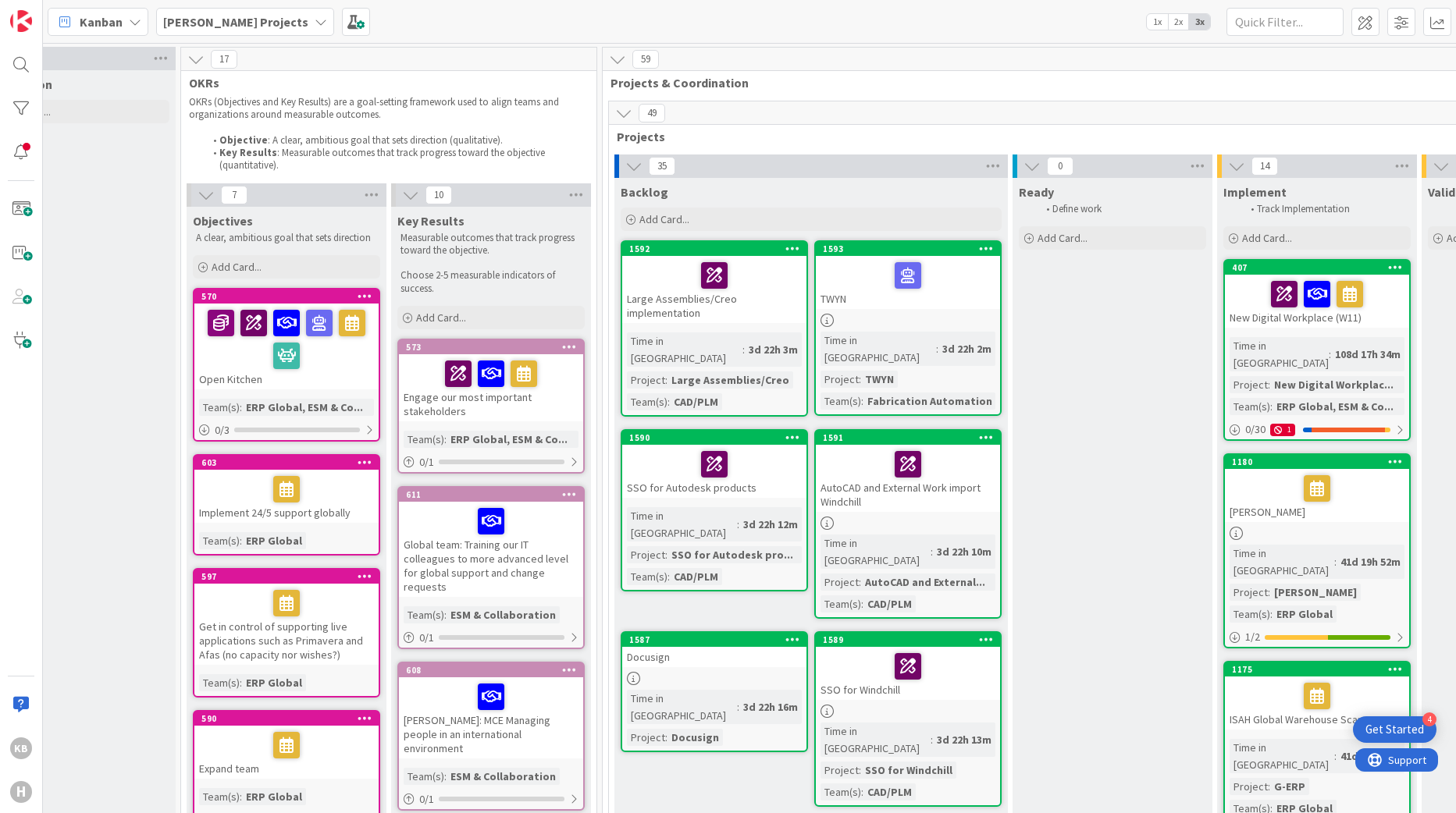
click at [219, 376] on div "Open Kitchen" at bounding box center [287, 346] width 184 height 86
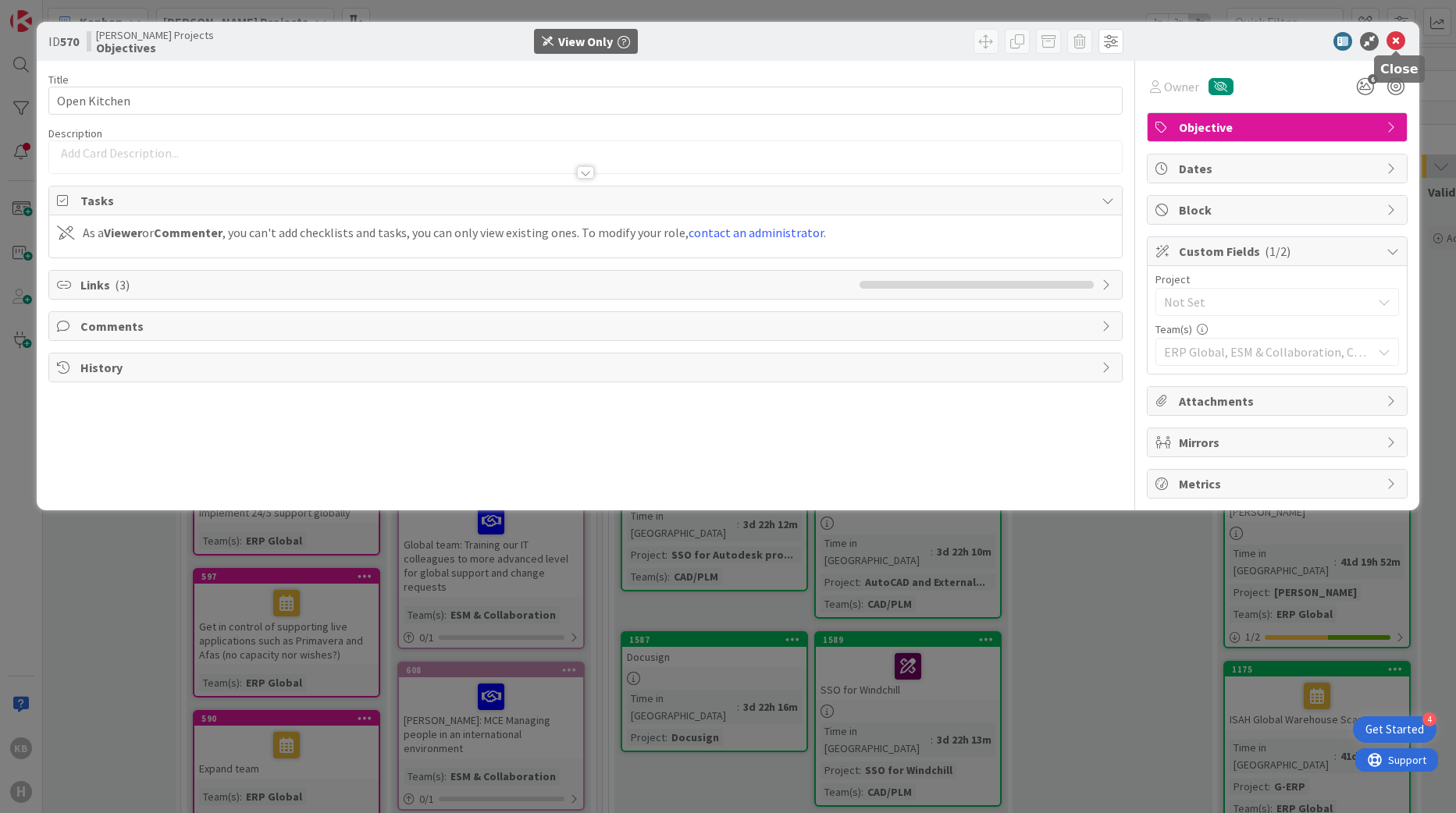
click at [1399, 38] on icon at bounding box center [1396, 41] width 18 height 18
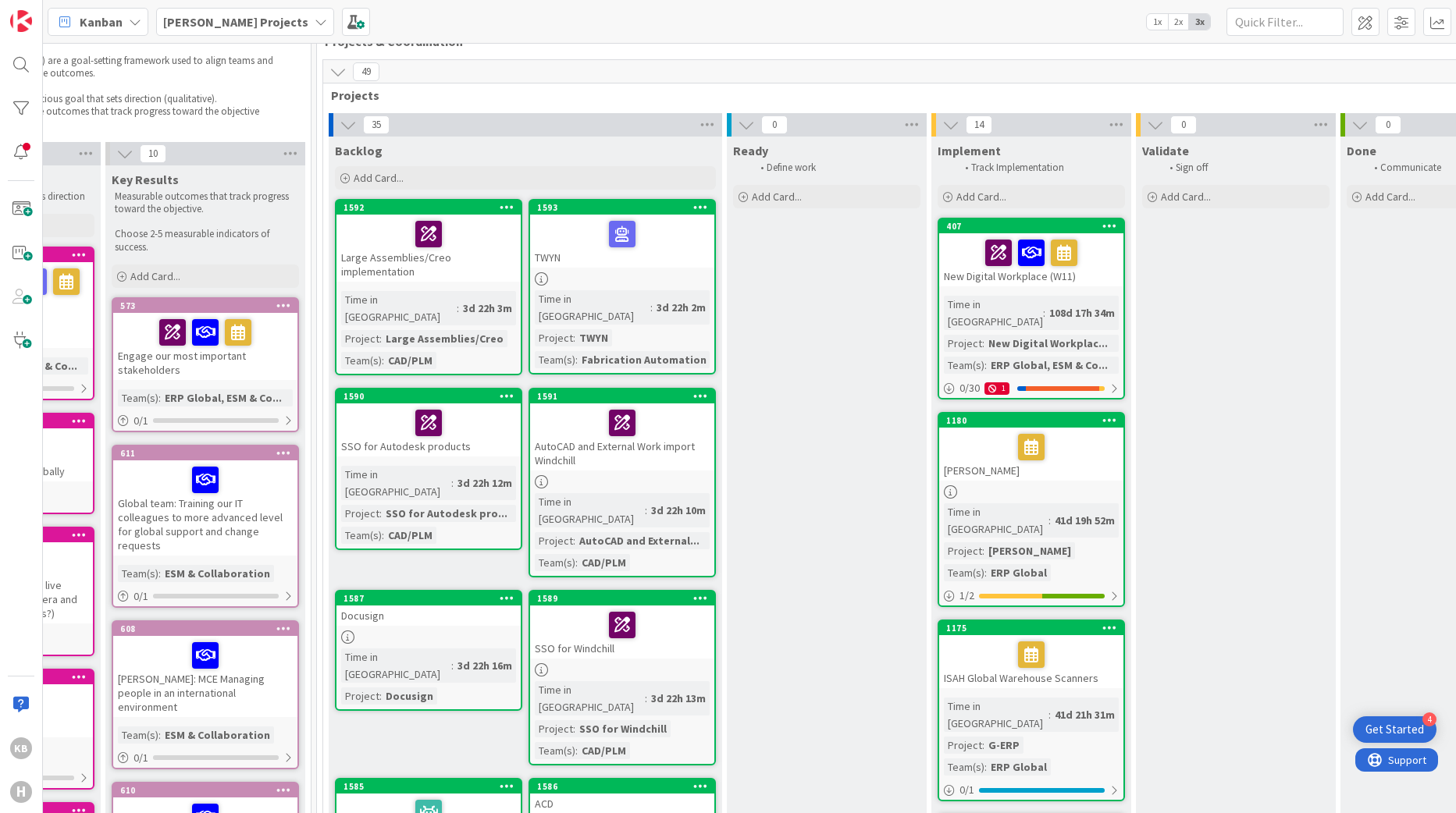
scroll to position [78, 358]
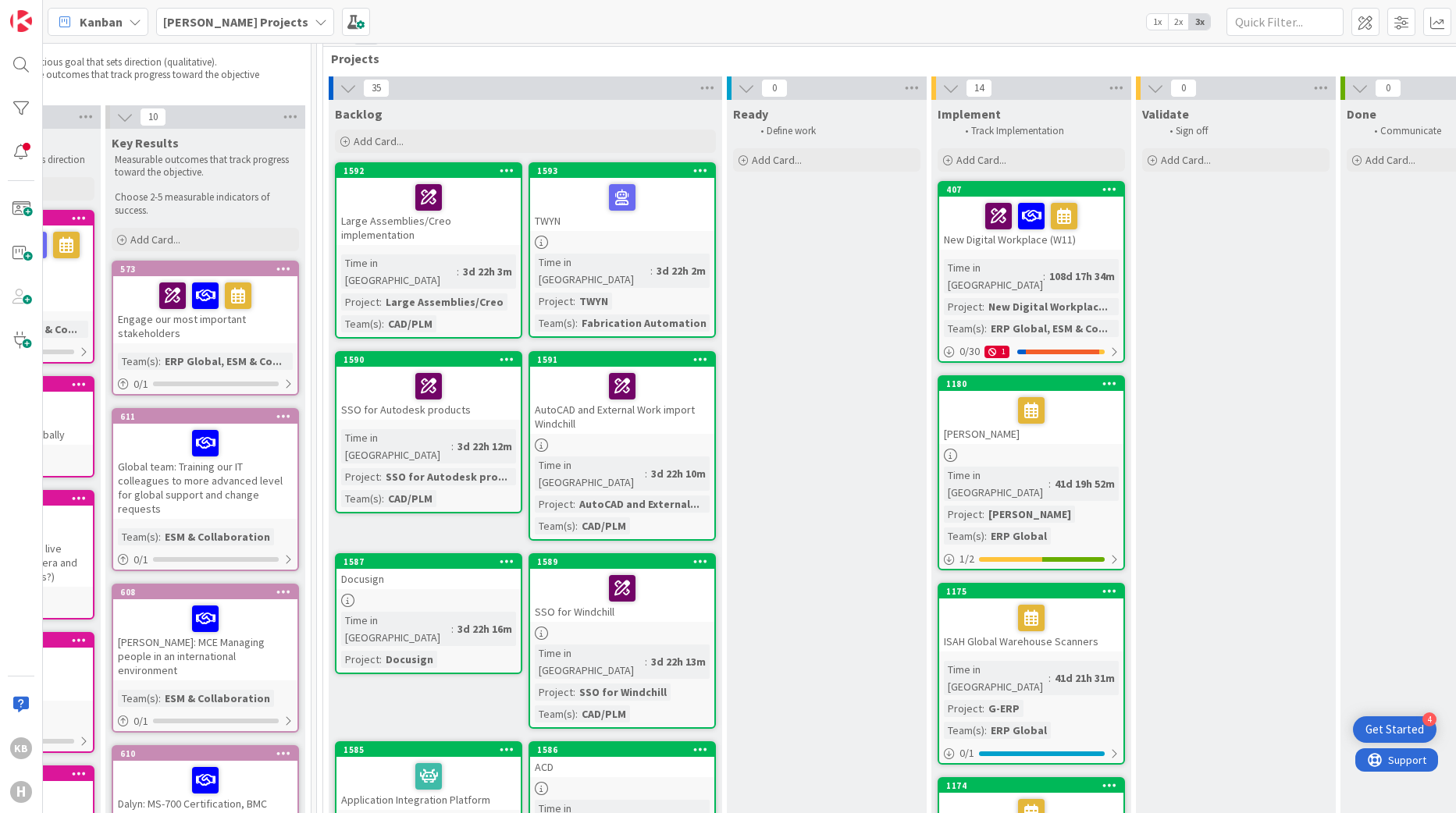
click at [972, 700] on div "Project" at bounding box center [963, 708] width 38 height 17
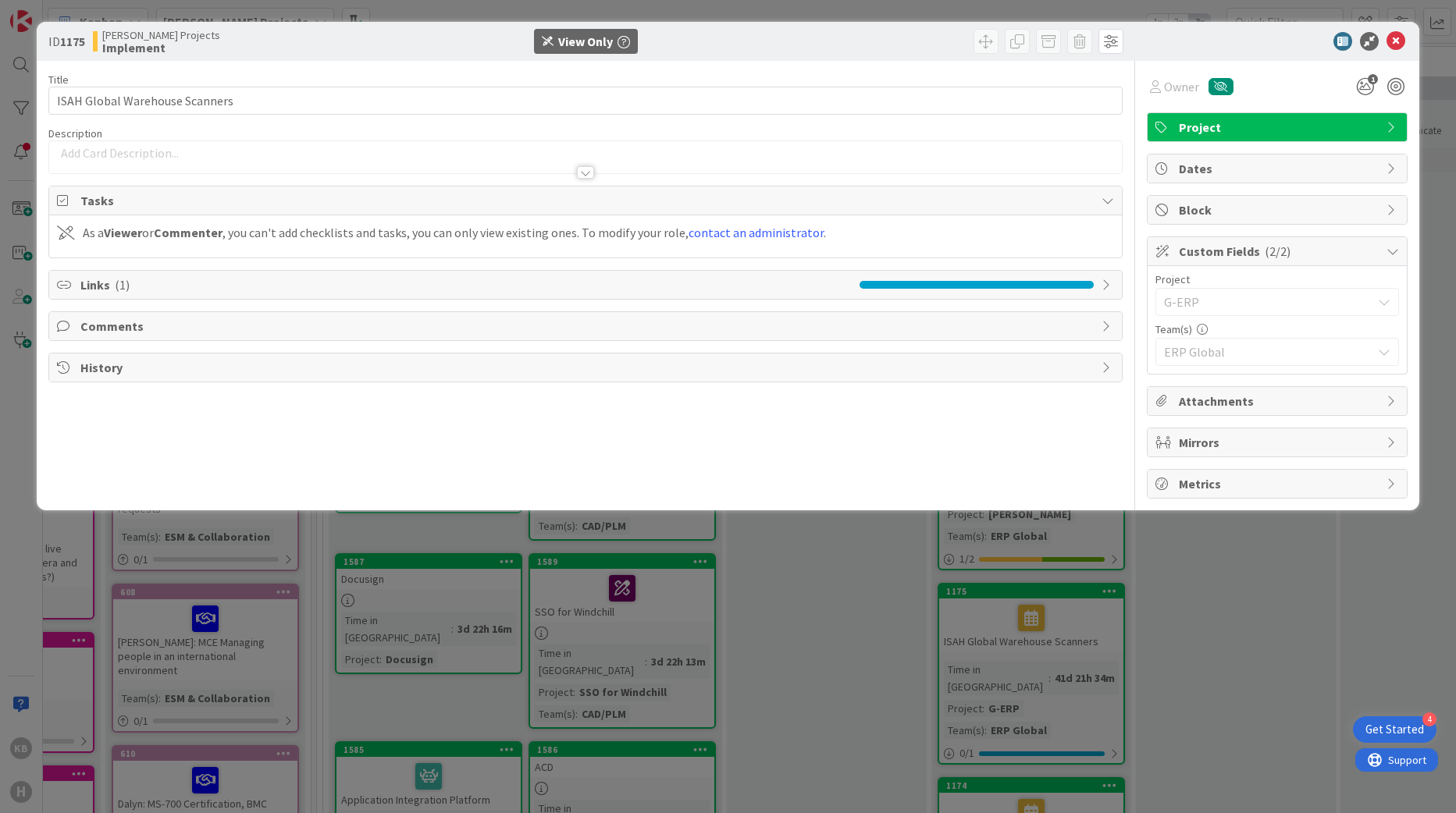
click at [1236, 578] on div "ID 1175 [PERSON_NAME] Projects Implement View Only Title 30 / 128 ISAH Global W…" at bounding box center [728, 406] width 1456 height 813
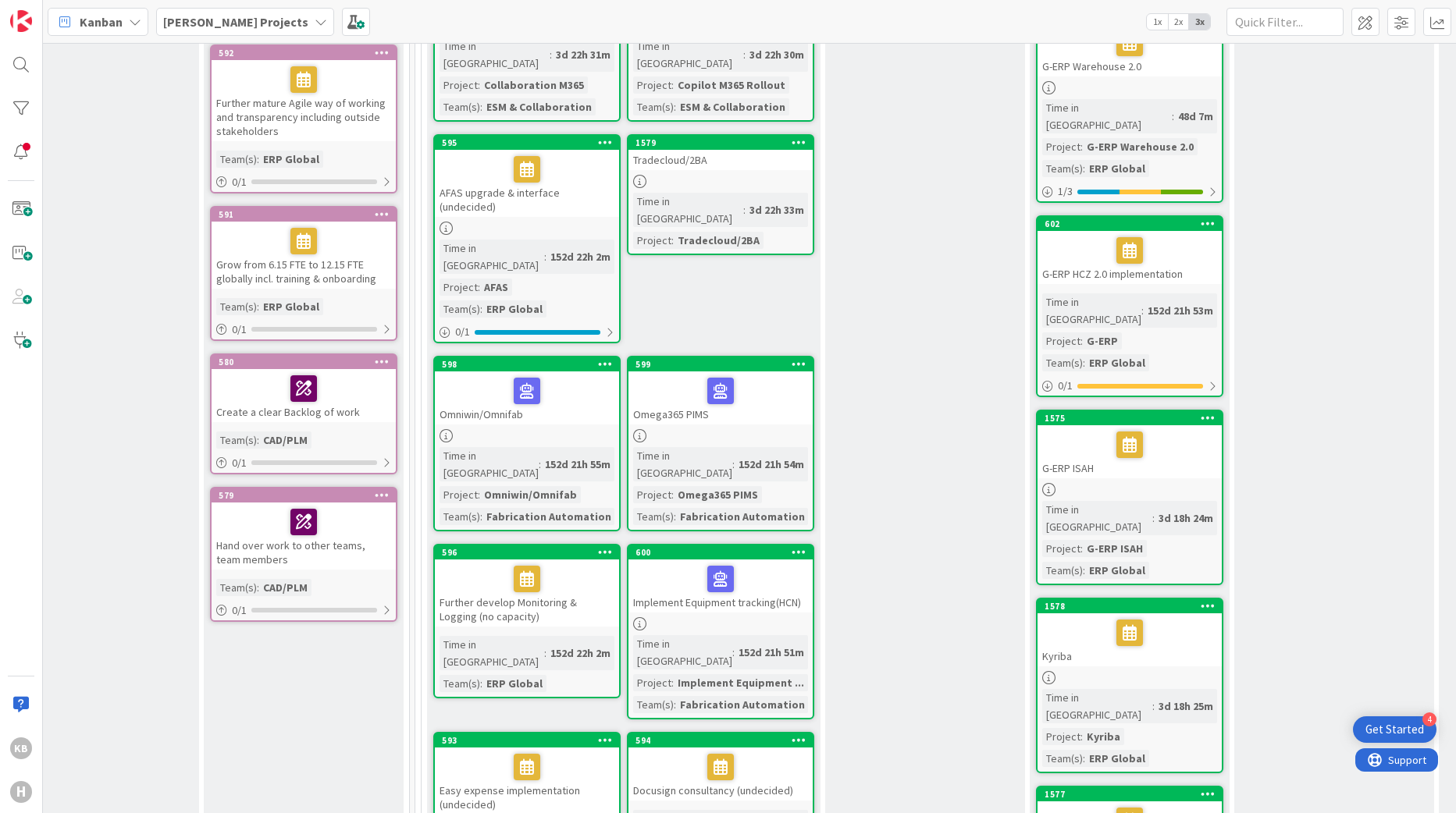
scroll to position [1249, 260]
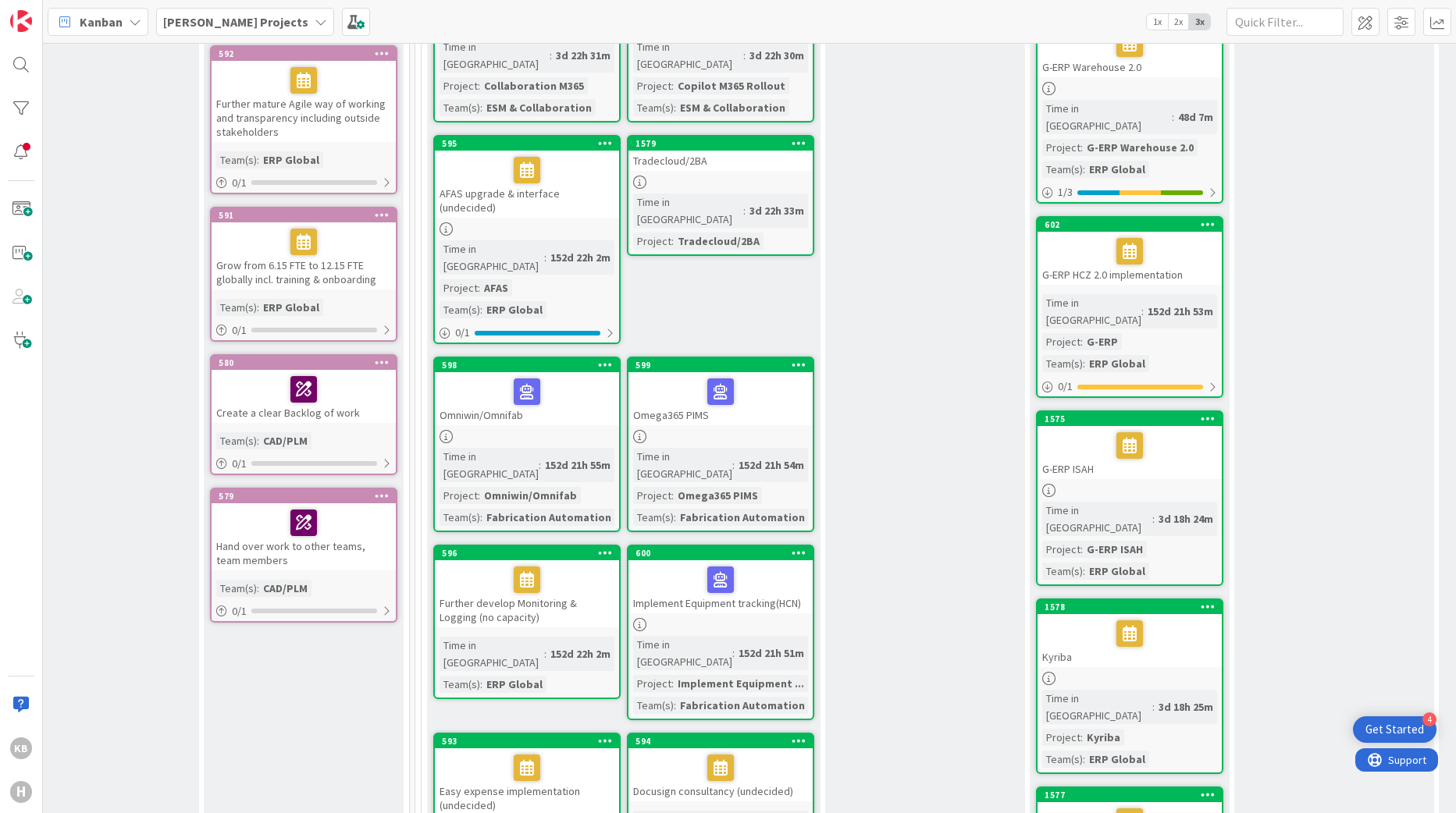
click at [1085, 806] on div at bounding box center [1130, 822] width 175 height 33
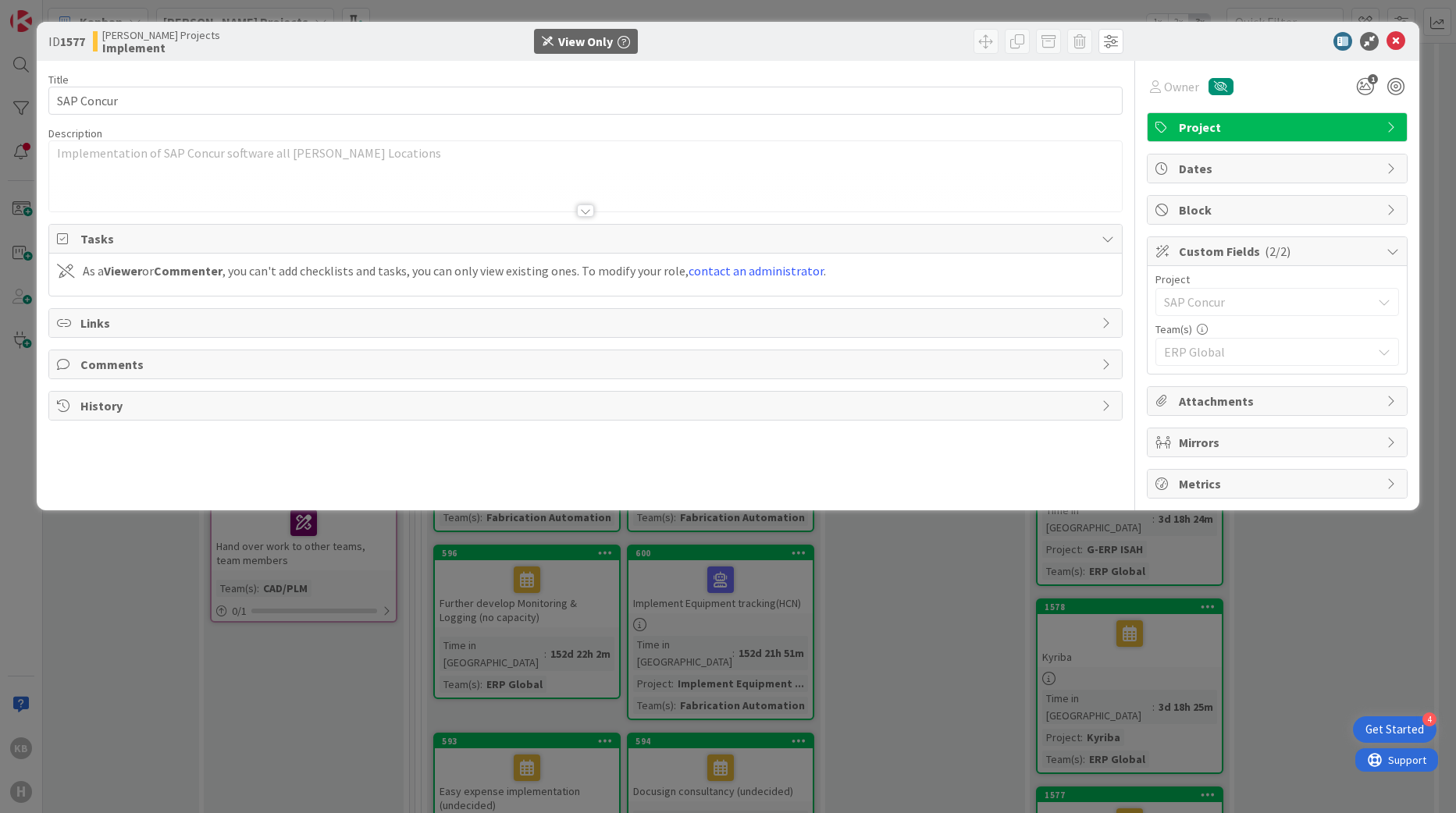
click at [1196, 437] on span "Mirrors" at bounding box center [1278, 442] width 200 height 18
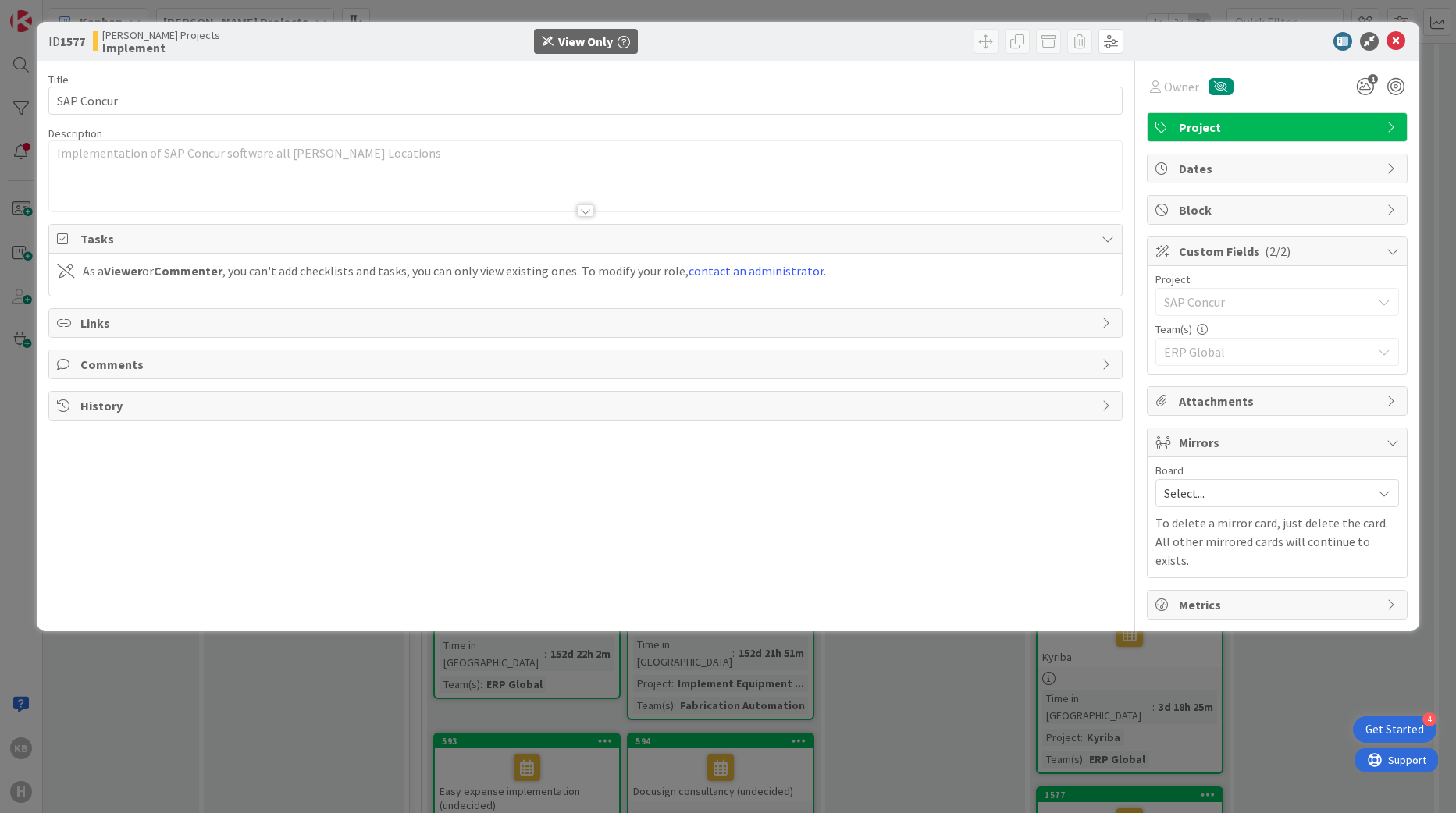
click at [1196, 437] on span "Mirrors" at bounding box center [1278, 442] width 200 height 18
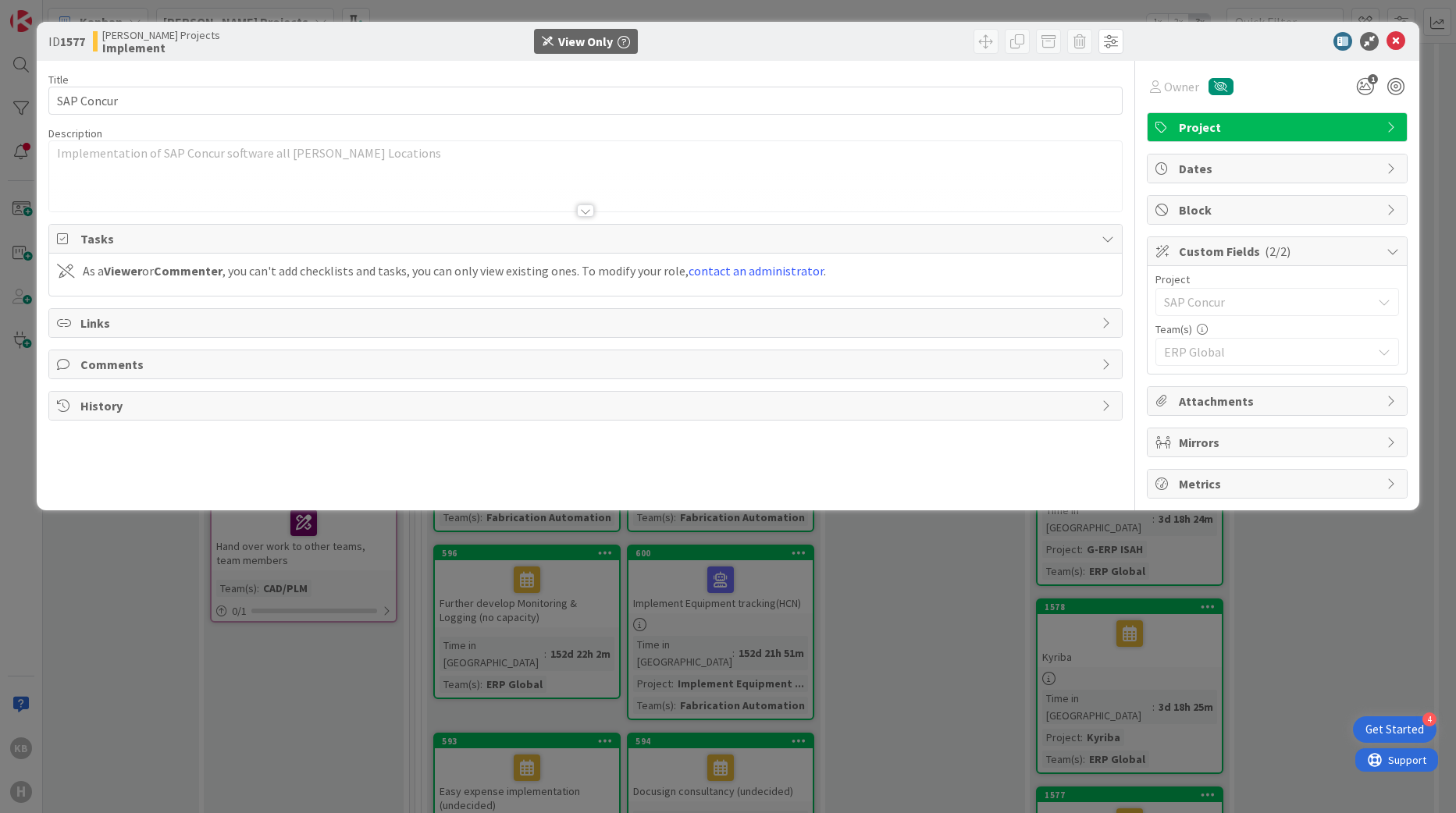
click at [1203, 400] on span "Attachments" at bounding box center [1278, 400] width 200 height 18
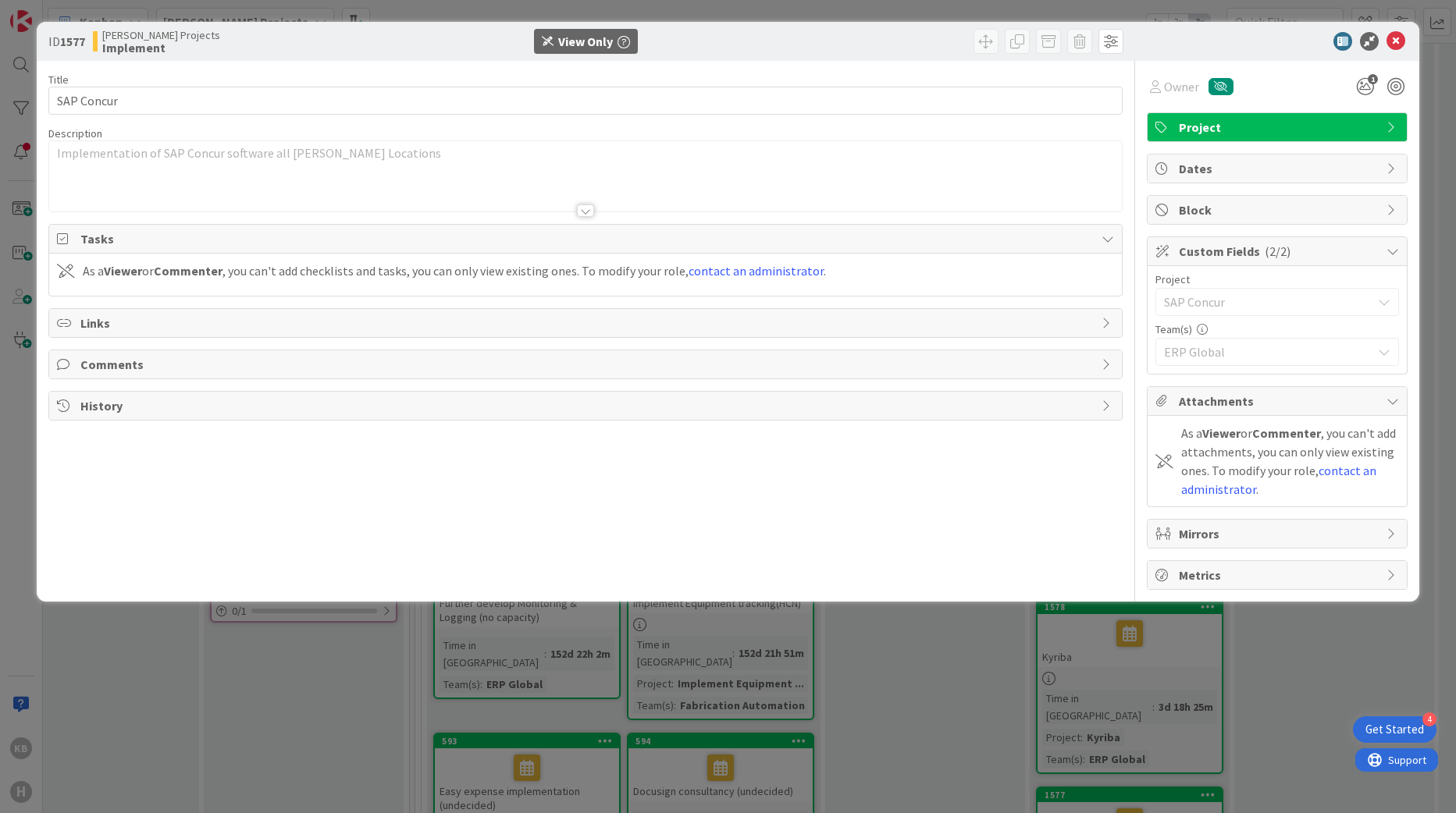
click at [1203, 400] on span "Attachments" at bounding box center [1278, 400] width 200 height 18
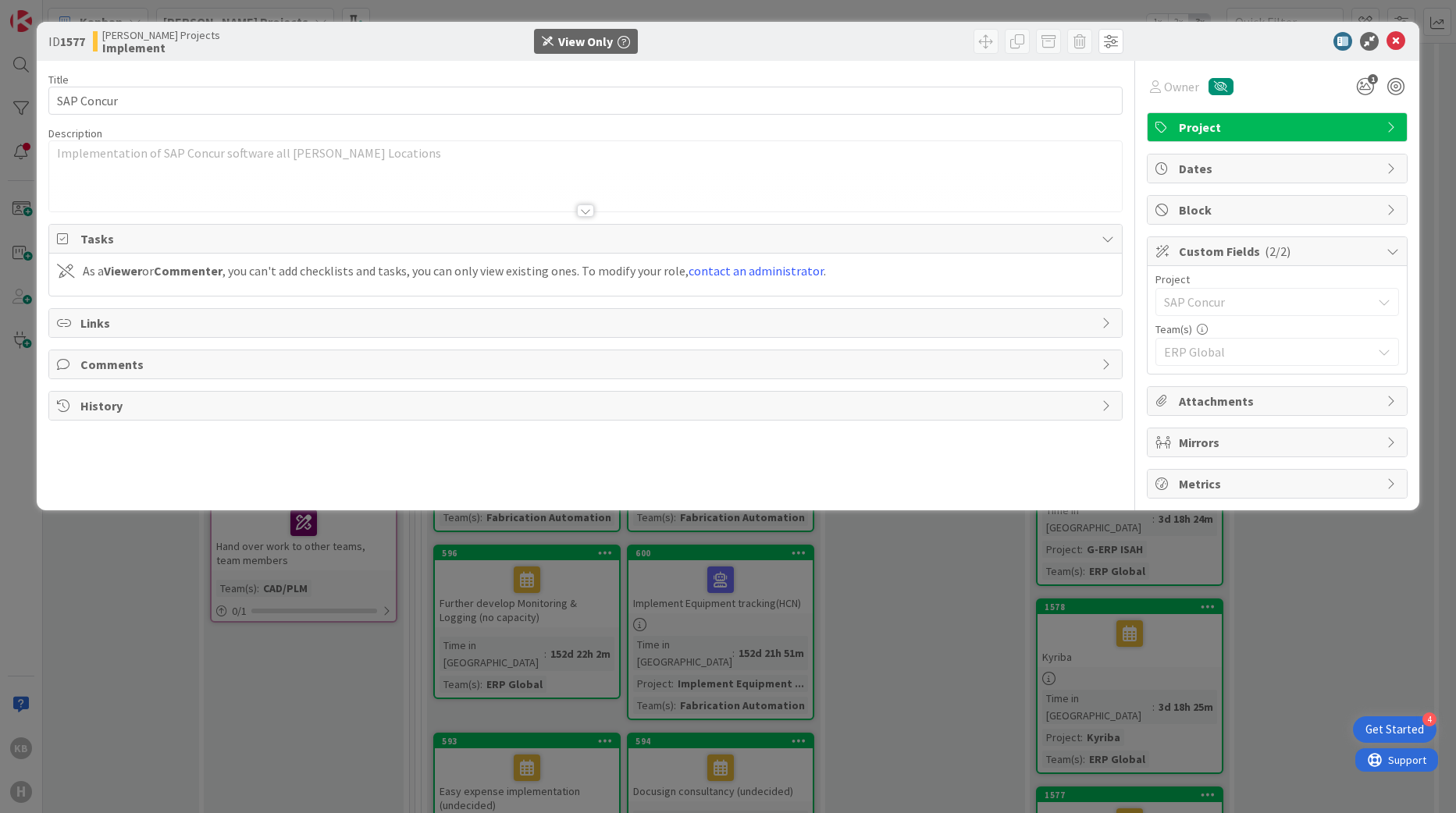
click at [106, 404] on span "History" at bounding box center [587, 405] width 1014 height 18
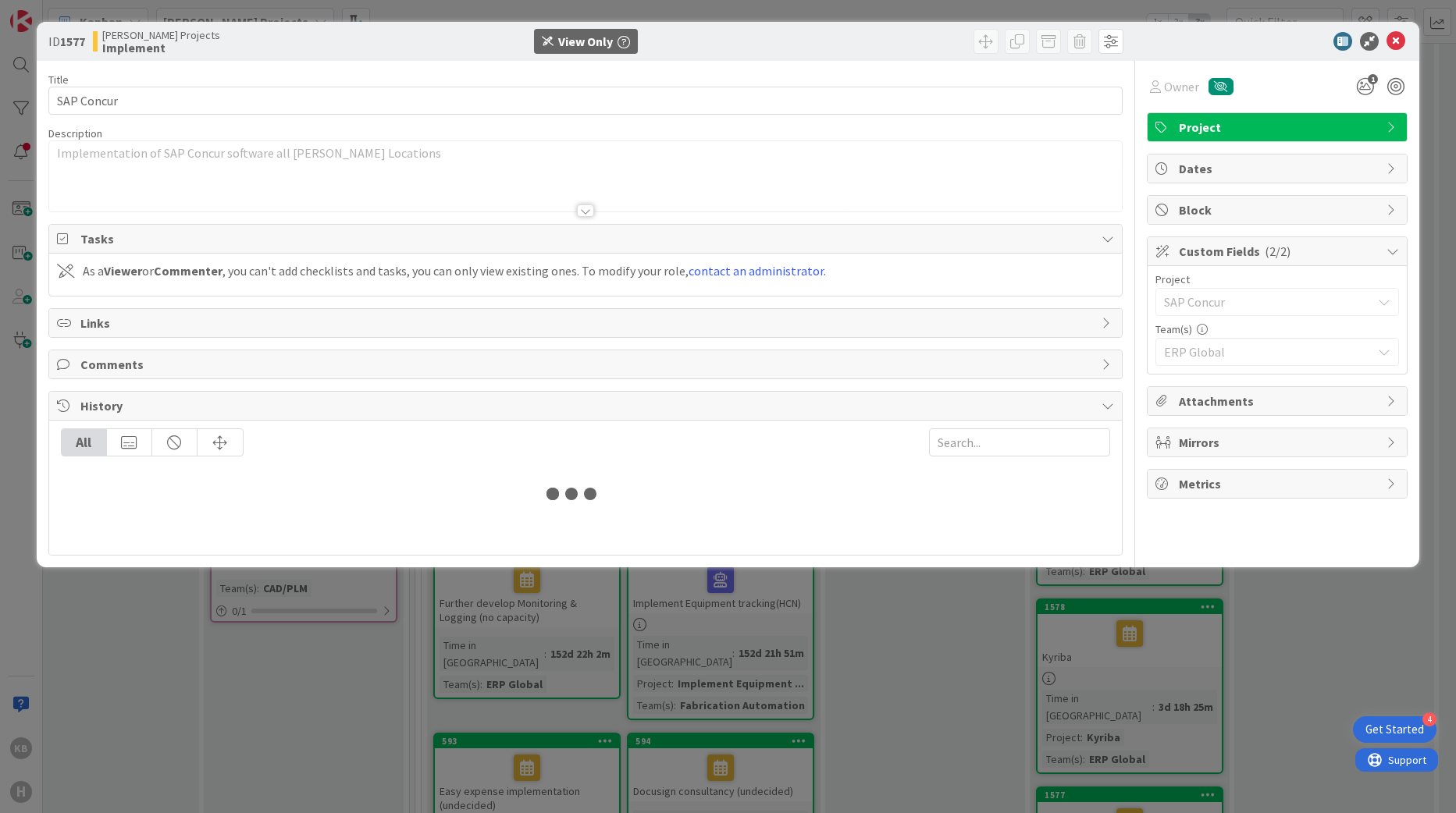
click at [111, 378] on div "Comments" at bounding box center [586, 364] width 1074 height 28
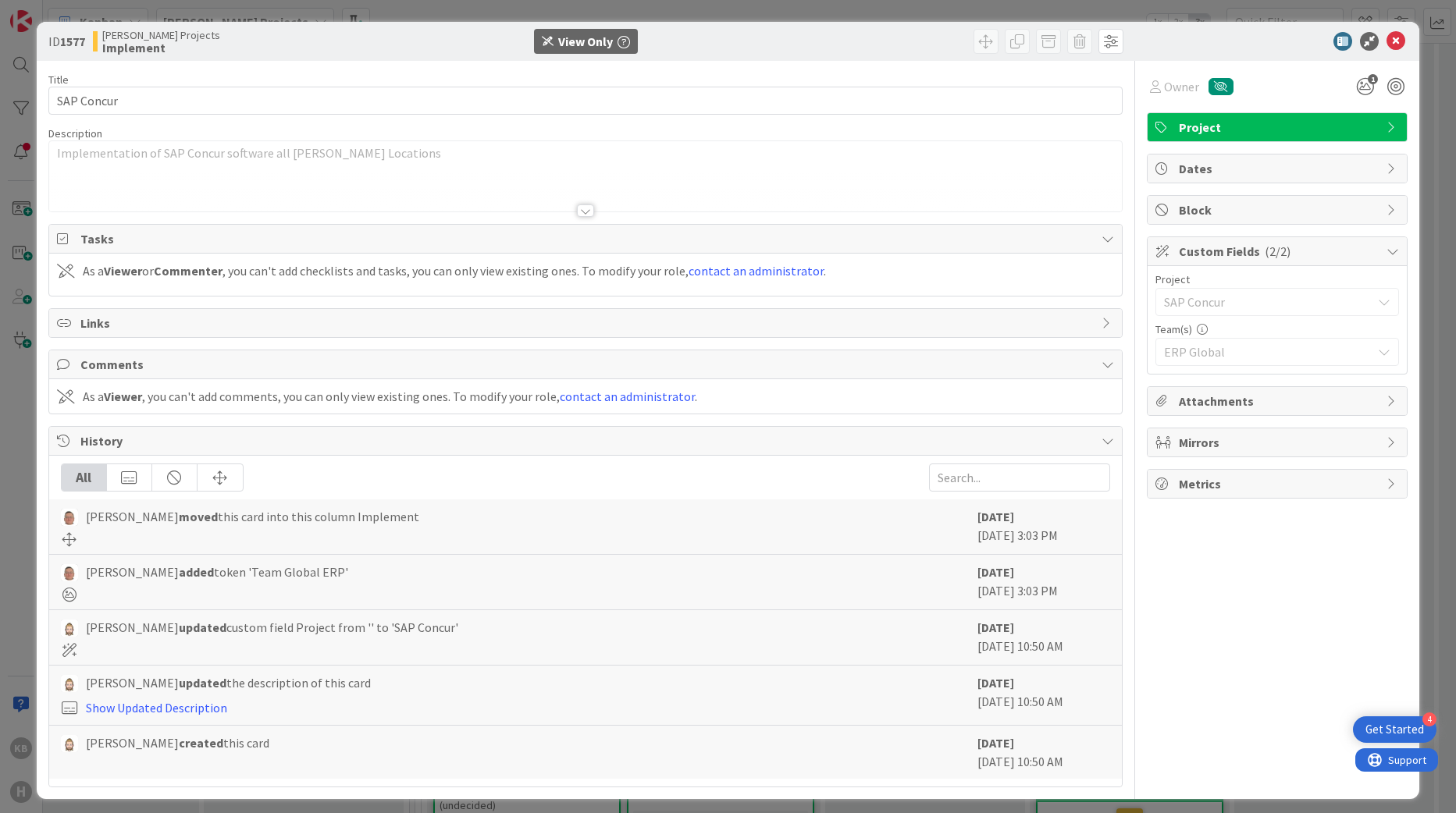
click at [130, 321] on span "Links" at bounding box center [587, 323] width 1014 height 18
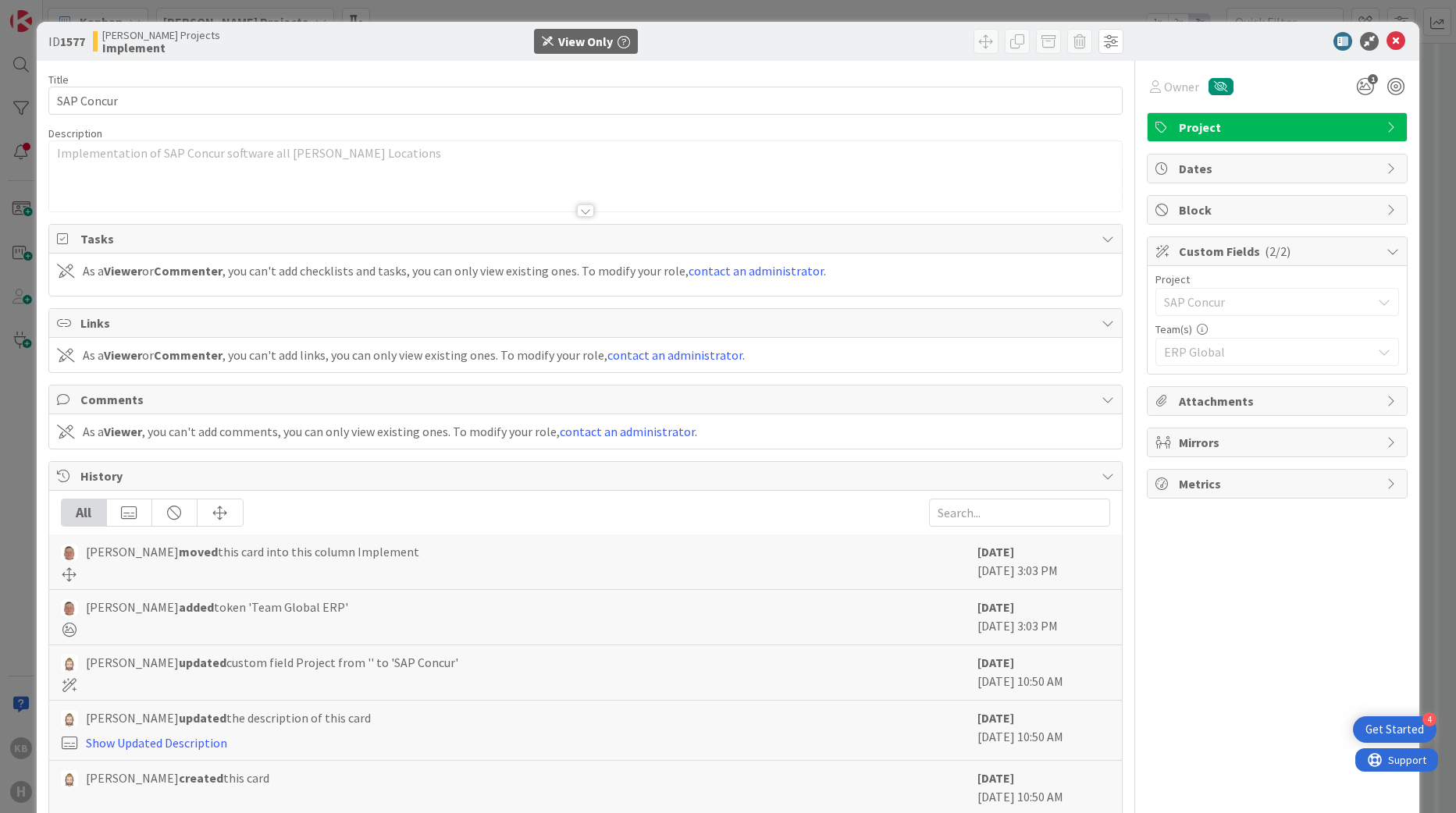
click at [333, 483] on span "History" at bounding box center [587, 476] width 1014 height 18
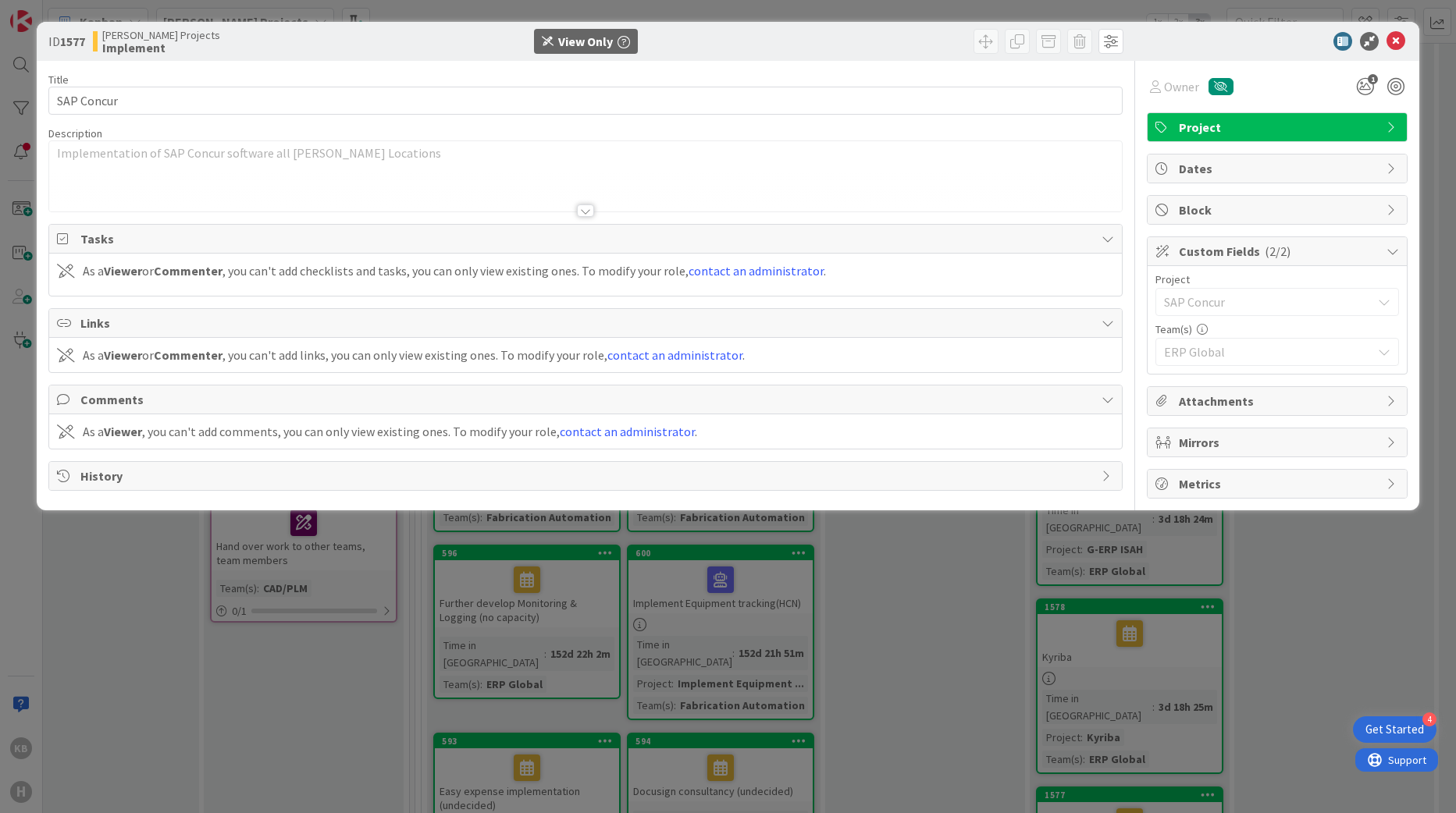
click at [333, 479] on span "History" at bounding box center [587, 476] width 1014 height 18
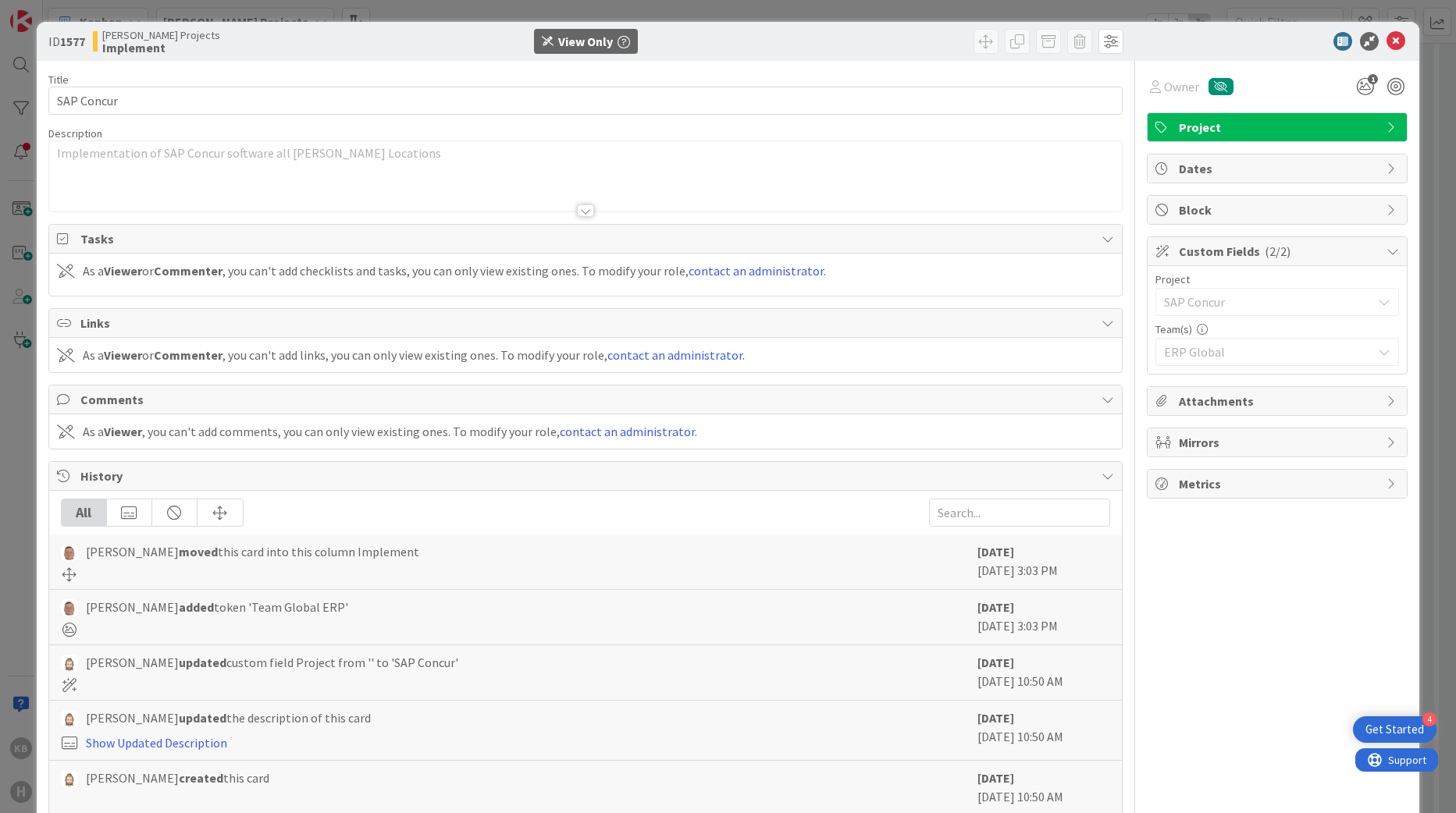
click at [336, 477] on span "History" at bounding box center [587, 476] width 1014 height 18
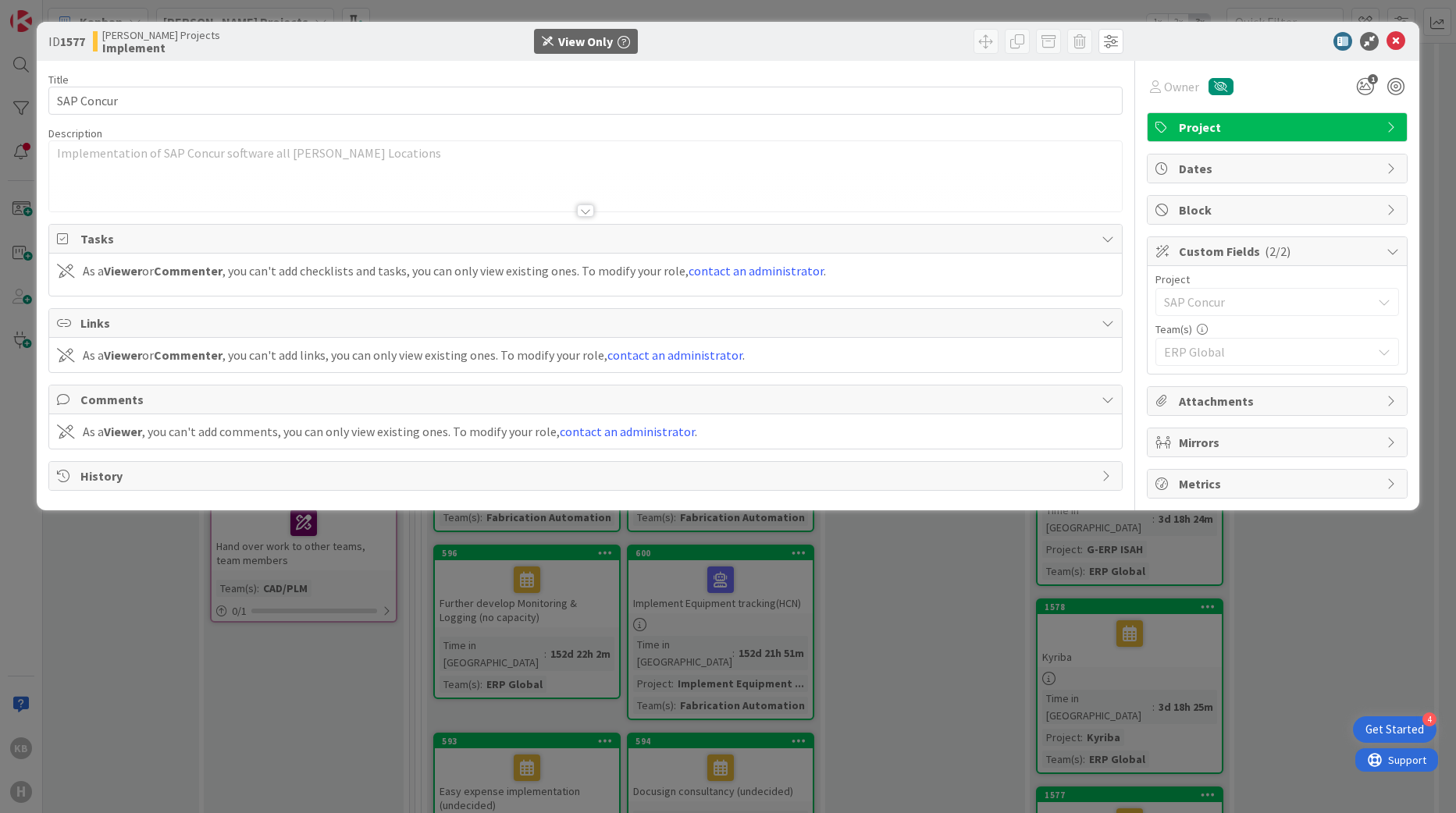
click at [943, 721] on div "ID 1577 [PERSON_NAME] Projects Implement View Only Title 10 / 128 SAP Concur De…" at bounding box center [728, 406] width 1456 height 813
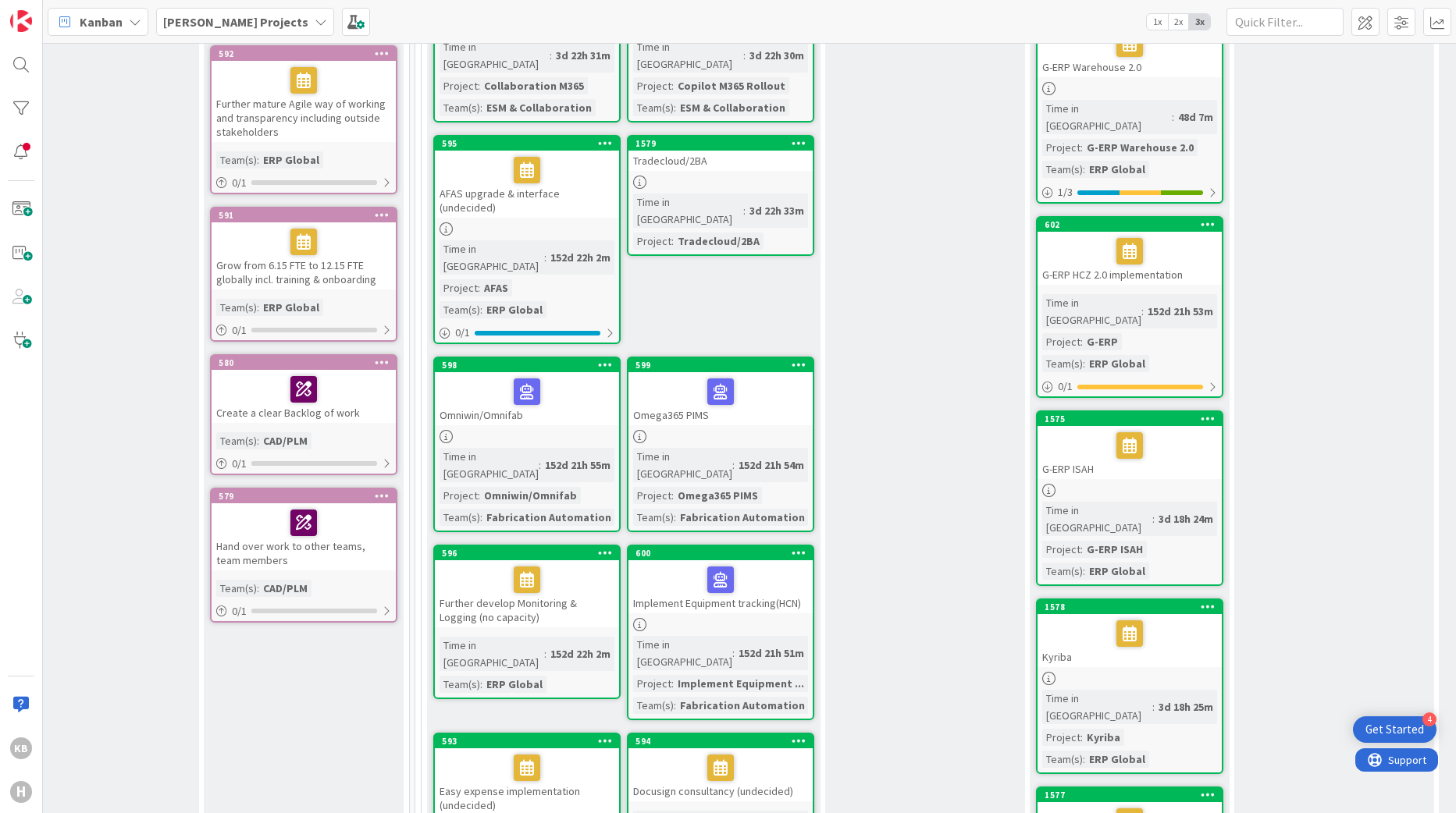
click at [216, 13] on span "[PERSON_NAME] Projects" at bounding box center [236, 22] width 145 height 18
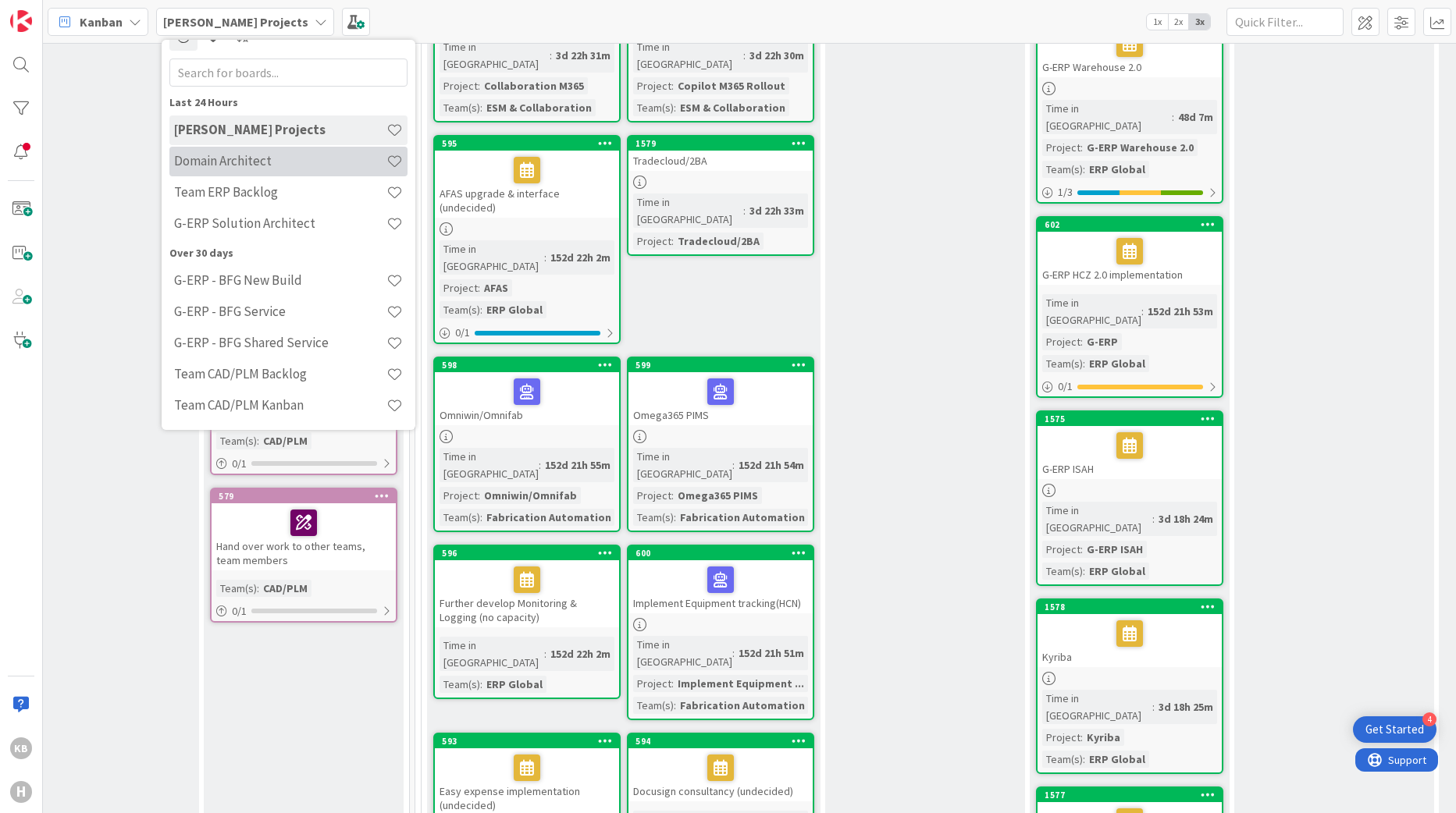
click at [209, 166] on h4 "Domain Architect" at bounding box center [280, 160] width 212 height 15
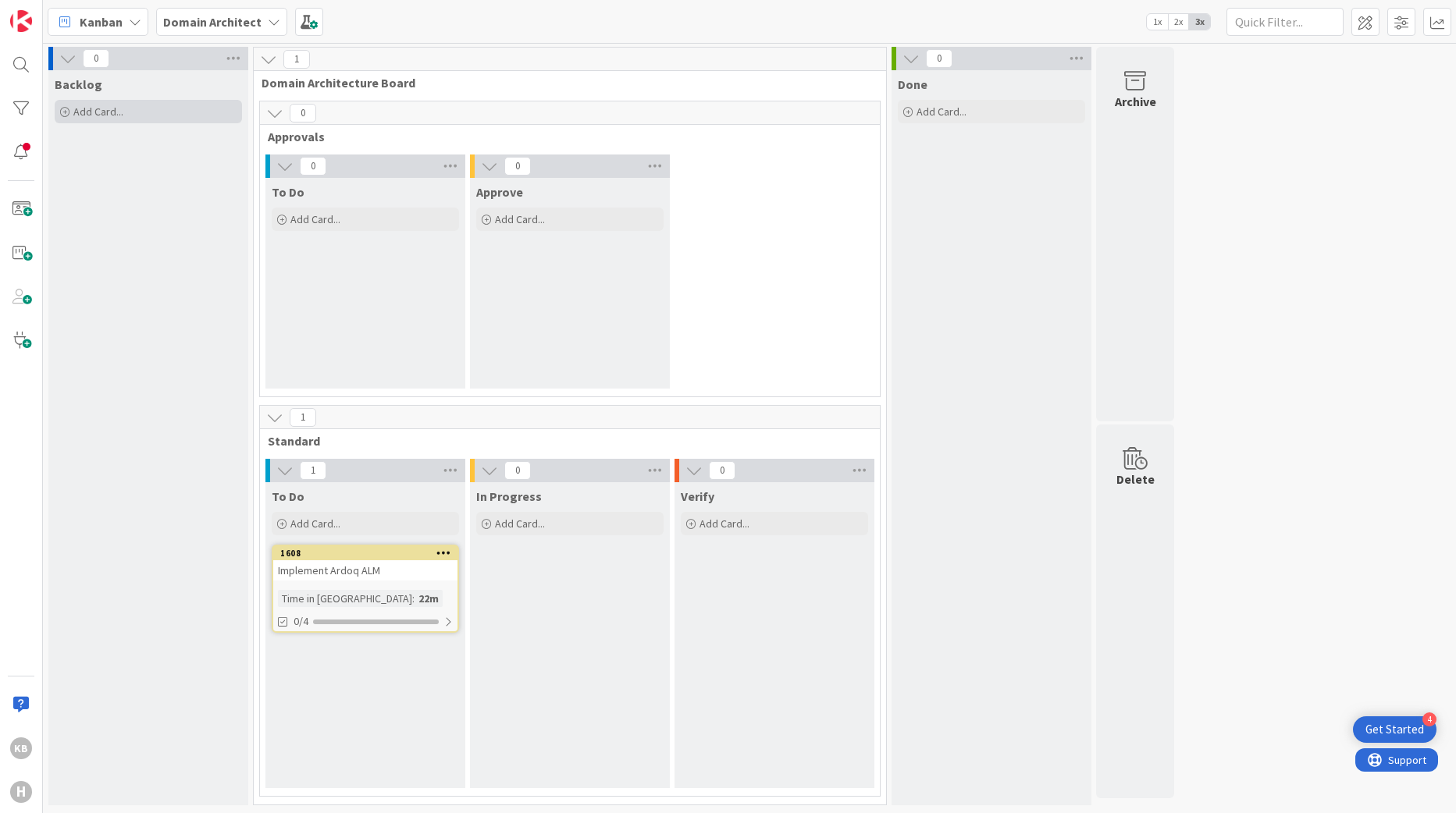
click at [103, 119] on div "Add Card..." at bounding box center [148, 111] width 188 height 23
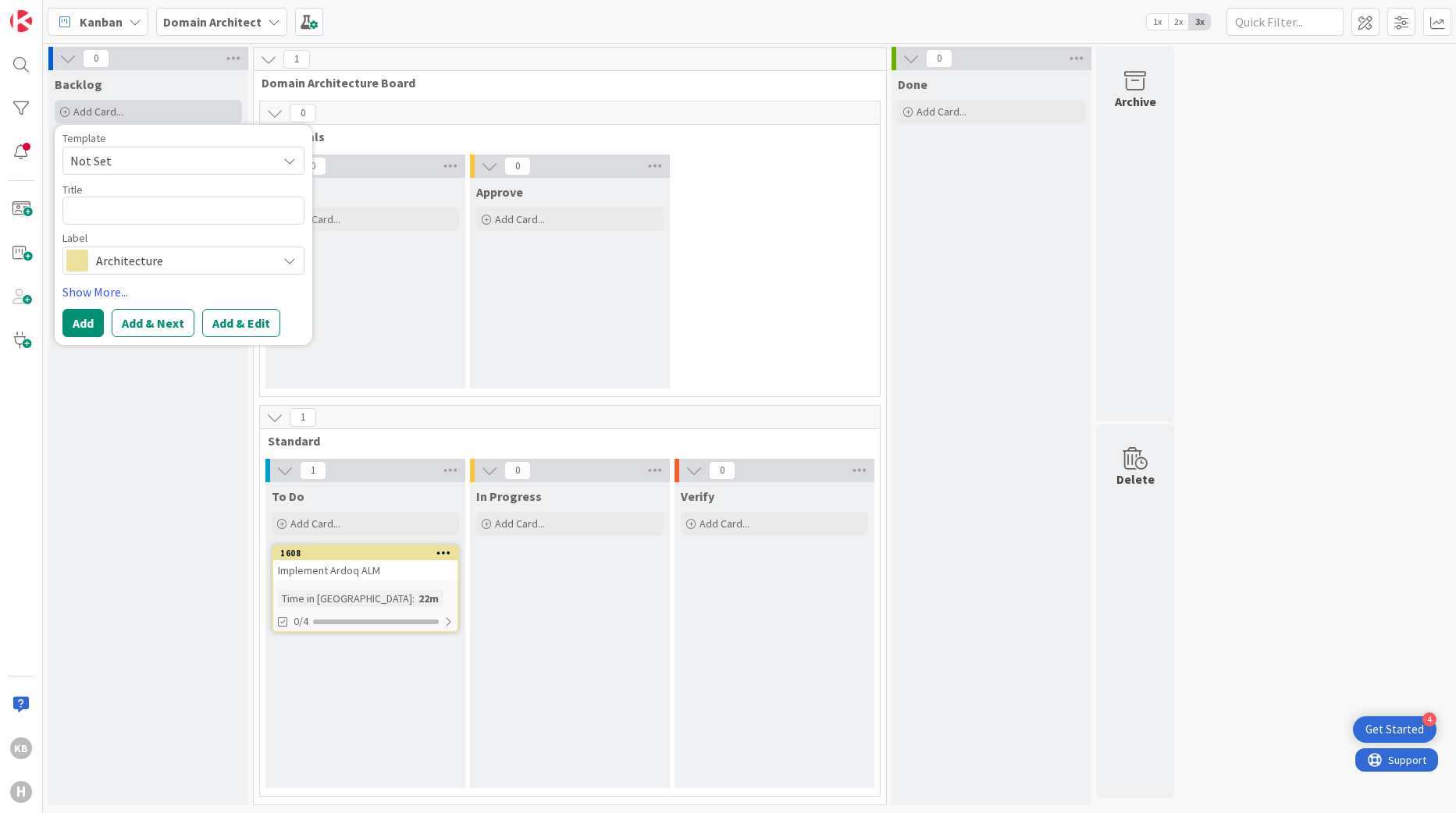
type textarea "x"
type textarea "M"
type textarea "x"
type textarea "Ma"
type textarea "x"
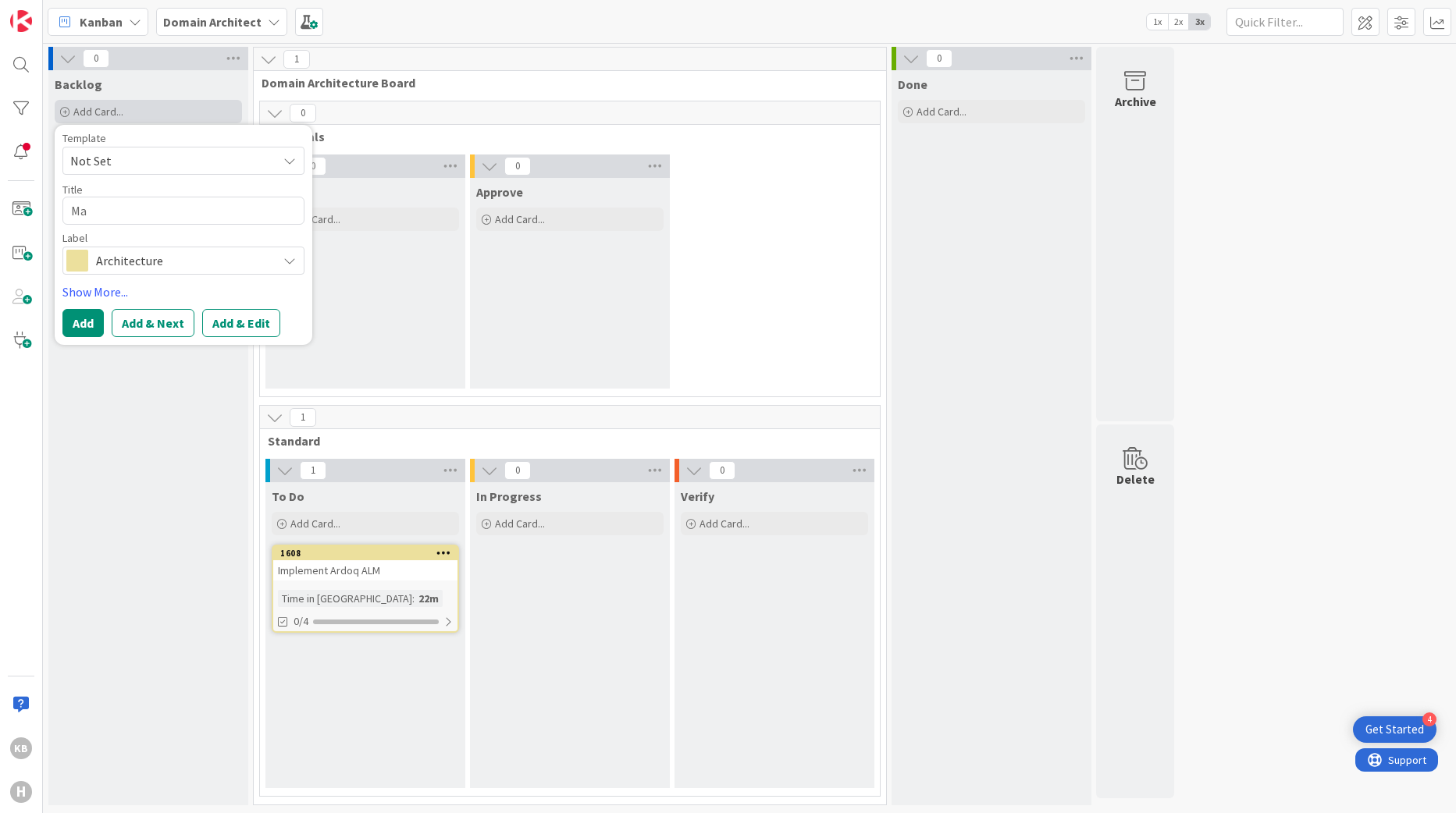
type textarea "Mas"
type textarea "x"
type textarea "Mast"
type textarea "x"
type textarea "Maste"
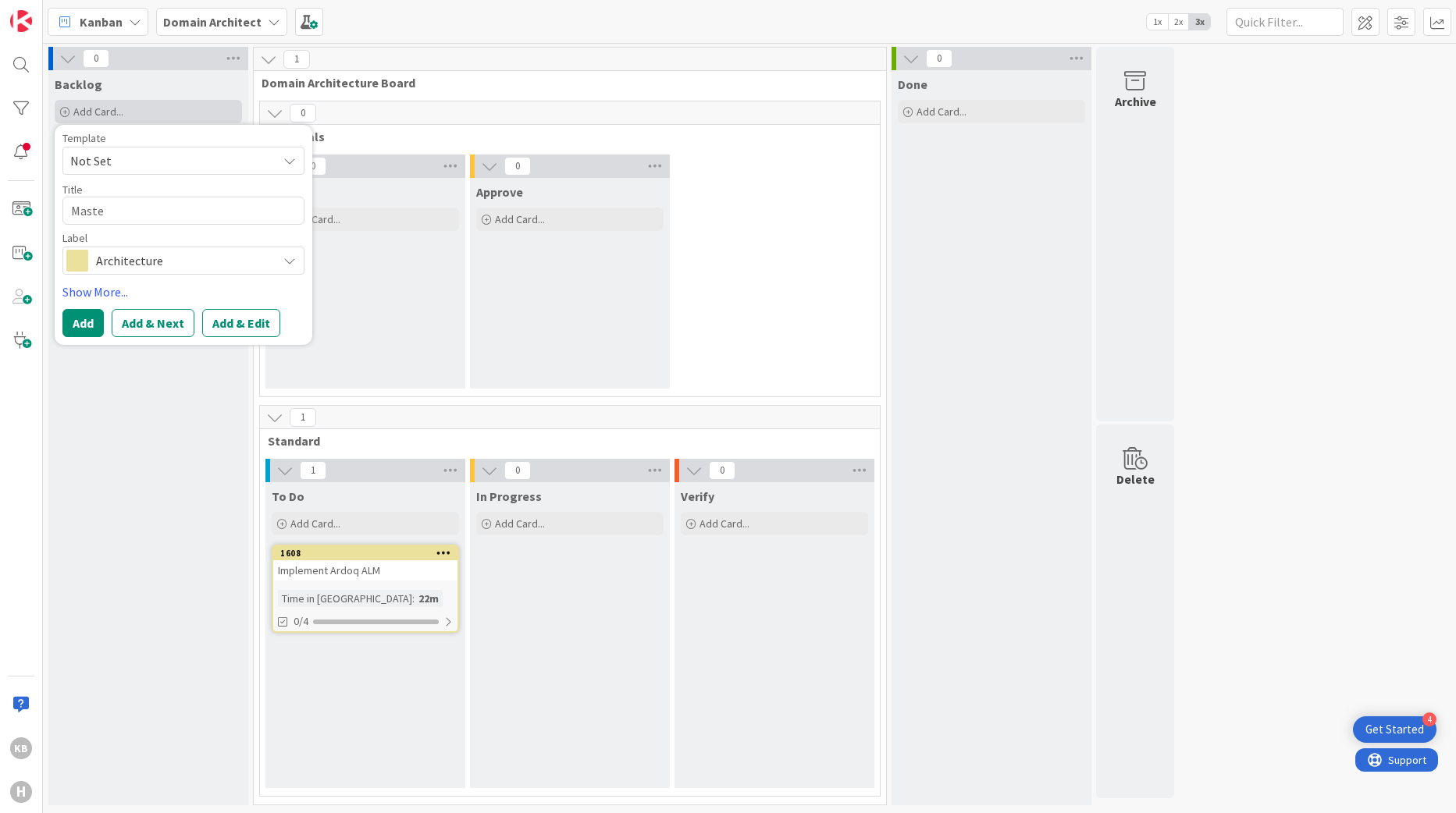
type textarea "x"
type textarea "Master"
type textarea "x"
type textarea "Master"
type textarea "x"
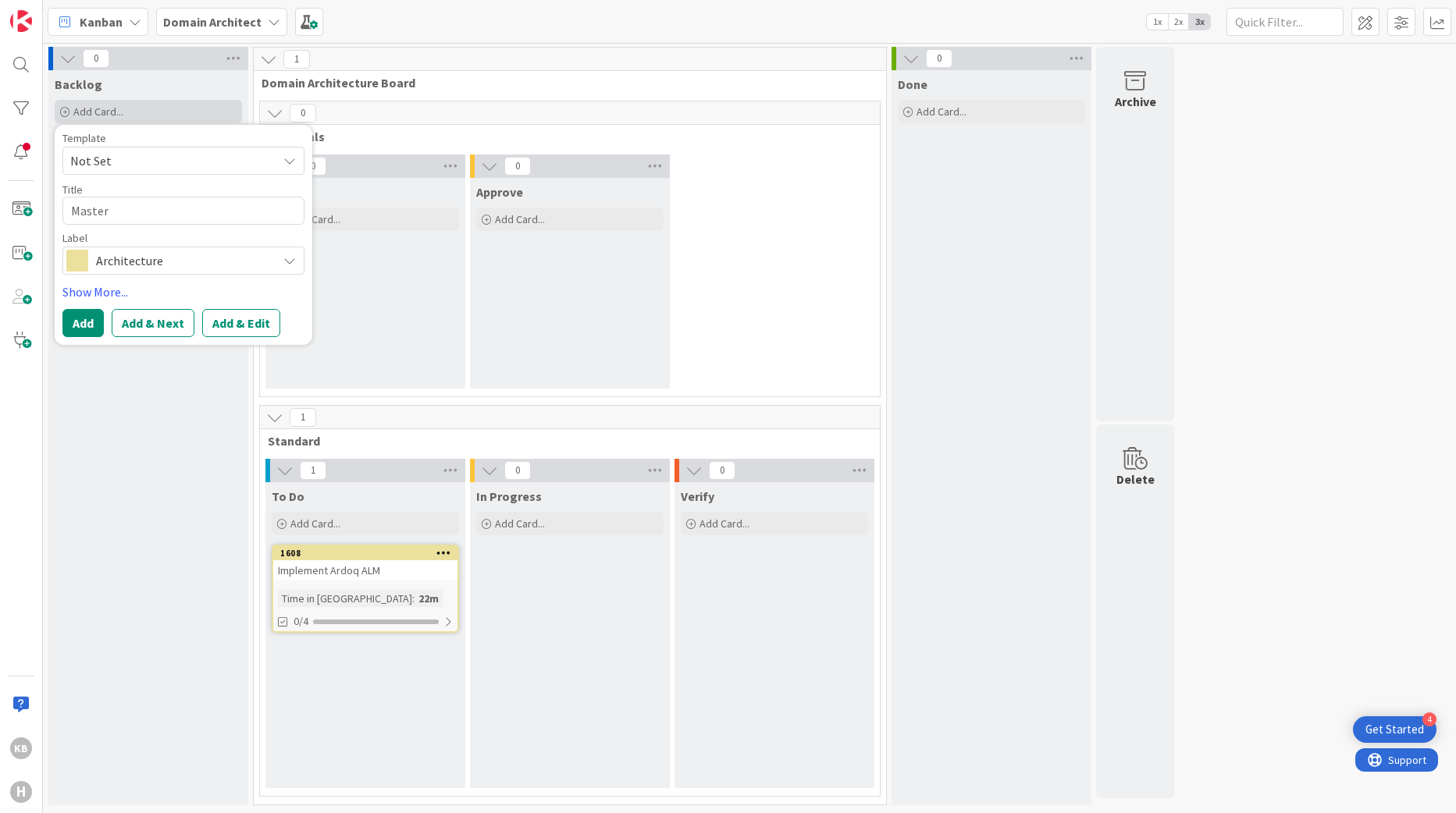
type textarea "Master D"
type textarea "x"
type textarea "Master [PERSON_NAME]"
type textarea "x"
type textarea "Master Dat"
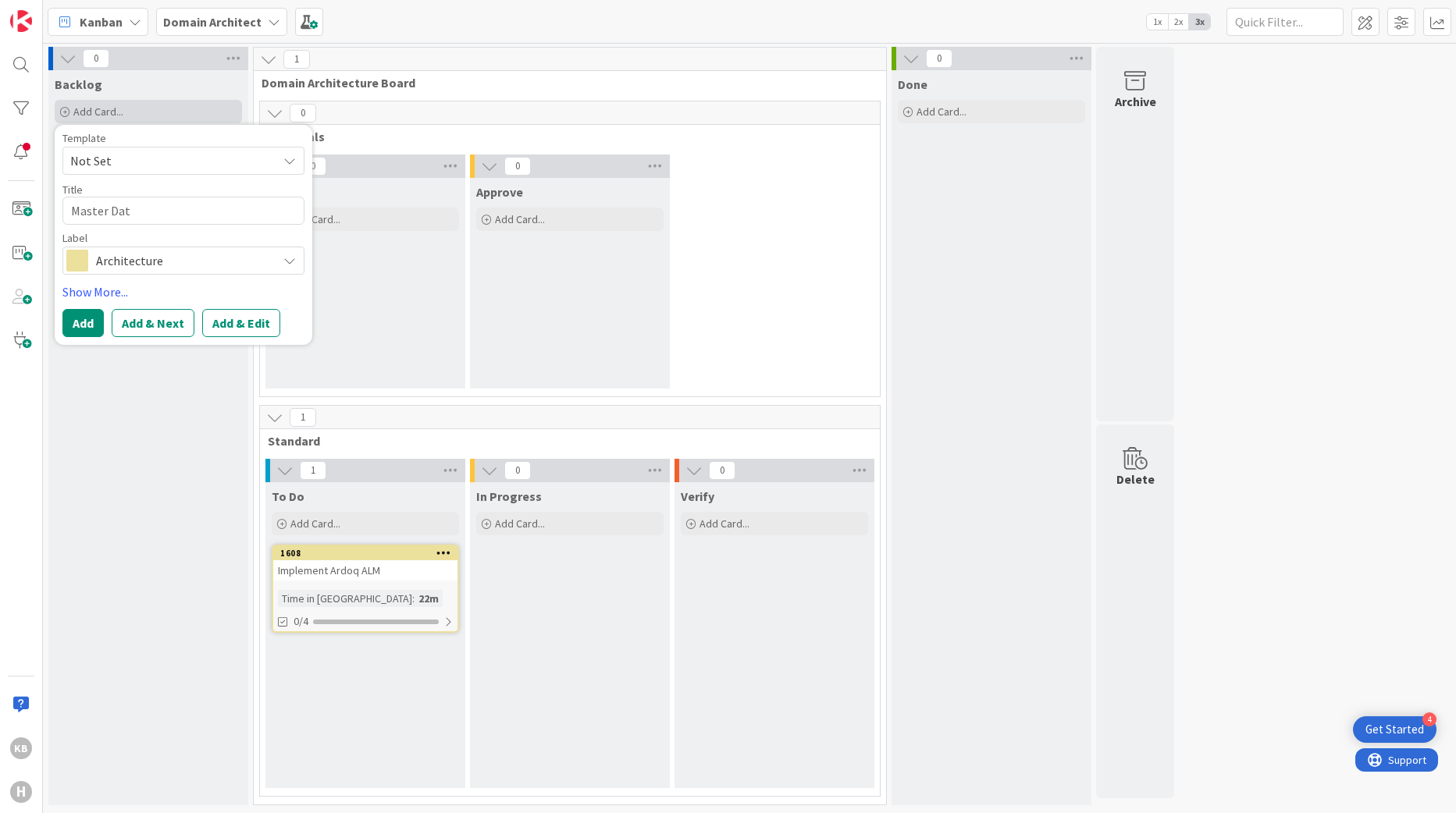
type textarea "x"
type textarea "Master Data"
type textarea "x"
type textarea "Master Dat"
type textarea "x"
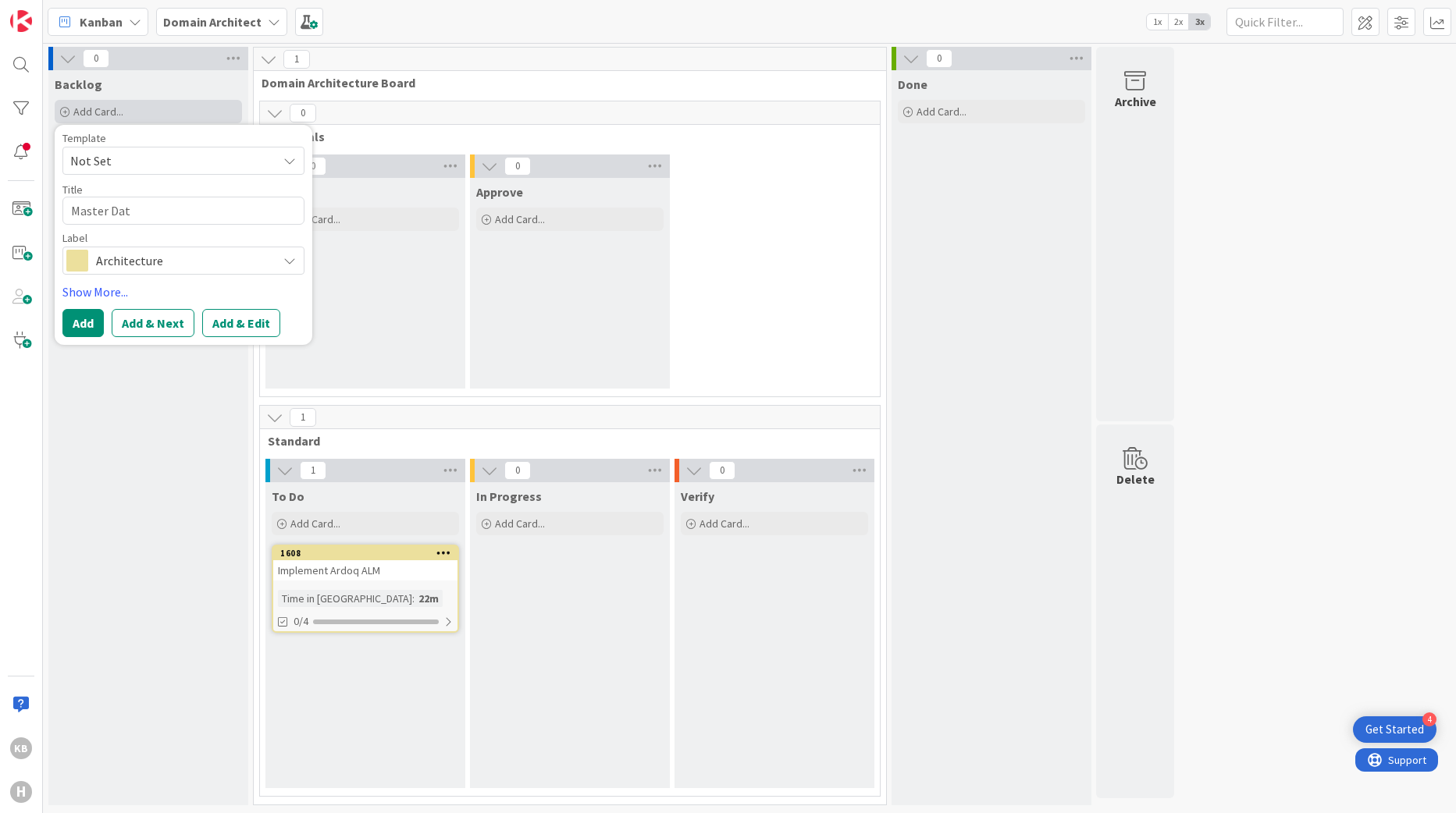
type textarea "Master [PERSON_NAME]"
type textarea "x"
type textarea "Master D"
type textarea "x"
type textarea "Master"
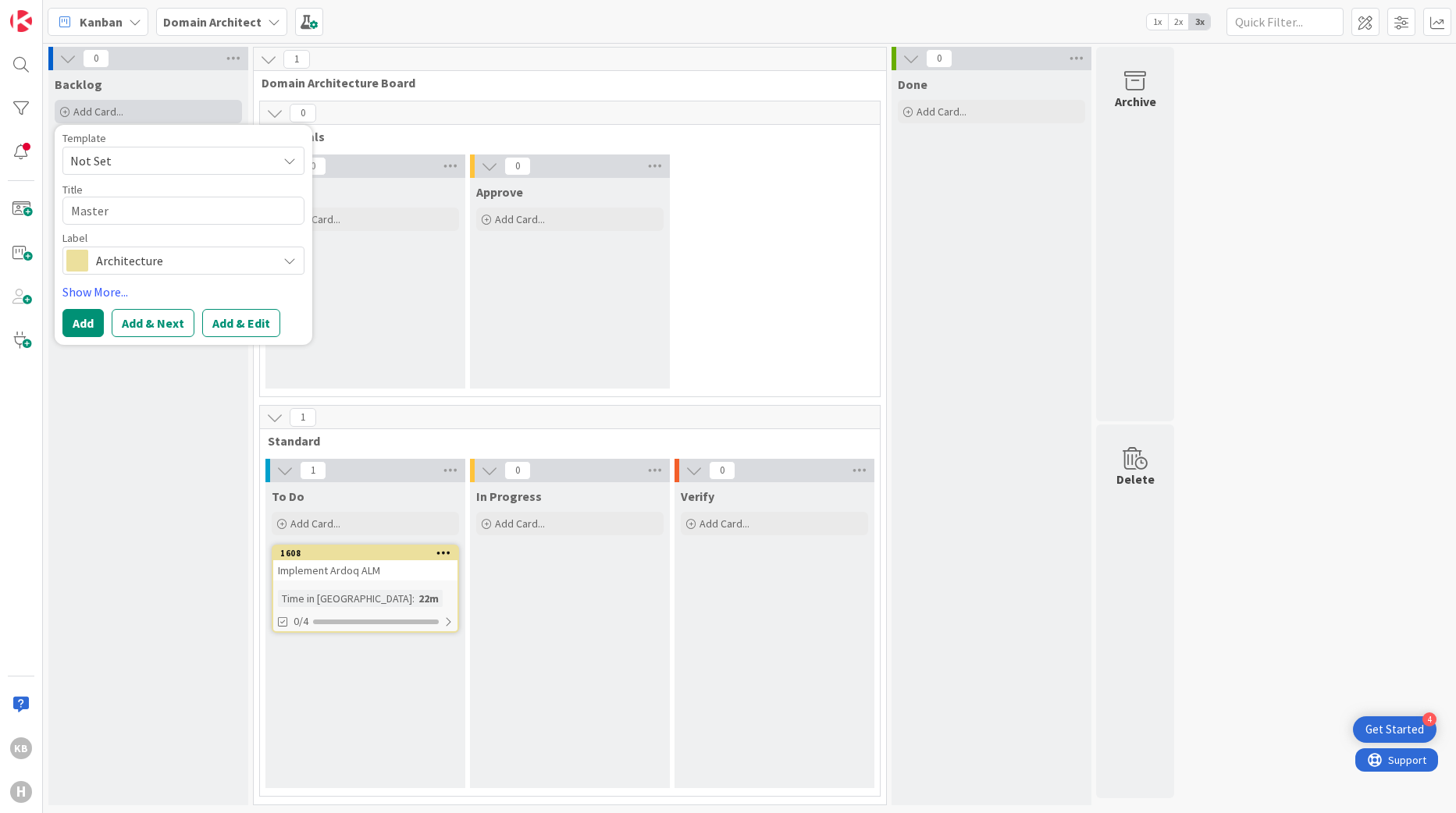
type textarea "x"
type textarea "Master"
type textarea "x"
type textarea "Maste"
type textarea "x"
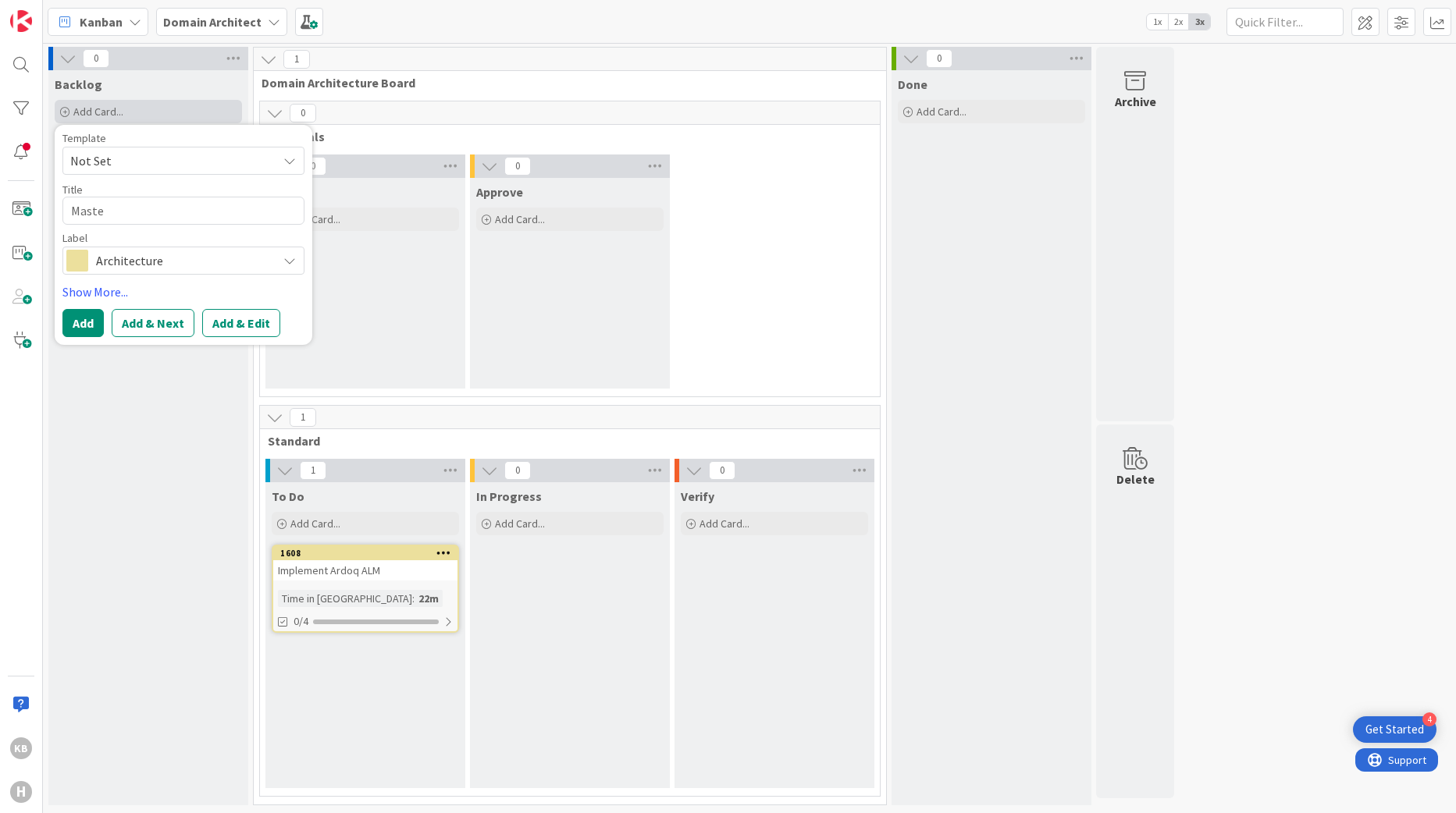
type textarea "Mast"
type textarea "x"
type textarea "Mas"
type textarea "x"
type textarea "Ma"
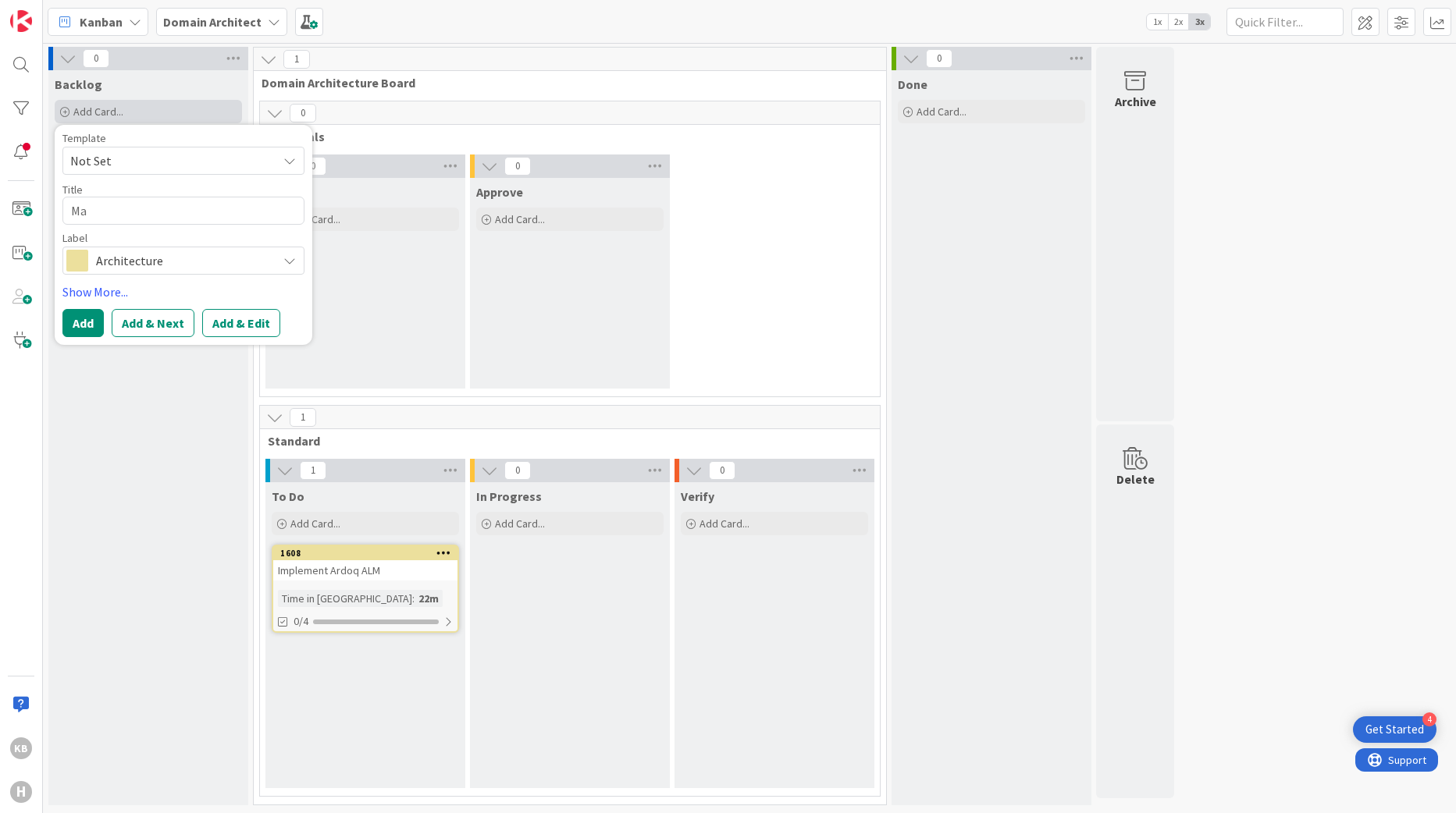
type textarea "x"
type textarea "M"
type textarea "x"
type textarea "M"
type textarea "x"
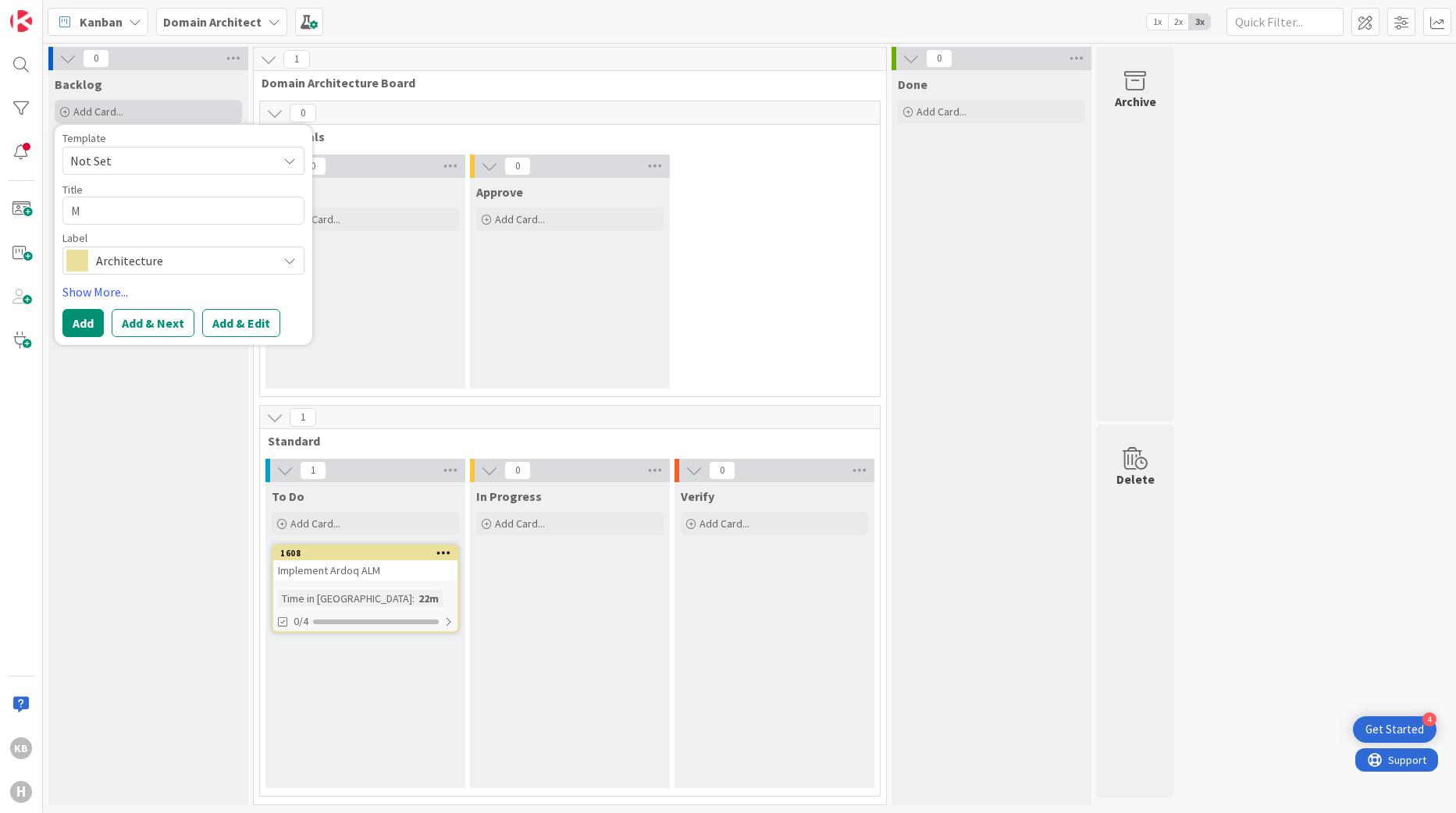
type textarea "Ma"
type textarea "x"
type textarea "Mas"
type textarea "x"
type textarea "Mast"
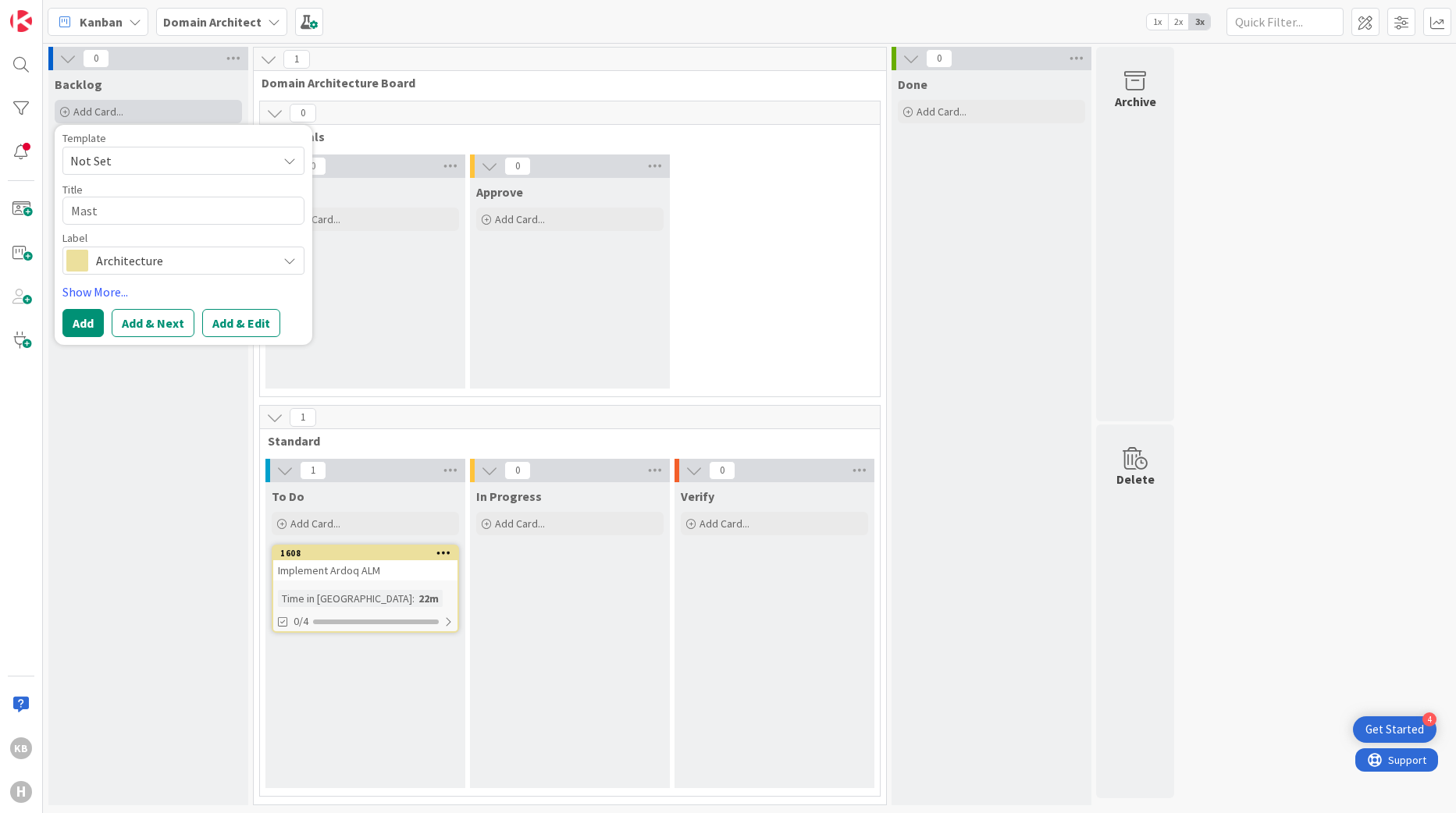
type textarea "x"
type textarea "Maste"
type textarea "x"
type textarea "Master"
type textarea "x"
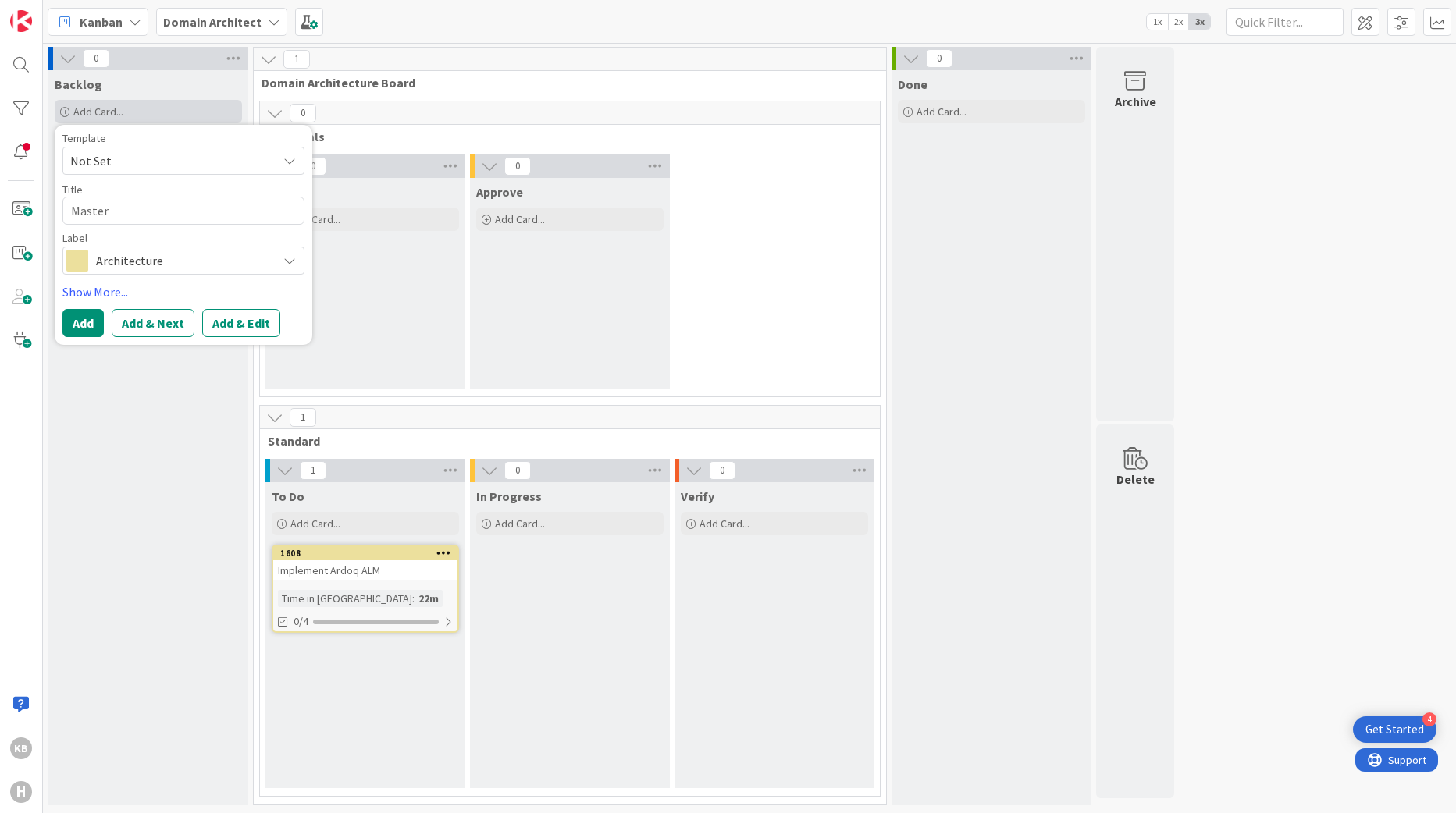
type textarea "Master D"
type textarea "x"
type textarea "Master Dat"
type textarea "x"
type textarea "Master Data"
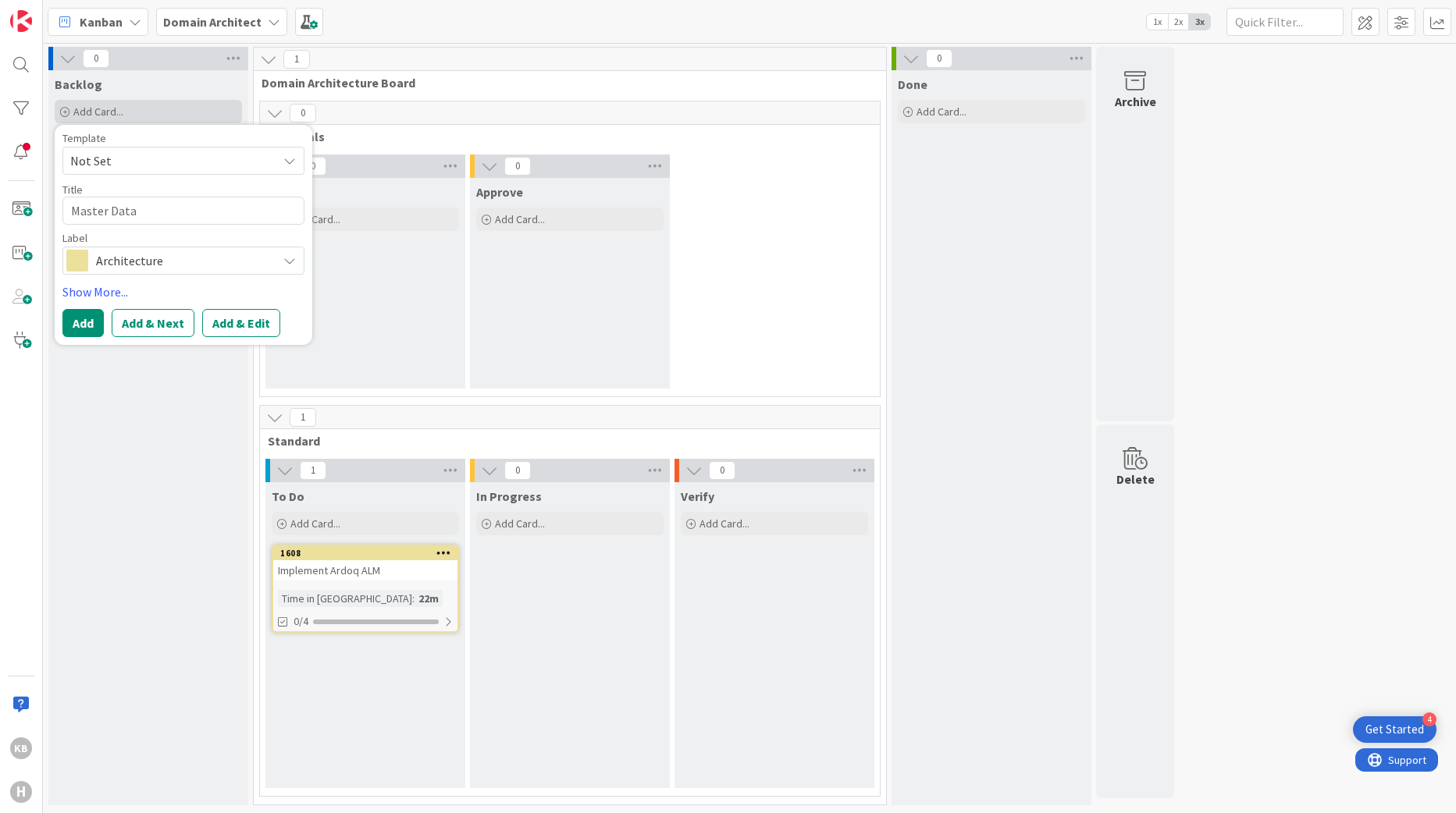
type textarea "x"
type textarea "Master Data"
type textarea "x"
type textarea "Master Data M"
type textarea "x"
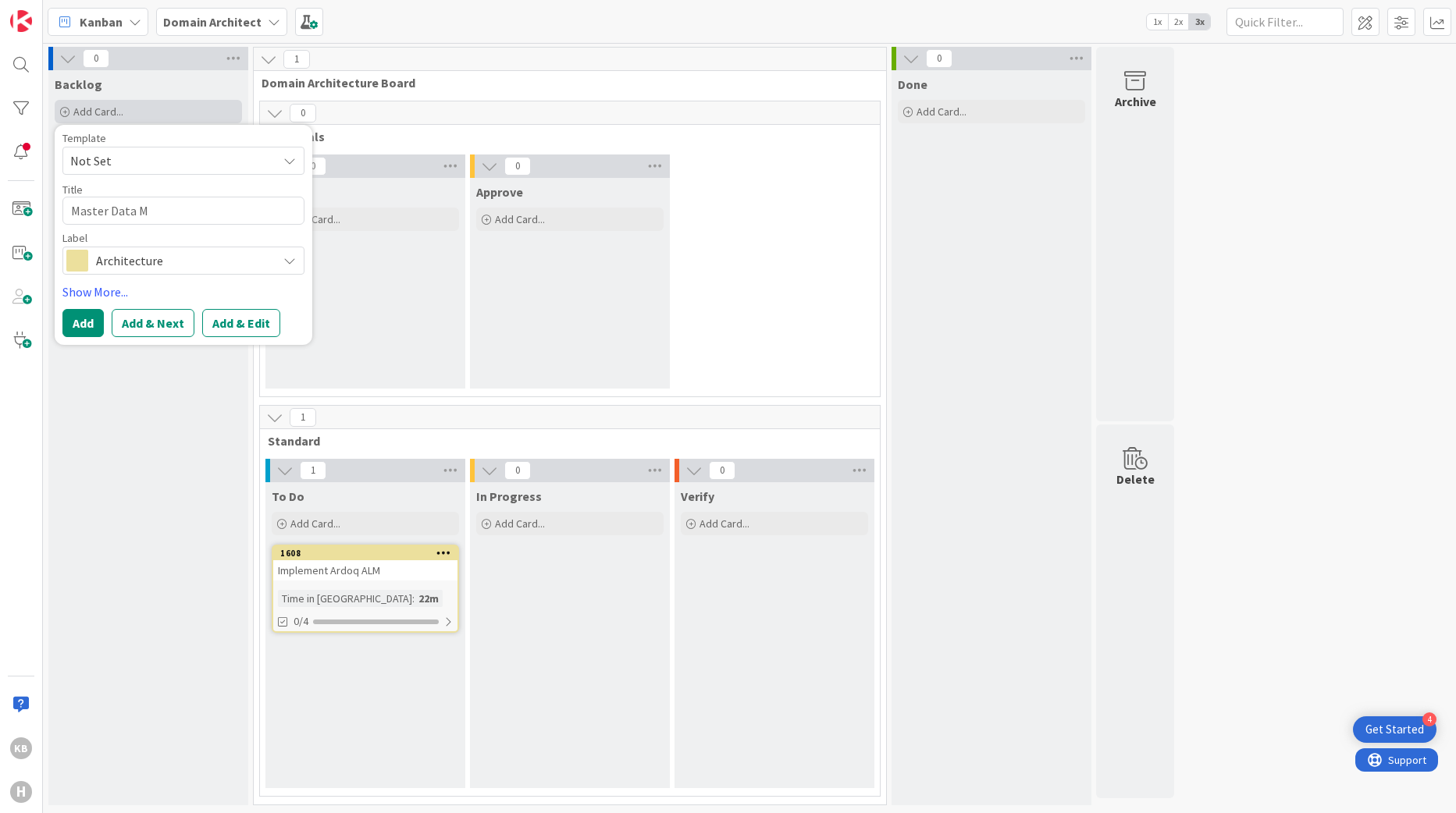
type textarea "Master Data Ma"
type textarea "x"
type textarea "Master Data Mag"
type textarea "x"
type textarea "Master Data Ma"
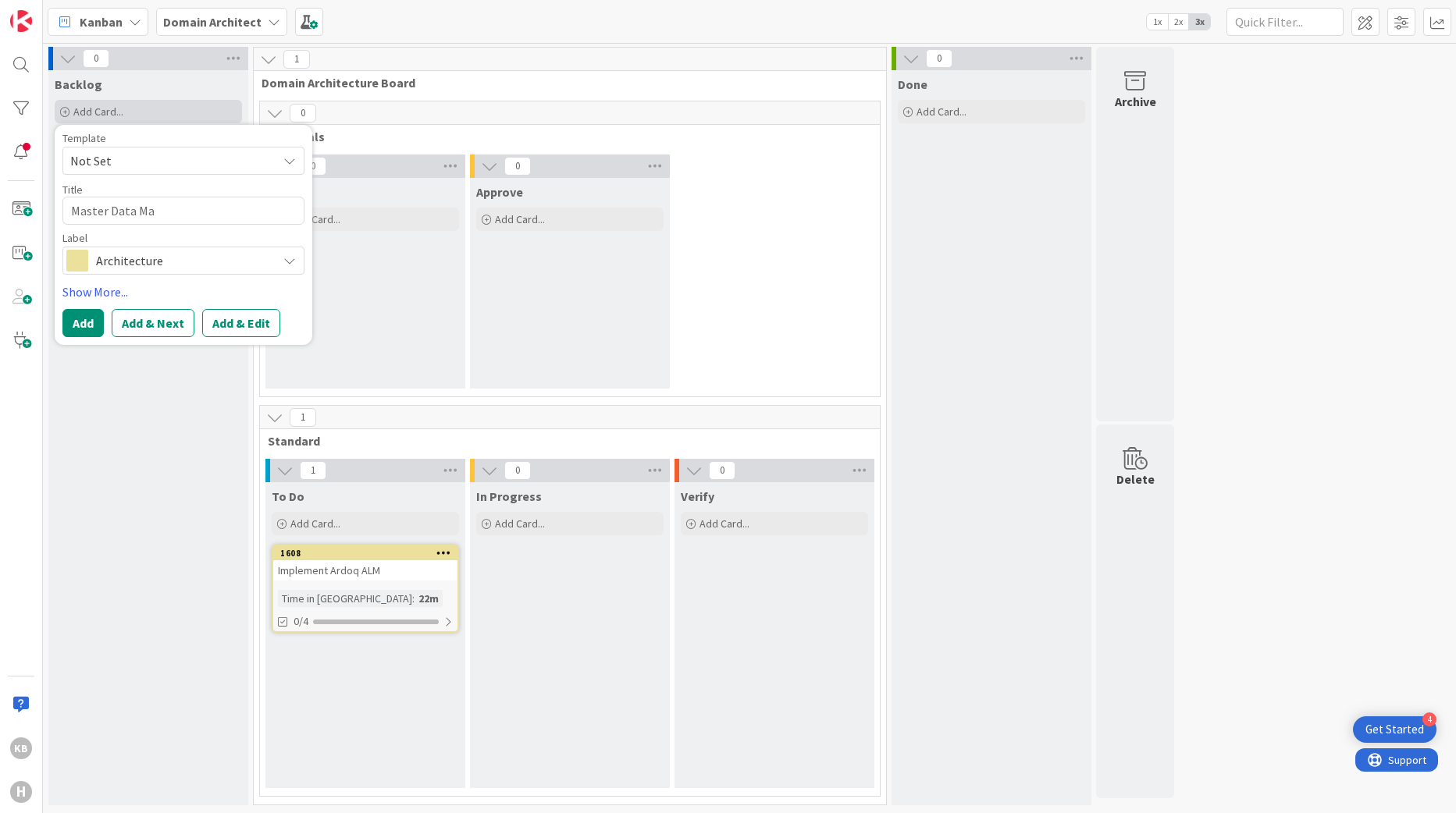
type textarea "x"
type textarea "Master Data Man"
type textarea "x"
type textarea "Master Data Manag"
type textarea "x"
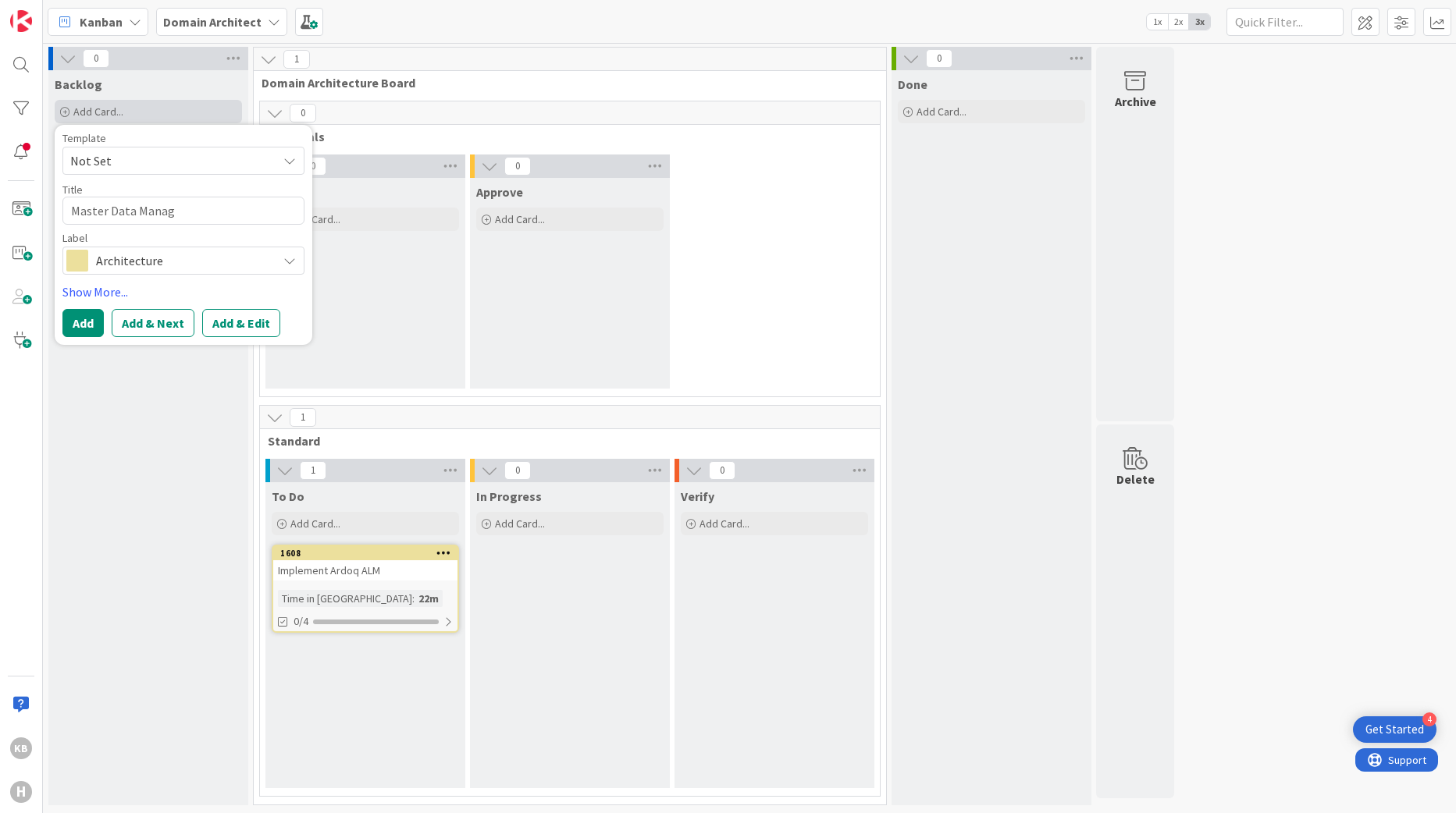
type textarea "Master Data Manage"
type textarea "x"
type textarea "Master Data Managem"
type textarea "x"
type textarea "Master Data Manageme"
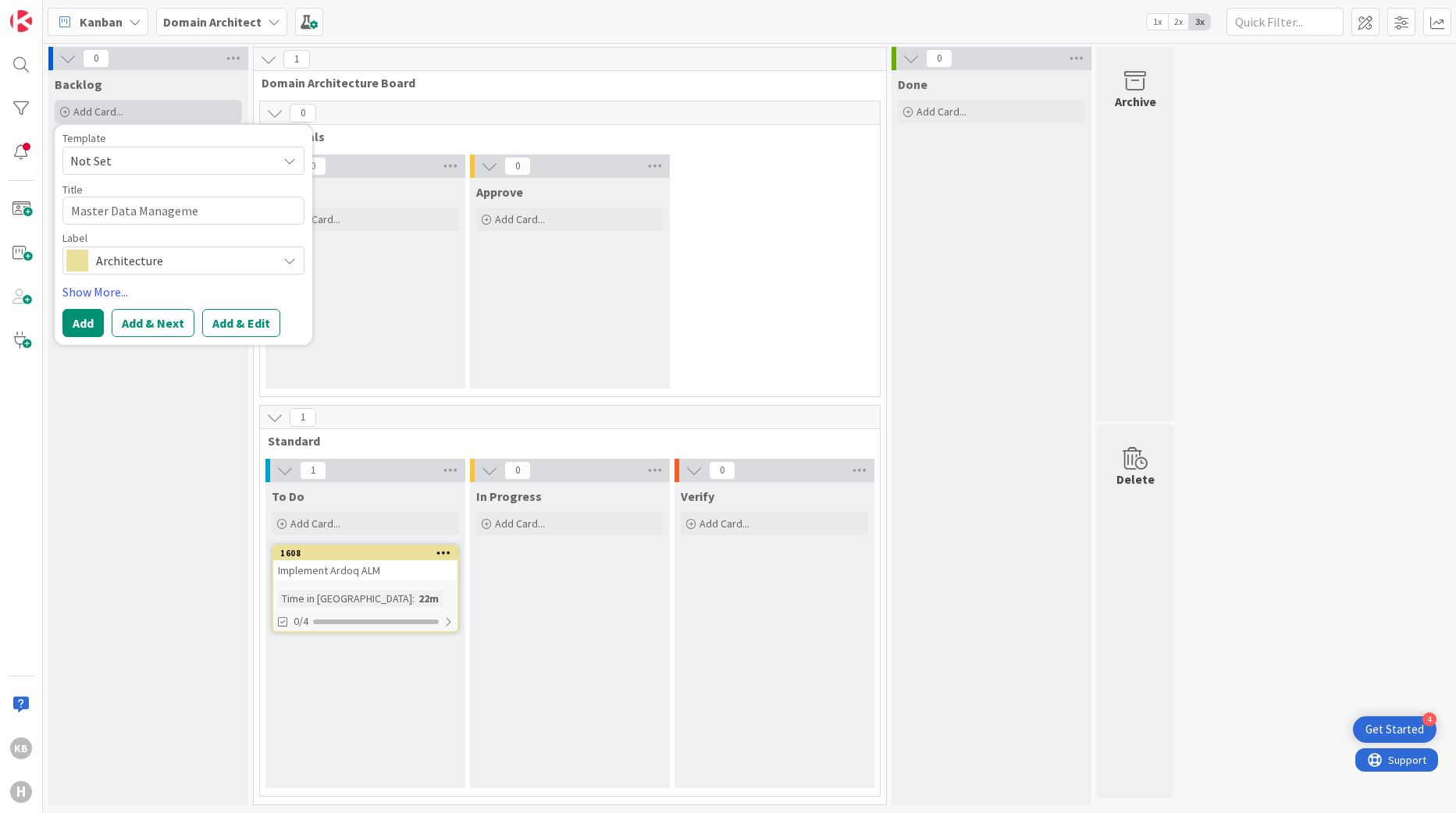
type textarea "x"
type textarea "Master Data Management"
type textarea "x"
type textarea "Master Data Management"
type textarea "x"
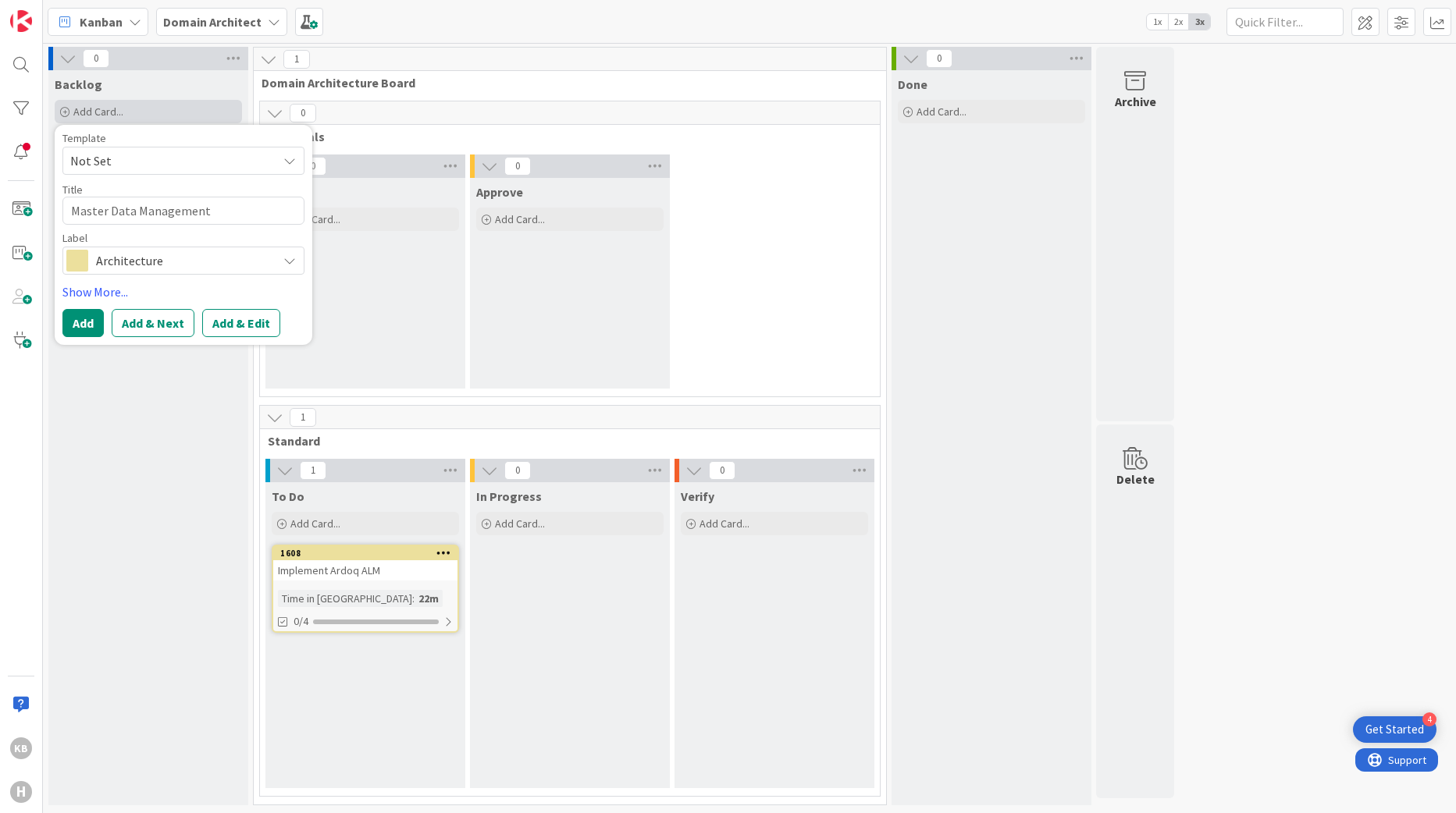
type textarea "Master Data Management p"
type textarea "x"
type textarea "Master Data Management"
type textarea "x"
type textarea "Master Data Management s"
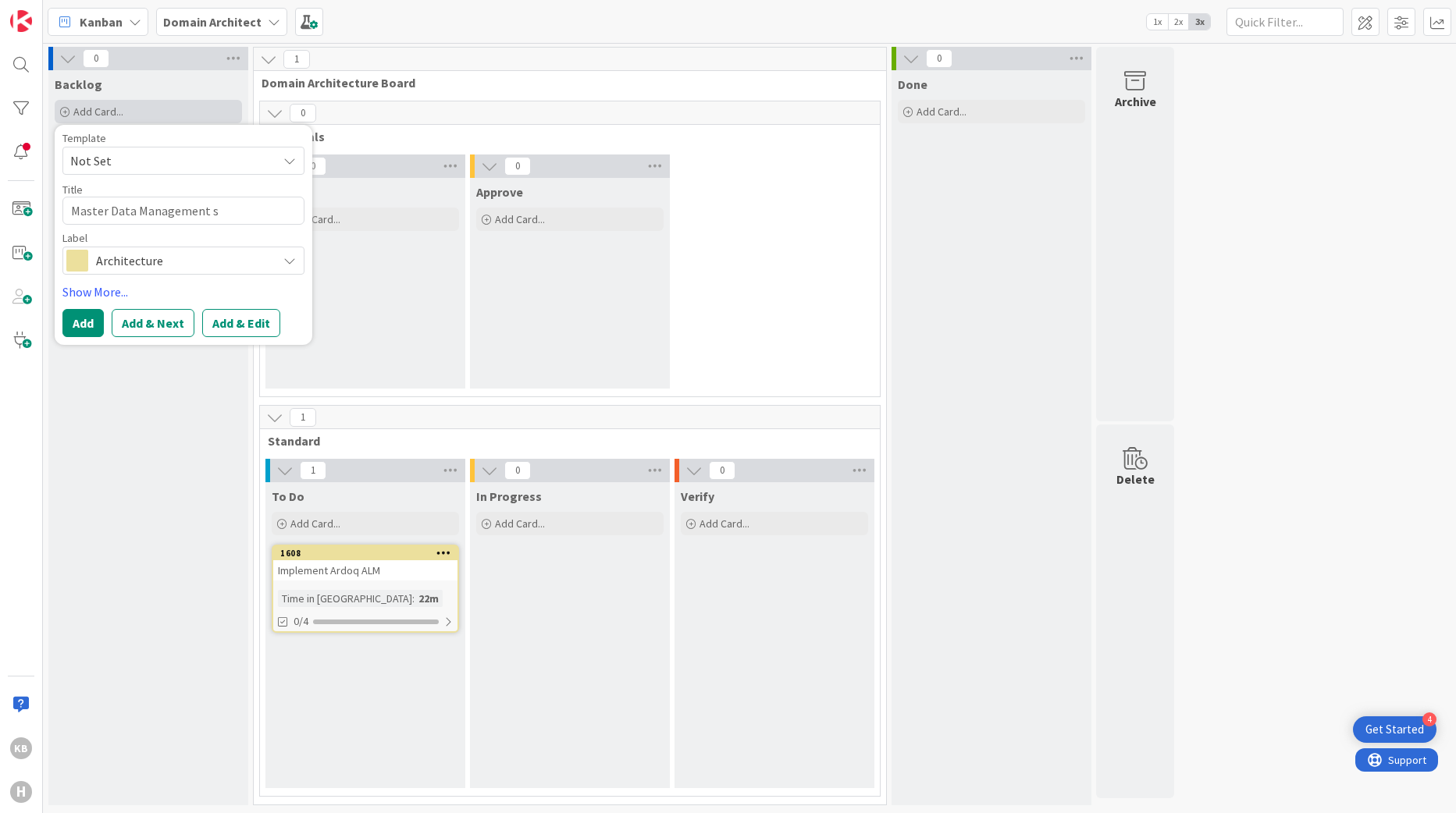
type textarea "x"
type textarea "Master Data Management st"
type textarea "x"
type textarea "Master Data Management [PERSON_NAME]"
type textarea "x"
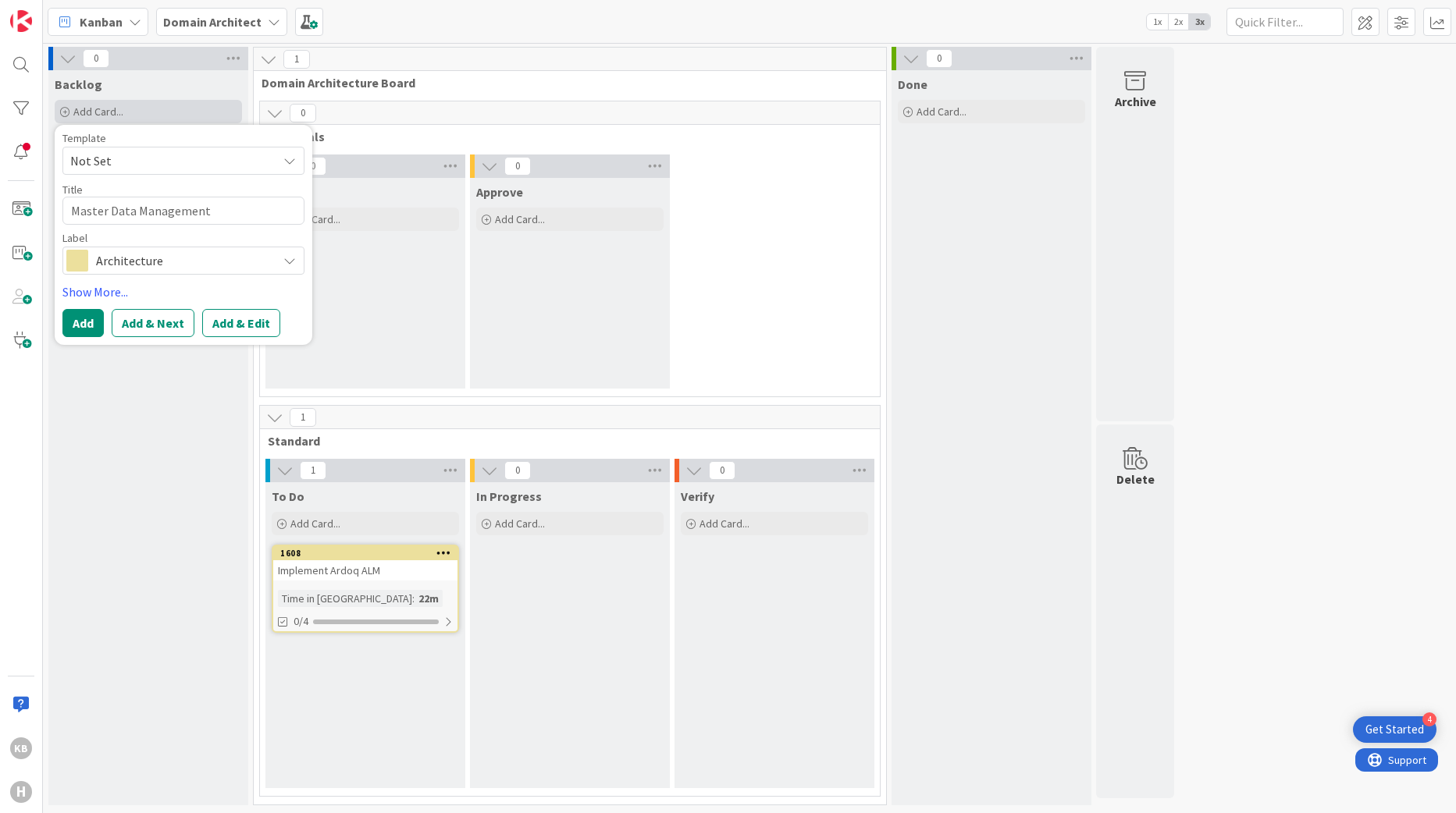
type textarea "Master Data Management stand"
type textarea "x"
type textarea "Master Data Management standa"
type textarea "x"
type textarea "Master Data Management standar"
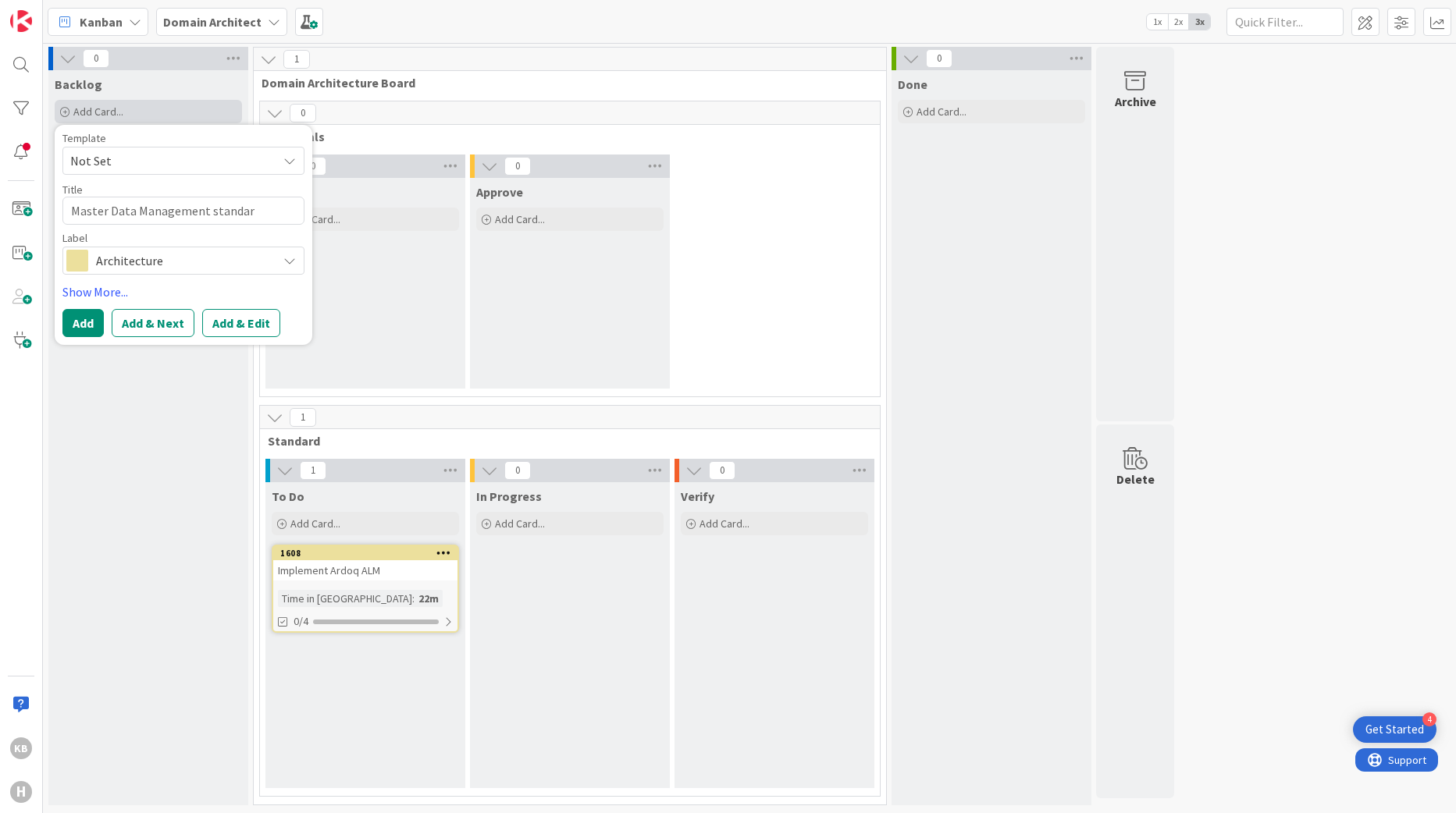
type textarea "x"
type textarea "Master Data Management standard"
type textarea "x"
type textarea "Master Data Management standards"
click at [215, 266] on span "Architecture" at bounding box center [183, 260] width 173 height 22
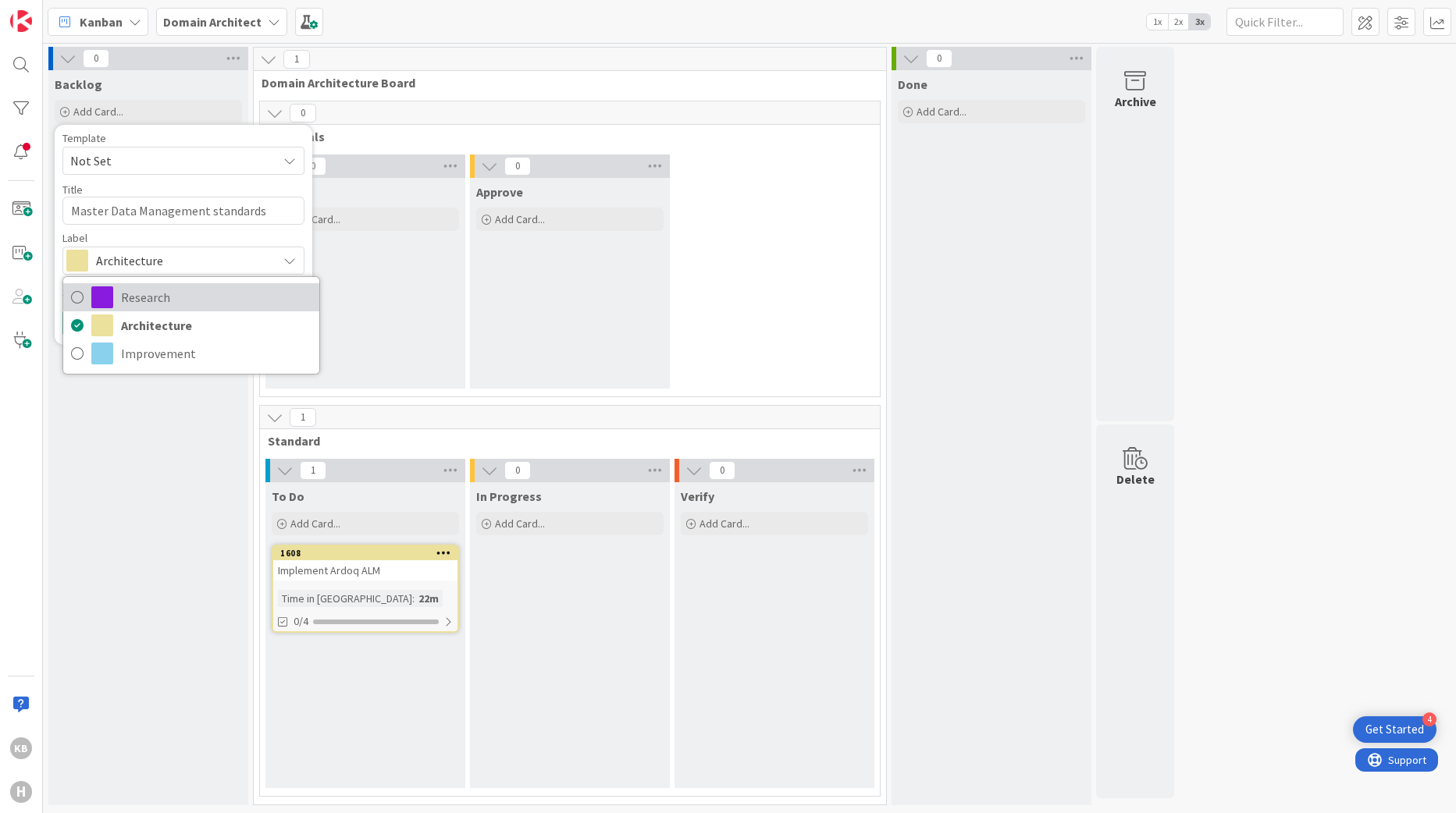
click at [160, 285] on link "Research" at bounding box center [192, 297] width 256 height 28
type textarea "x"
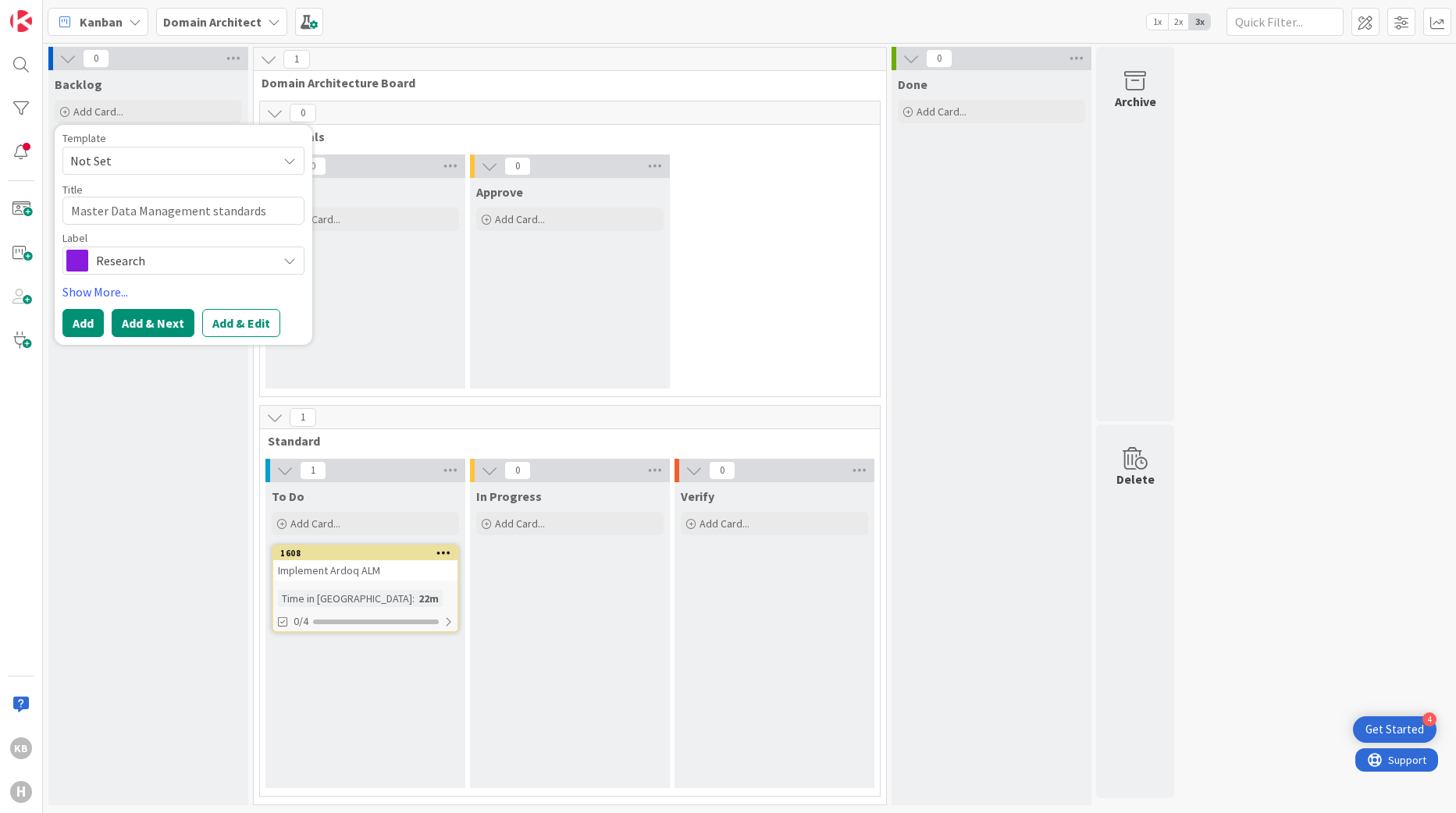
click at [139, 324] on button "Add & Next" at bounding box center [152, 323] width 83 height 28
click at [115, 219] on textarea at bounding box center [184, 211] width 242 height 28
type textarea "x"
type textarea "W"
type textarea "x"
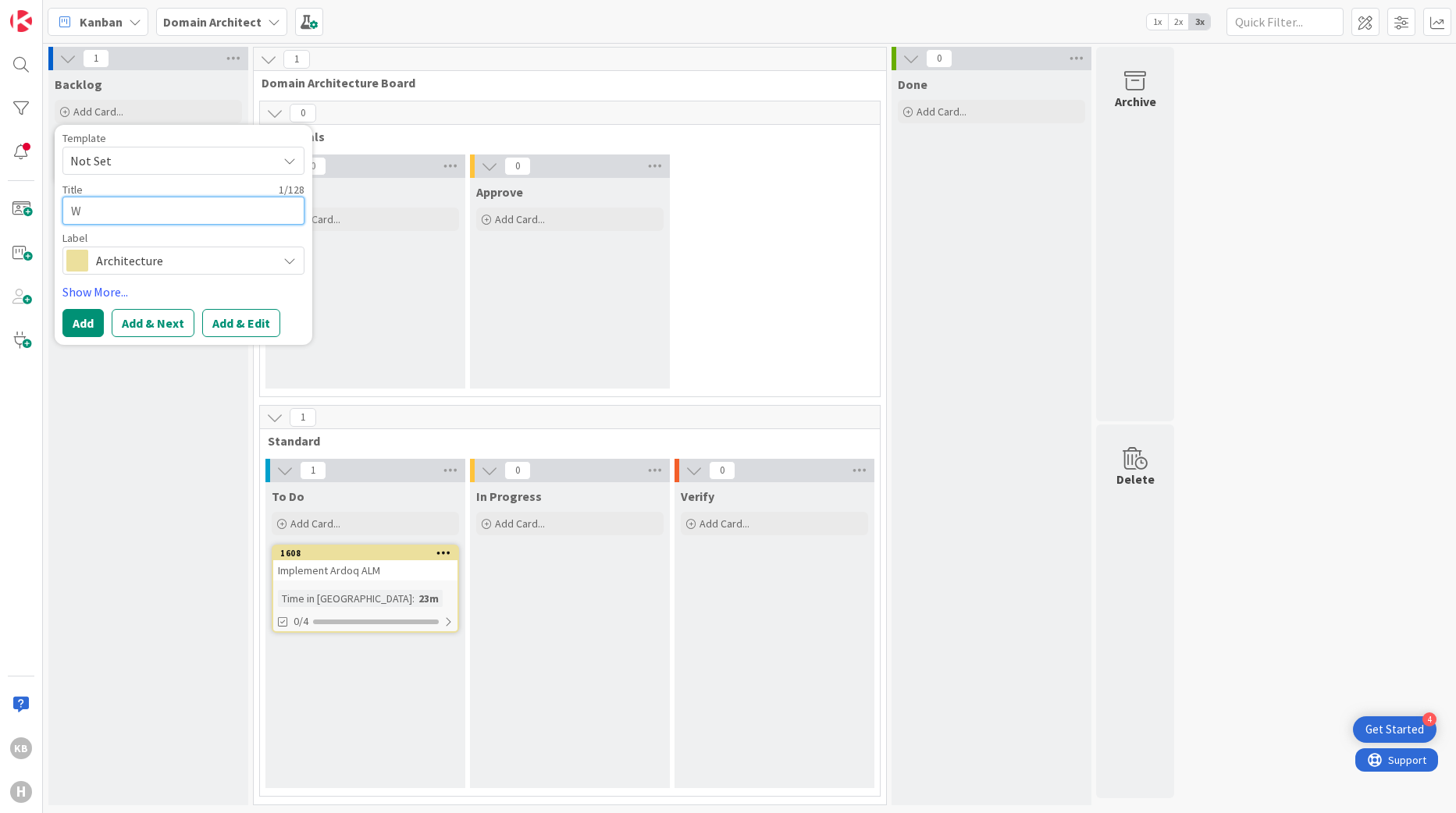
type textarea "Wa"
type textarea "x"
type textarea "Way"
type textarea "x"
type textarea "Way"
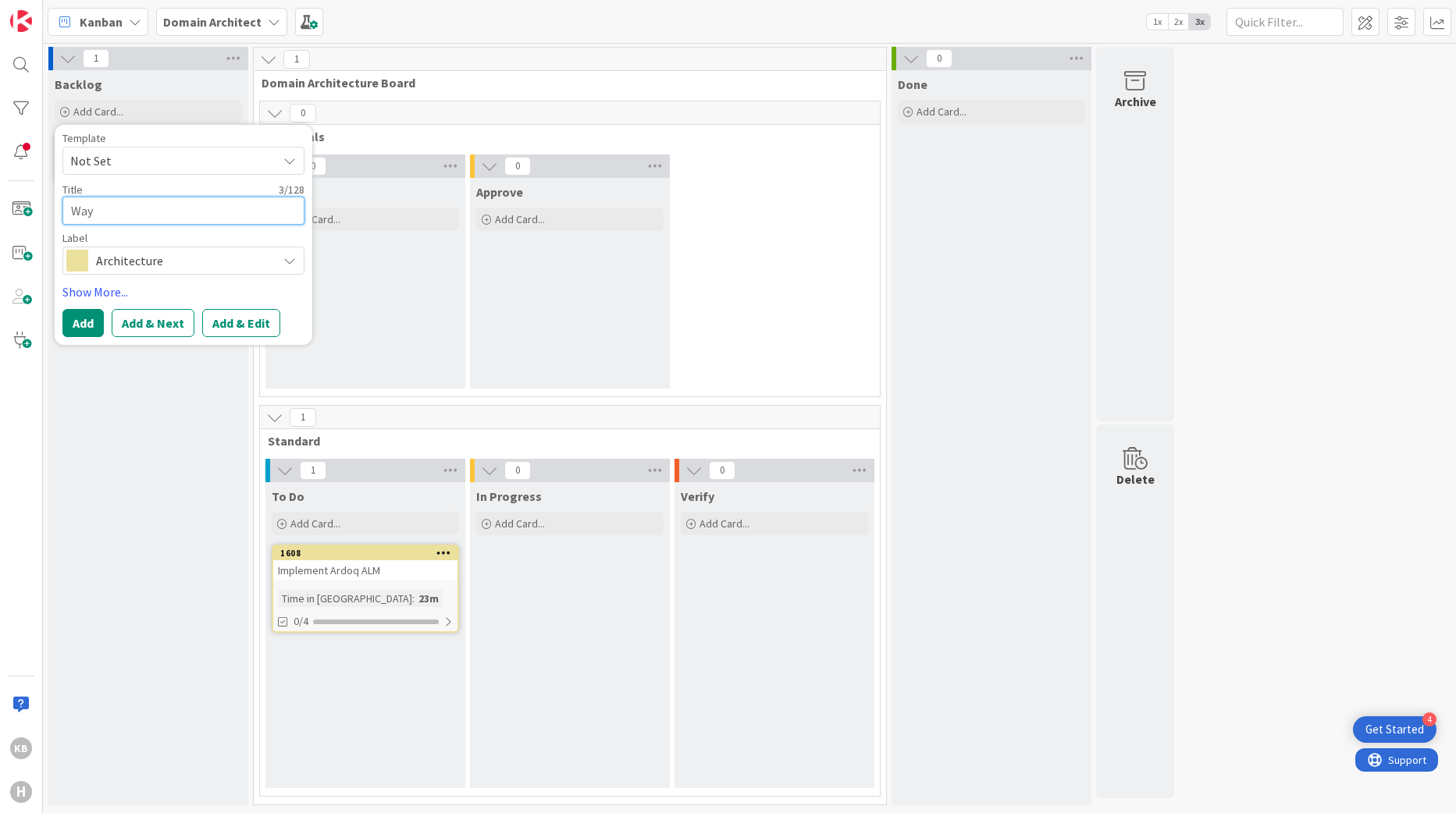
type textarea "x"
type textarea "Way o"
type textarea "x"
type textarea "Way of"
type textarea "x"
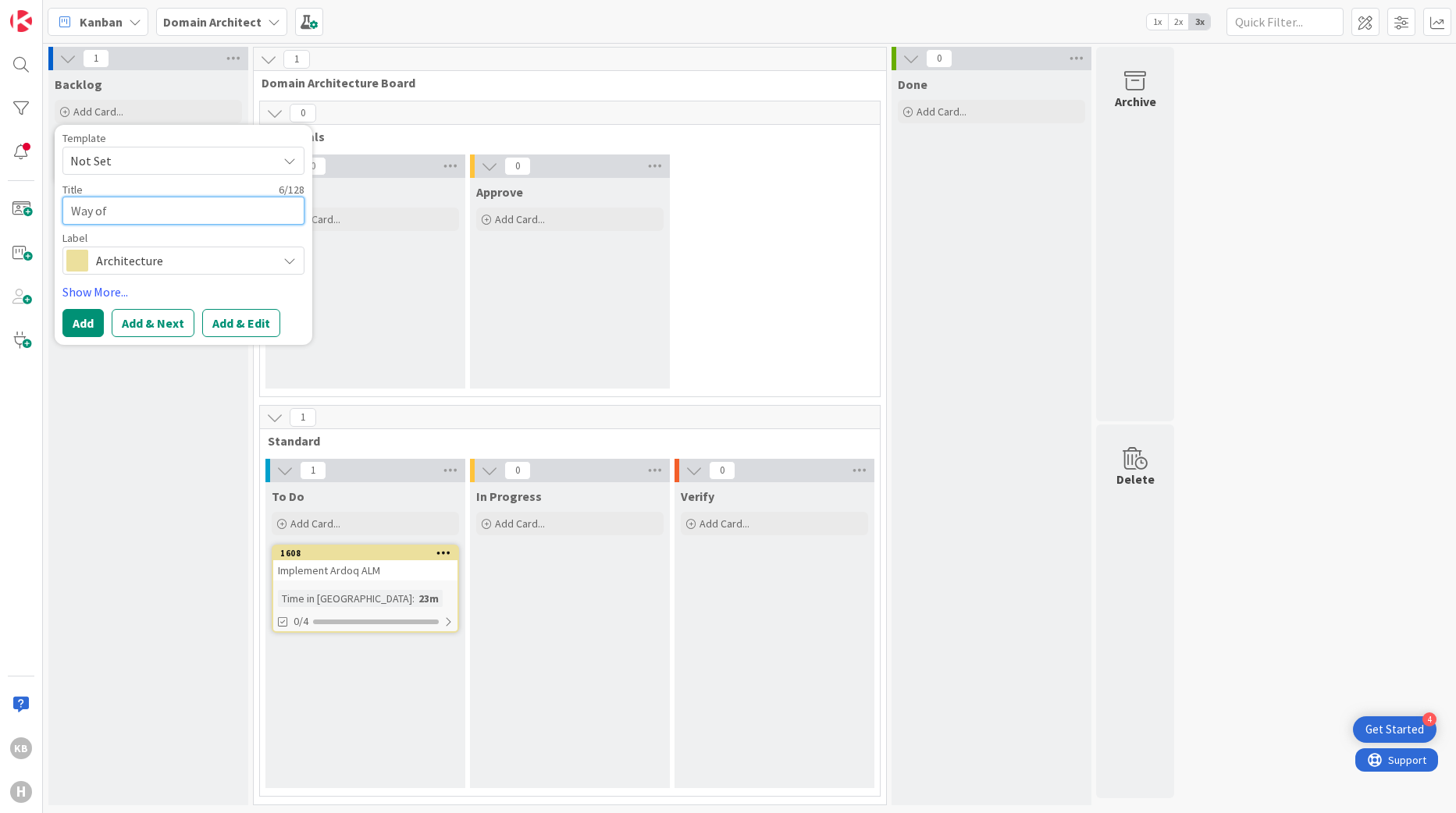
type textarea "Way of"
type textarea "x"
type textarea "Way of W"
type textarea "x"
type textarea "Way of Wo"
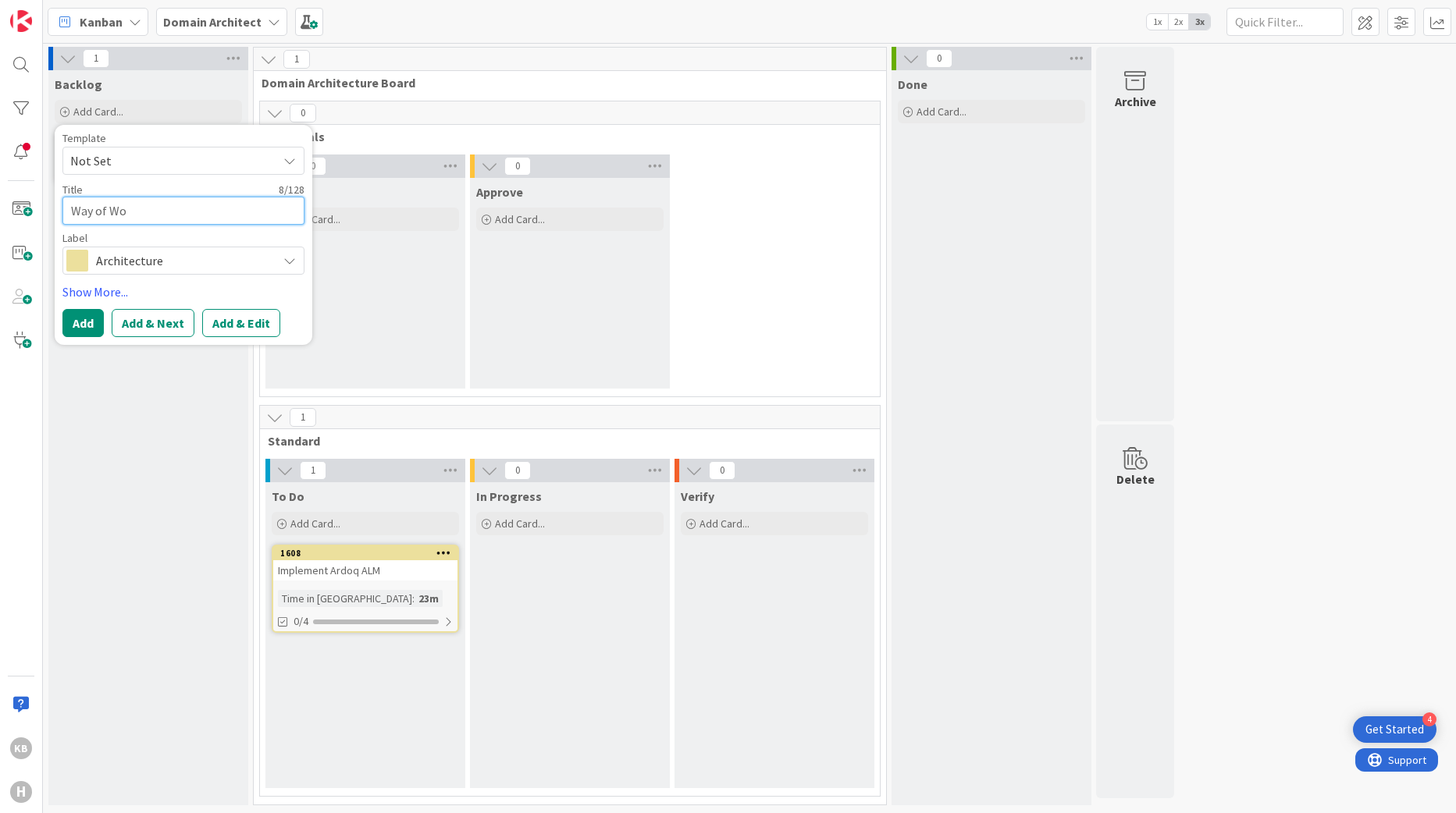
type textarea "x"
type textarea "Way of Wor"
type textarea "x"
type textarea "Way of Work"
type textarea "x"
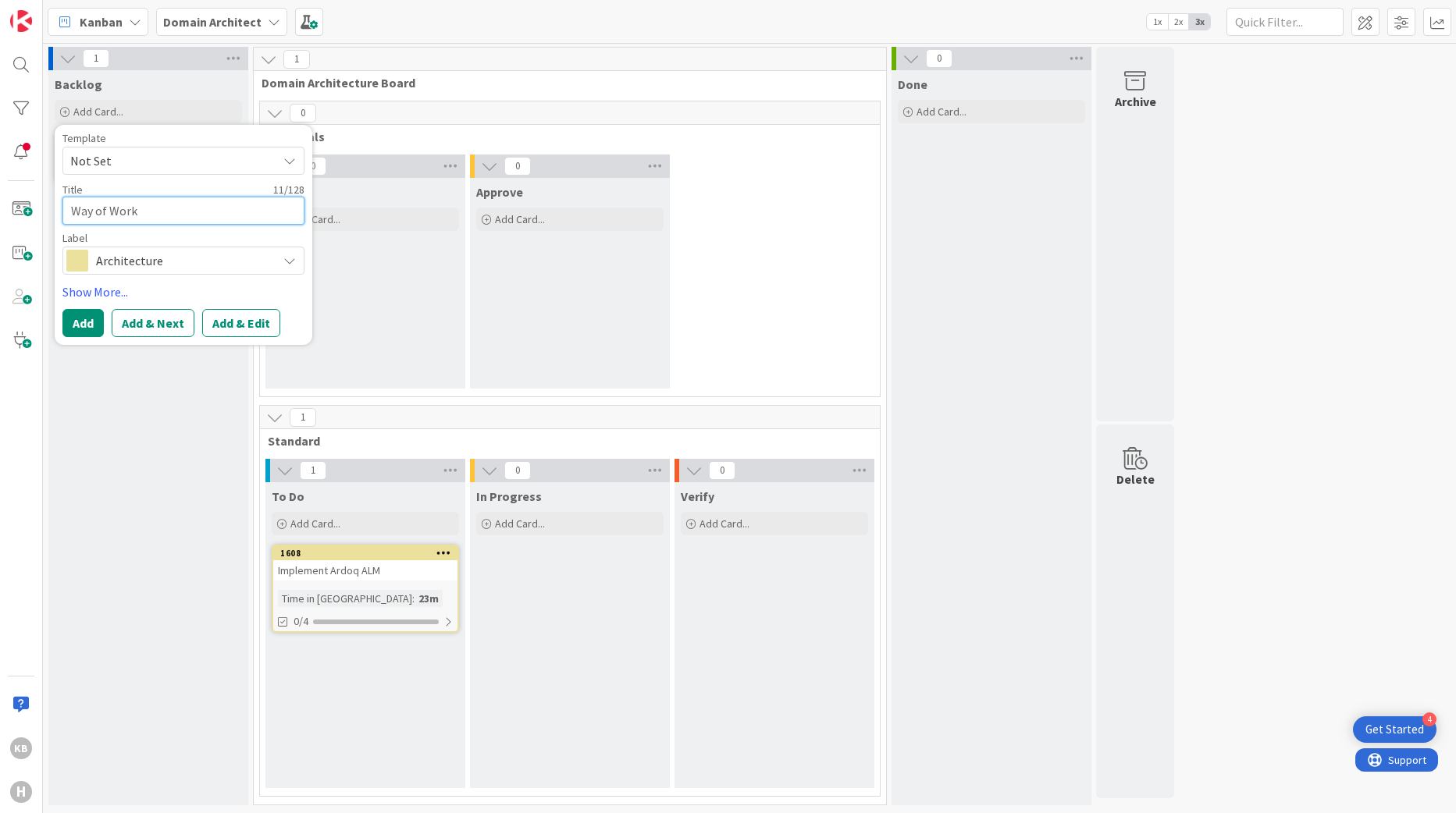
type textarea "Way of Wor"
type textarea "x"
type textarea "Way of Wo"
type textarea "x"
type textarea "Way of W"
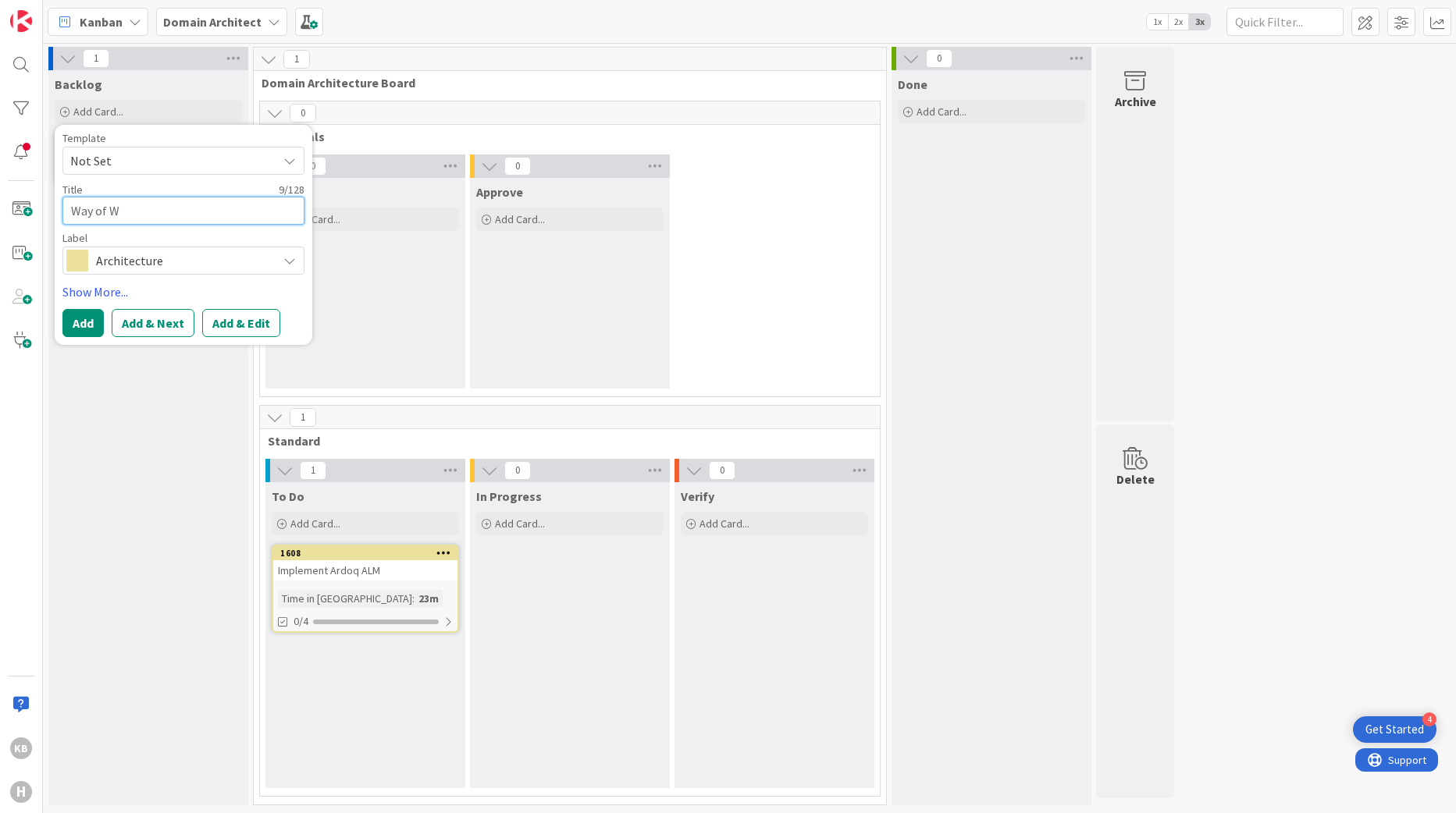
type textarea "x"
type textarea "Way of"
type textarea "x"
type textarea "Way of"
type textarea "x"
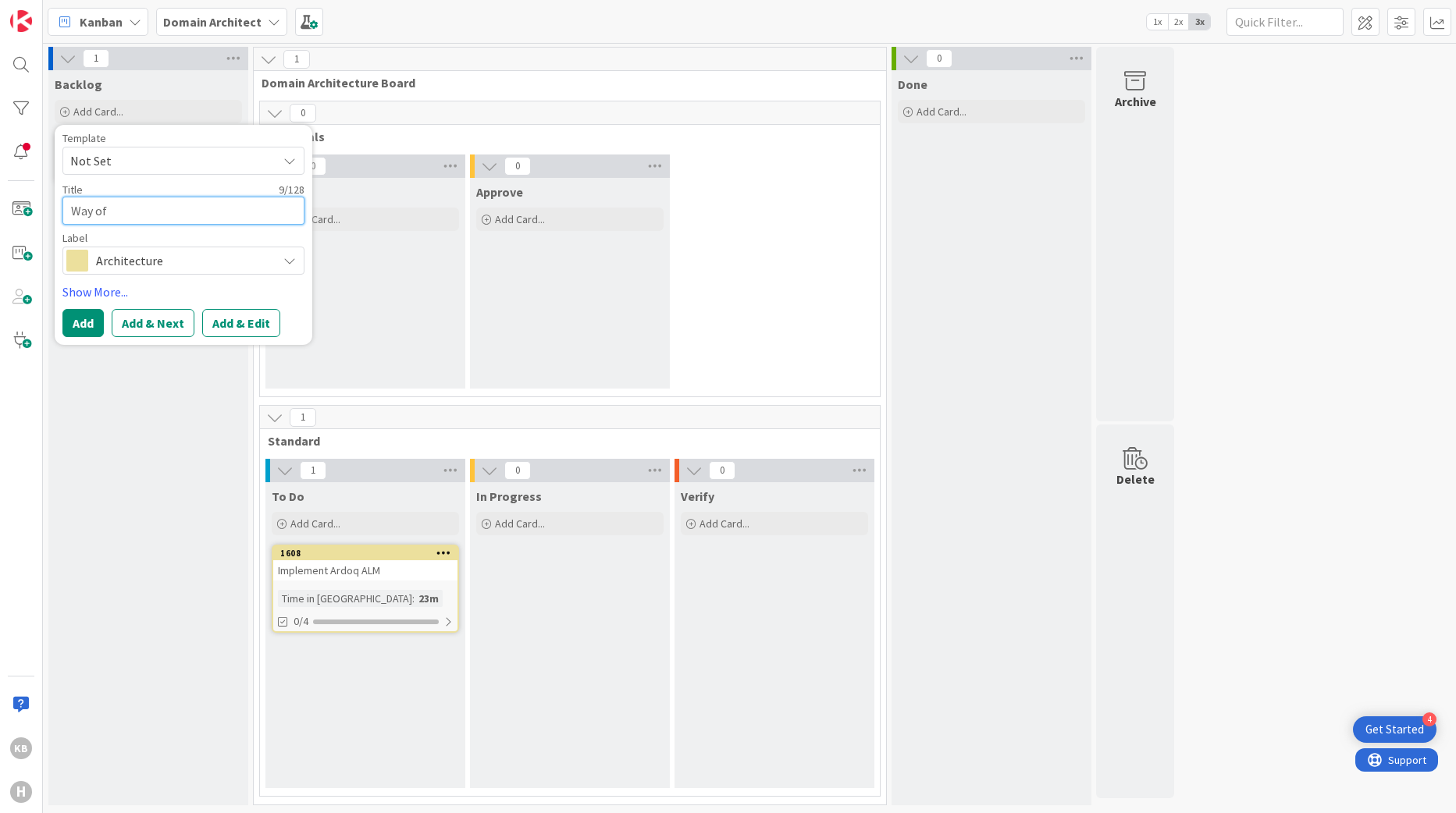
type textarea "Way o"
type textarea "x"
type textarea "Way"
type textarea "x"
type textarea "Wa"
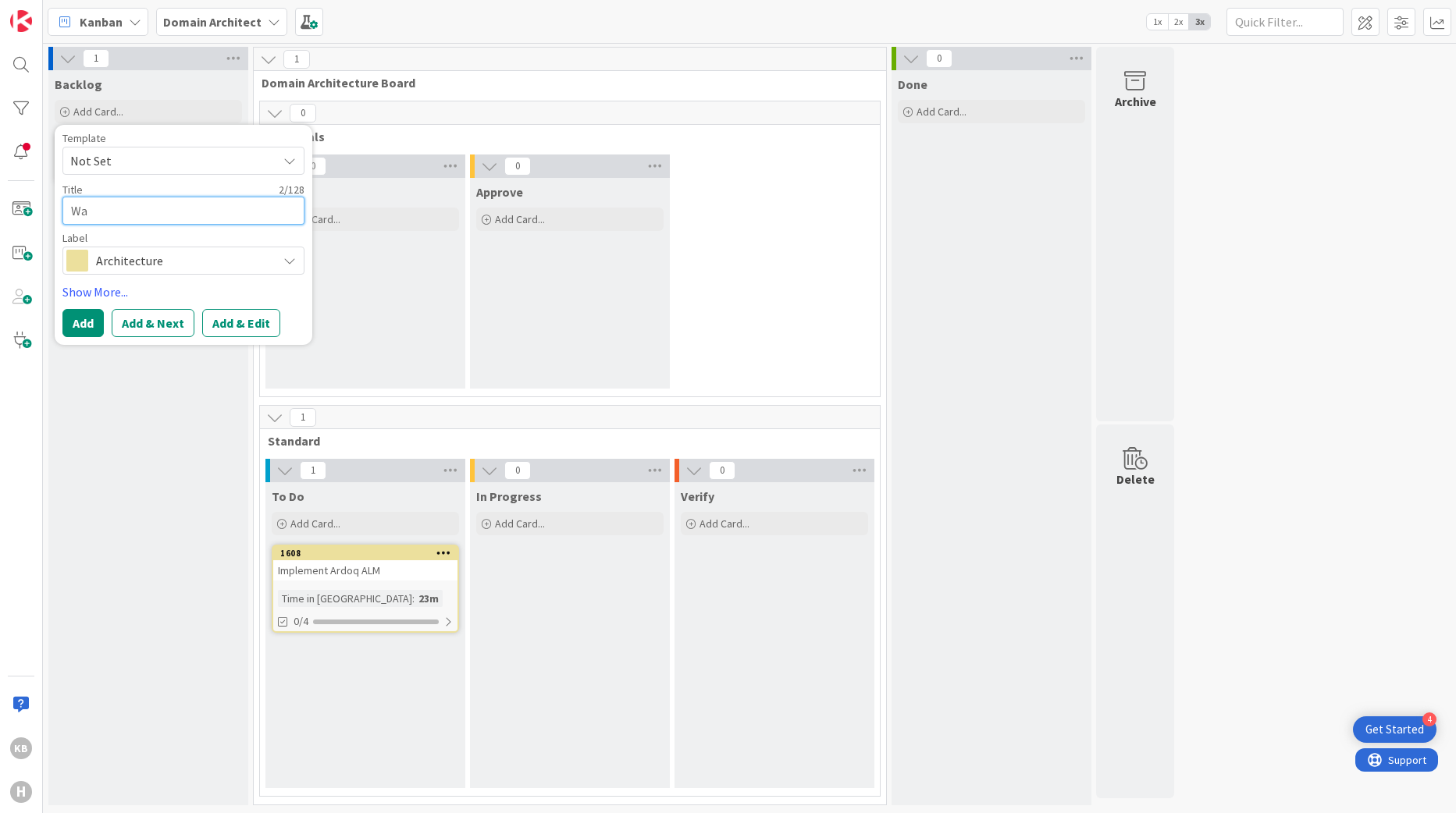
type textarea "x"
type textarea "W"
type textarea "x"
type textarea "A"
type textarea "x"
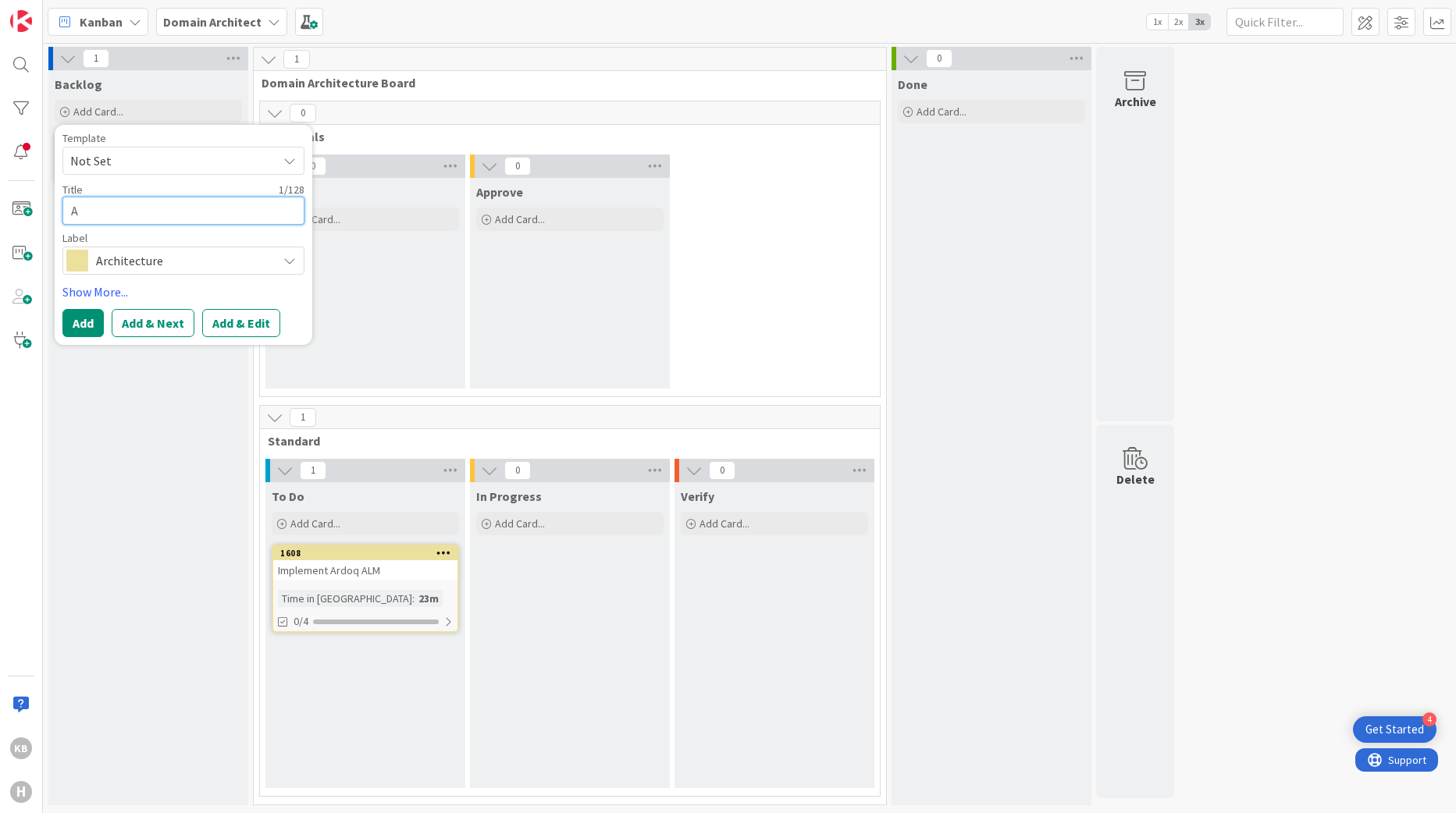
type textarea "Ar"
type textarea "x"
type textarea "Arc"
type textarea "x"
type textarea "Arch"
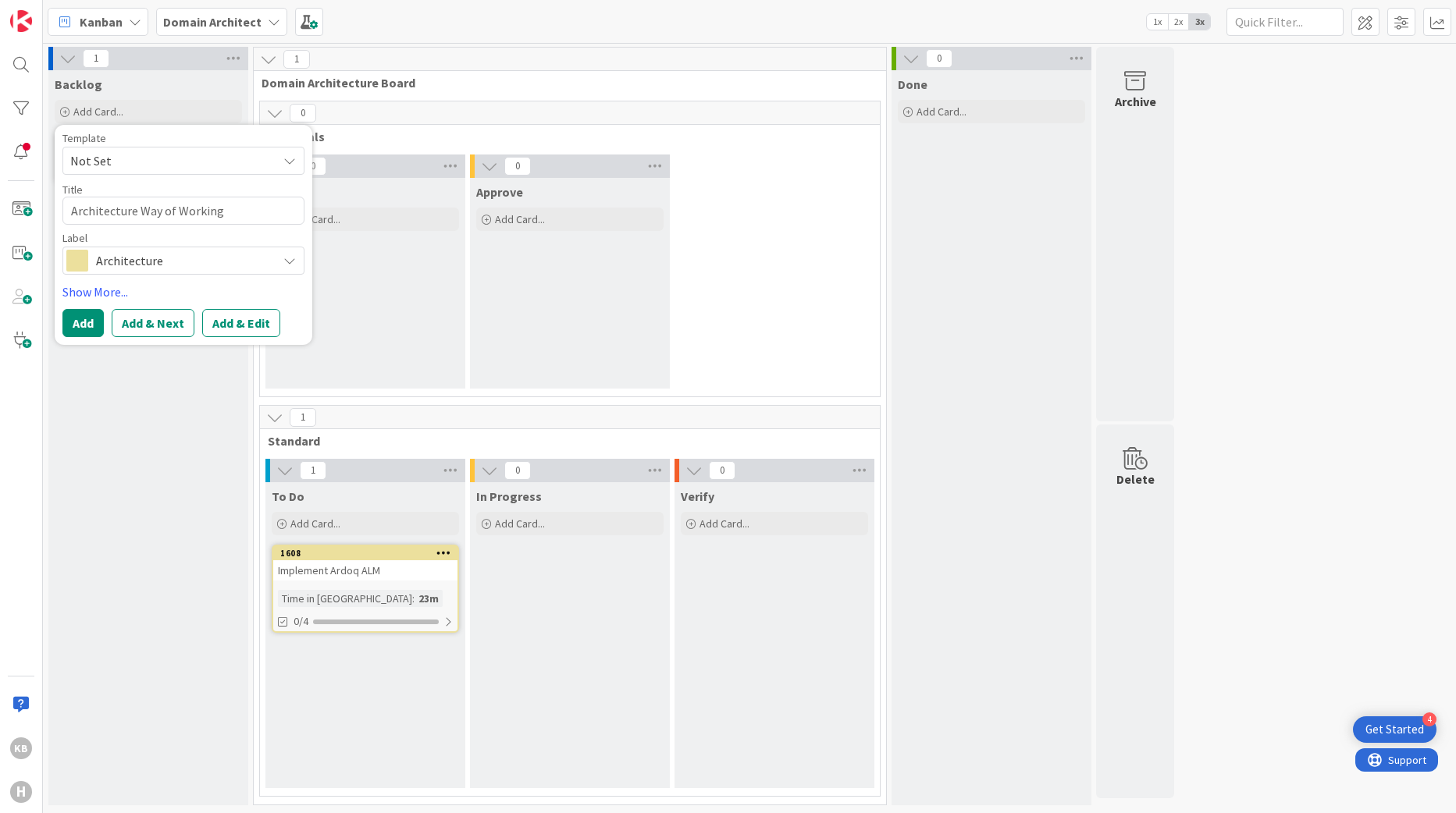
click at [135, 262] on span "Architecture" at bounding box center [183, 260] width 173 height 22
click at [140, 356] on span "Improvement" at bounding box center [216, 353] width 191 height 23
click at [156, 325] on button "Add & Next" at bounding box center [152, 323] width 83 height 28
click at [123, 199] on textarea at bounding box center [184, 211] width 242 height 28
click at [151, 269] on span "Architecture" at bounding box center [183, 260] width 173 height 22
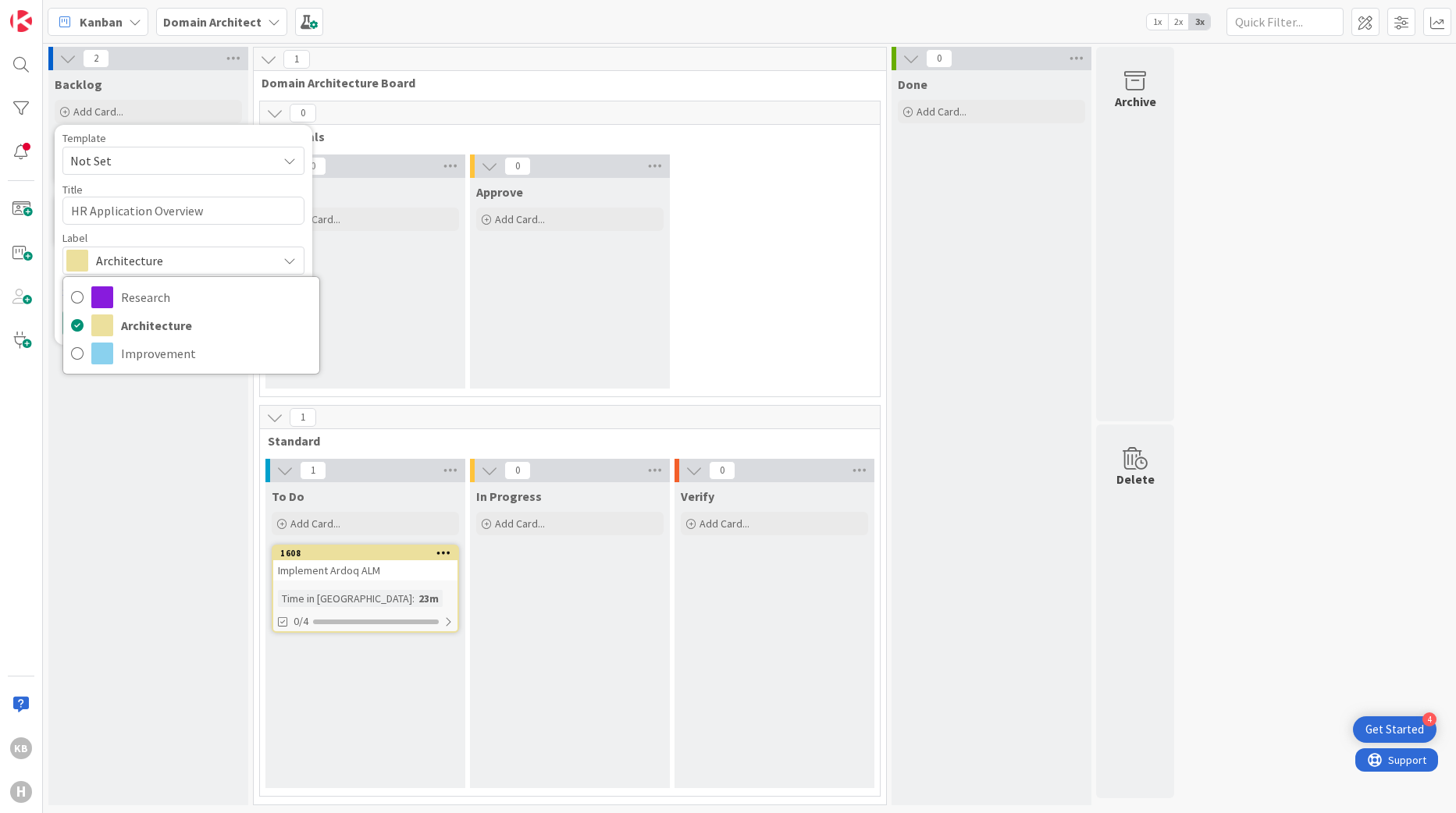
click at [157, 265] on span "Architecture" at bounding box center [183, 260] width 173 height 22
click at [157, 264] on span "Architecture" at bounding box center [183, 260] width 173 height 22
click at [142, 322] on button "Add & Next" at bounding box center [152, 323] width 83 height 28
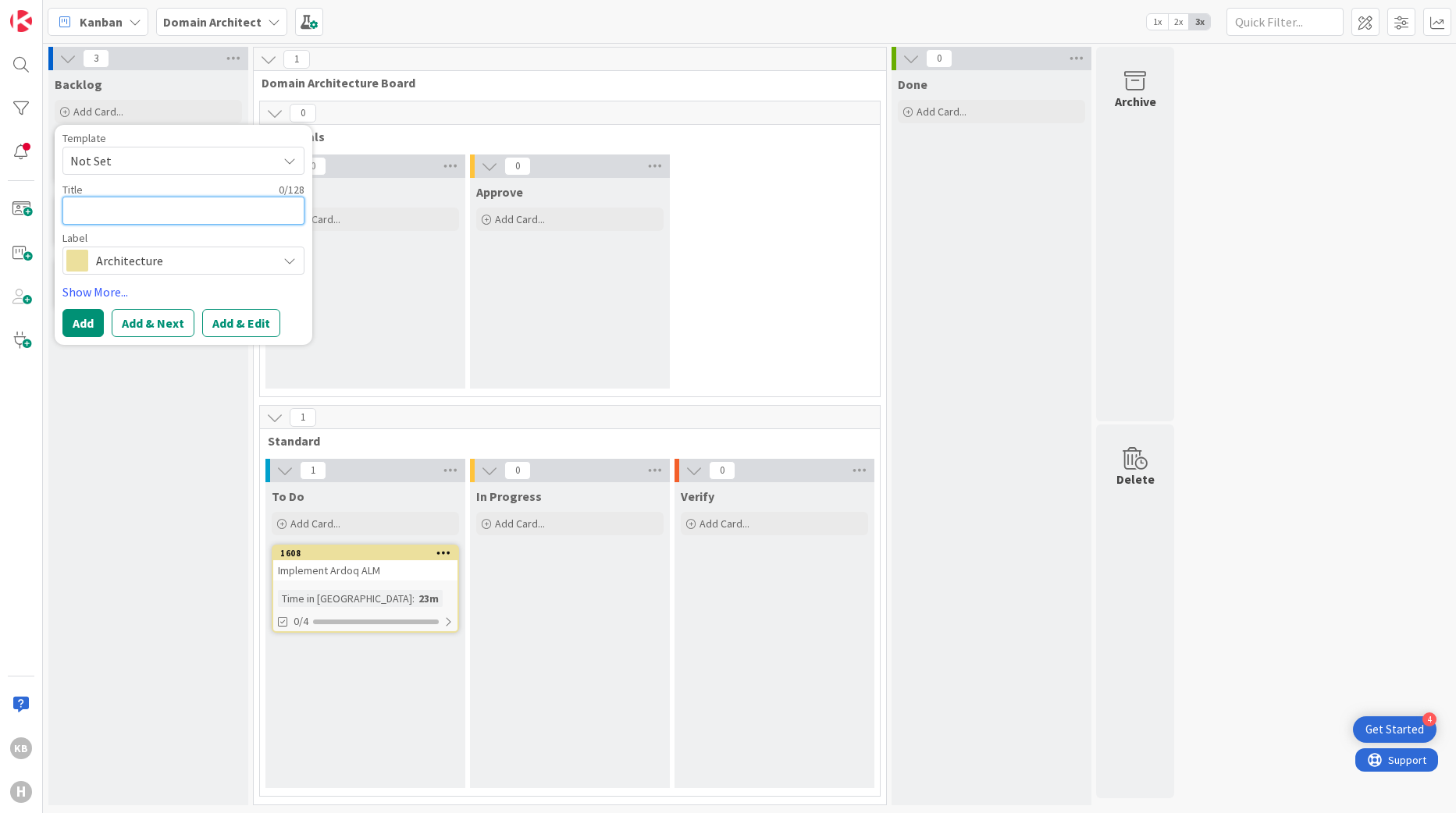
click at [148, 207] on textarea at bounding box center [184, 211] width 242 height 28
click at [199, 215] on textarea "Integration Architecture principles" at bounding box center [184, 211] width 242 height 28
click at [216, 253] on span "Architecture" at bounding box center [183, 260] width 173 height 22
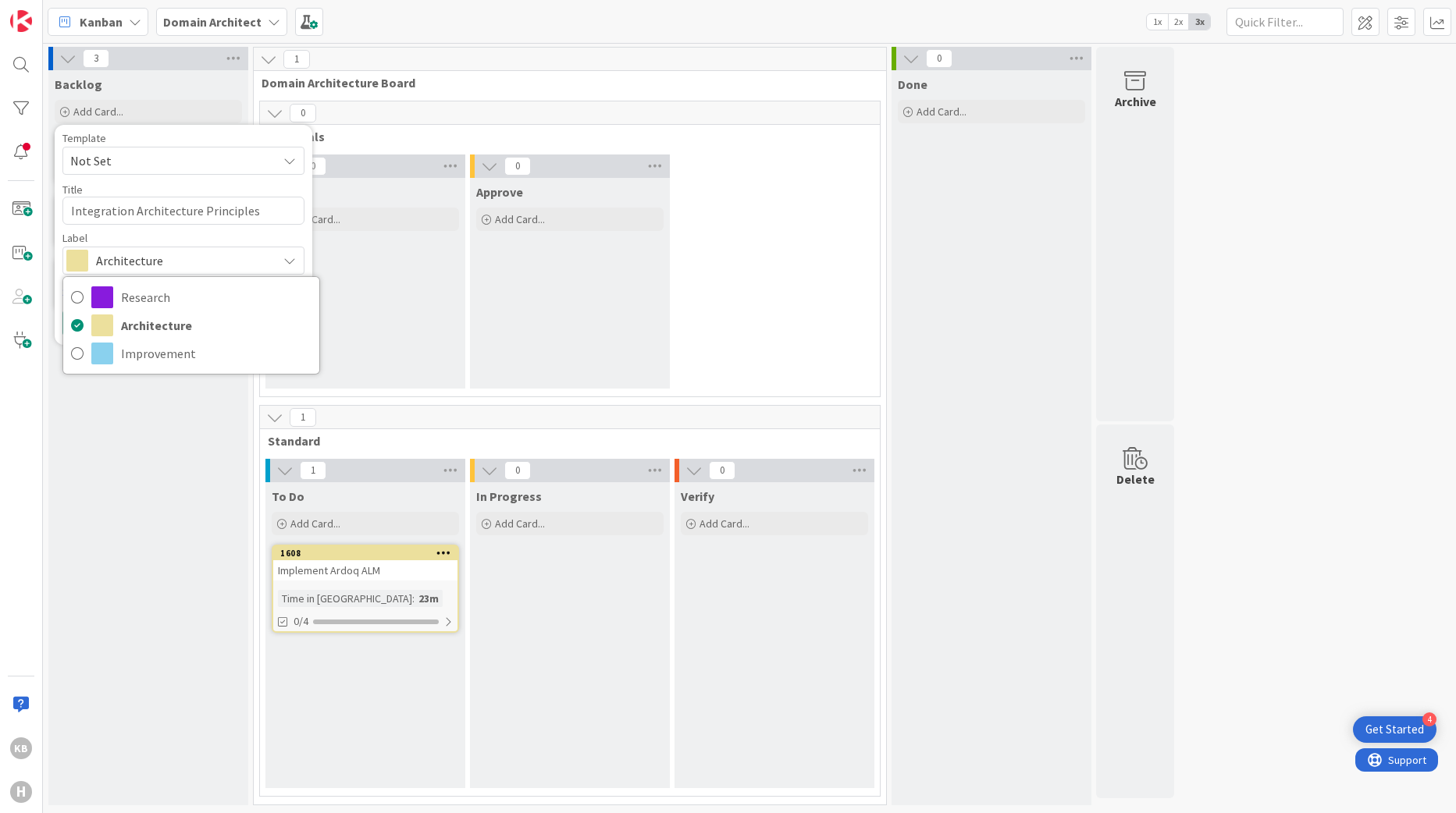
click at [193, 258] on span "Architecture" at bounding box center [183, 260] width 173 height 22
click at [171, 355] on span "Improvement" at bounding box center [216, 353] width 191 height 23
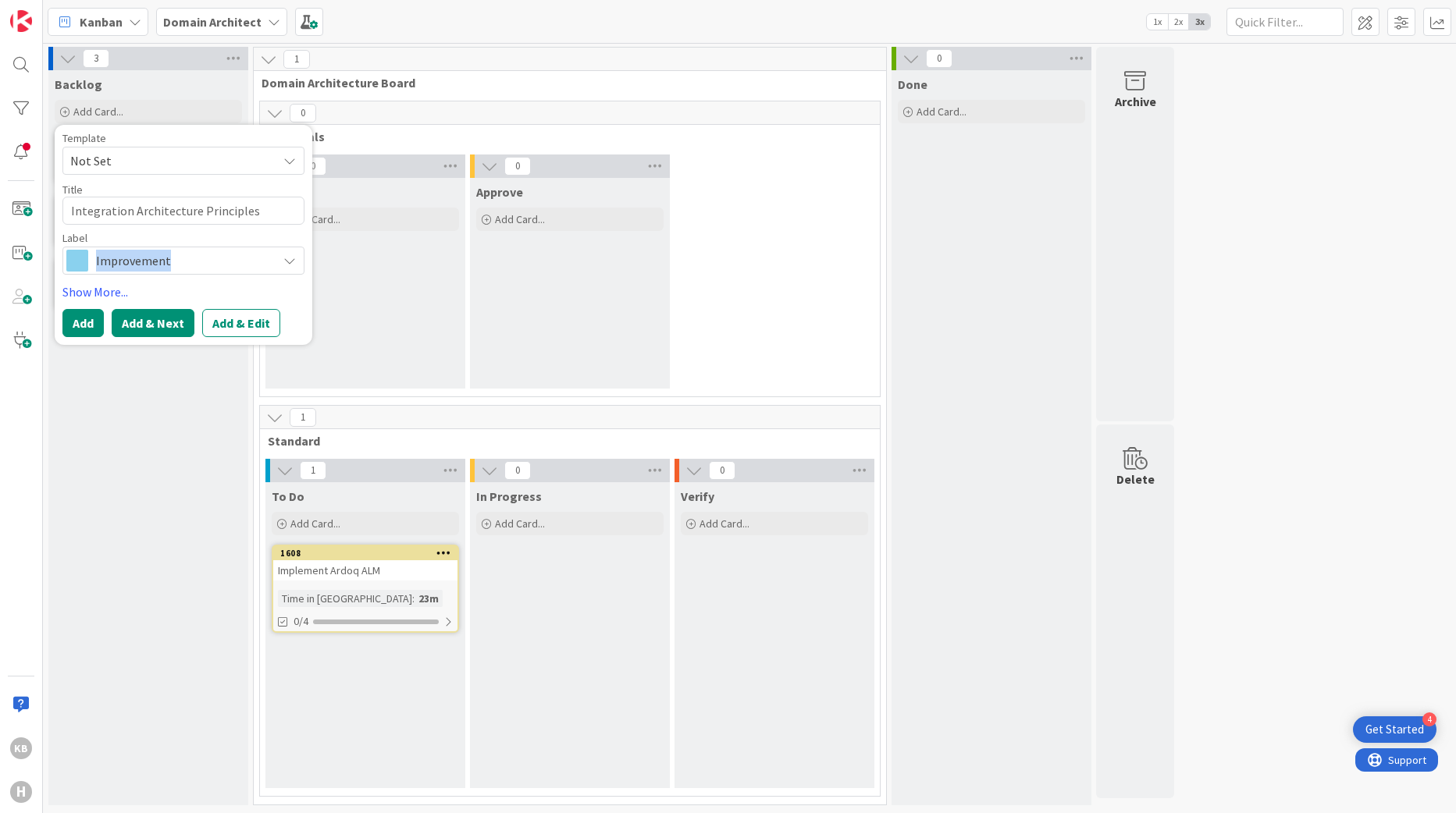
click at [173, 330] on button "Add & Next" at bounding box center [152, 323] width 83 height 28
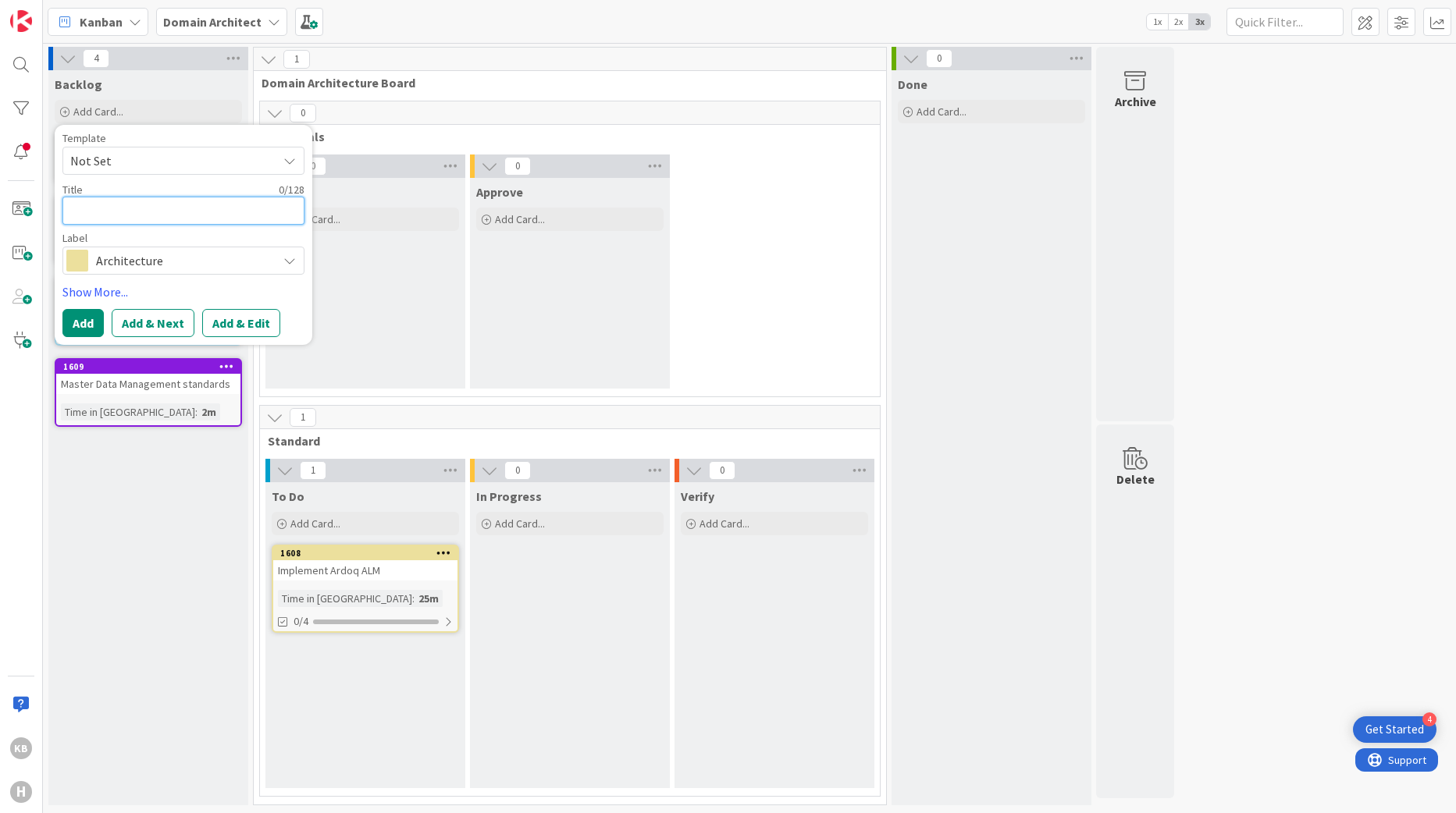
click at [150, 209] on textarea at bounding box center [184, 211] width 242 height 28
click at [167, 323] on button "Add & Next" at bounding box center [152, 323] width 83 height 28
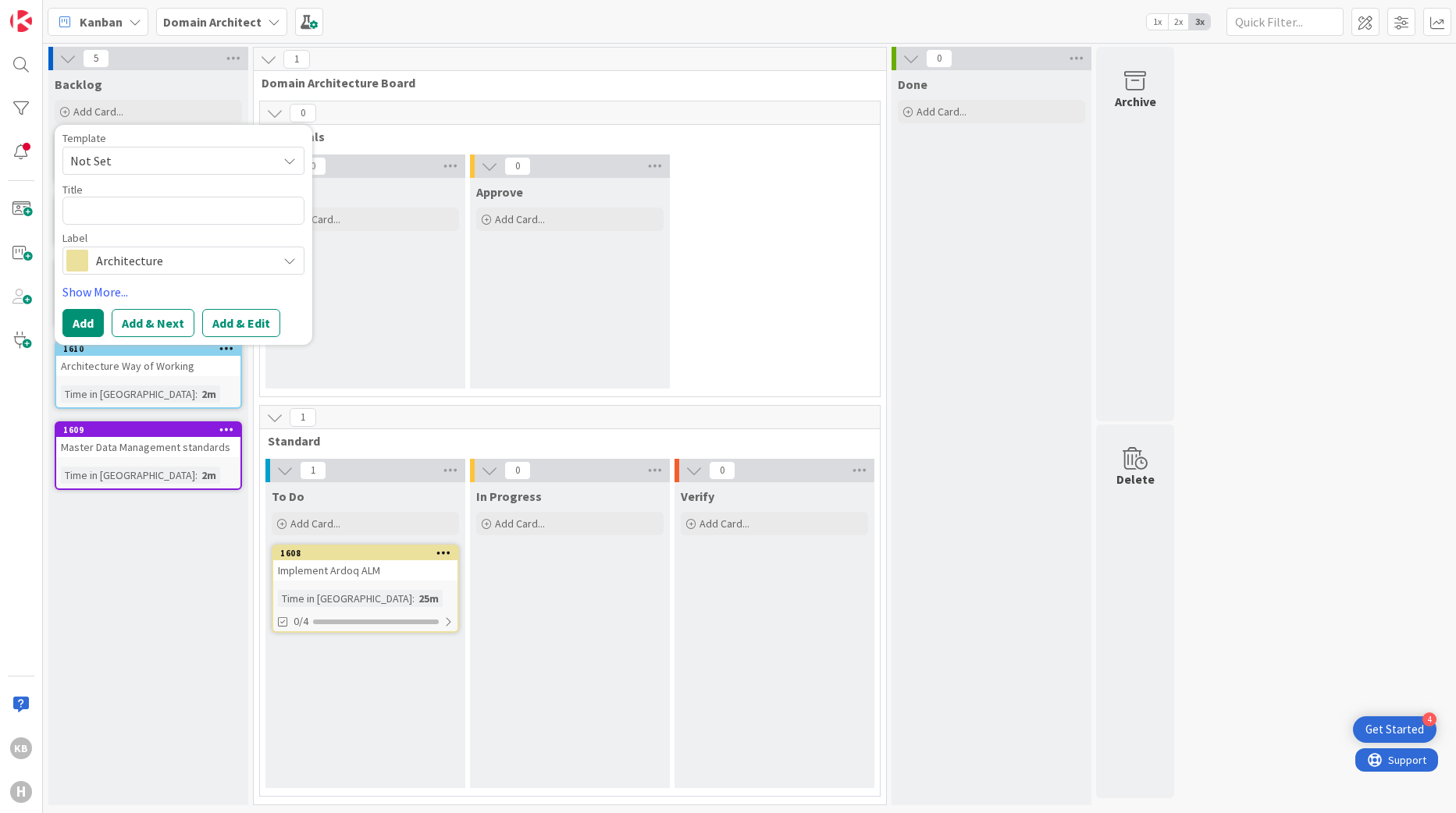
click at [76, 504] on div "Backlog Add Card... Template Not Set Title 0 / 128 Label Architecture Research …" at bounding box center [147, 438] width 200 height 735
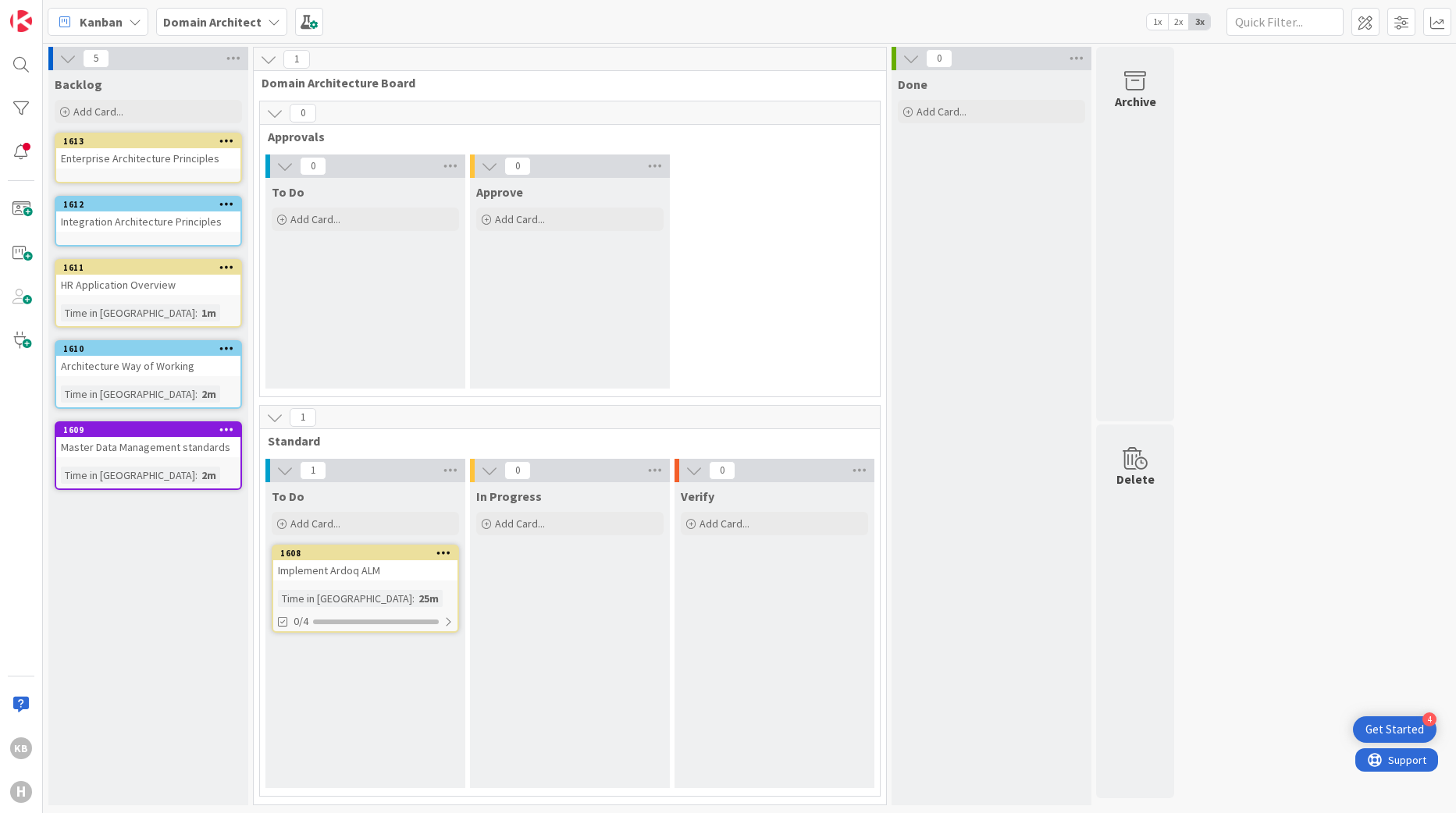
click at [147, 151] on div "Enterprise Architecture Principles" at bounding box center [148, 158] width 184 height 20
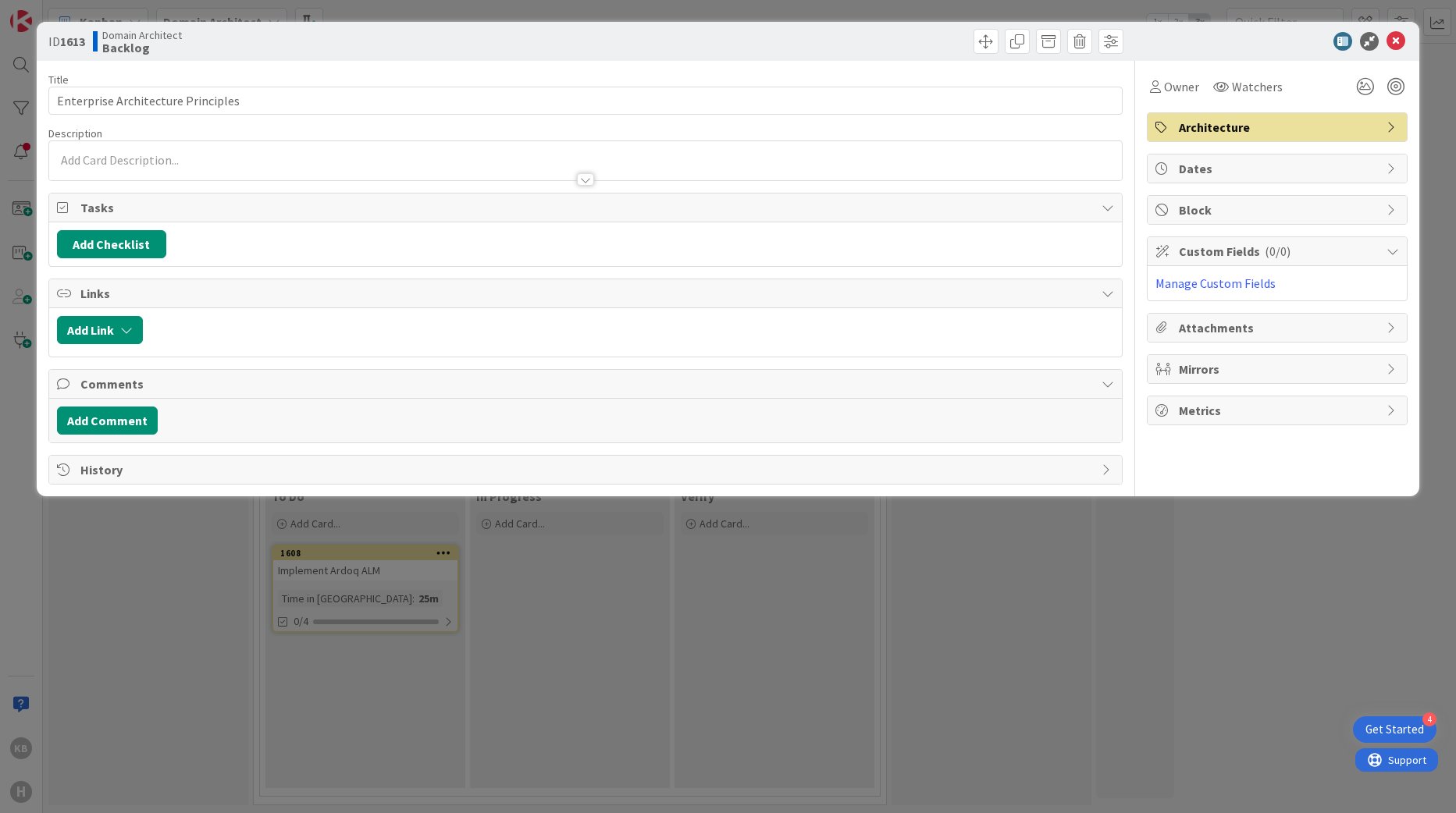
click at [1209, 143] on div "Owner Watchers Architecture Dates Block Custom Fields ( 0/0 ) Manage Custom Fie…" at bounding box center [1277, 272] width 260 height 424
click at [1210, 135] on span "Architecture" at bounding box center [1278, 127] width 200 height 18
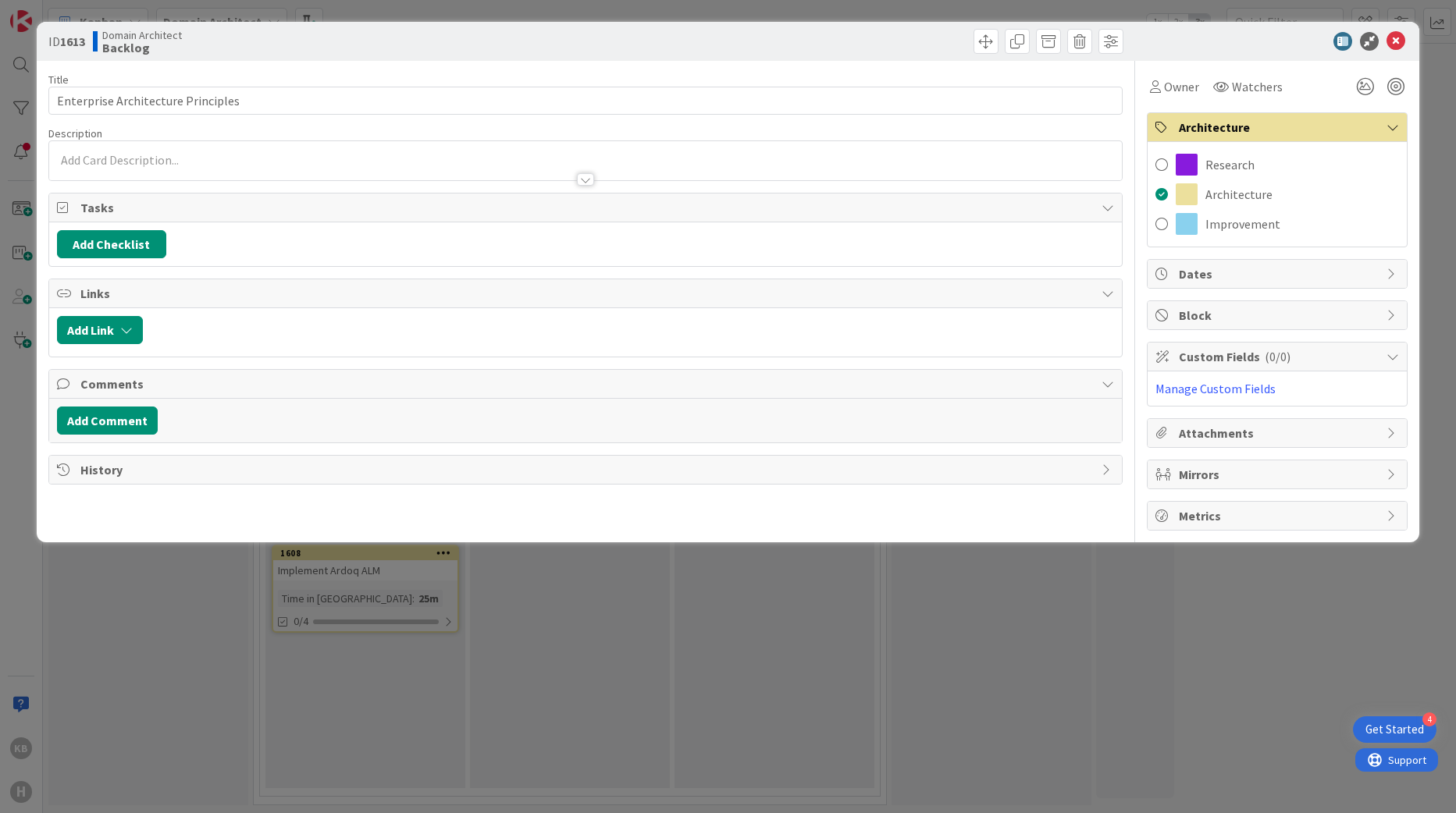
click at [1161, 229] on span at bounding box center [1162, 223] width 13 height 23
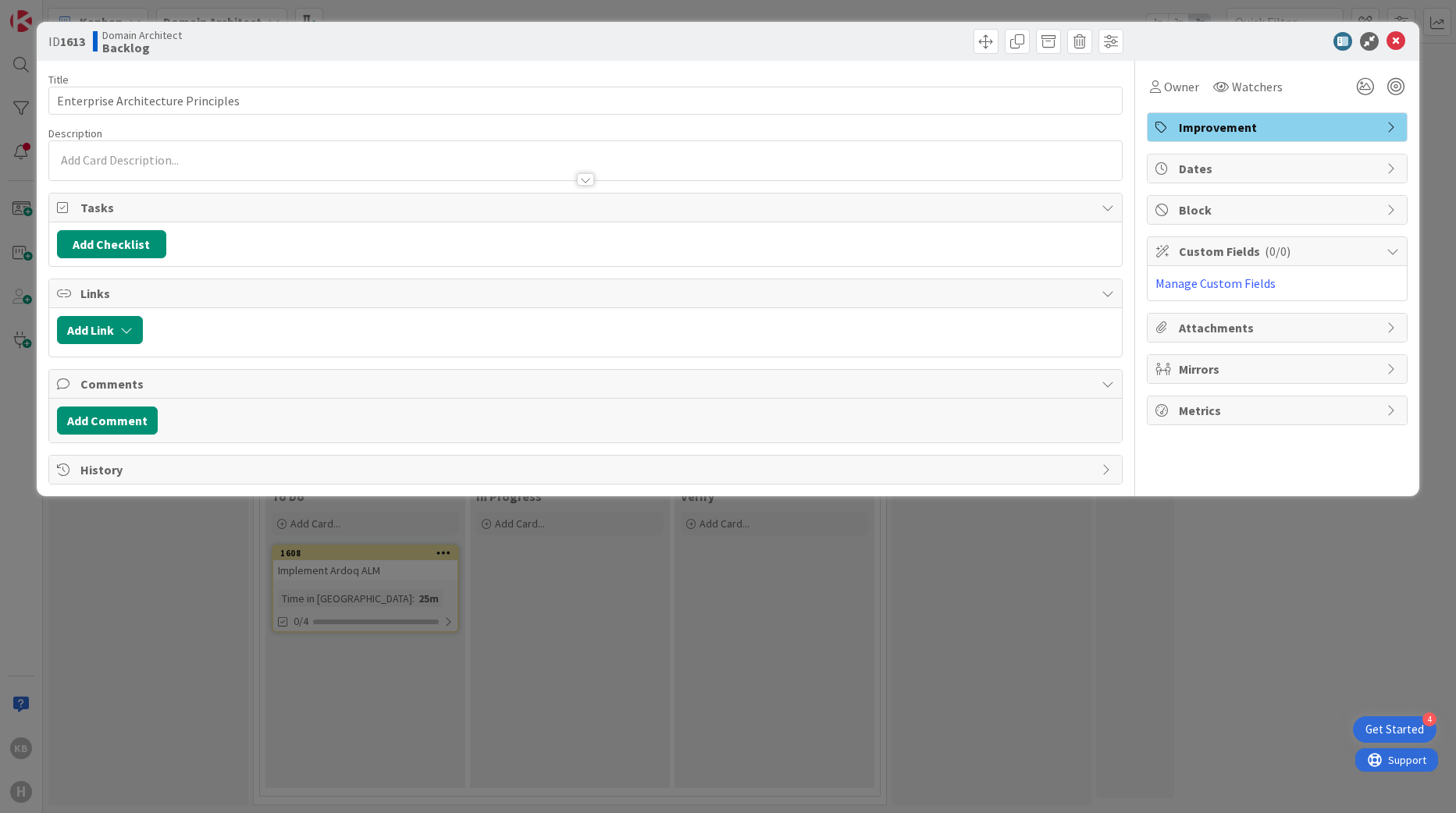
click at [1161, 203] on icon at bounding box center [1163, 210] width 15 height 13
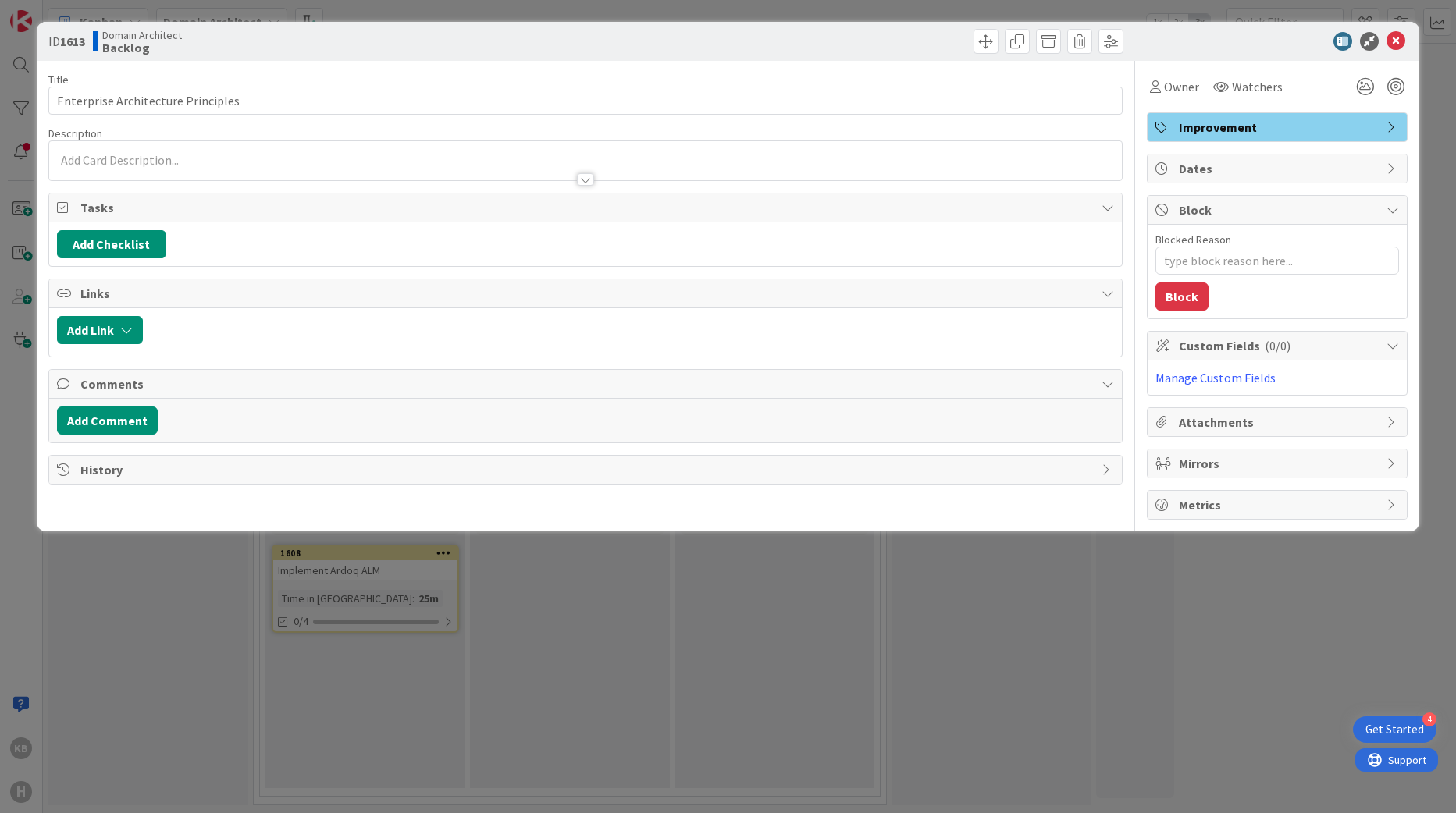
click at [1168, 202] on div "Block" at bounding box center [1277, 211] width 260 height 29
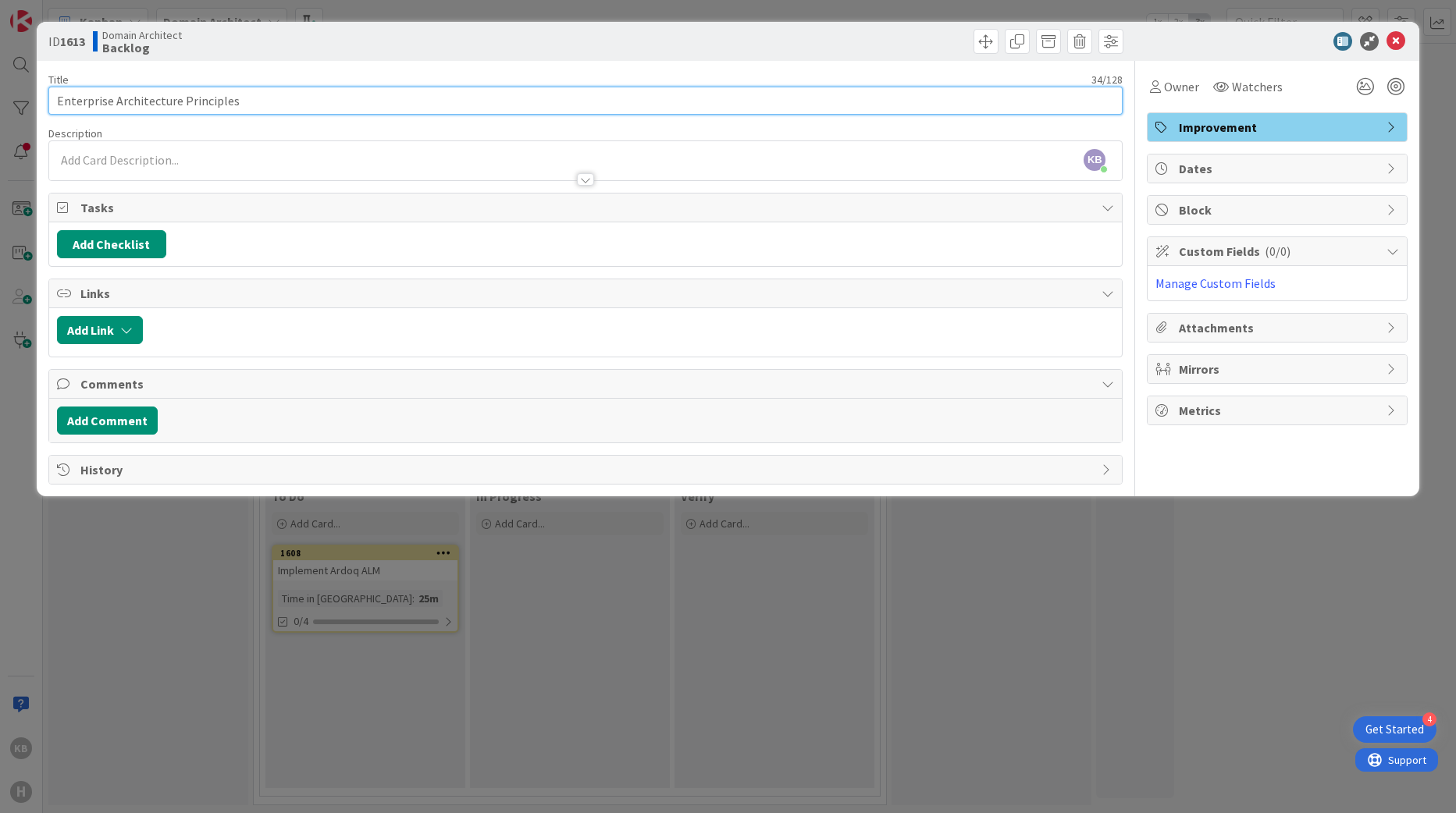
click at [58, 96] on input "Enterprise Architecture Principles" at bounding box center [586, 100] width 1075 height 28
drag, startPoint x: 99, startPoint y: 95, endPoint x: -30, endPoint y: 108, distance: 129.7
click at [0, 108] on html "4 Get Started KB H Kanban Domain Architect 1x 2x 3x 5 Backlog Add Card... Templ…" at bounding box center [728, 406] width 1456 height 813
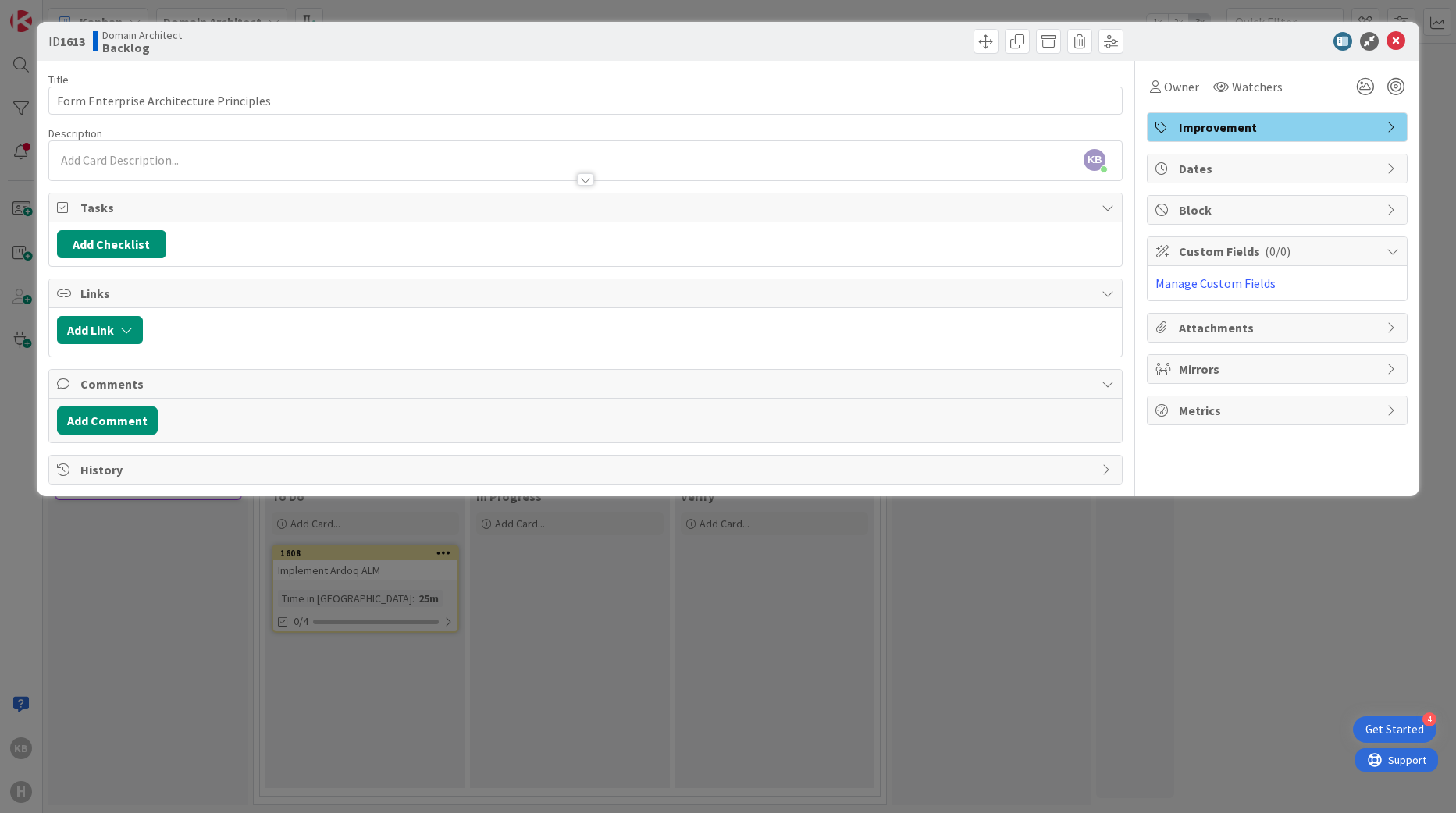
click at [1144, 622] on div "ID 1613 Domain Architect Backlog Title 39 / 128 Form Enterprise Architecture Pr…" at bounding box center [728, 406] width 1456 height 813
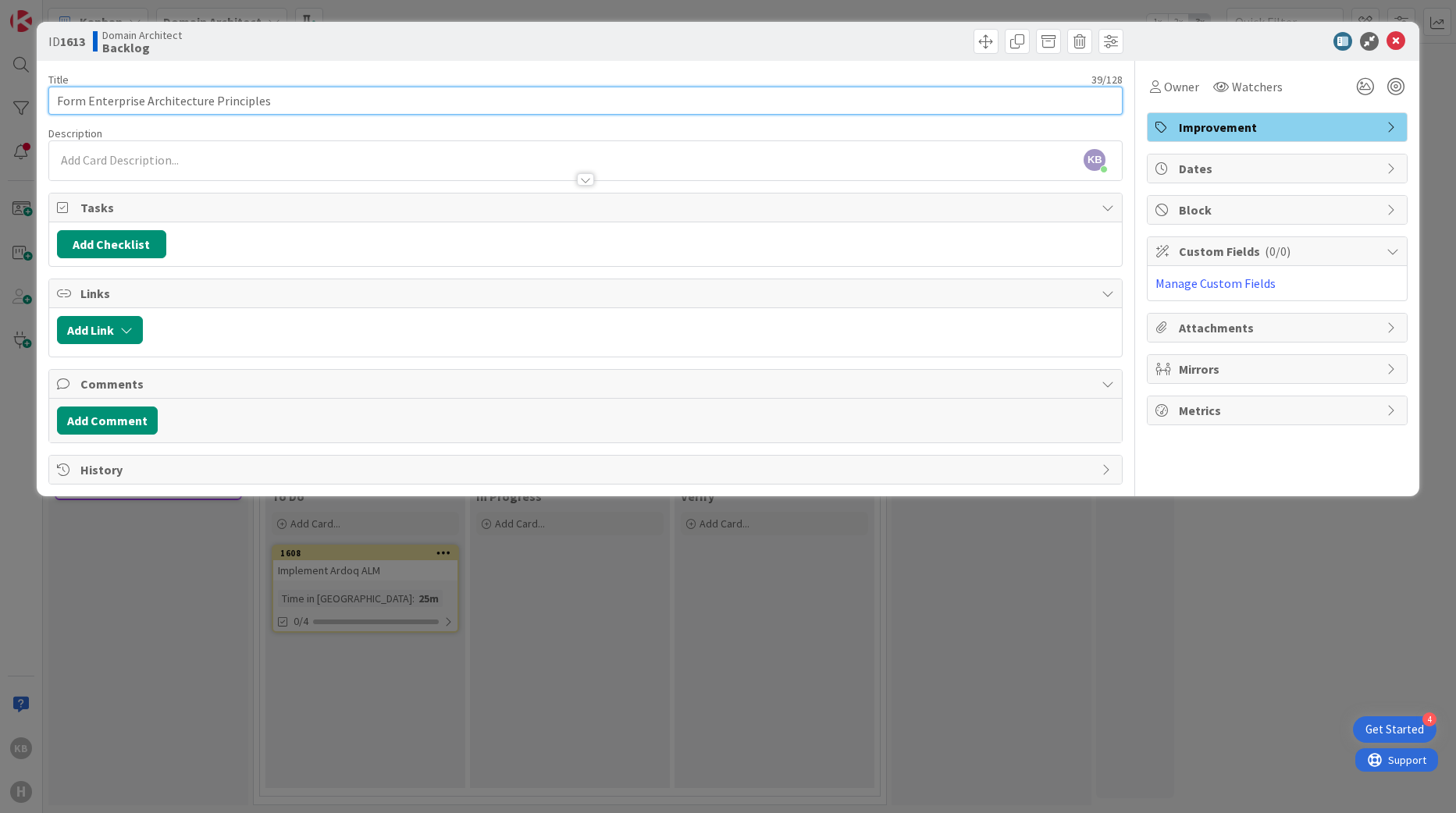
drag, startPoint x: 82, startPoint y: 101, endPoint x: 14, endPoint y: 111, distance: 68.7
click at [14, 111] on div "ID 1613 Domain Architect Backlog Title 39 / 128 Form Enterprise Architecture Pr…" at bounding box center [728, 406] width 1456 height 813
drag, startPoint x: 88, startPoint y: 104, endPoint x: 75, endPoint y: 275, distance: 171.5
click at [0, 107] on html "4 Get Started KB H Kanban Domain Architect 1x 2x 3x 5 Backlog Add Card... Templ…" at bounding box center [728, 406] width 1456 height 813
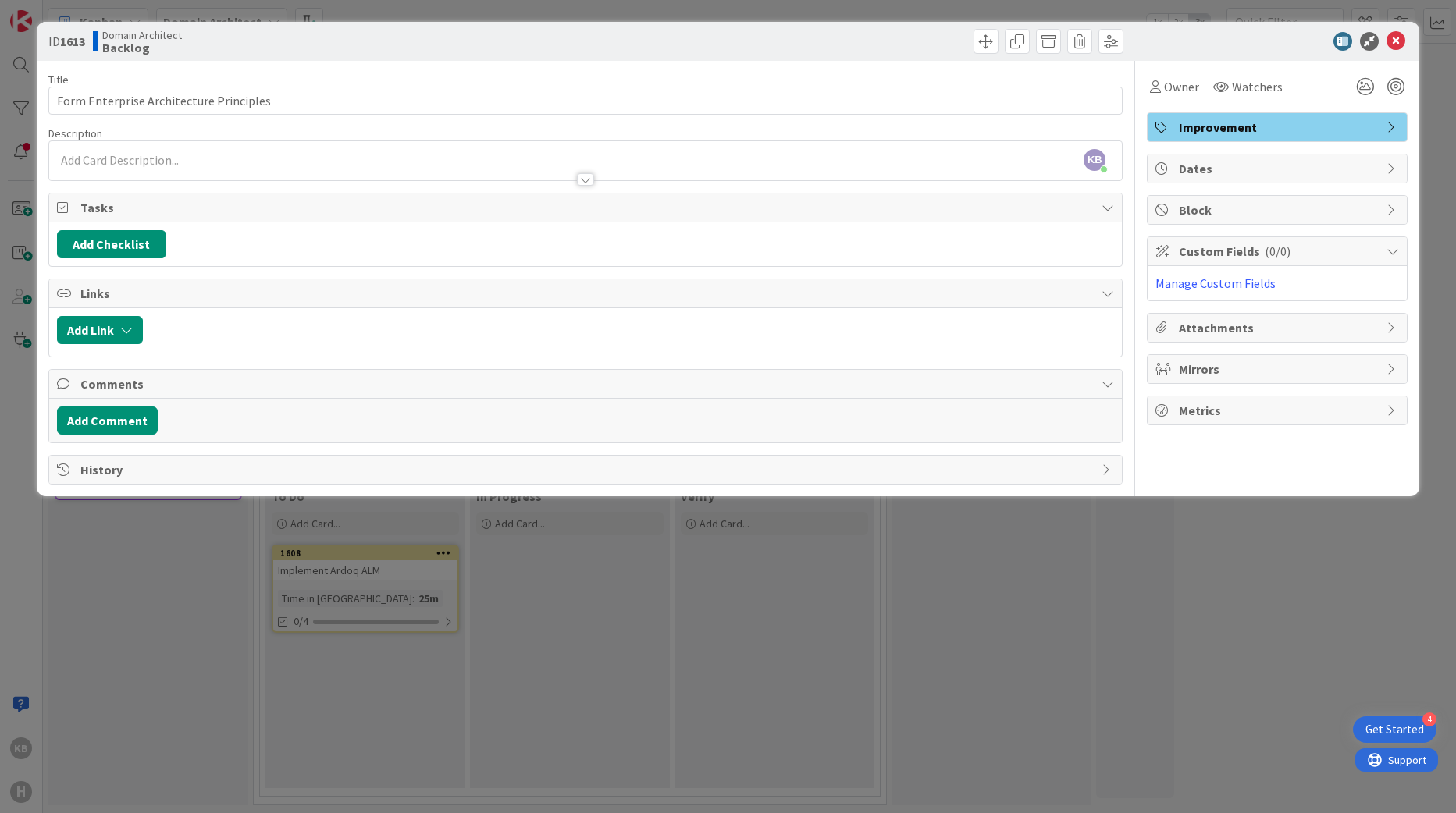
click at [182, 561] on div "ID 1613 Domain Architect Backlog Title 39 / 128 Form Enterprise Architecture Pr…" at bounding box center [728, 406] width 1456 height 813
click at [1396, 45] on icon at bounding box center [1396, 41] width 18 height 18
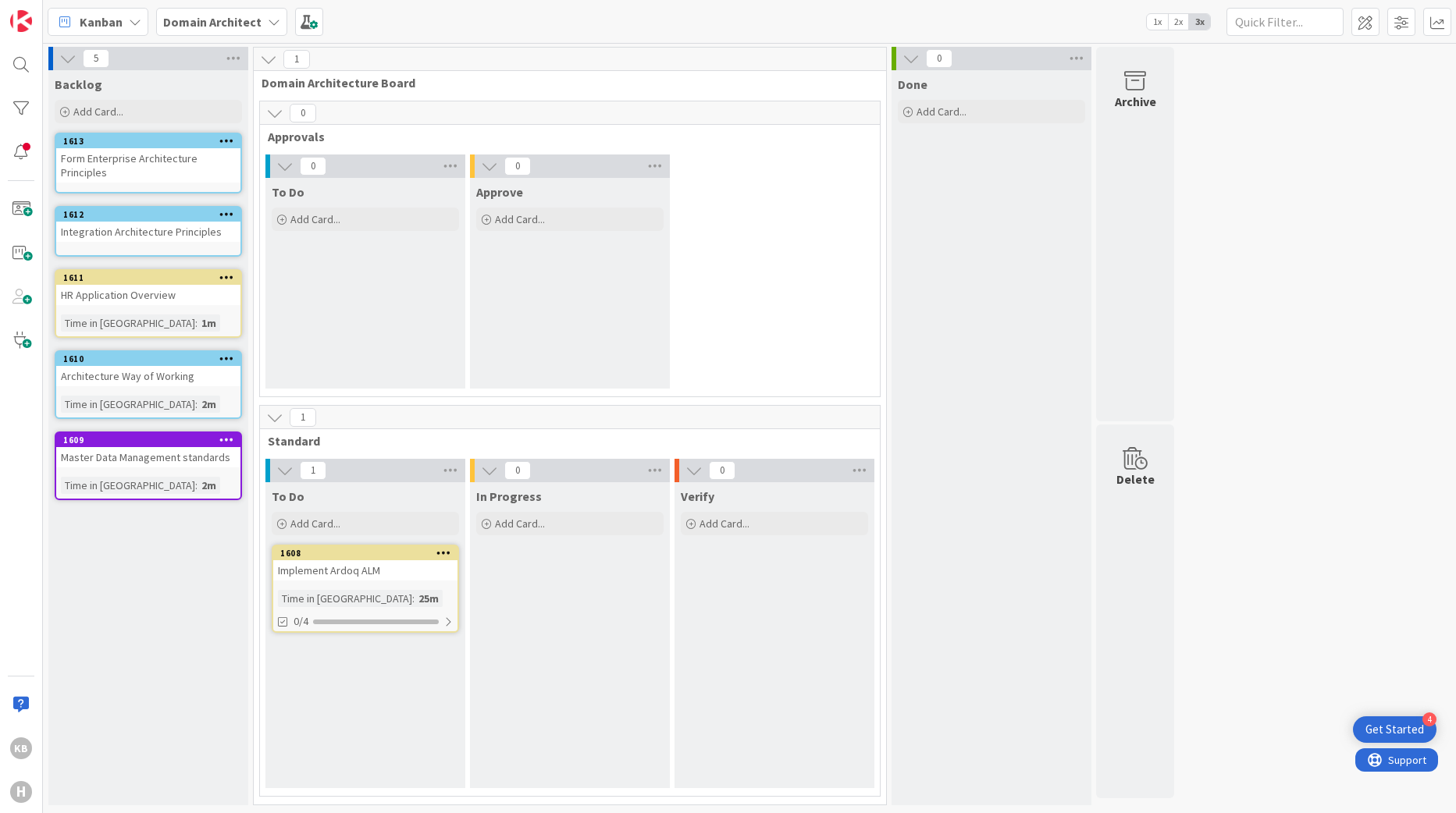
click at [95, 226] on div "Integration Architecture Principles" at bounding box center [148, 231] width 184 height 20
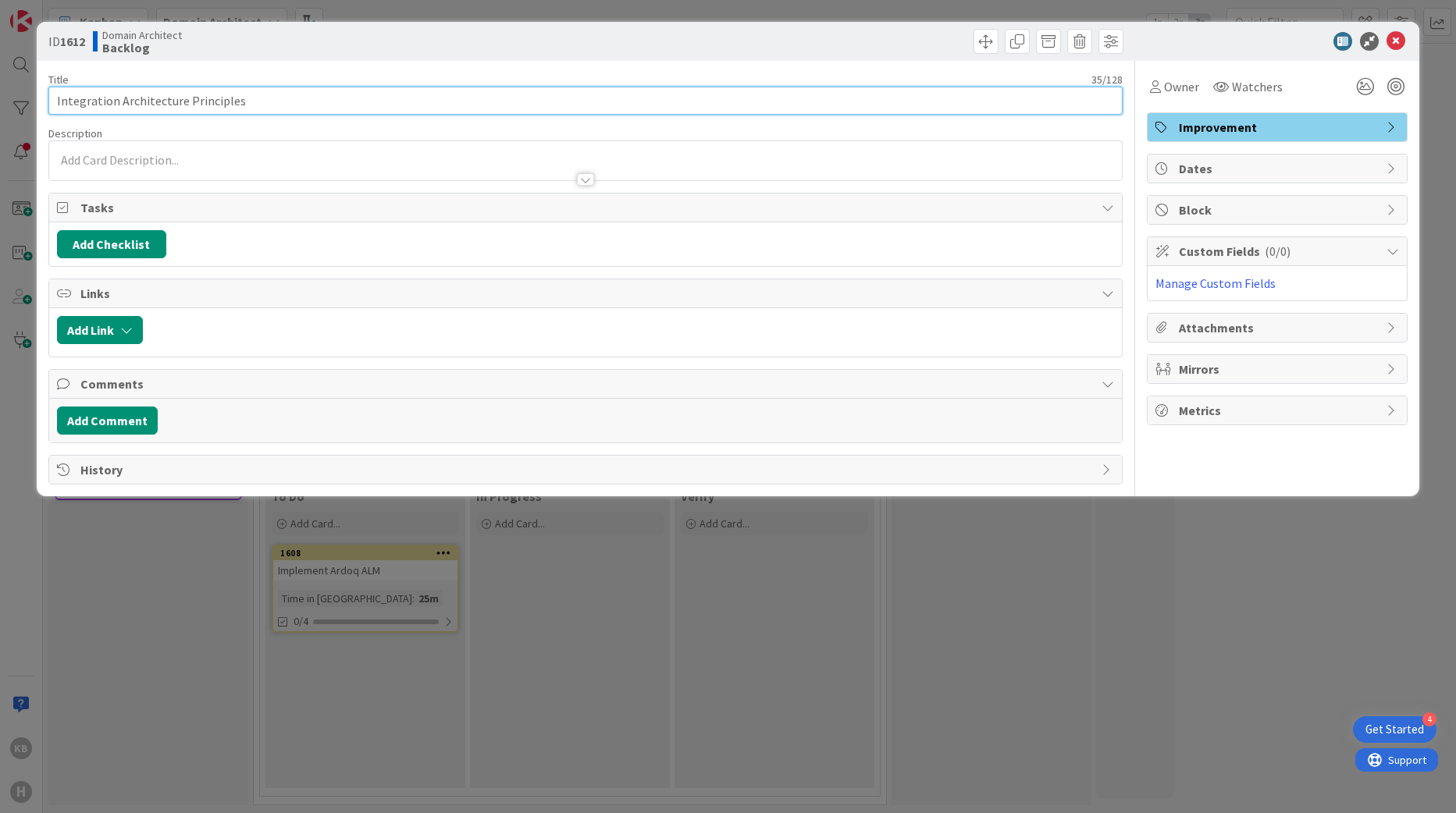
click at [58, 97] on input "Integration Architecture Principles" at bounding box center [586, 100] width 1075 height 28
paste input "Form"
drag, startPoint x: 107, startPoint y: 103, endPoint x: -161, endPoint y: 97, distance: 268.1
click at [0, 97] on html "4 Get Started KB H Kanban Domain Architect 1x 2x 3x 5 Backlog Add Card... Templ…" at bounding box center [728, 406] width 1456 height 813
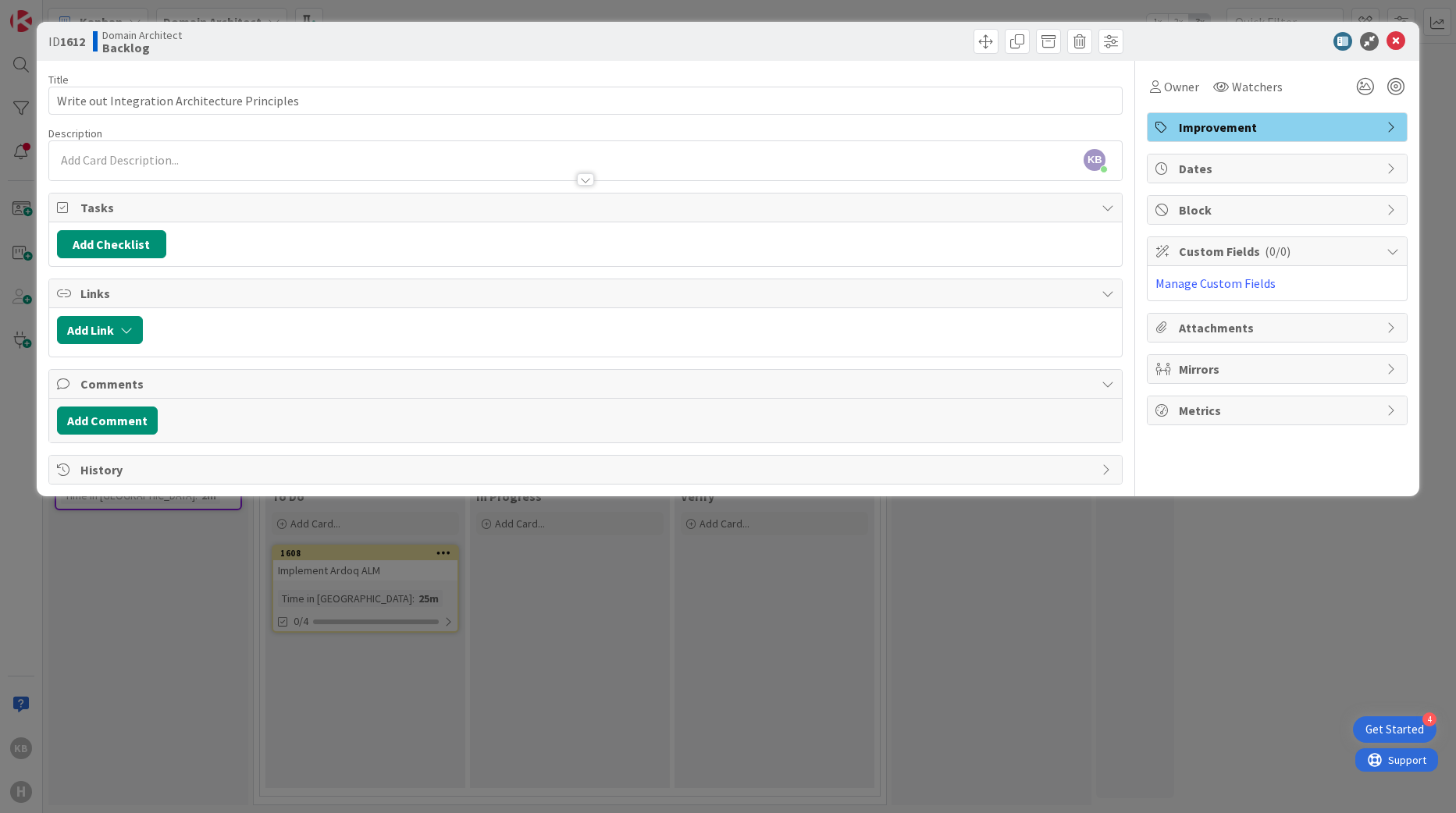
drag, startPoint x: 213, startPoint y: 622, endPoint x: 232, endPoint y: 598, distance: 30.6
click at [214, 622] on div "ID 1612 Domain Architect Backlog Title 45 / 128 Write out Integration Architect…" at bounding box center [728, 406] width 1456 height 813
click at [1399, 34] on icon at bounding box center [1396, 41] width 18 height 18
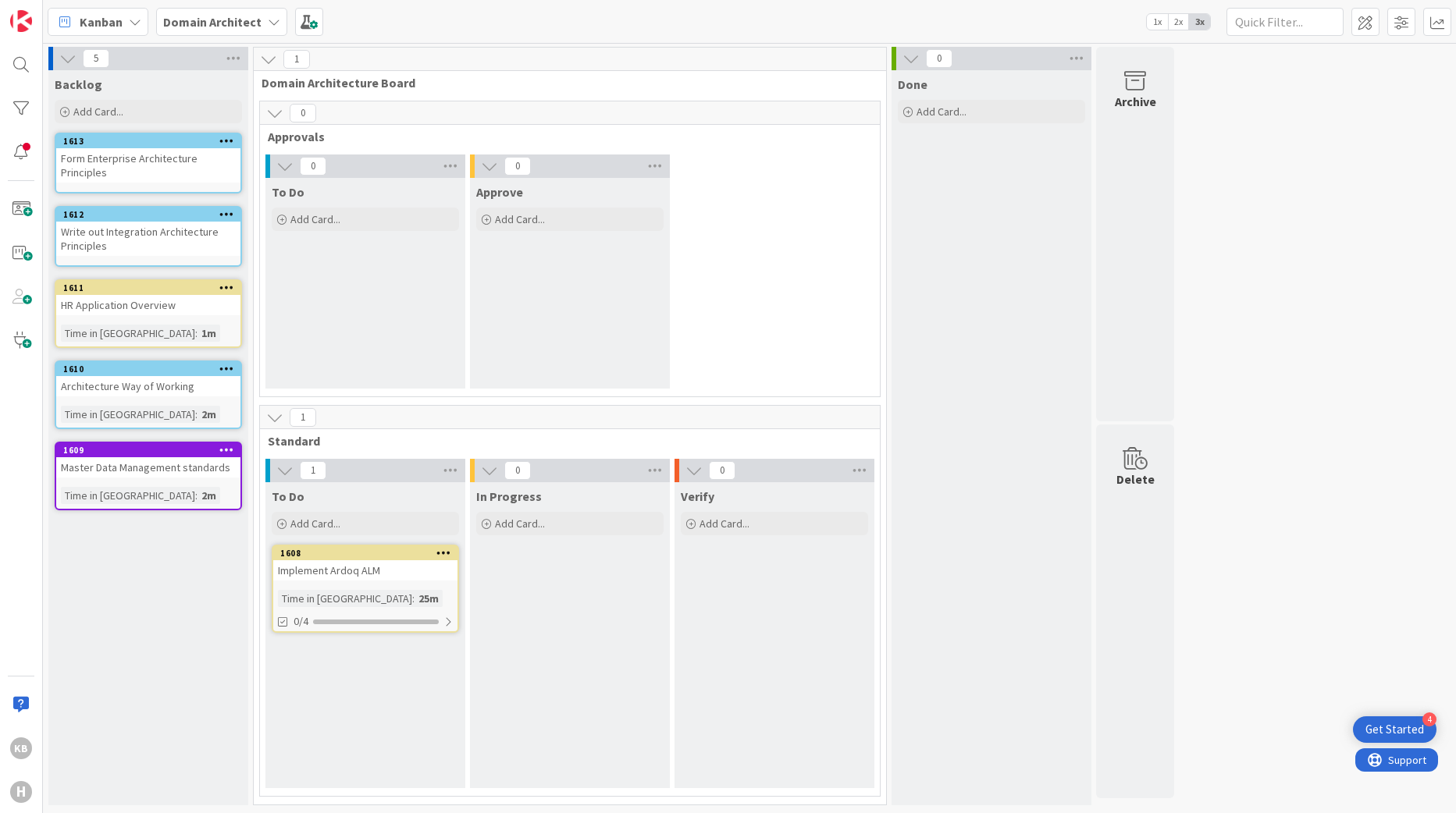
click at [98, 149] on div "Form Enterprise Architecture Principles" at bounding box center [148, 165] width 184 height 34
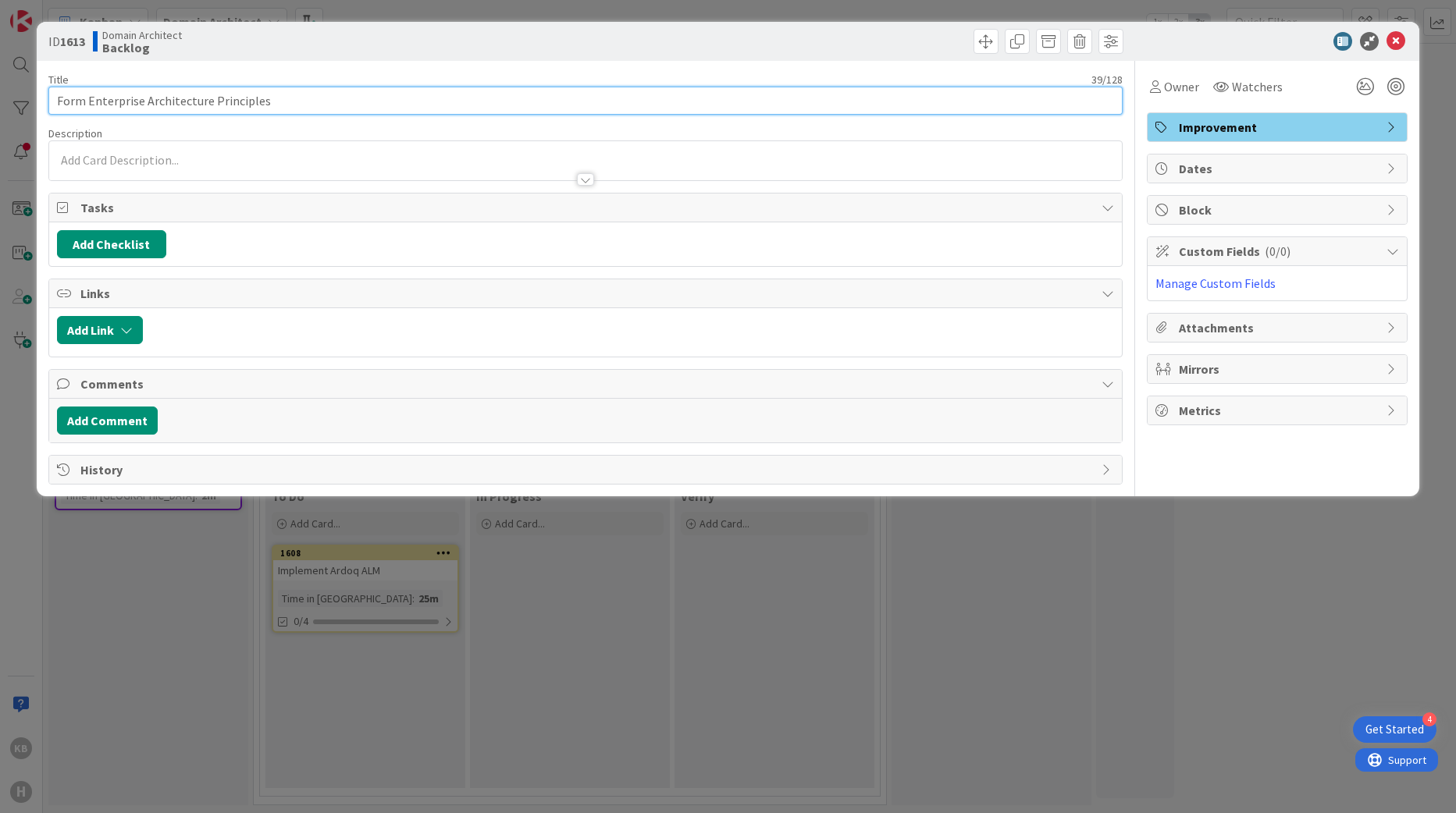
drag, startPoint x: 87, startPoint y: 103, endPoint x: 2, endPoint y: 99, distance: 85.1
click at [10, 99] on div "ID 1613 Domain Architect Backlog Title 39 / 128 Form Enterprise Architecture Pr…" at bounding box center [728, 406] width 1456 height 813
paste input "Write out"
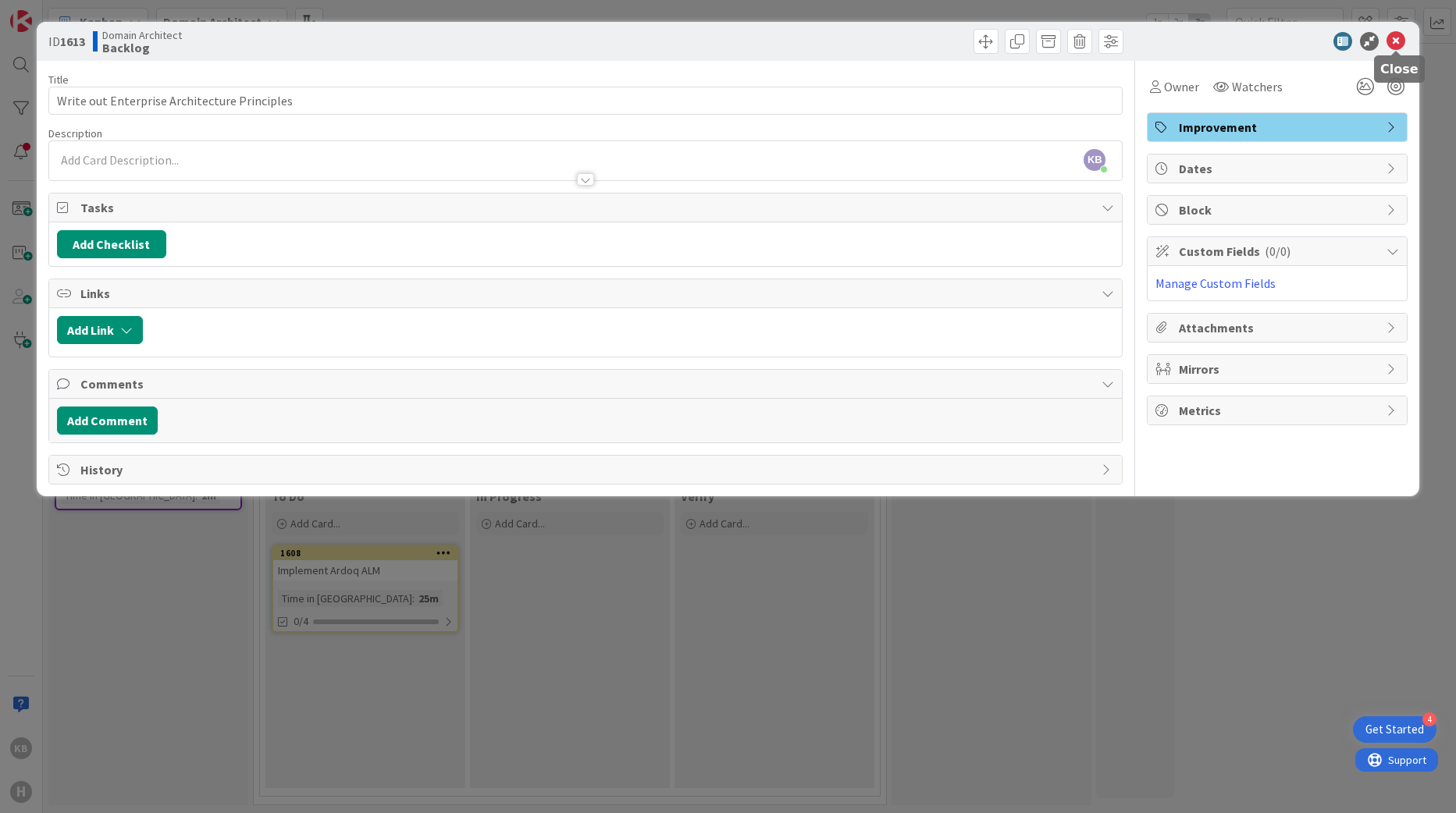
click at [1398, 40] on icon at bounding box center [1396, 41] width 18 height 18
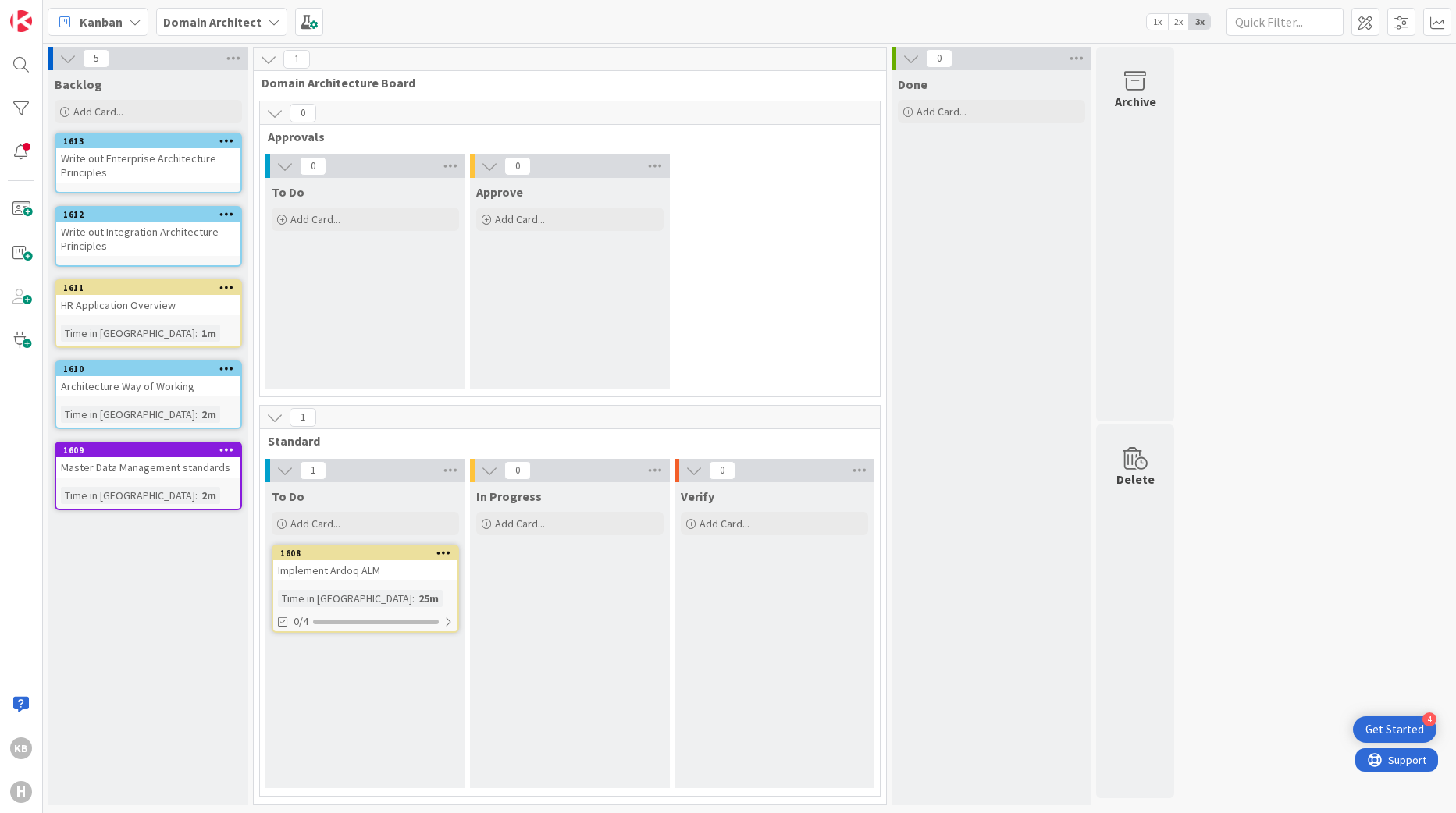
click at [112, 308] on div "HR Application Overview" at bounding box center [148, 304] width 184 height 20
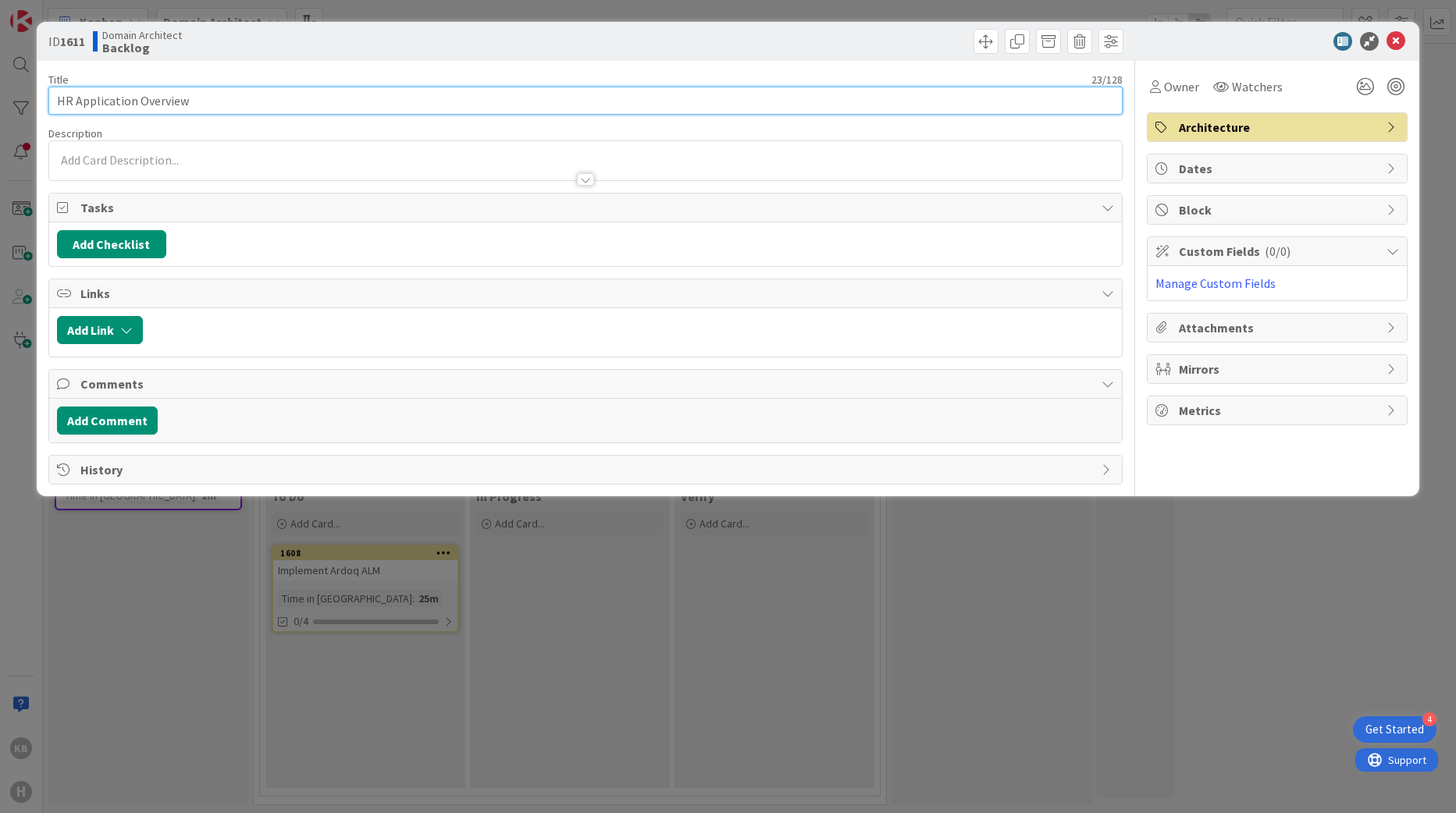
click at [54, 103] on input "HR Application Overview" at bounding box center [586, 100] width 1075 height 28
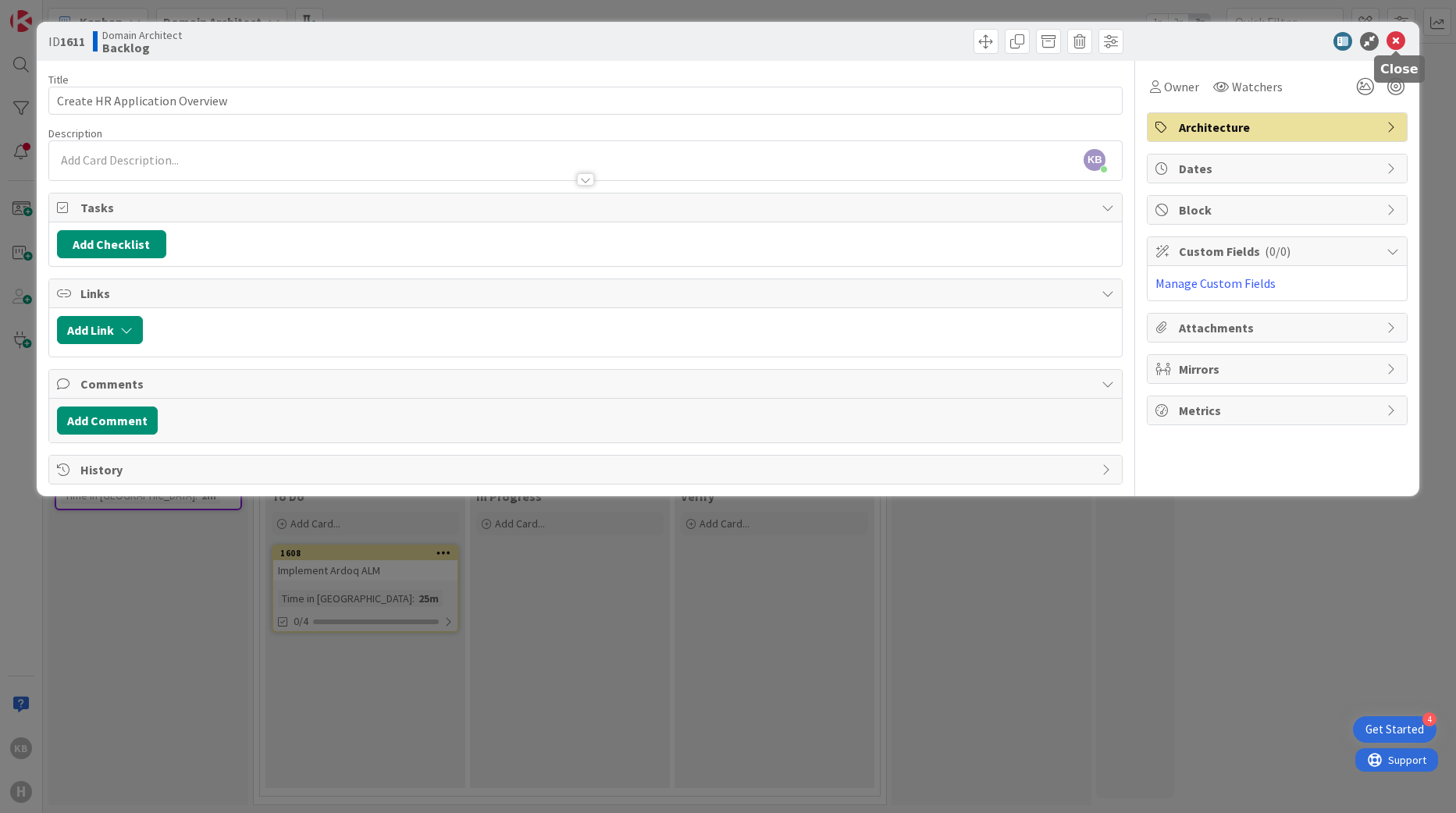
click at [1397, 41] on icon at bounding box center [1396, 41] width 18 height 18
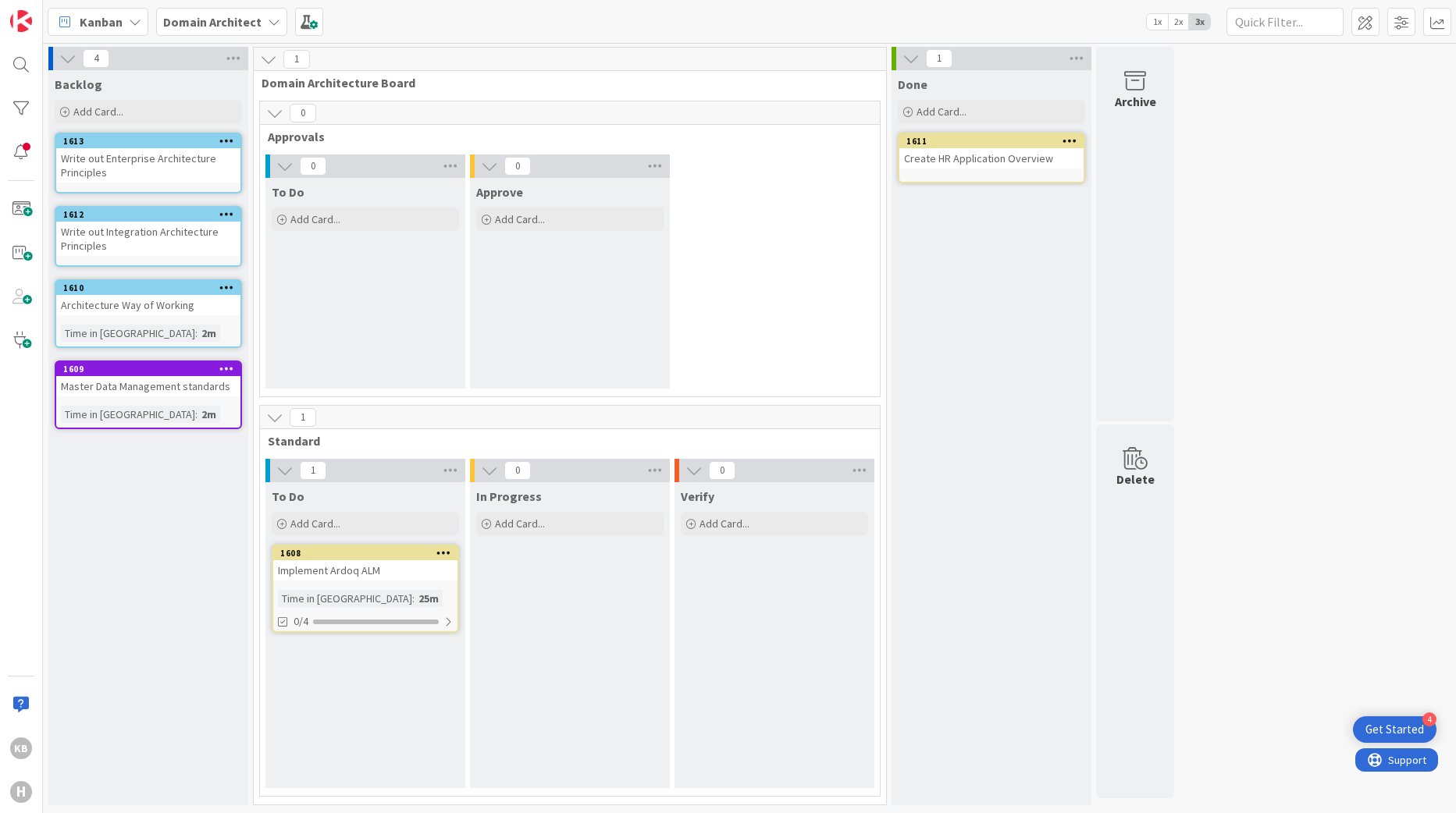
click at [168, 308] on div "Architecture Way of Working" at bounding box center [148, 304] width 184 height 20
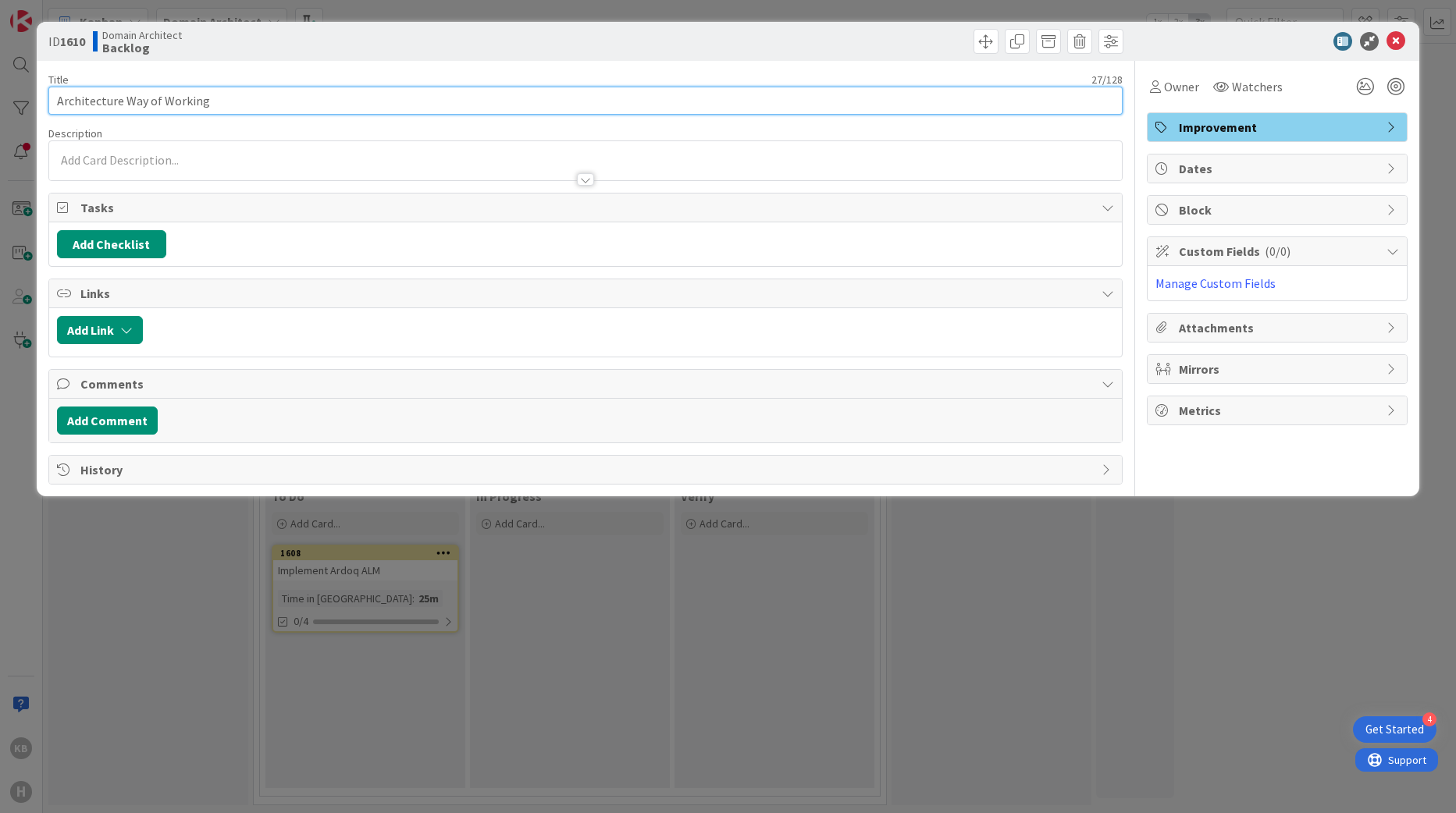
click at [62, 105] on input "Architecture Way of Working" at bounding box center [586, 100] width 1075 height 28
click at [54, 107] on input "Architecture Way of Working" at bounding box center [586, 100] width 1075 height 28
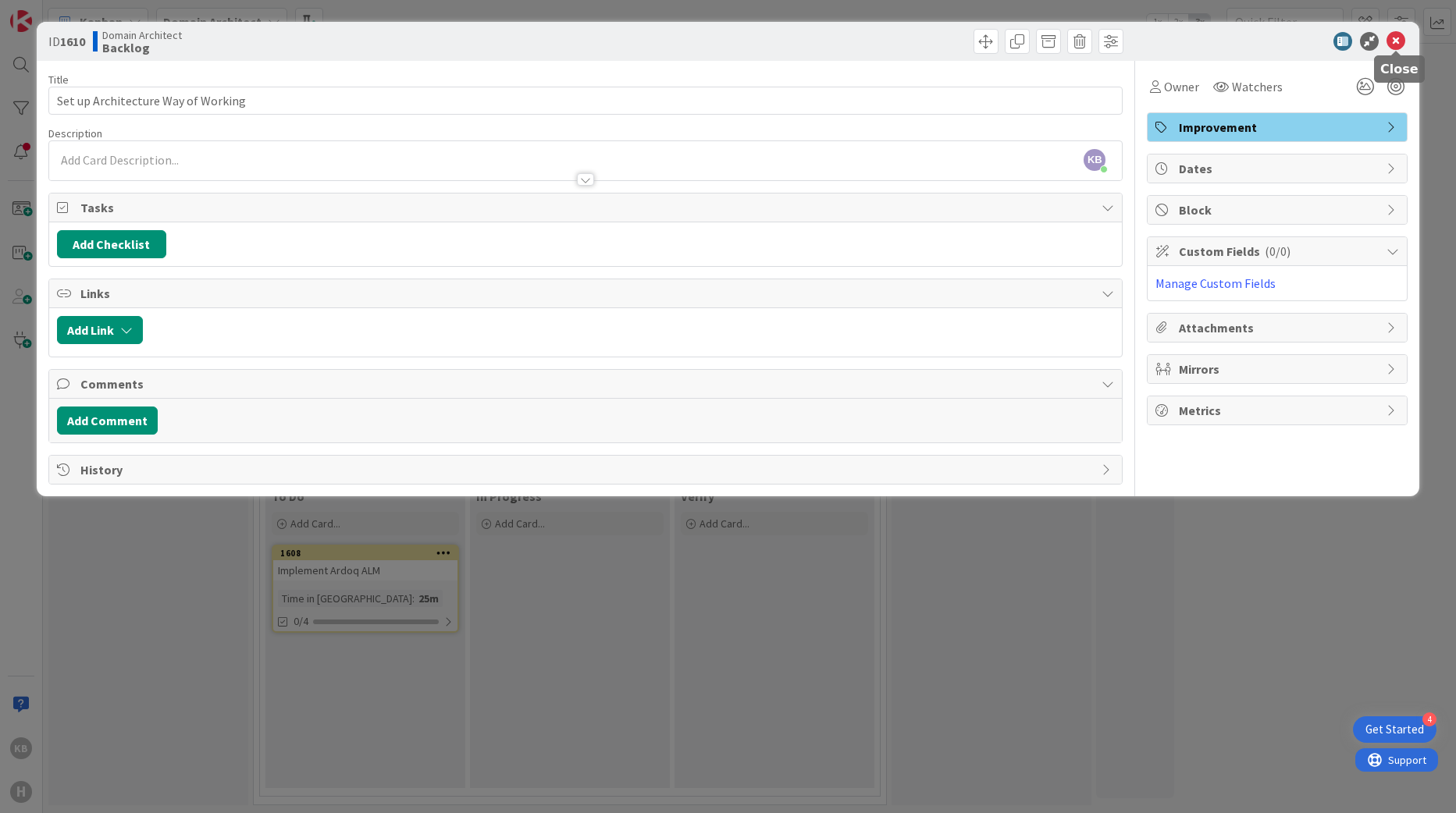
click at [1398, 39] on icon at bounding box center [1396, 41] width 18 height 18
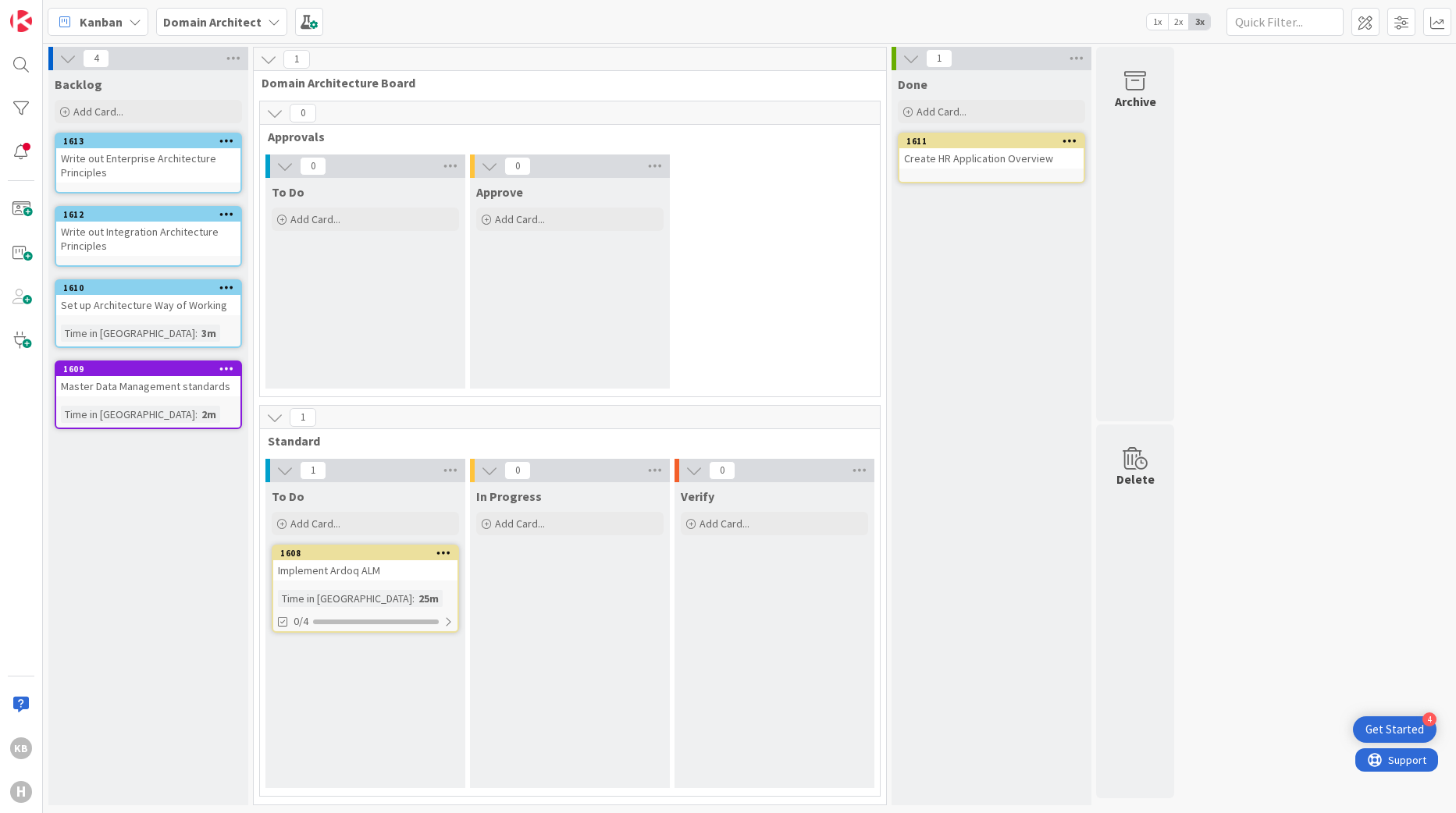
click at [108, 389] on div "Master Data Management standards" at bounding box center [148, 386] width 184 height 20
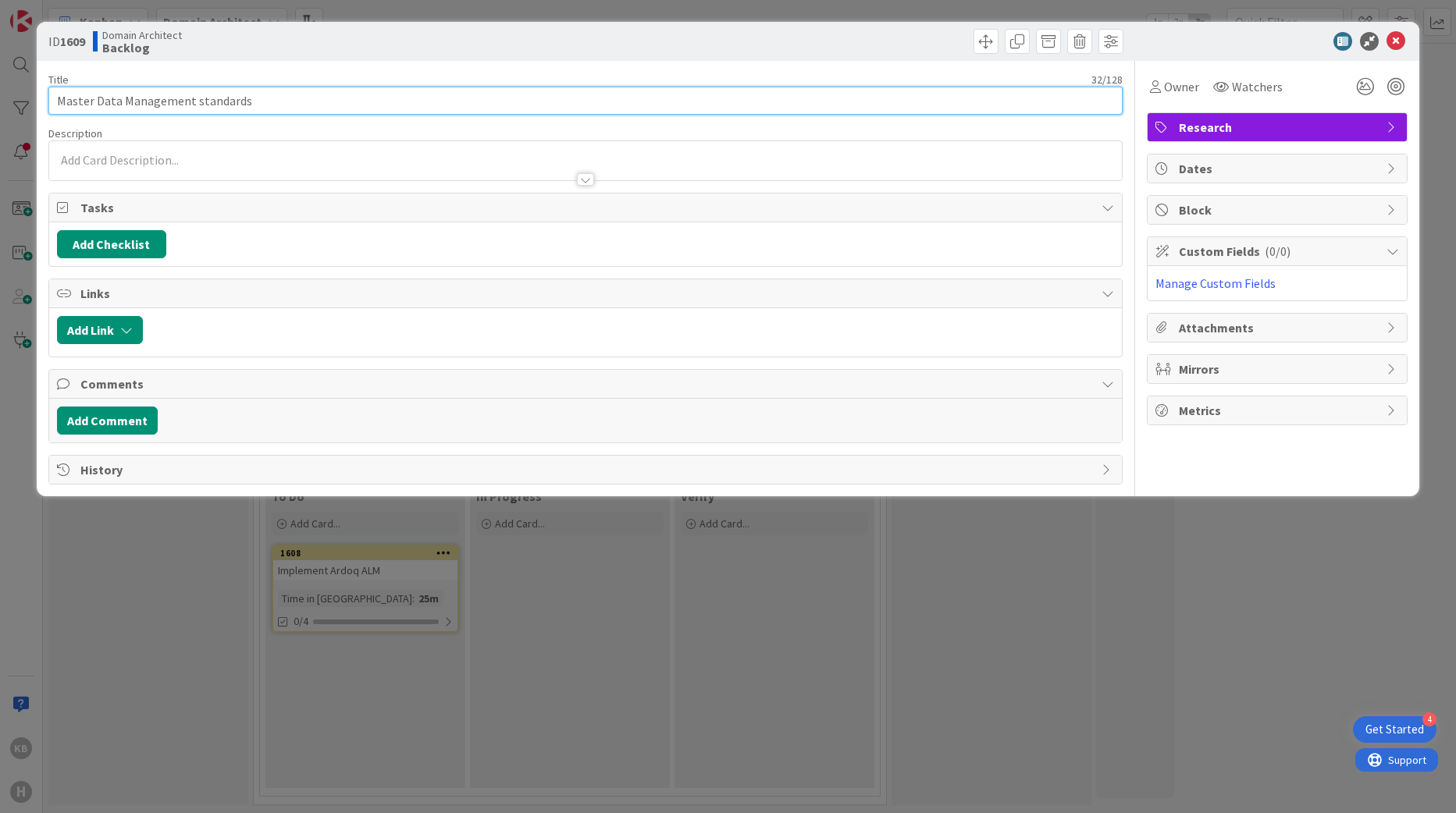
click at [63, 101] on input "Master Data Management standards" at bounding box center [586, 100] width 1075 height 28
click at [58, 101] on input "Master Data Management standards" at bounding box center [586, 100] width 1075 height 28
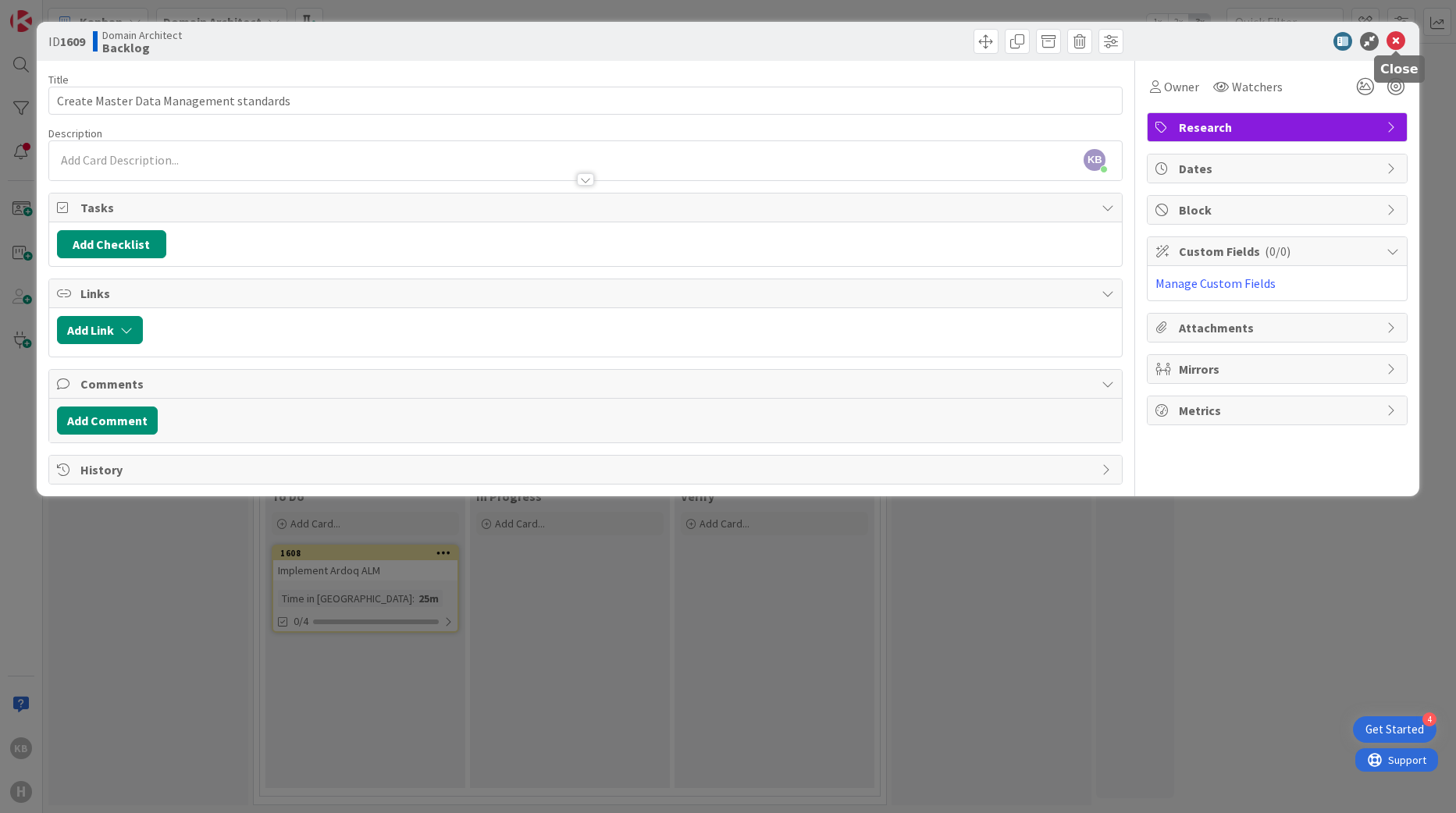
click at [1400, 45] on icon at bounding box center [1396, 41] width 18 height 18
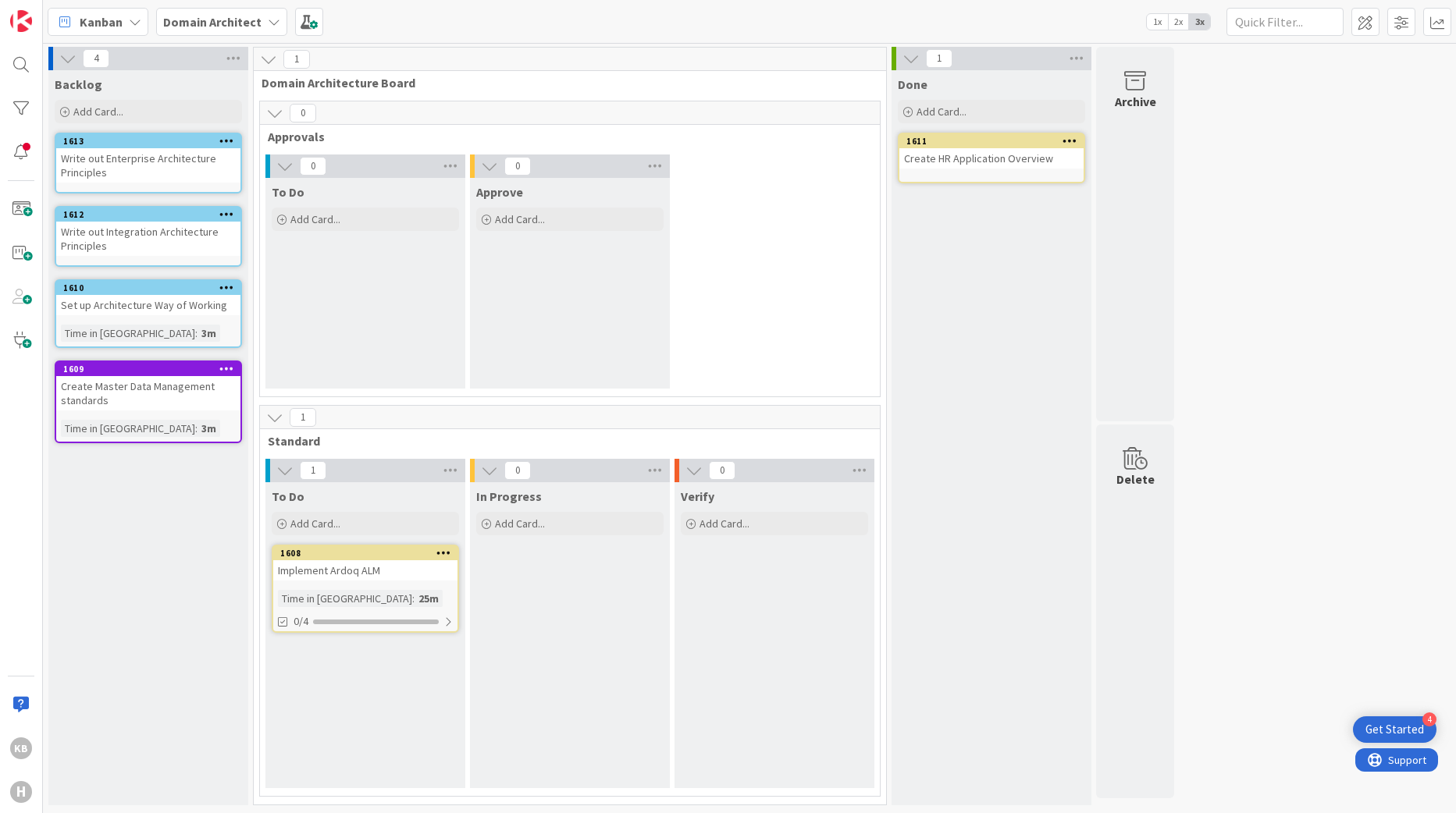
click at [168, 486] on div "Backlog Add Card... Template Not Set Title 0 / 128 Label Architecture Research …" at bounding box center [147, 438] width 200 height 735
click at [73, 393] on div "Create Master Data Management standards" at bounding box center [148, 393] width 184 height 34
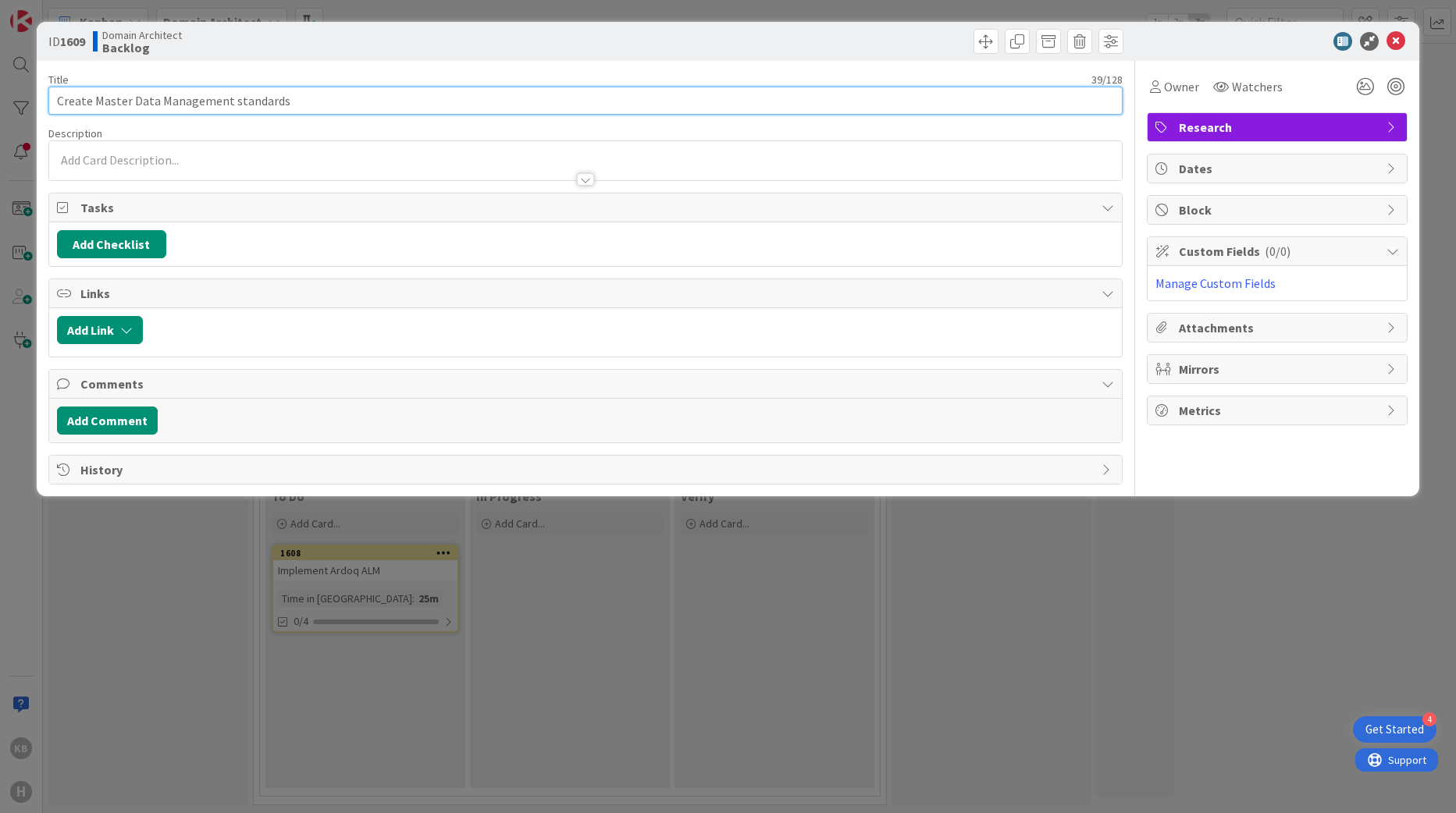
click at [75, 103] on input "Create Master Data Management standards" at bounding box center [586, 100] width 1075 height 28
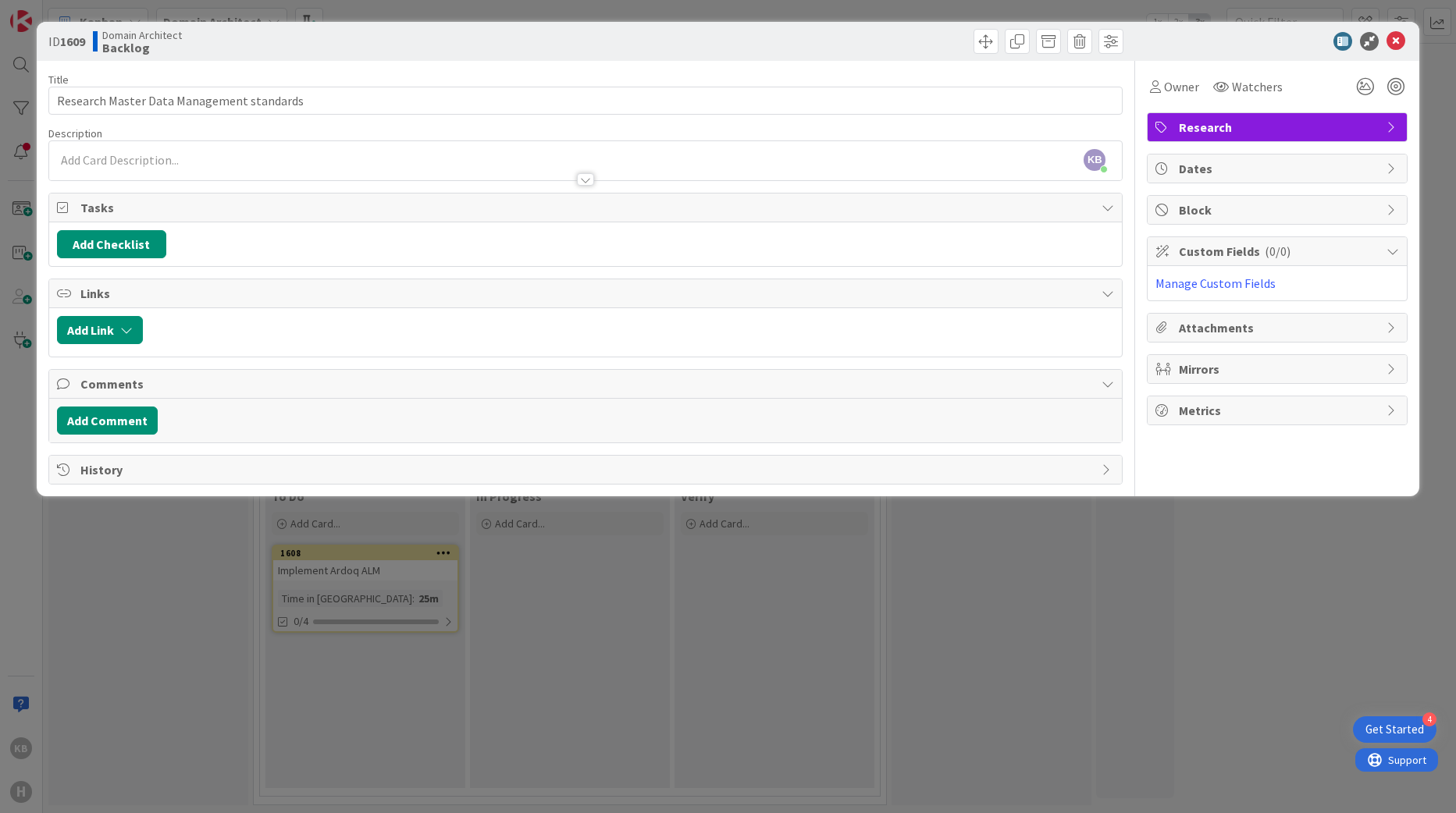
click at [1402, 45] on icon at bounding box center [1396, 41] width 18 height 18
